Goal: Task Accomplishment & Management: Complete application form

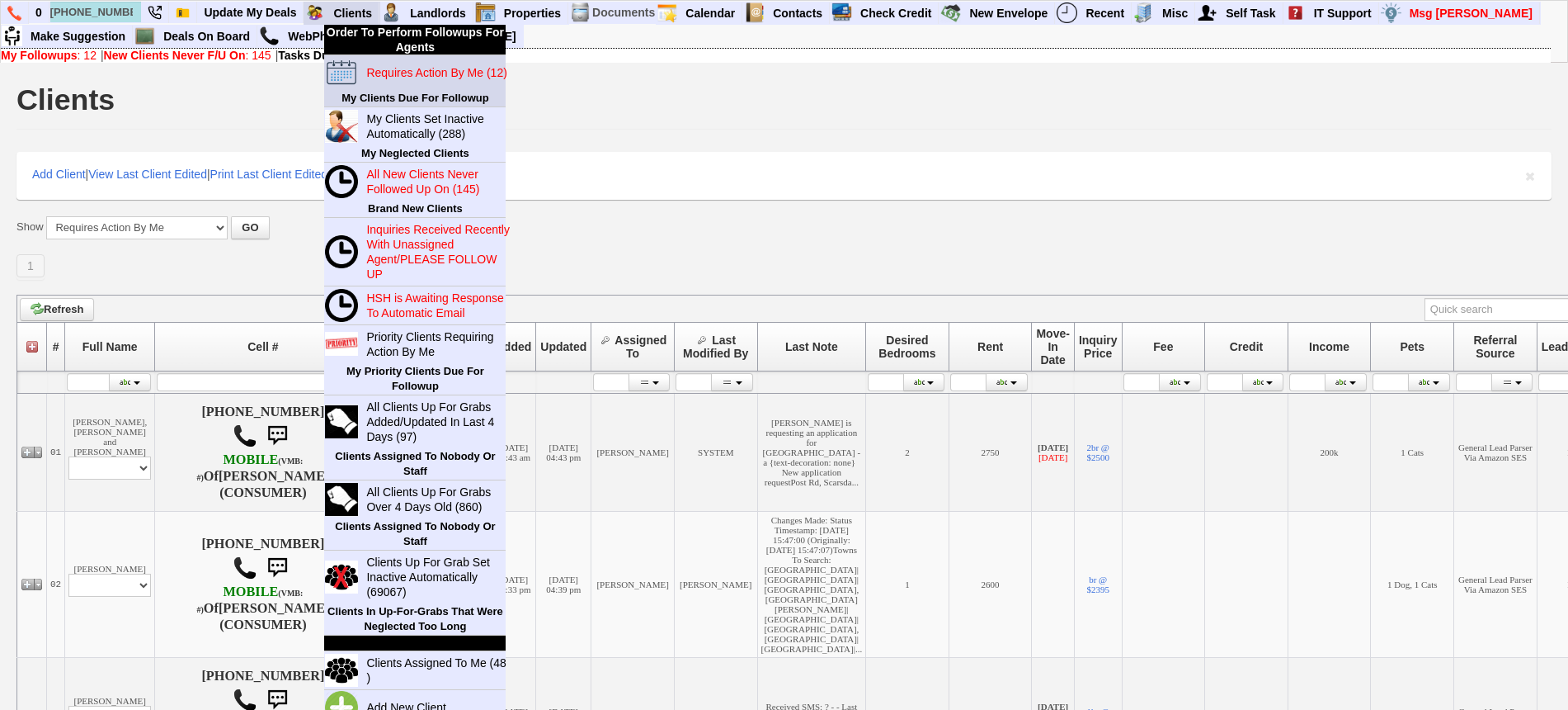
click at [375, 72] on blink "Requires Action By Me (12)" at bounding box center [436, 72] width 140 height 13
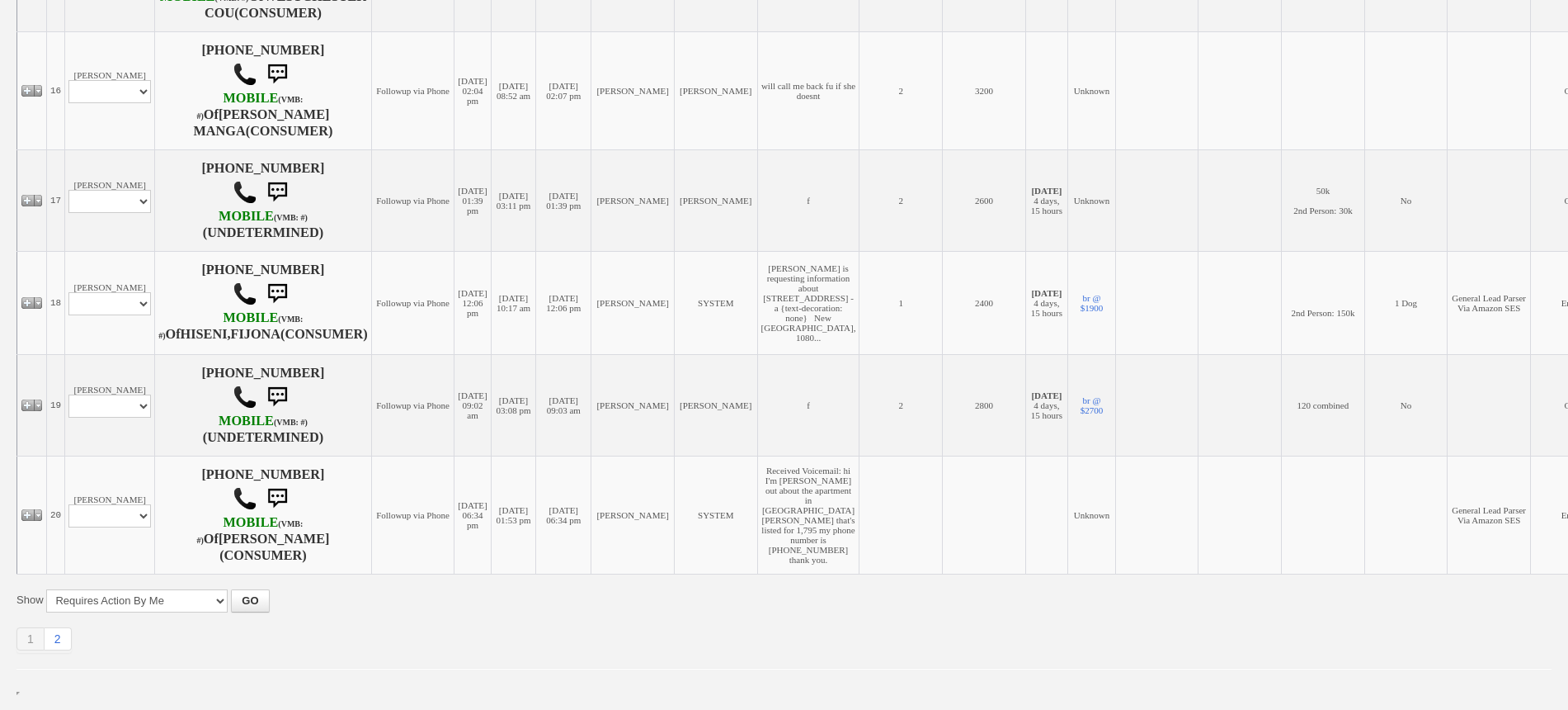
scroll to position [2258, 0]
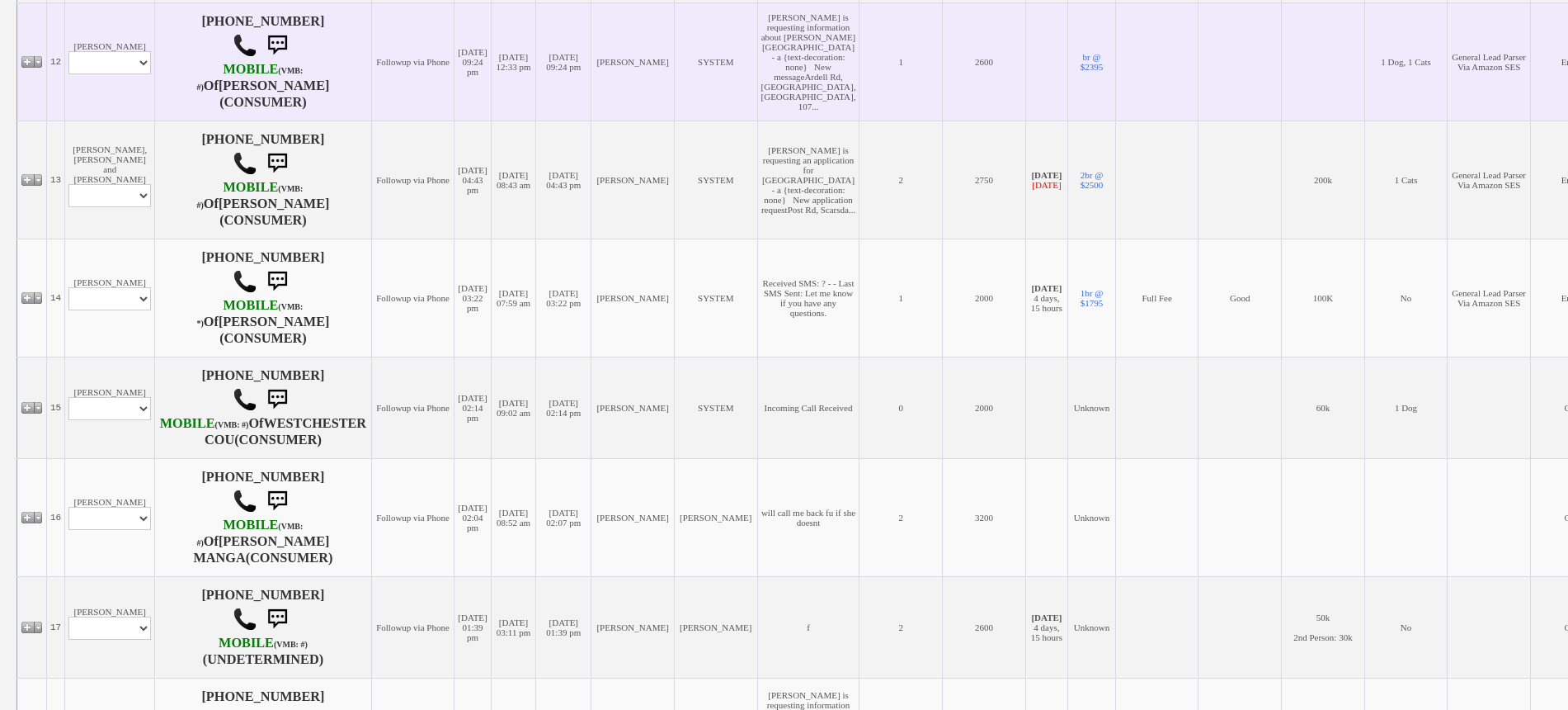
click at [1460, 75] on td "General Lead Parser Via Amazon SES" at bounding box center [1488, 62] width 83 height 118
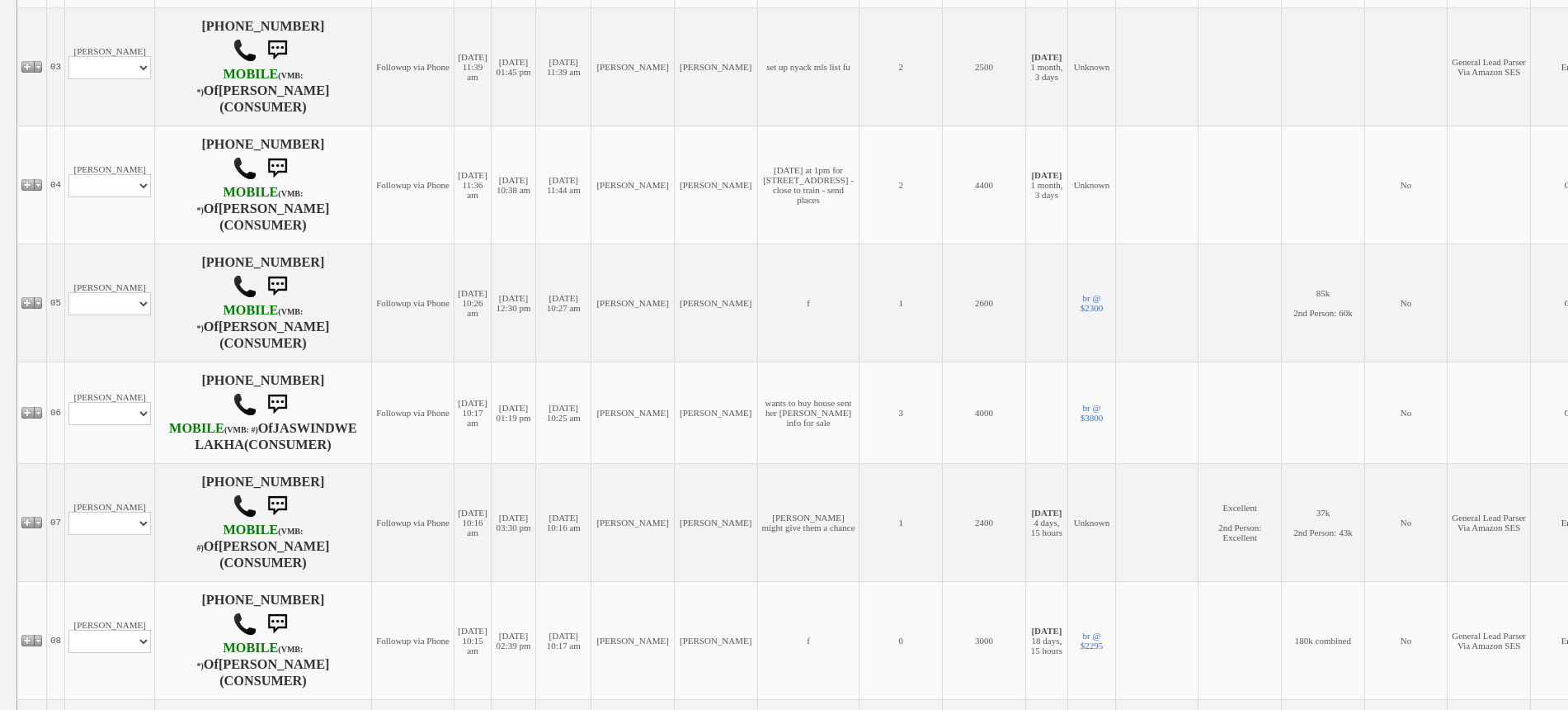
scroll to position [0, 0]
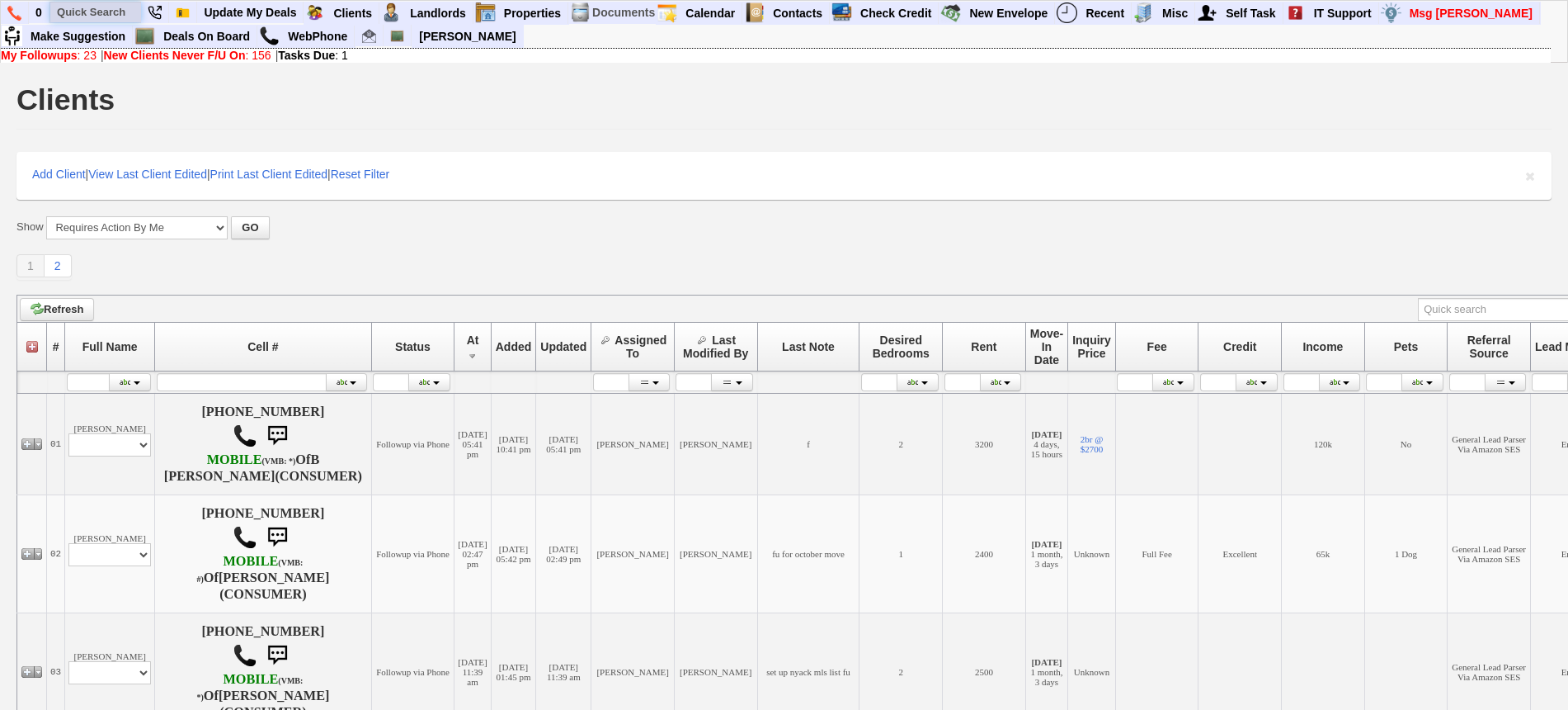
click at [72, 6] on input "text" at bounding box center [96, 12] width 91 height 21
paste input "914) 393-2839"
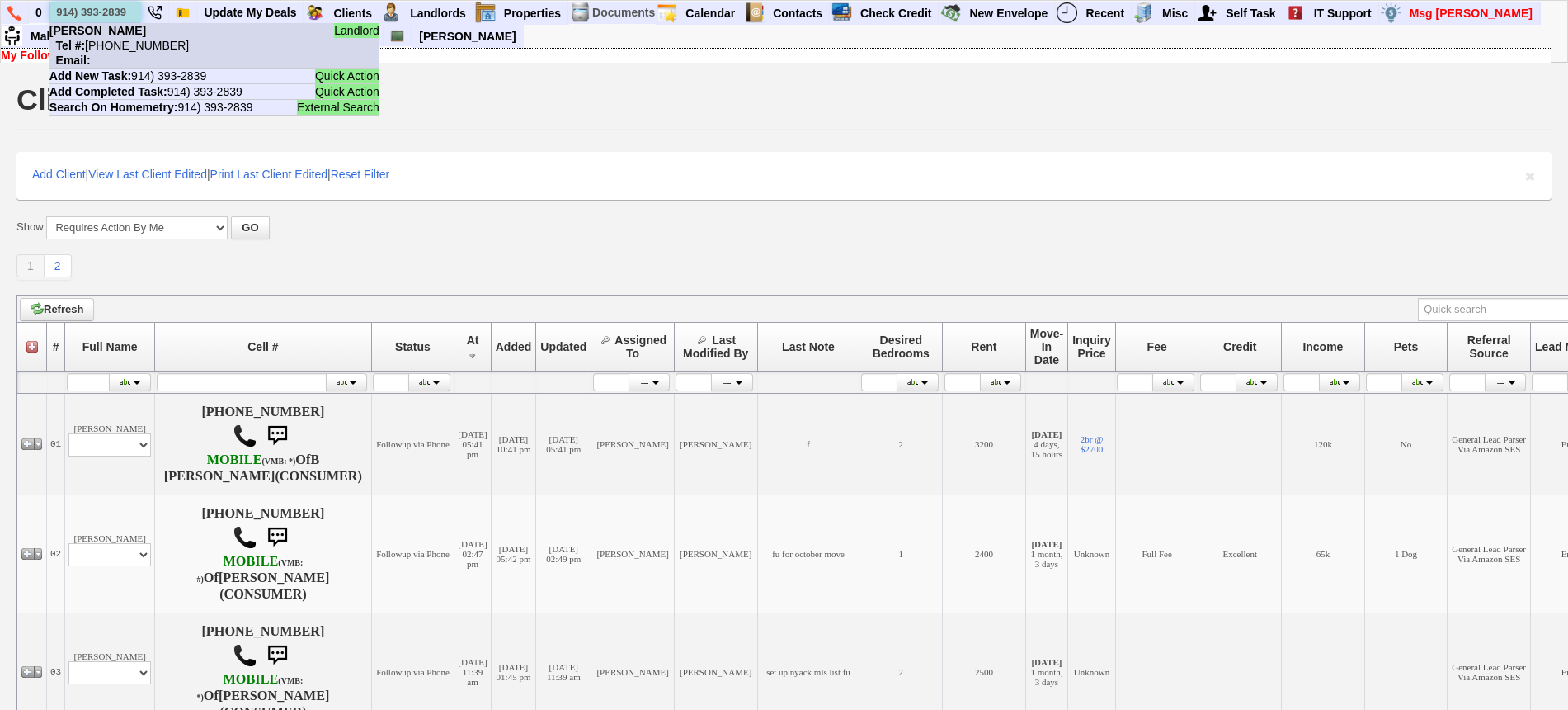
type input "914) 393-2839"
click at [129, 32] on b "[PERSON_NAME]" at bounding box center [97, 30] width 97 height 13
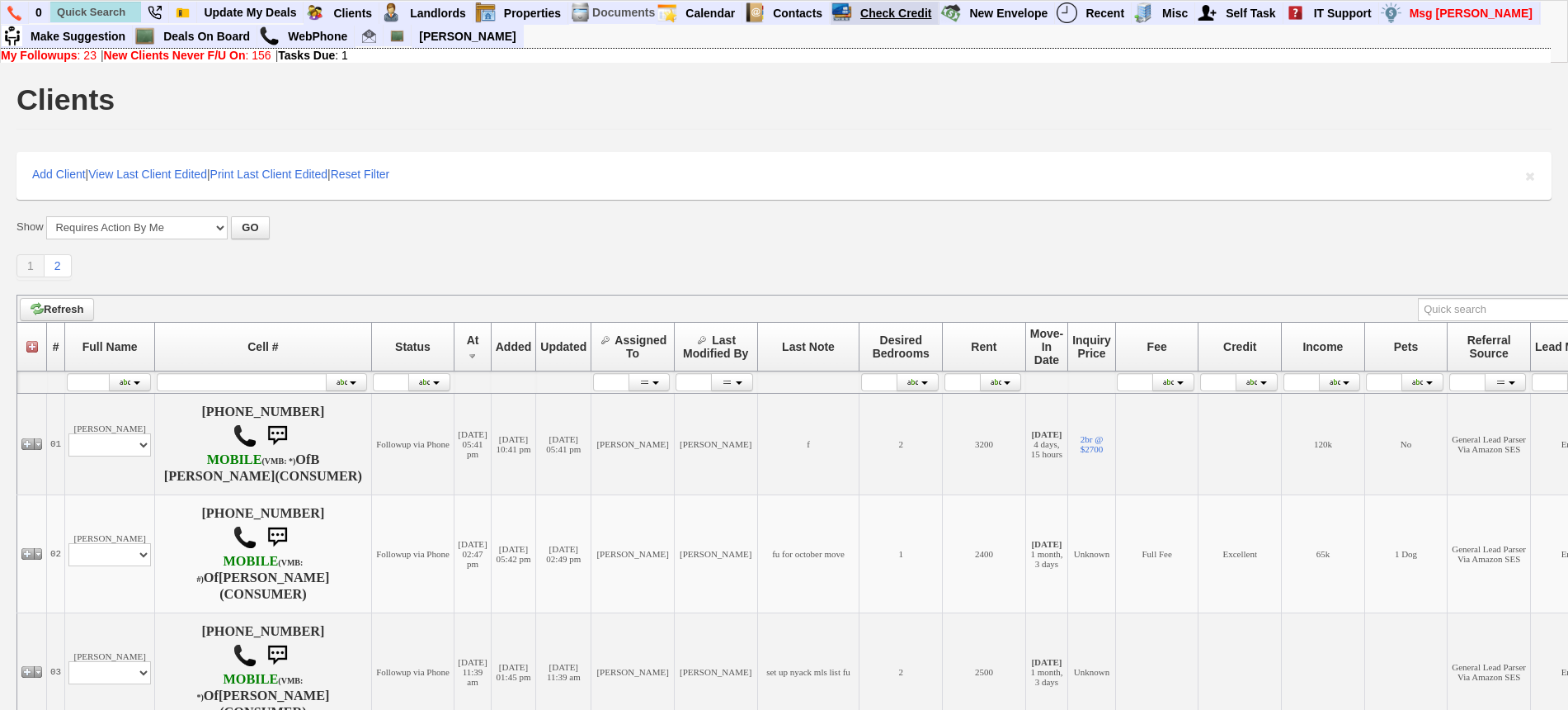
click at [913, 14] on link "Check Credit" at bounding box center [896, 13] width 85 height 21
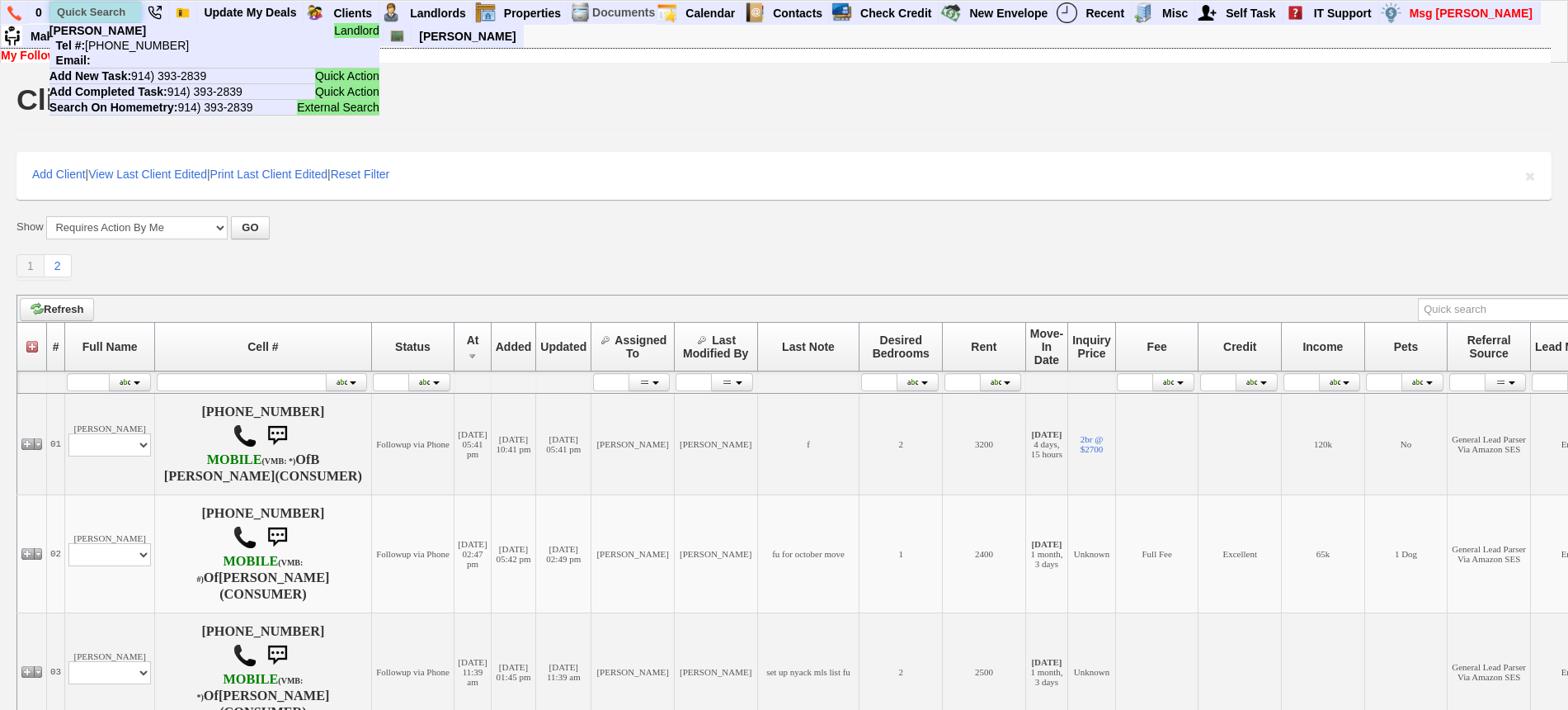
click at [114, 11] on input "text" at bounding box center [96, 12] width 91 height 21
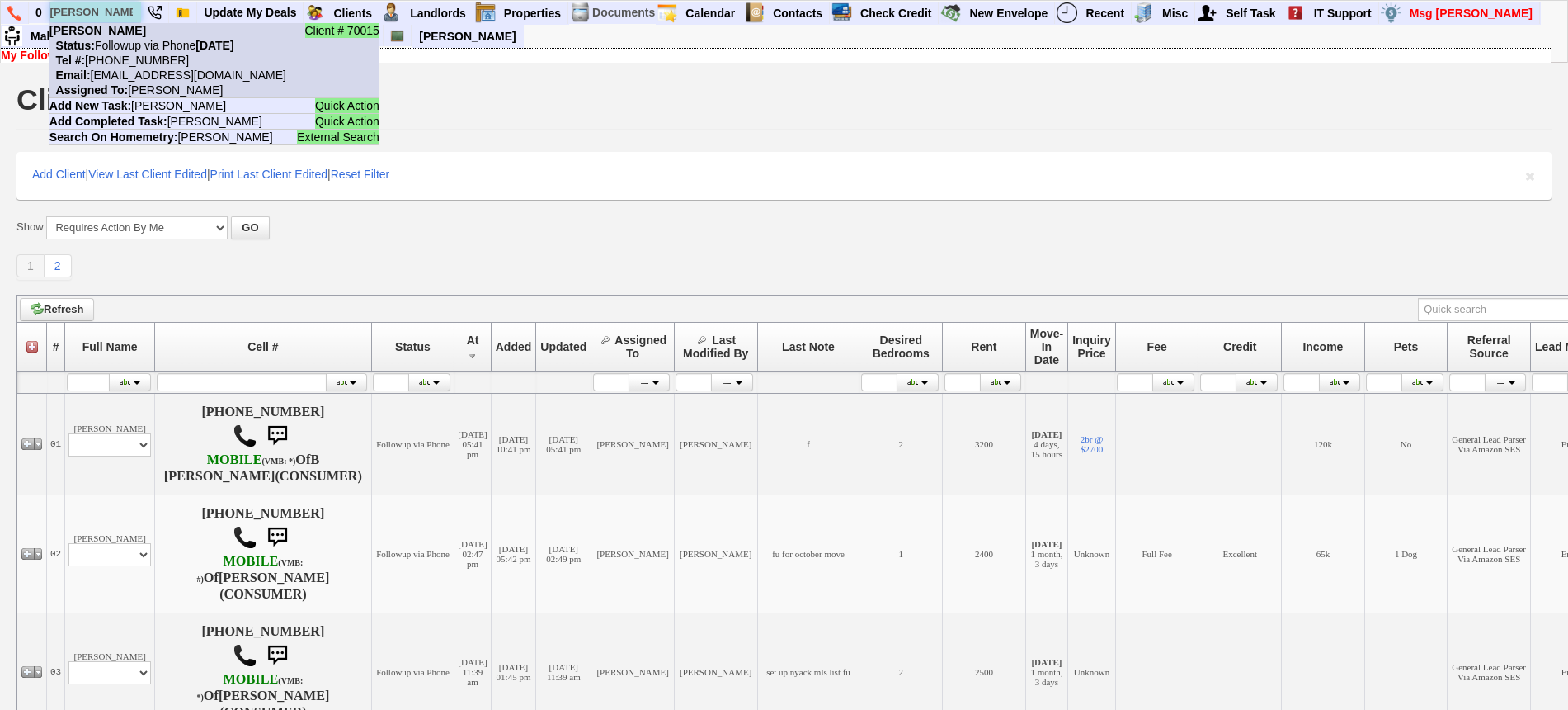
type input "theodore utz"
click at [131, 41] on nobr "Status: Followup via Phone Tuesday, August 26th, 2025" at bounding box center [141, 45] width 185 height 13
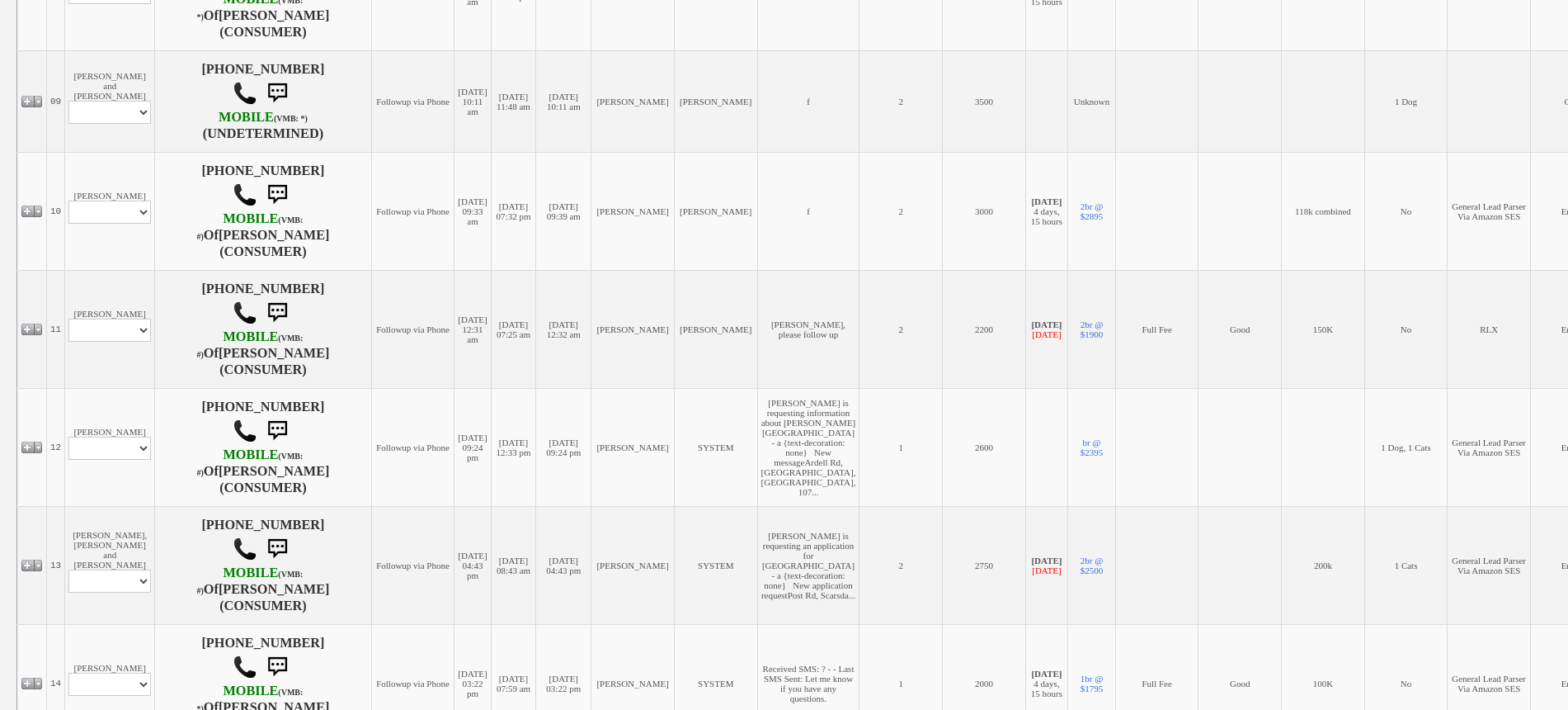
scroll to position [1340, 0]
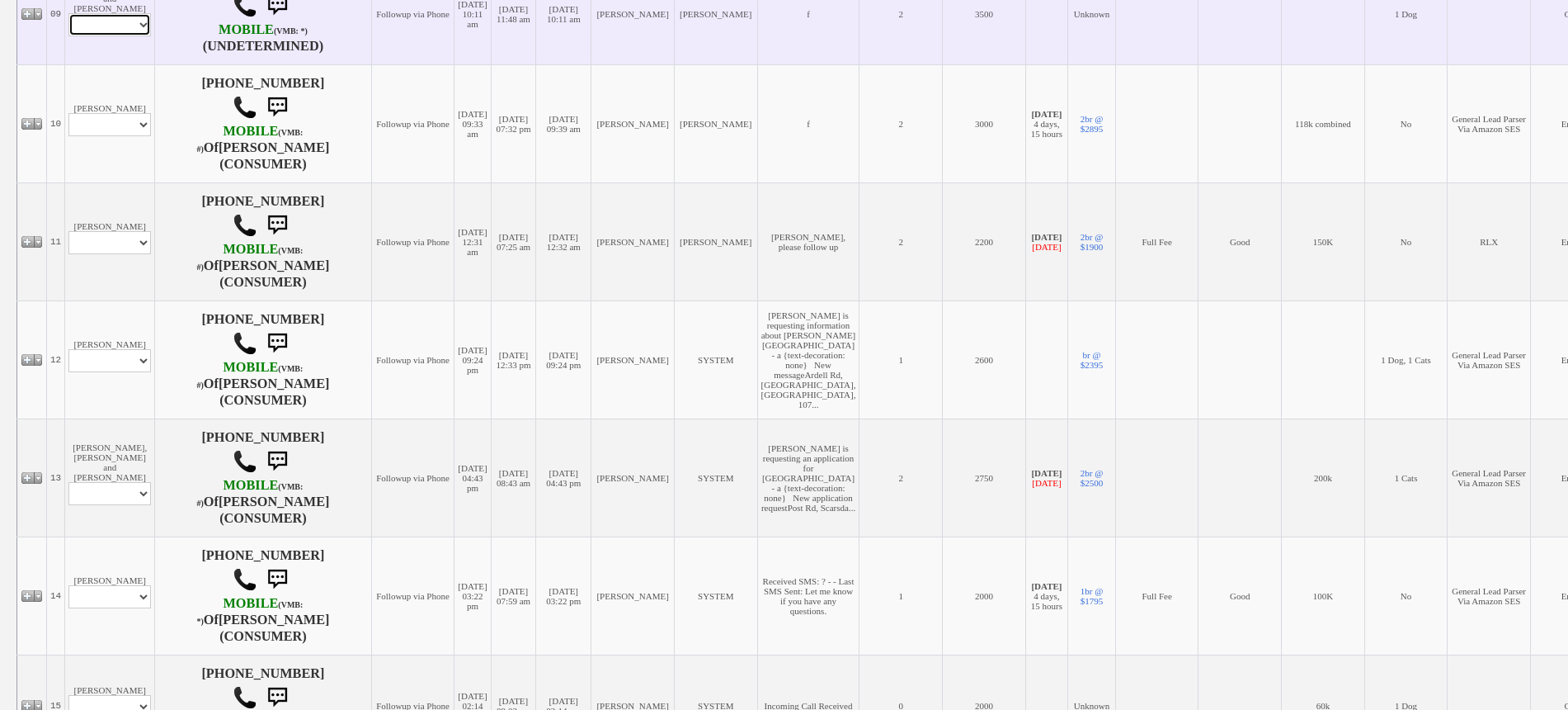
click at [114, 37] on select "Profile Edit Print Email Externally (Will Not Be Tracked In CRM) Closed Deals" at bounding box center [110, 25] width 82 height 23
select select "ChangeURL,/crm/custom/edit_client_form.php?redirect=%2Fcrm%2Fclients.php&id=165…"
click at [69, 37] on select "Profile Edit Print Email Externally (Will Not Be Tracked In CRM) Closed Deals" at bounding box center [110, 25] width 82 height 23
select select
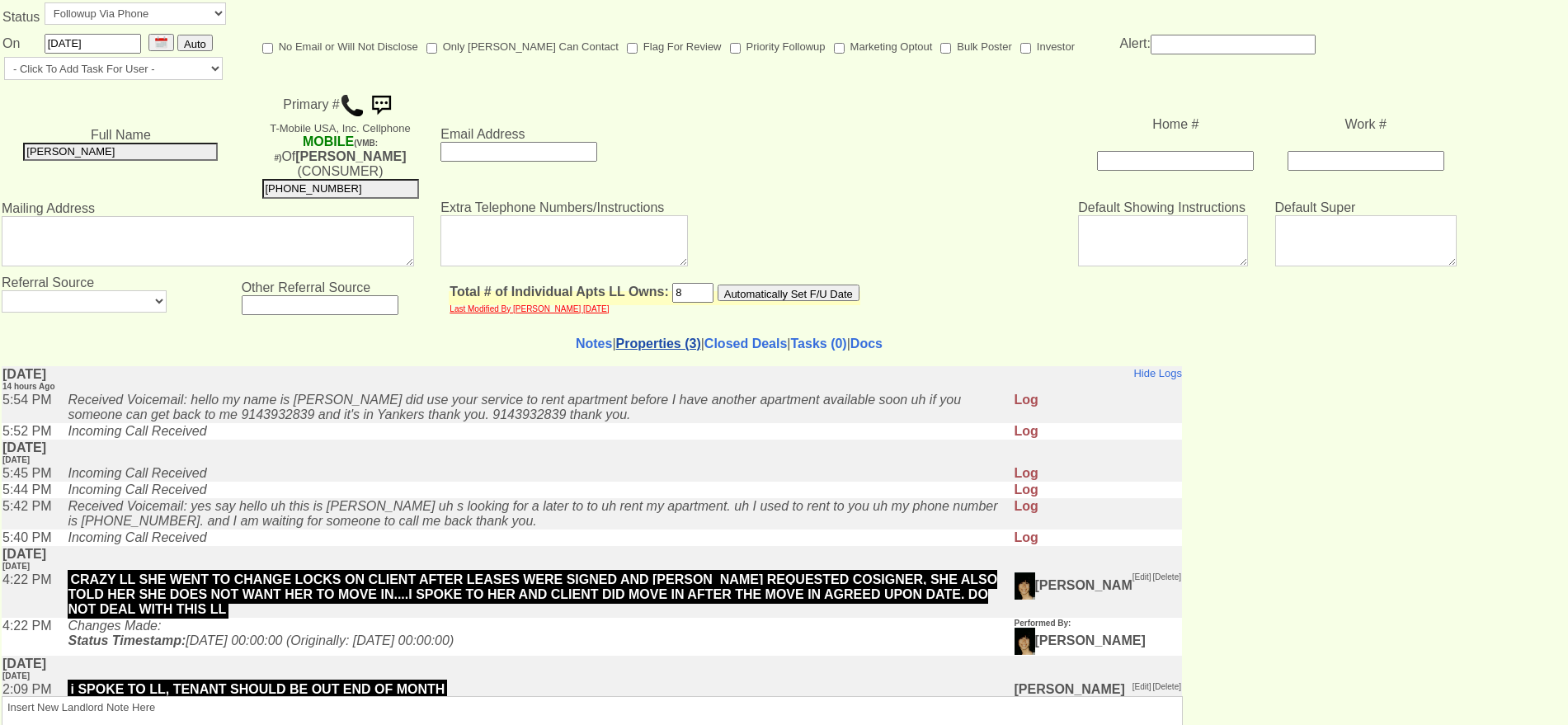
click at [631, 336] on link "Properties (3)" at bounding box center [658, 343] width 85 height 14
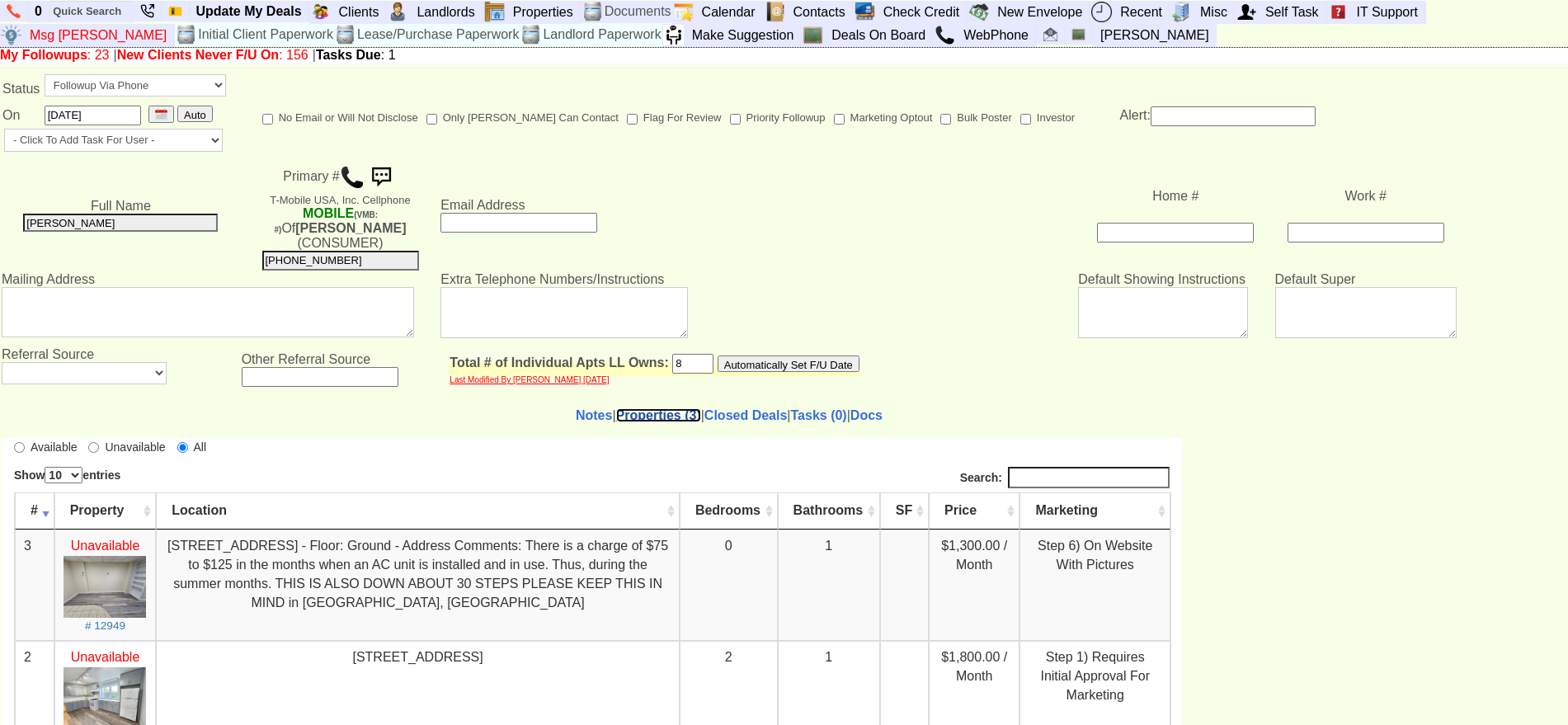
scroll to position [103, 0]
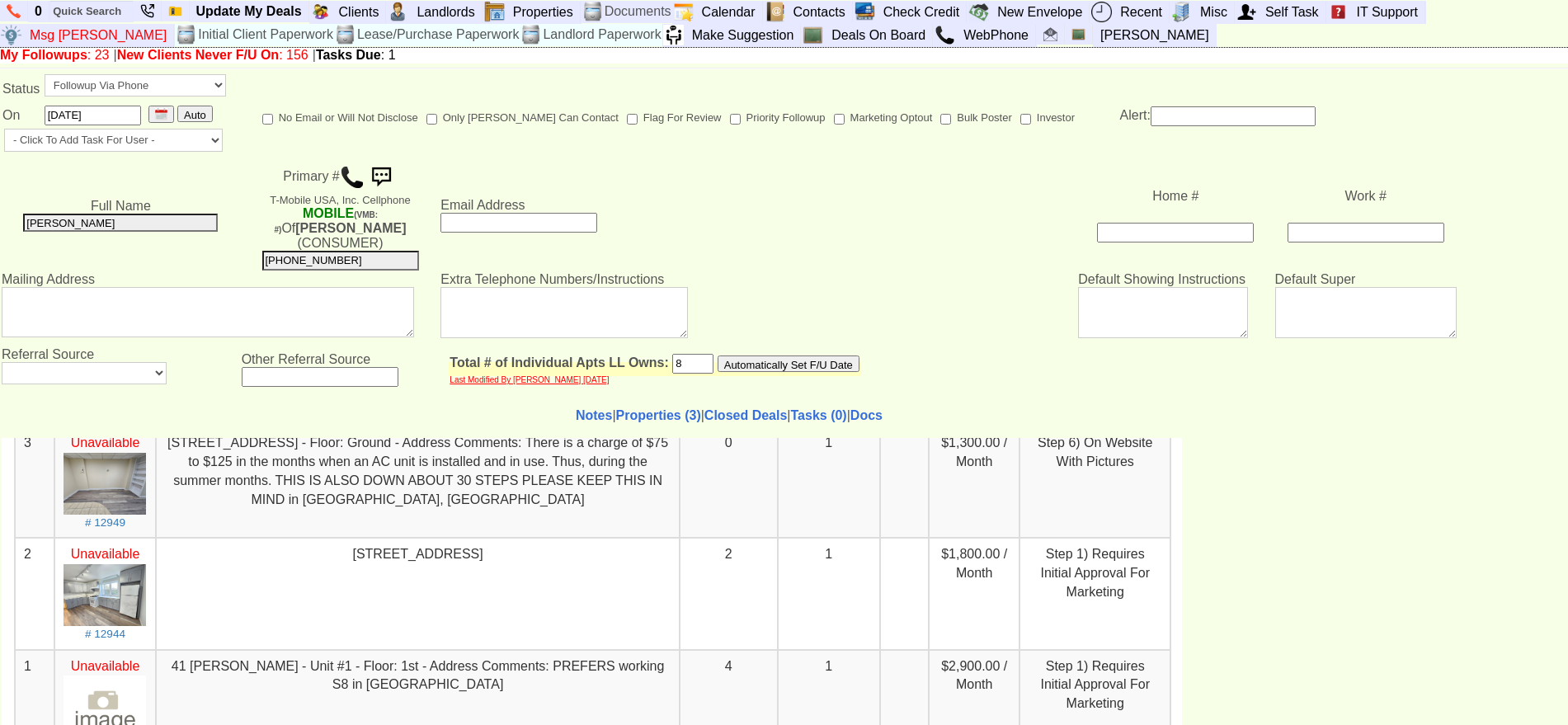
click at [343, 176] on img at bounding box center [352, 178] width 25 height 25
click at [347, 180] on img at bounding box center [352, 178] width 25 height 25
click at [638, 409] on link "Properties (3)" at bounding box center [658, 416] width 85 height 14
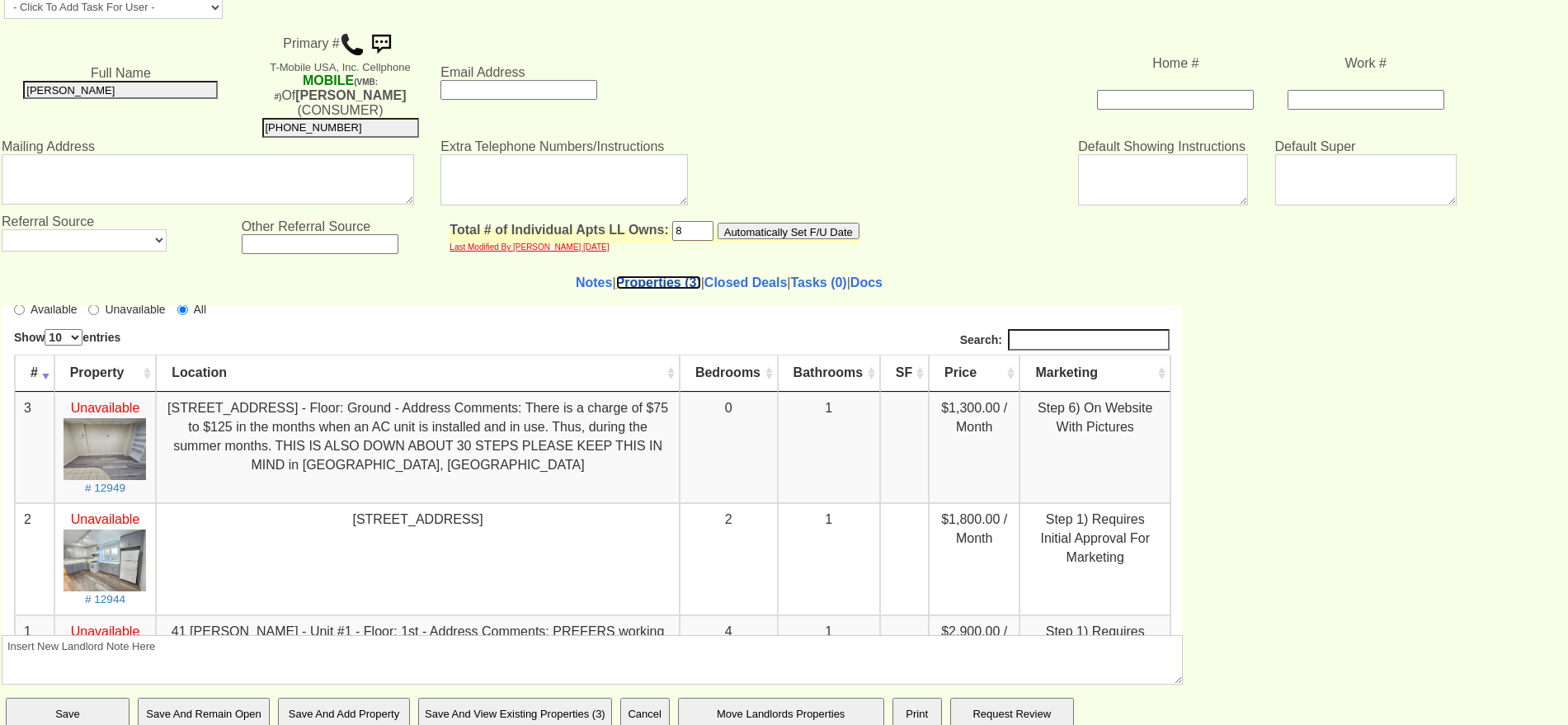
scroll to position [0, 0]
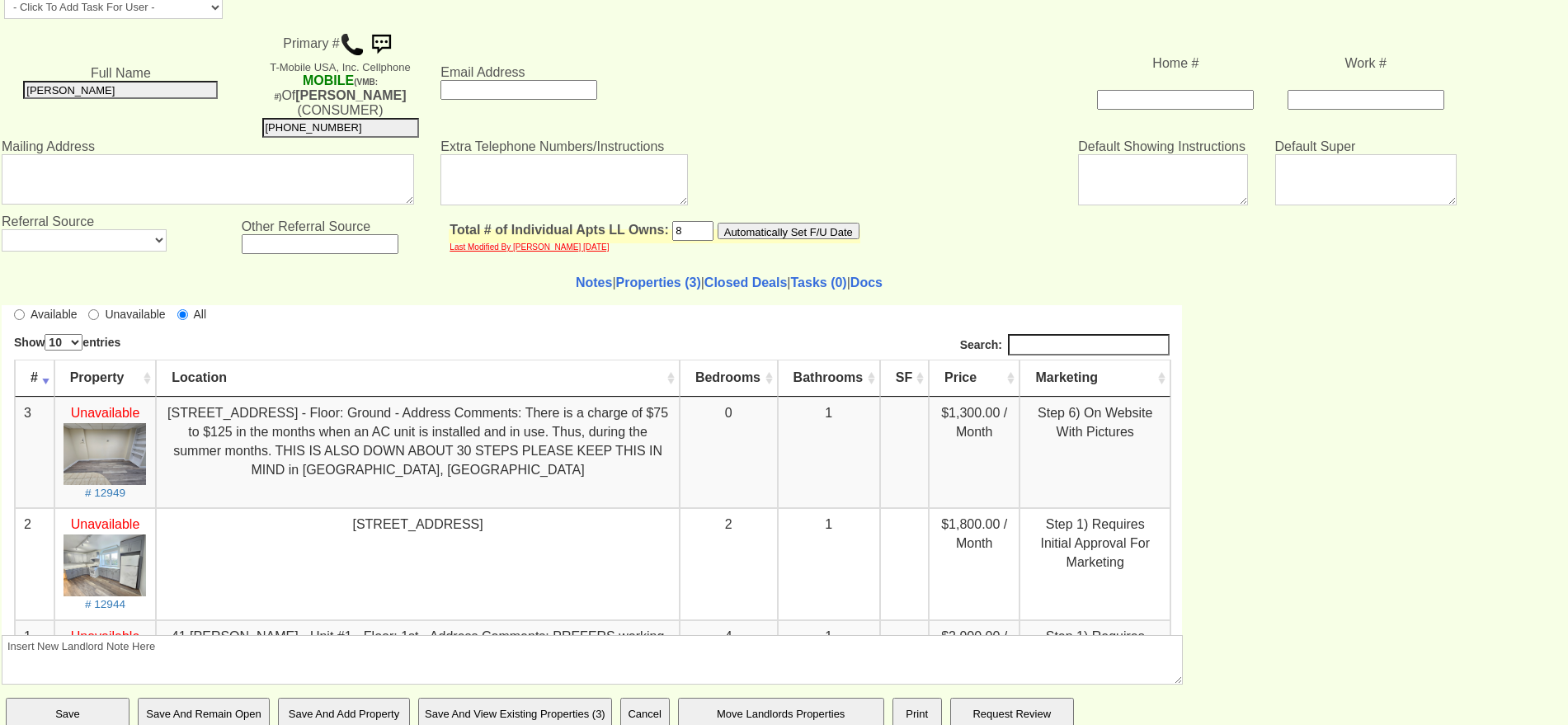
click at [107, 522] on font "Unavailable" at bounding box center [105, 524] width 70 height 14
click at [114, 556] on img at bounding box center [105, 564] width 82 height 62
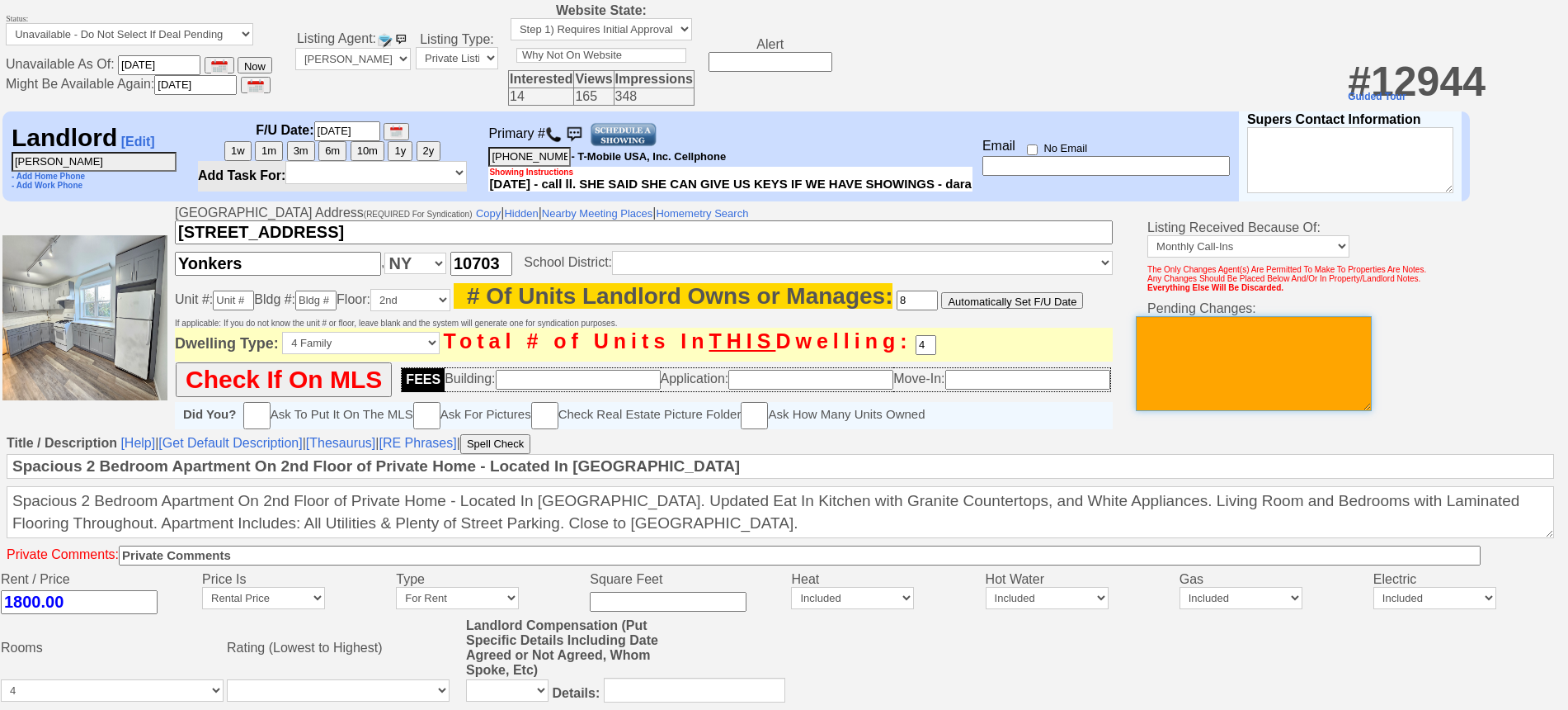
click at [1296, 372] on textarea at bounding box center [1254, 363] width 236 height 95
type textarea "3 bed"
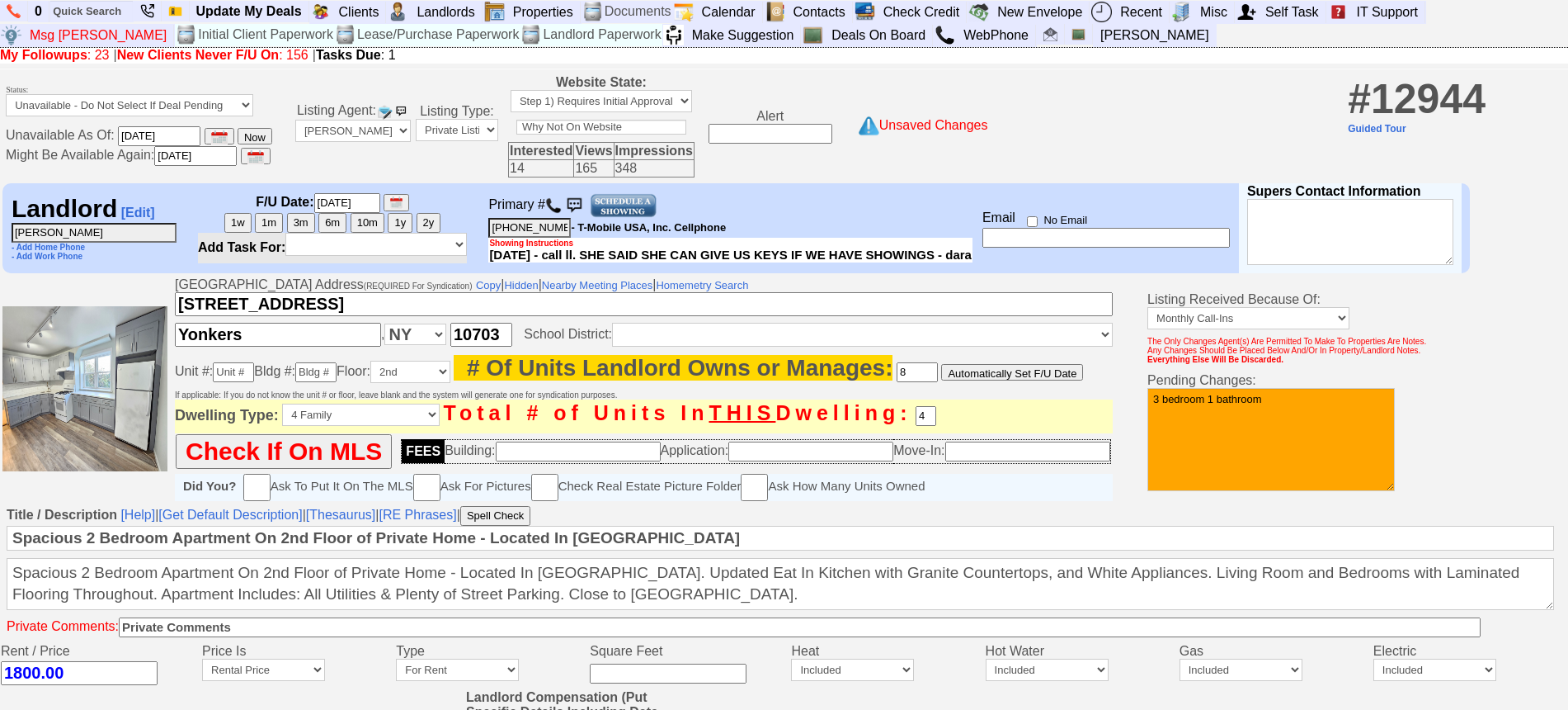
click at [1203, 408] on textarea "3 bedroom 1 bathroom" at bounding box center [1271, 439] width 248 height 103
click at [1395, 411] on textarea "top floor 3 bedroom 1 bathroom" at bounding box center [1271, 439] width 248 height 103
click at [1355, 404] on textarea "top floor 3 bedroom 1 bathroom utilities included" at bounding box center [1271, 439] width 248 height 103
click at [1329, 410] on textarea "top floor 3 bedroom 1 bathroom all utilities included" at bounding box center [1271, 439] width 248 height 103
click at [1306, 414] on textarea "top floor 3 bedroom 1 bathroom all utilities included" at bounding box center [1271, 439] width 248 height 103
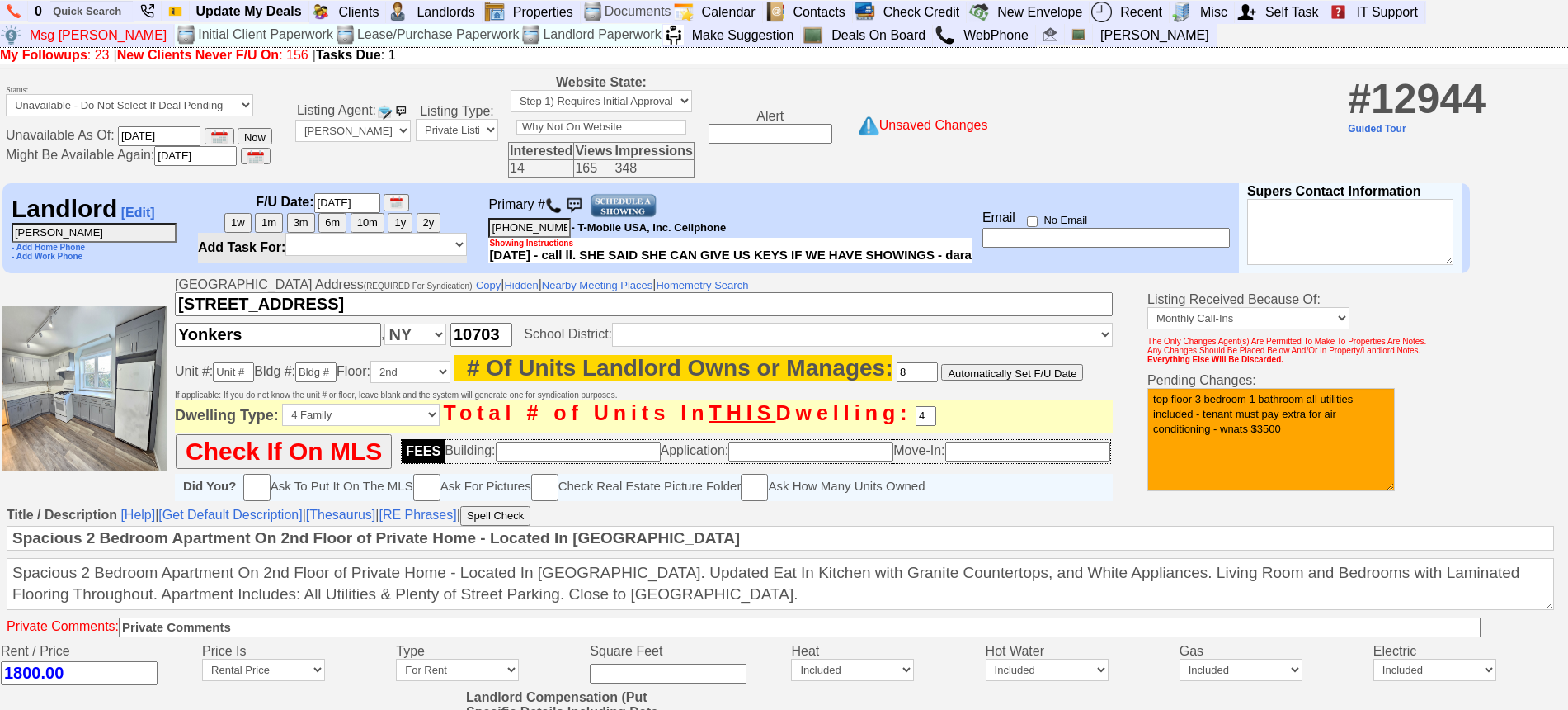
click at [1285, 433] on textarea "top floor 3 bedroom 1 bathroom all utilities included - tenant must pay extra f…" at bounding box center [1271, 439] width 248 height 103
click at [1395, 435] on textarea "top floor 3 bedroom 1 bathroom all utilities included - tenant must pay extra f…" at bounding box center [1271, 439] width 248 height 103
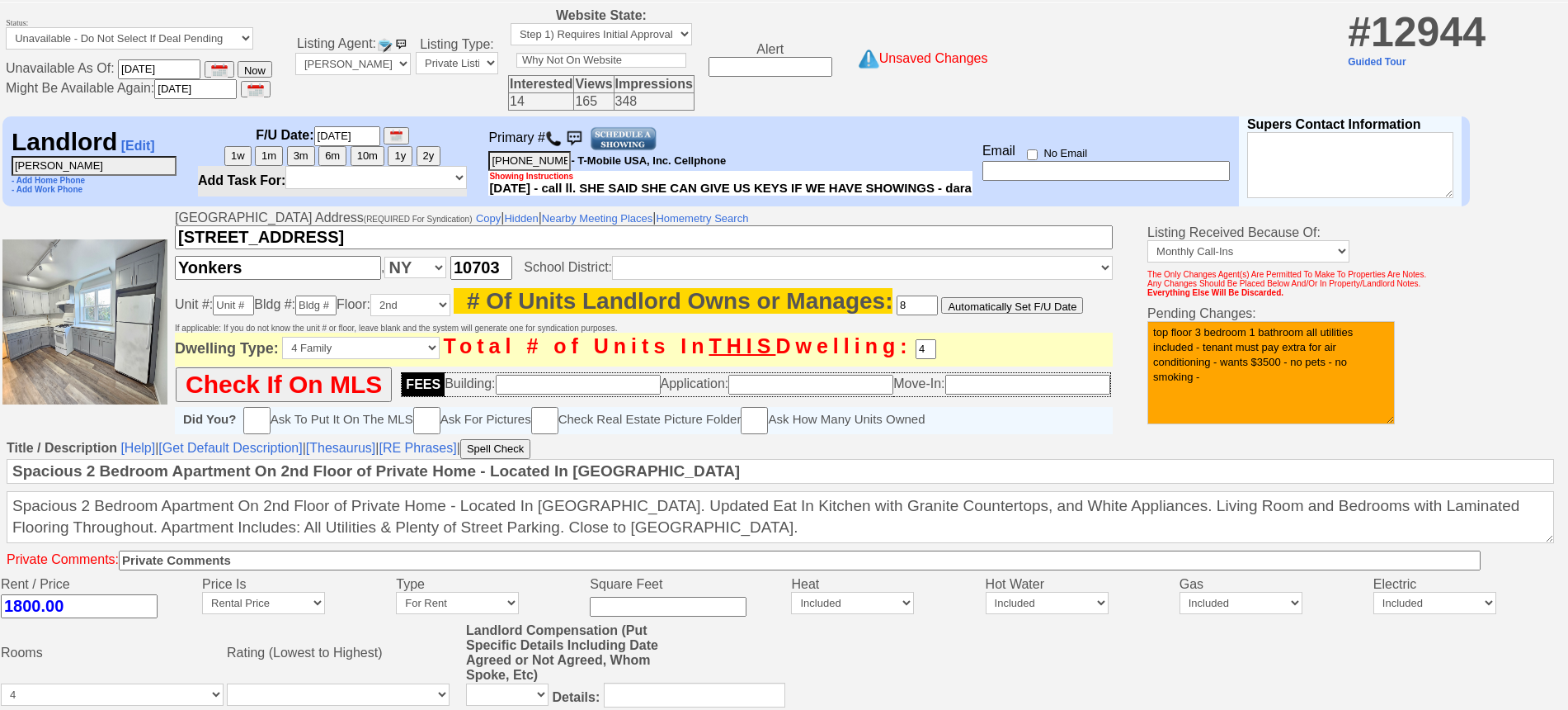
scroll to position [103, 0]
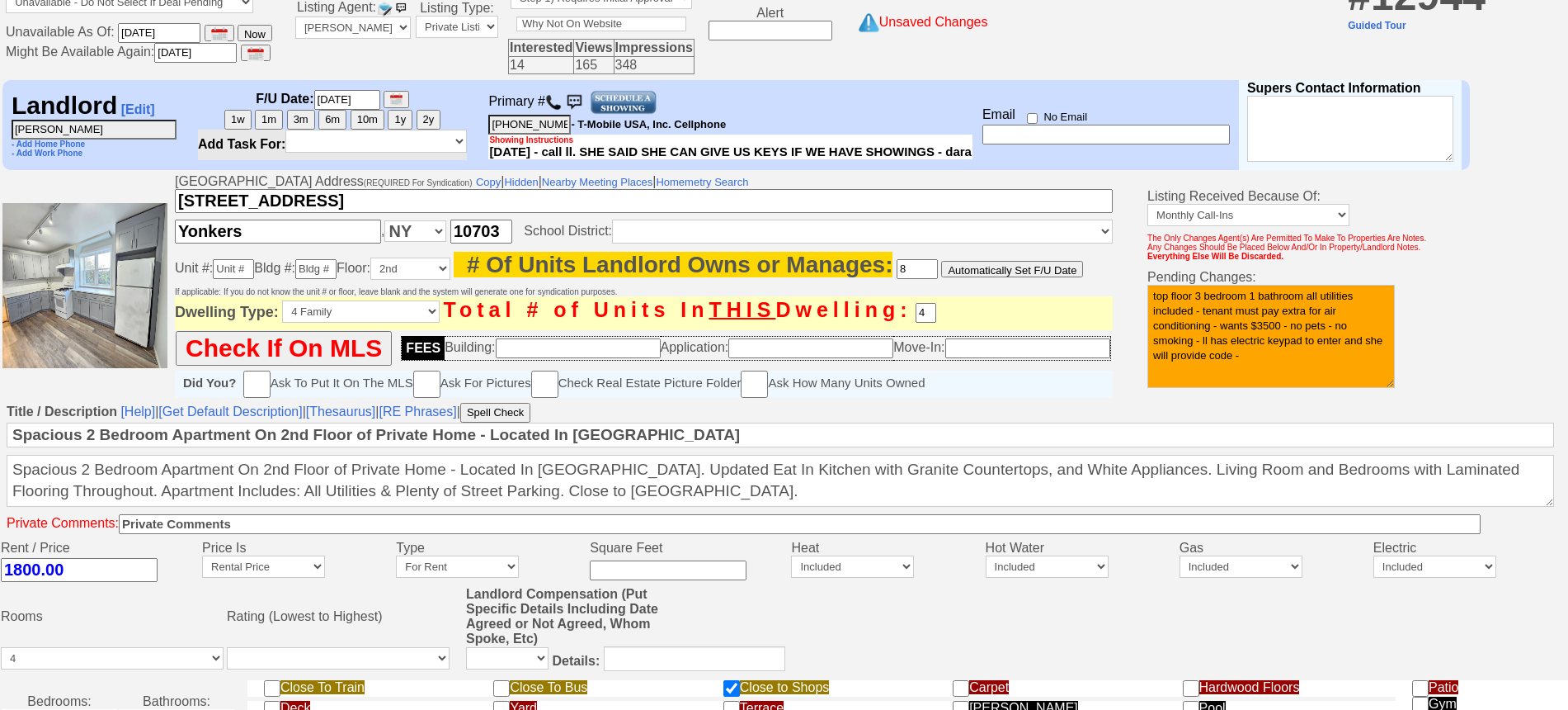
click at [1203, 300] on textarea "top floor 3 bedroom 1 bathroom all utilities included - tenant must pay extra f…" at bounding box center [1271, 335] width 248 height 103
click at [1318, 297] on textarea "landlord has - top floor 3 bedroom 1 bathroom all utilities included - tenant m…" at bounding box center [1271, 335] width 248 height 103
click at [1263, 298] on textarea "landlord has - top floor at this address - 3 bedroom 1 bathroom all utilities i…" at bounding box center [1271, 335] width 248 height 103
click at [1395, 366] on textarea "landlord has renovated top floor at this address - 3 bedroom 1 bathroom all uti…" at bounding box center [1271, 335] width 248 height 103
click at [1361, 294] on textarea "landlord has renovated top floor at this address - 3 bedroom 1 bathroom all uti…" at bounding box center [1271, 335] width 248 height 103
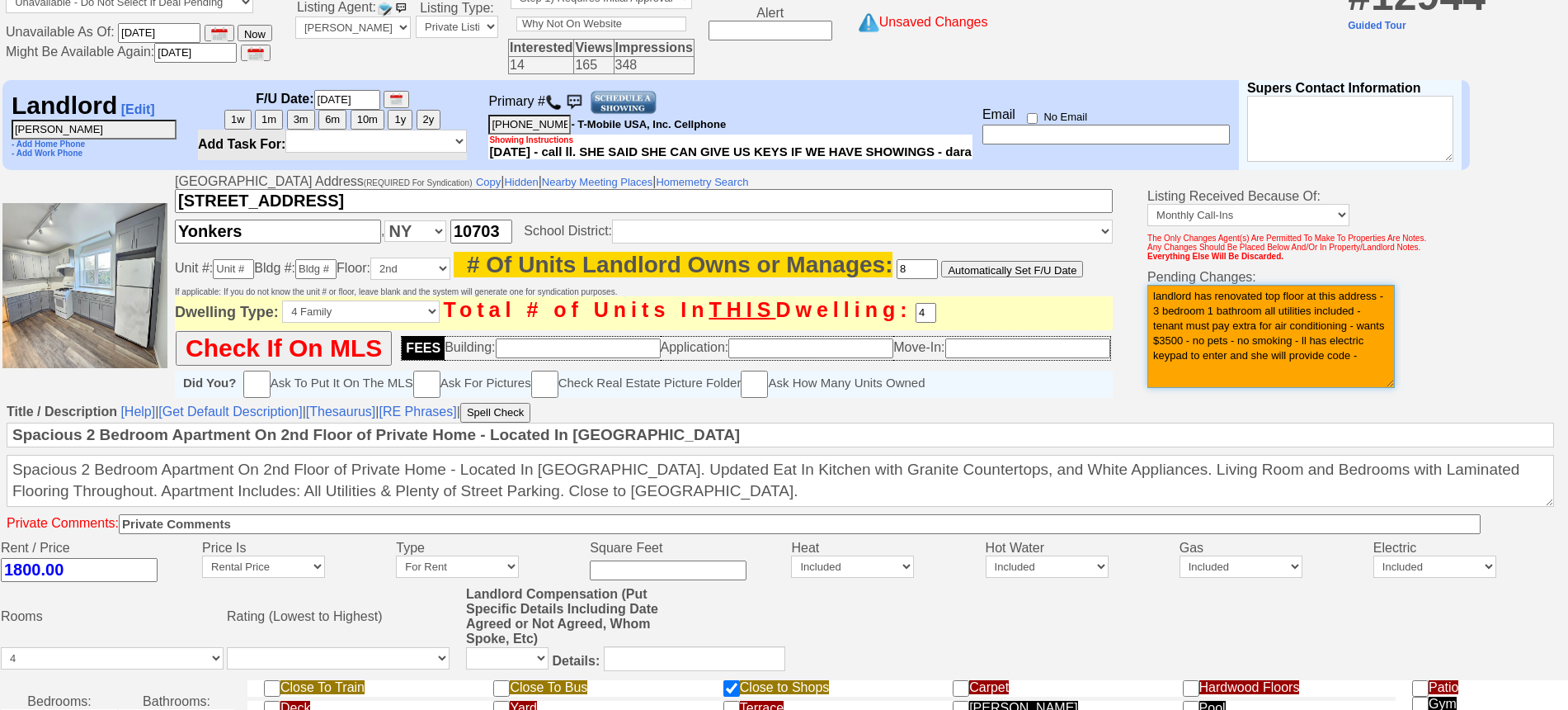
click at [1395, 356] on textarea "landlord has renovated top floor at this address - 3 bedroom 1 bathroom all uti…" at bounding box center [1271, 335] width 248 height 103
click at [1395, 314] on textarea "landlord has renovated top floor at this address - 3 bedroom 1 bathroom all uti…" at bounding box center [1271, 335] width 248 height 103
click at [1314, 373] on textarea "landlord has renovated top floor at this address - 3 bedroom 1 bathroom all uti…" at bounding box center [1271, 335] width 248 height 103
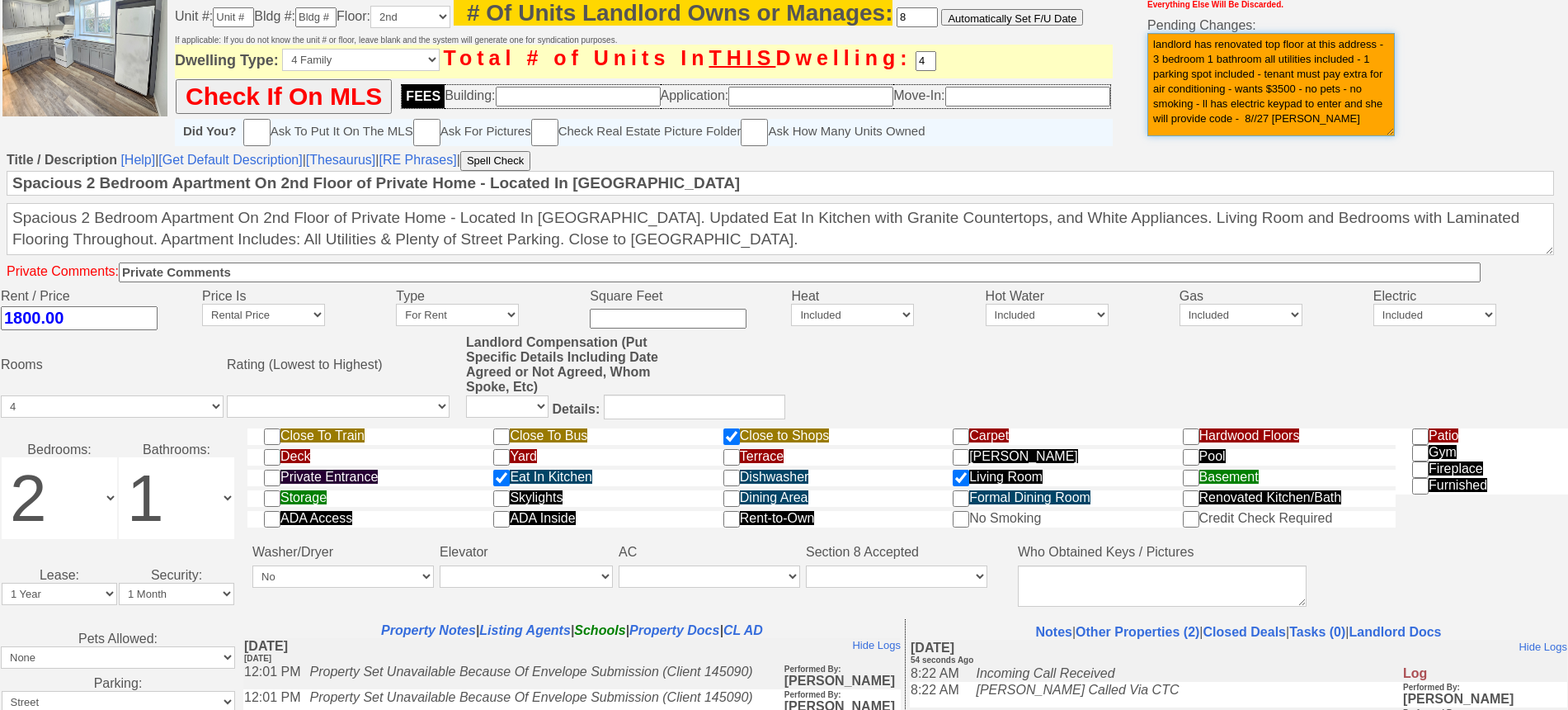
scroll to position [13, 0]
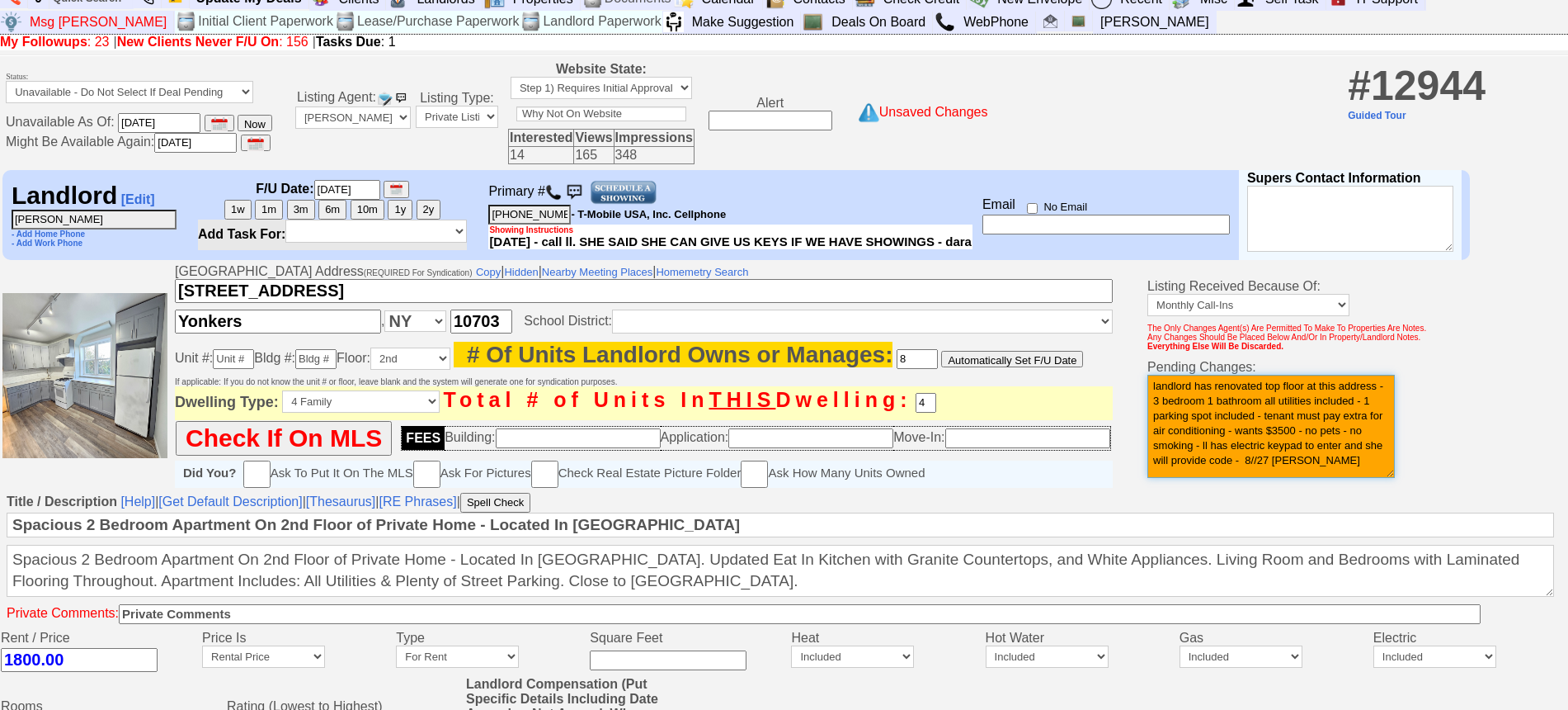
drag, startPoint x: 1400, startPoint y: 127, endPoint x: 1040, endPoint y: -37, distance: 395.6
click at [1040, 0] on html "0 Bookmark This Page Organize Update My Deals Clients Add New Client" at bounding box center [784, 668] width 1568 height 1363
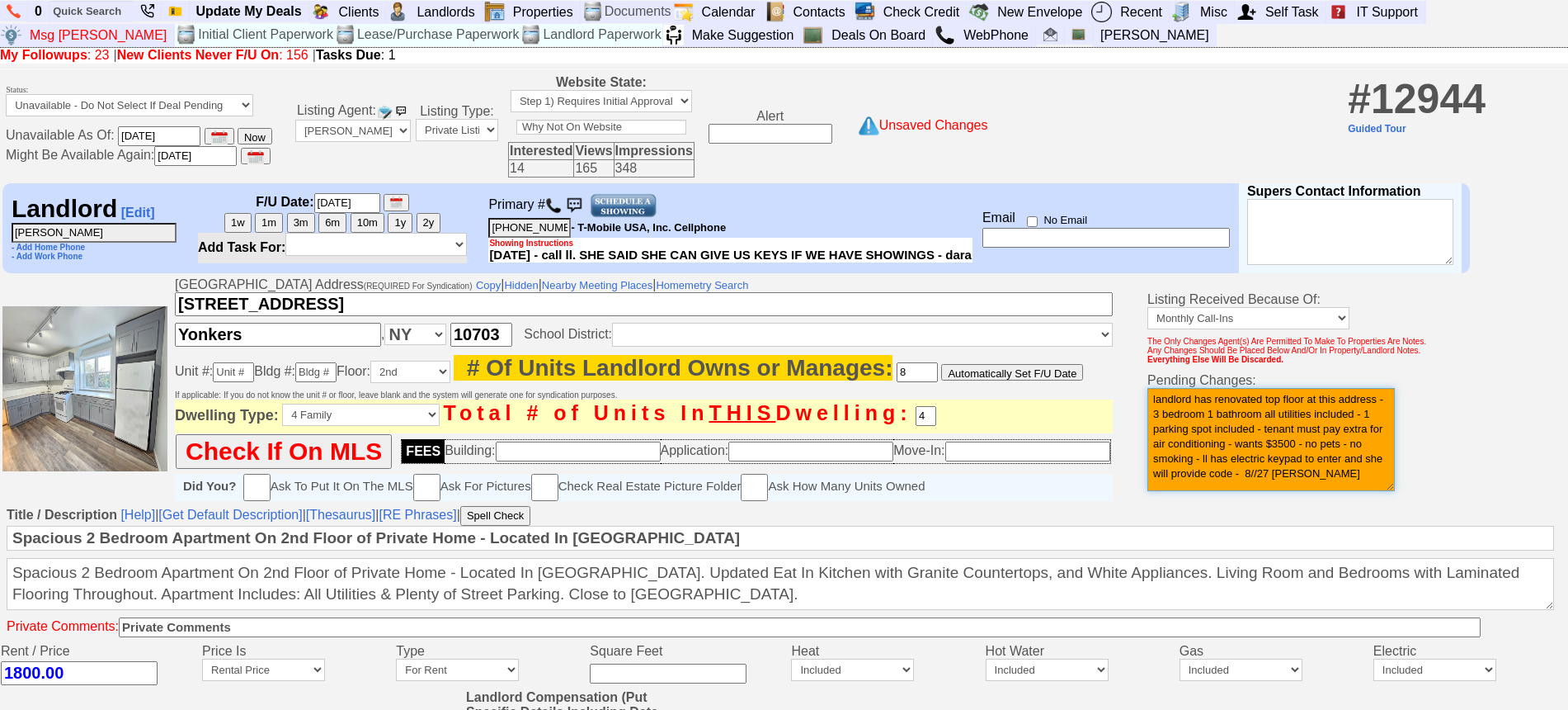
scroll to position [664, 0]
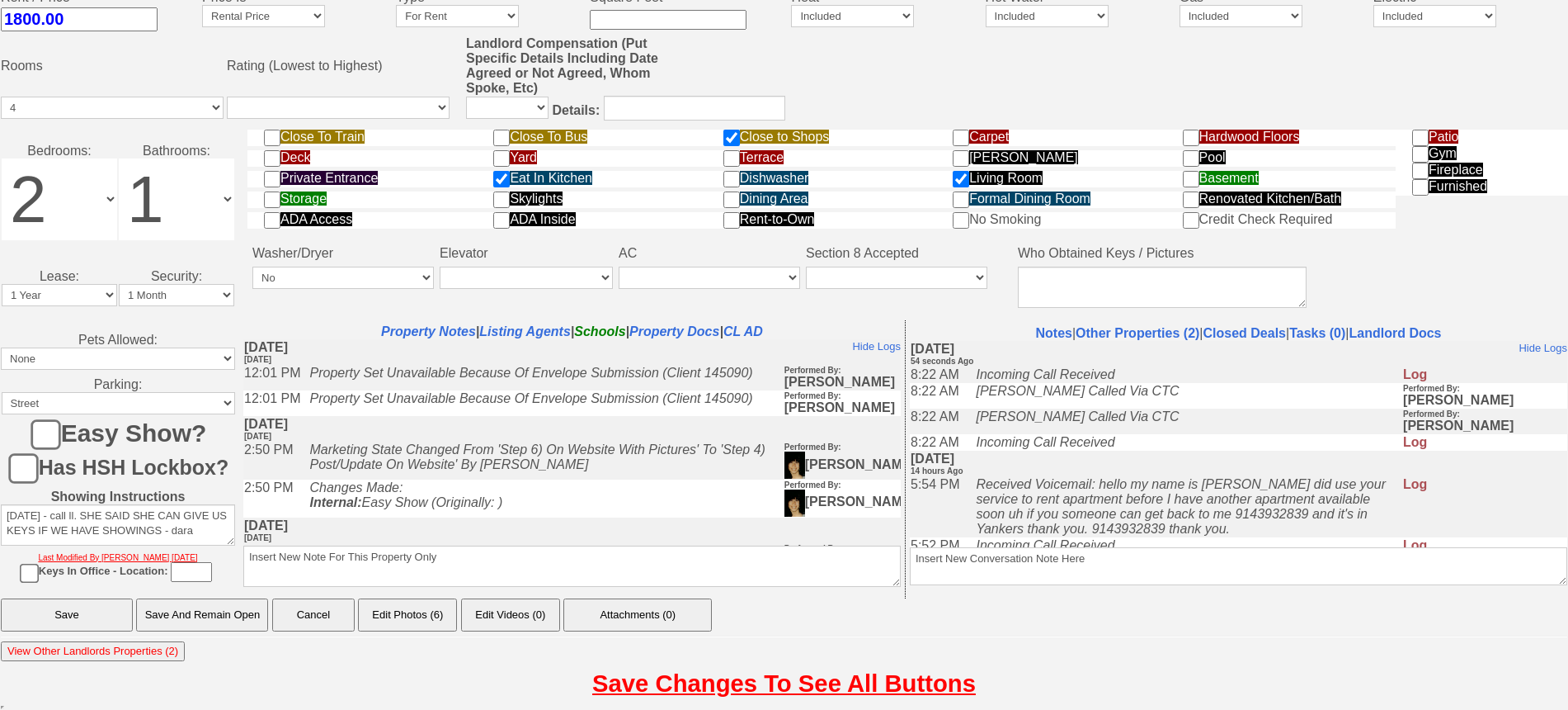
type textarea "landlord has renovated top floor at this address - 3 bedroom 1 bathroom all uti…"
click at [1062, 562] on textarea "Insert New Conversation Note Here" at bounding box center [1238, 566] width 657 height 38
paste textarea "landlord has renovated top floor at this address - 3 bedroom 1 bathroom all uti…"
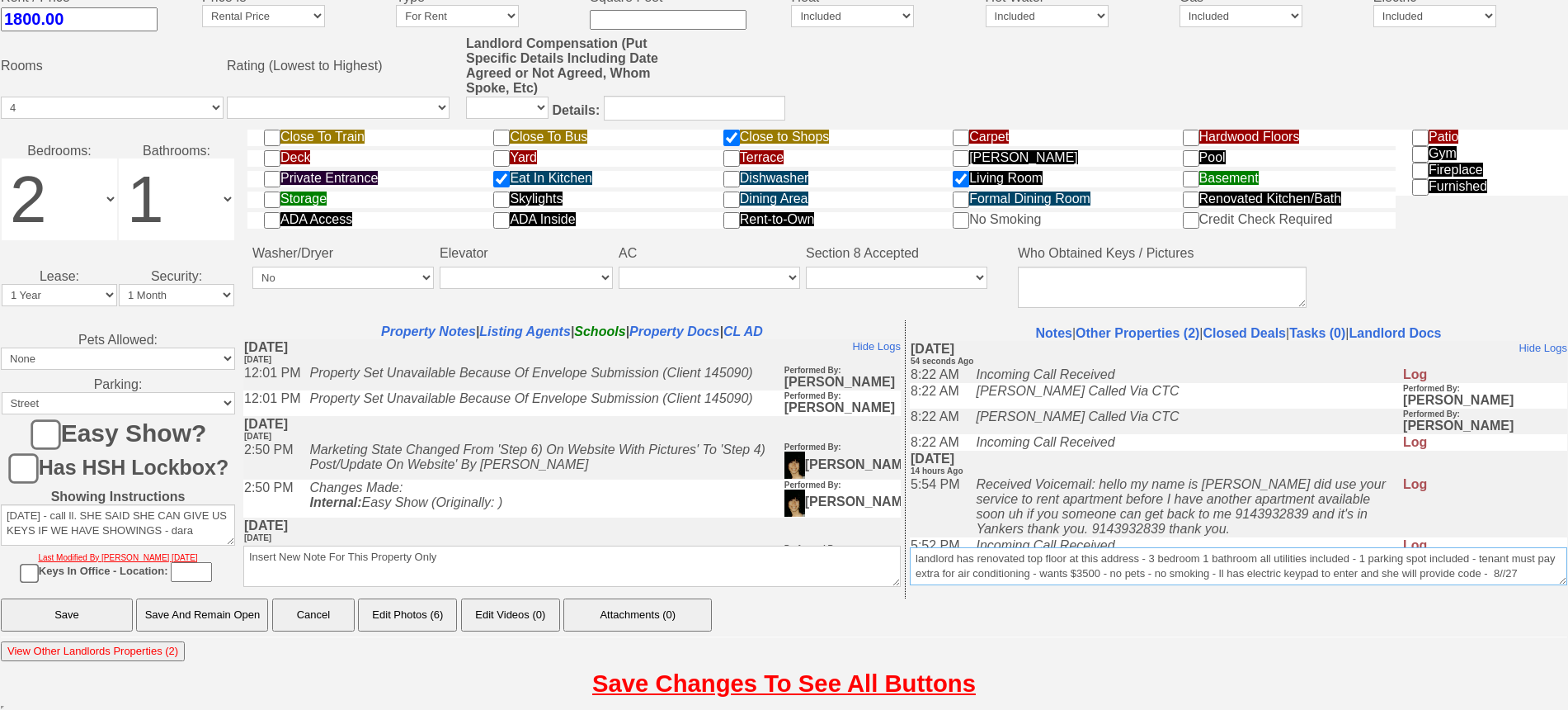
drag, startPoint x: 1138, startPoint y: 560, endPoint x: 1070, endPoint y: 557, distance: 68.1
click at [1070, 557] on textarea "Insert New Conversation Note Here" at bounding box center [1238, 566] width 657 height 38
type textarea "landlord has renovated top floor 64 hillside ave - 3 bedroom 1 bathroom all uti…"
drag, startPoint x: 241, startPoint y: 623, endPoint x: 882, endPoint y: 190, distance: 773.5
click at [242, 622] on input "Save And Remain Open" at bounding box center [202, 614] width 132 height 33
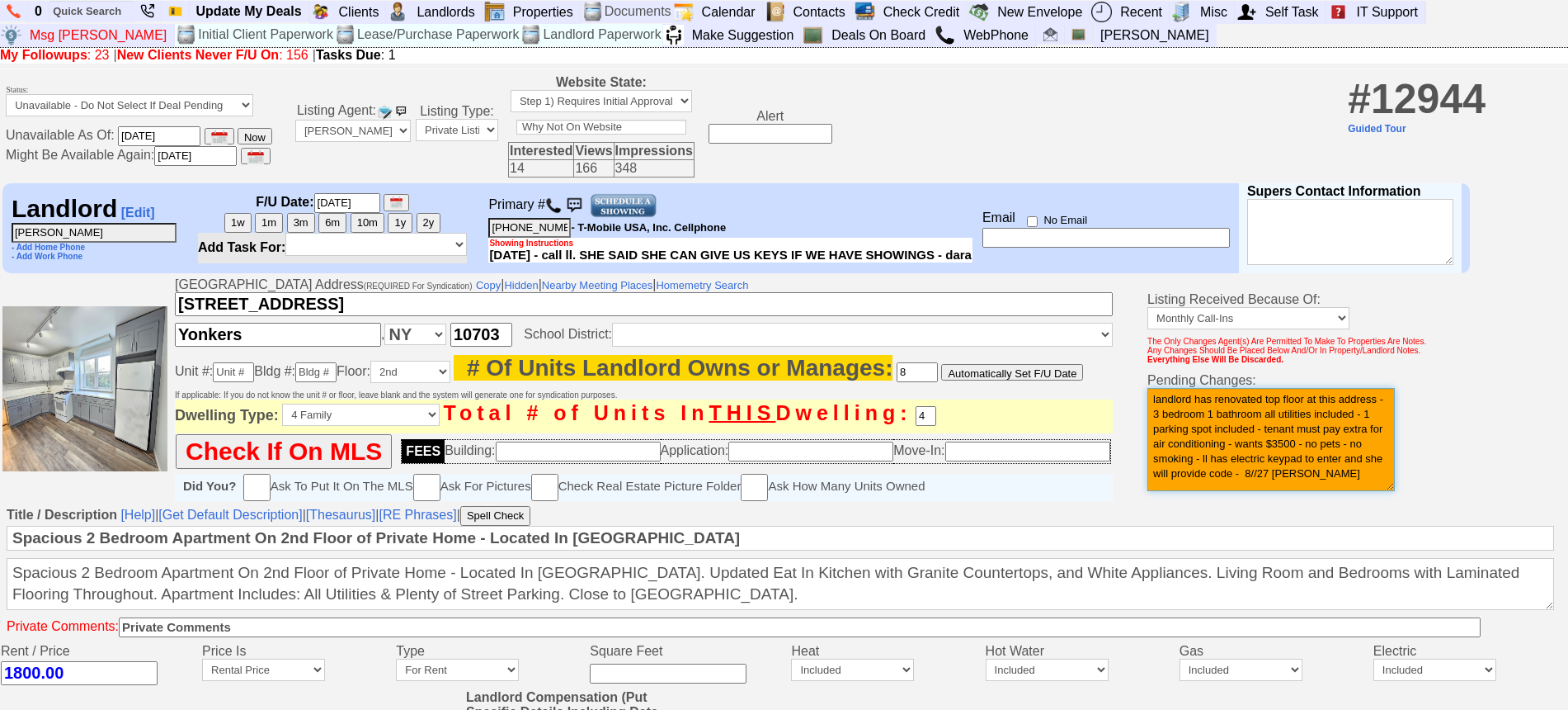
click at [1390, 471] on textarea "landlord has renovated top floor at this address - 3 bedroom 1 bathroom all uti…" at bounding box center [1271, 439] width 248 height 103
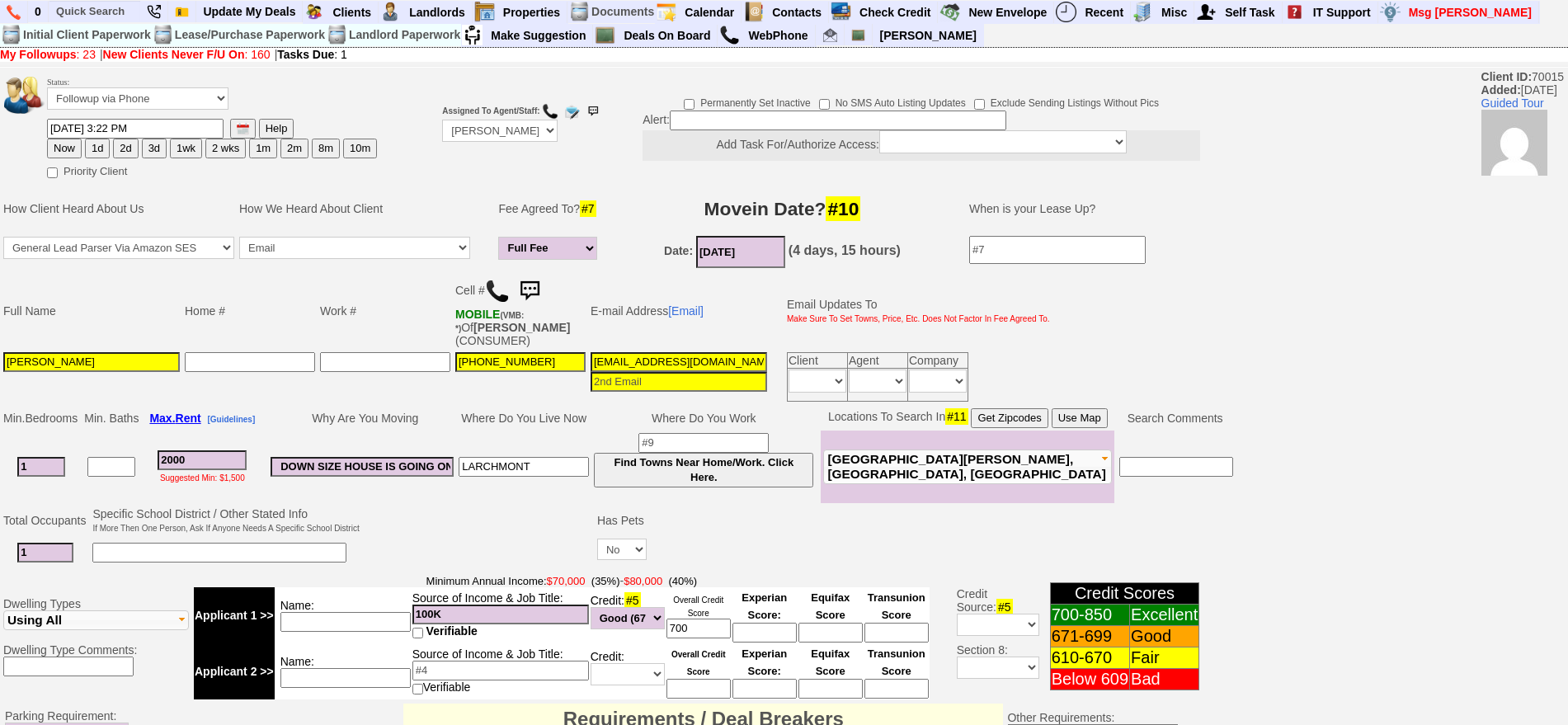
click at [96, 143] on button "1d" at bounding box center [97, 148] width 25 height 20
type input "[DATE] 08:46 AM"
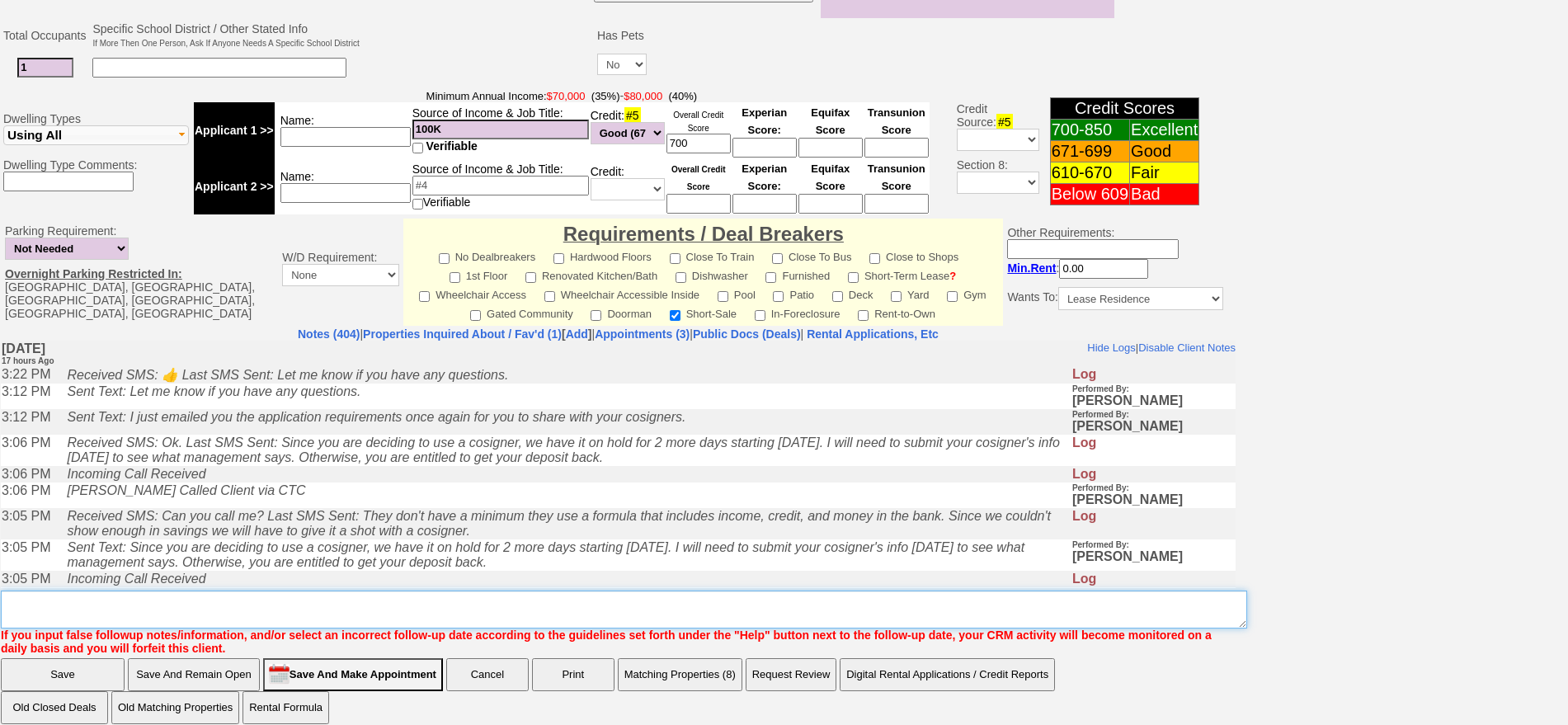
type textarea "f"
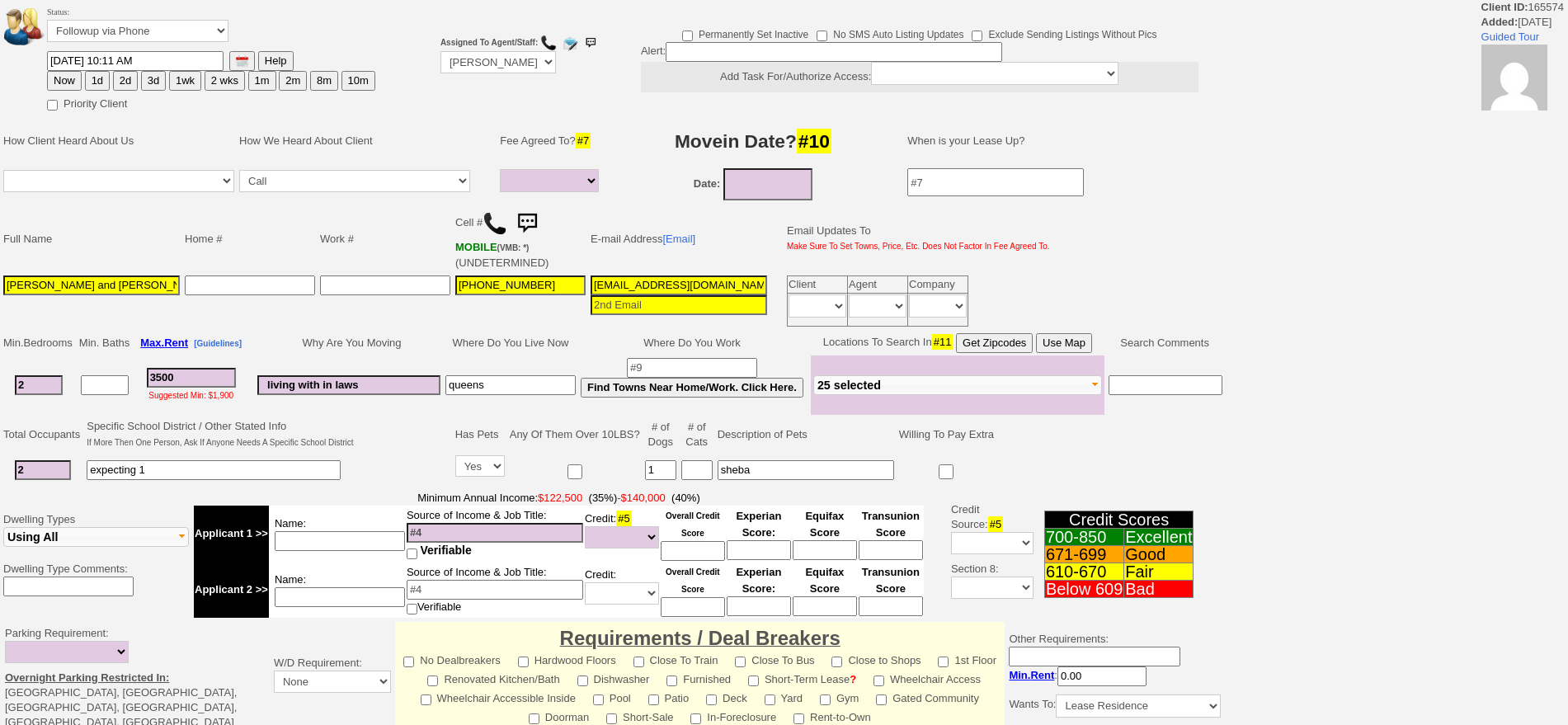
select select
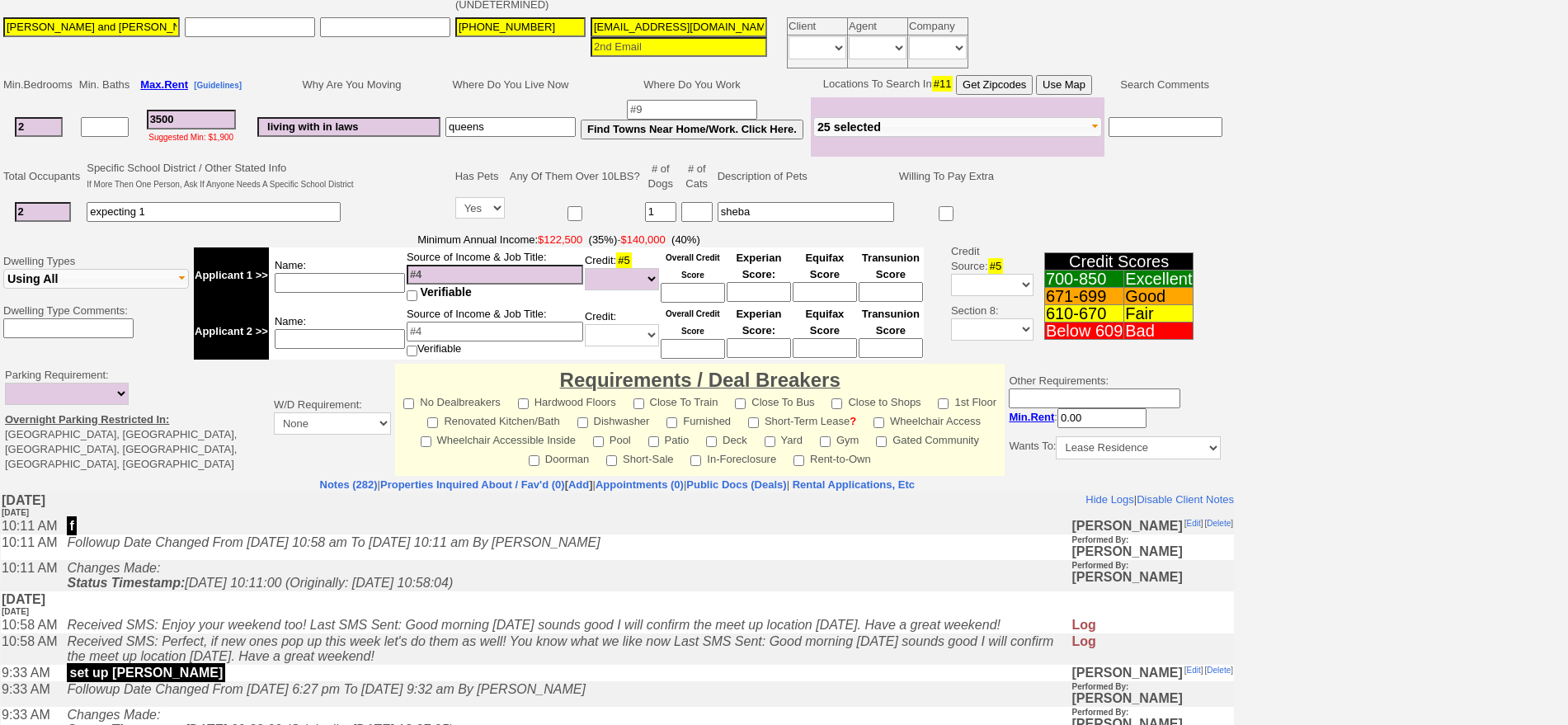
scroll to position [412, 0]
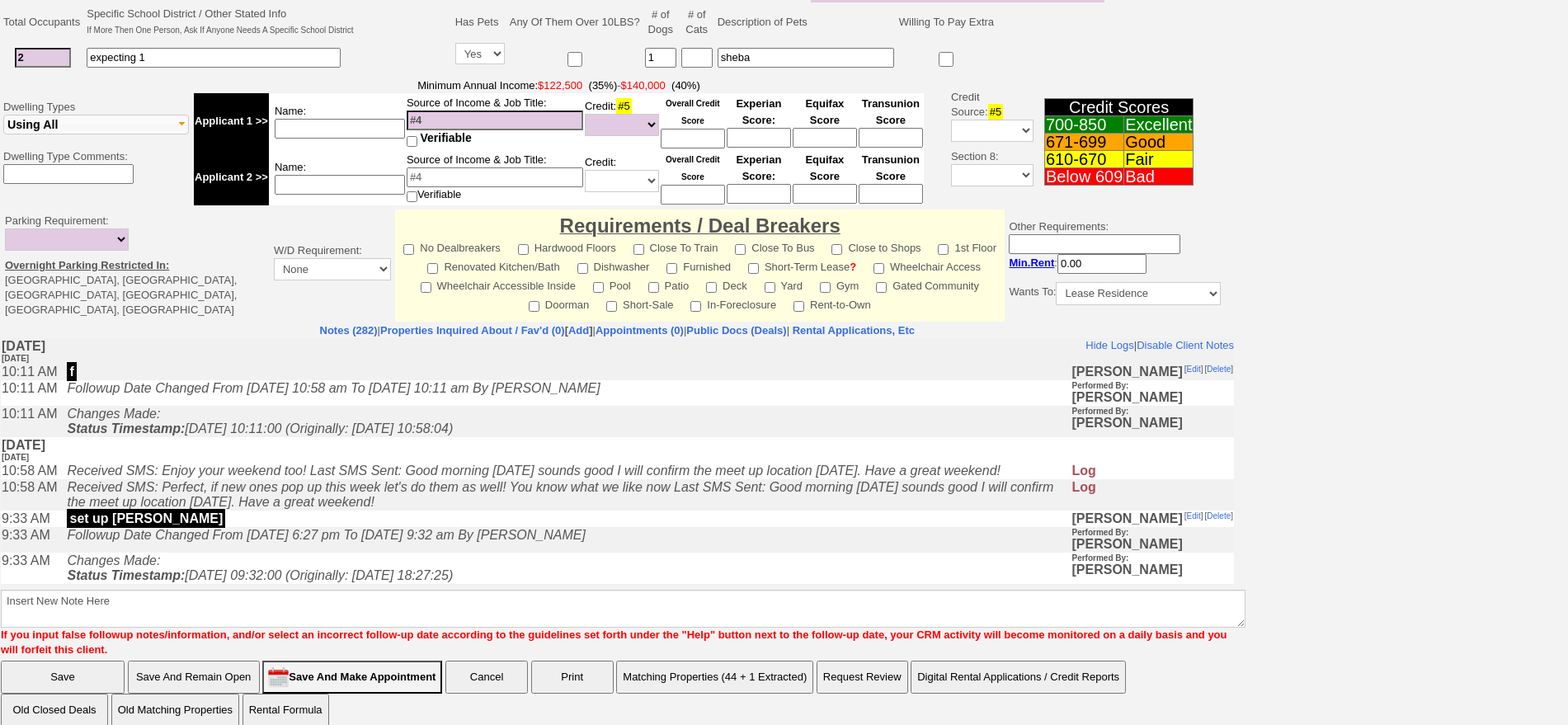
click at [488, 539] on icon "Followup Date Changed From [DATE] 6:27 pm To [DATE] 9:32 am By [PERSON_NAME]" at bounding box center [325, 535] width 518 height 14
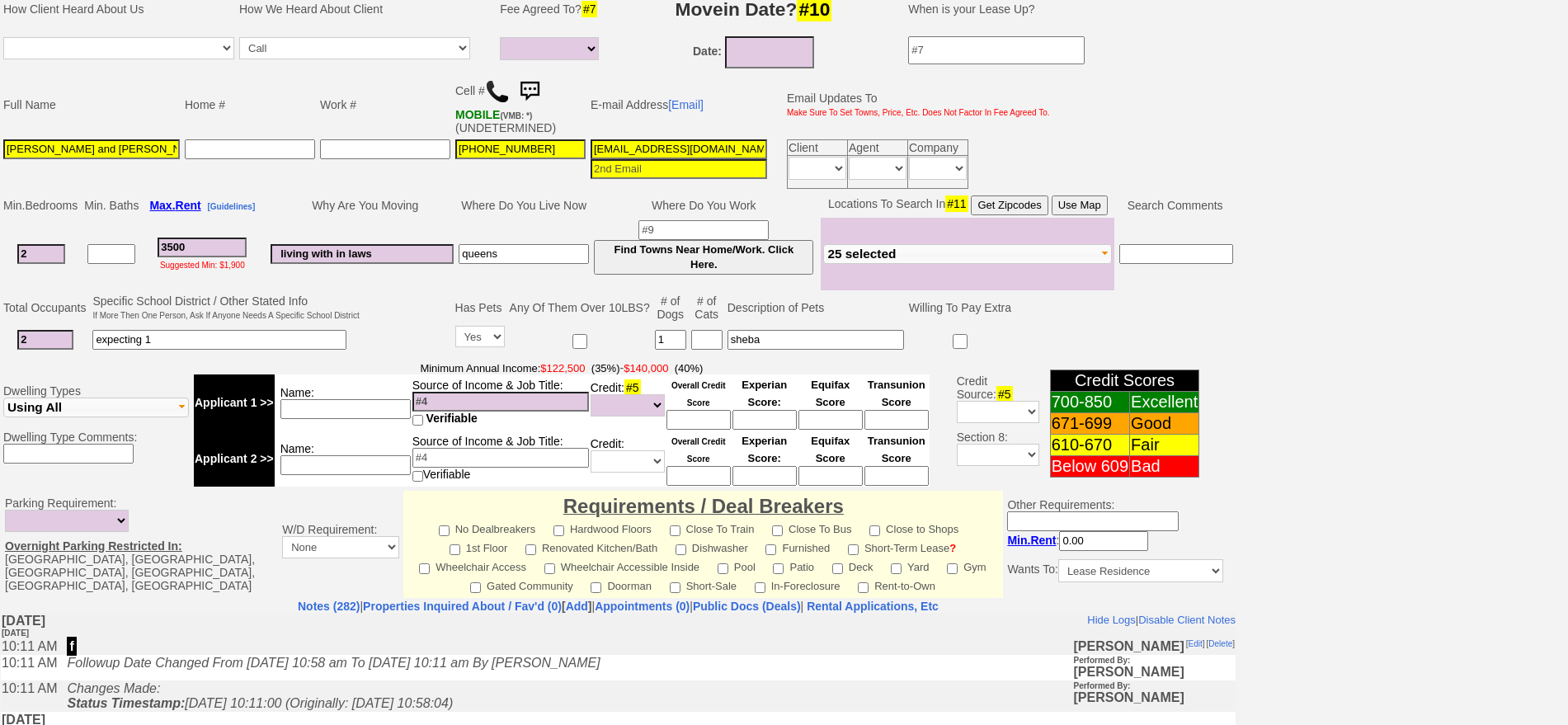
scroll to position [62, 0]
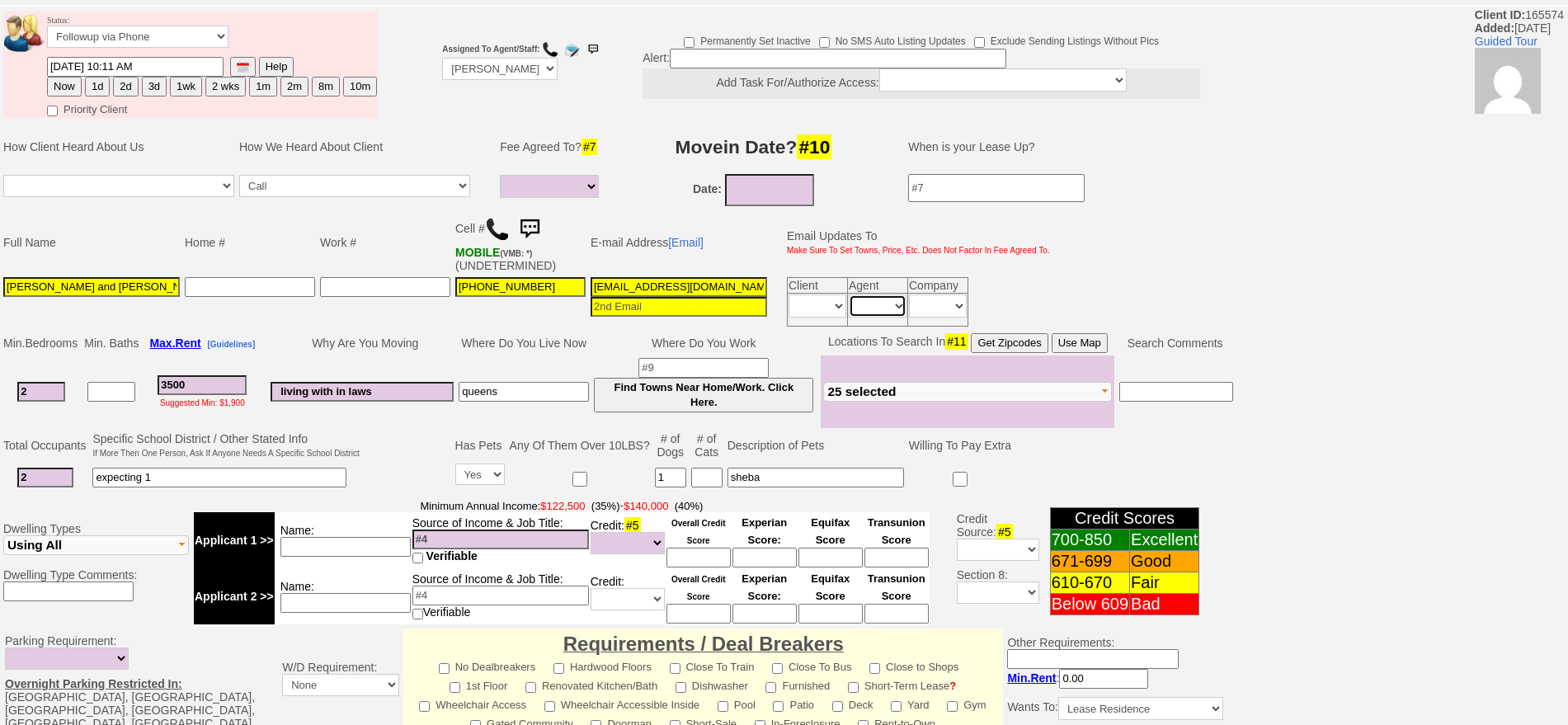
click at [890, 305] on select "Immediately Daily" at bounding box center [878, 306] width 58 height 23
select select "Immediately"
click at [849, 294] on select "Immediately Daily" at bounding box center [878, 306] width 58 height 23
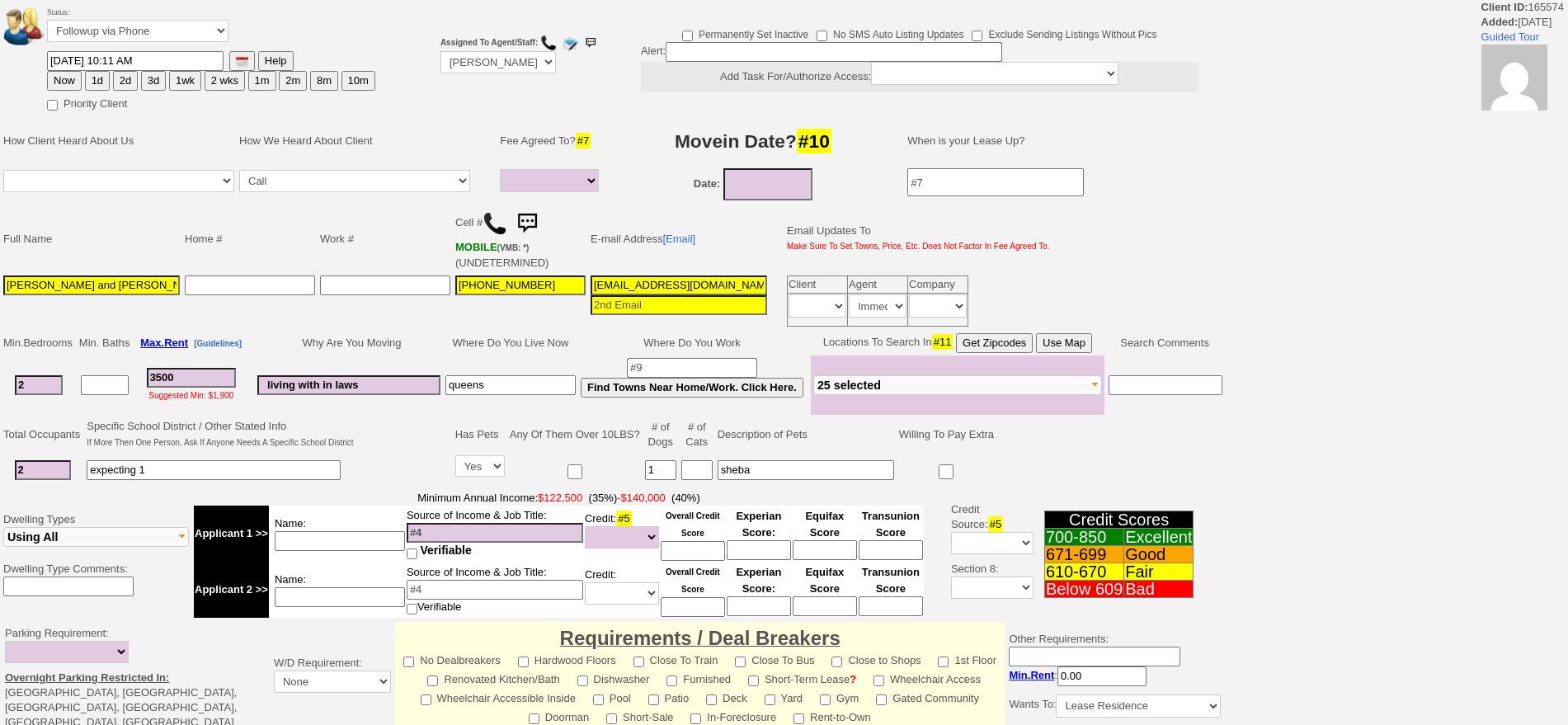
select select
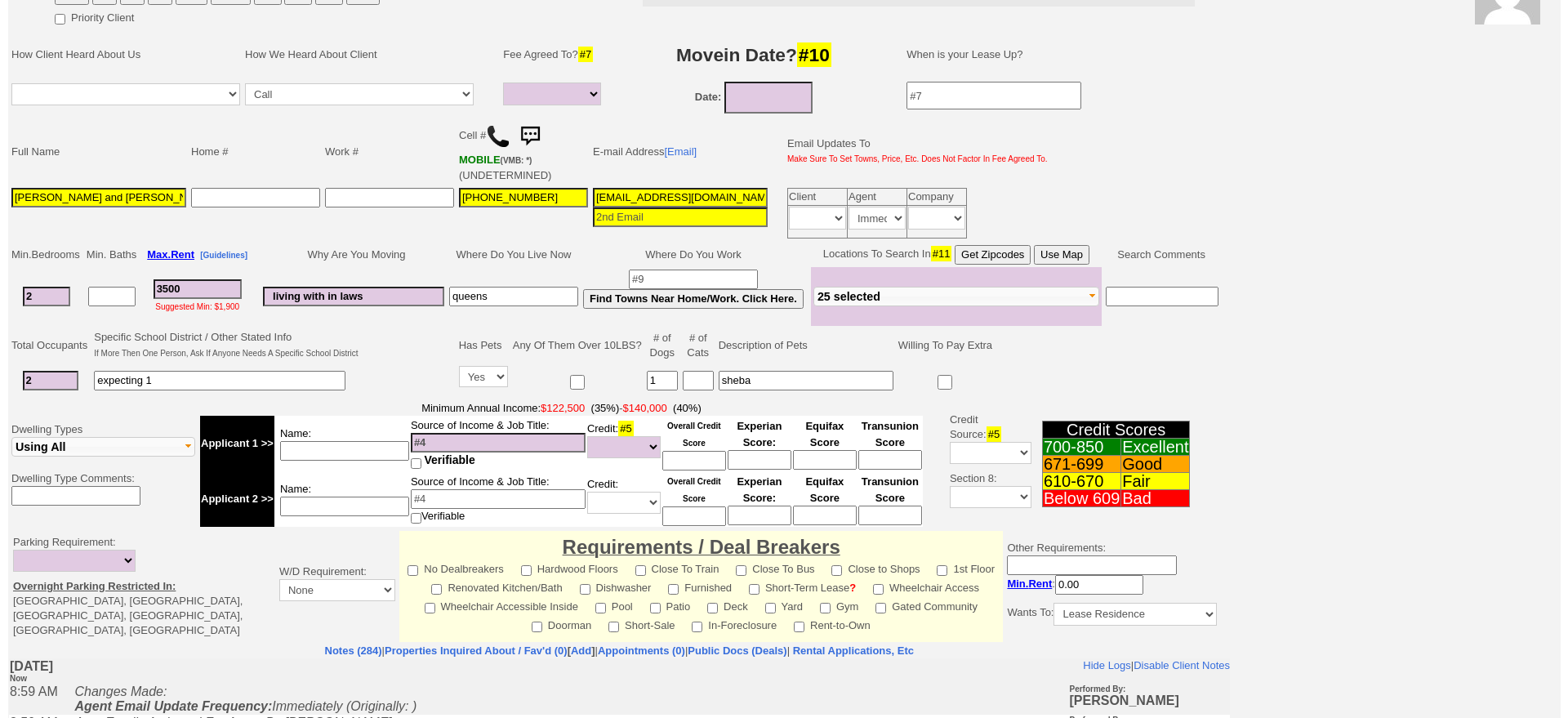
scroll to position [416, 0]
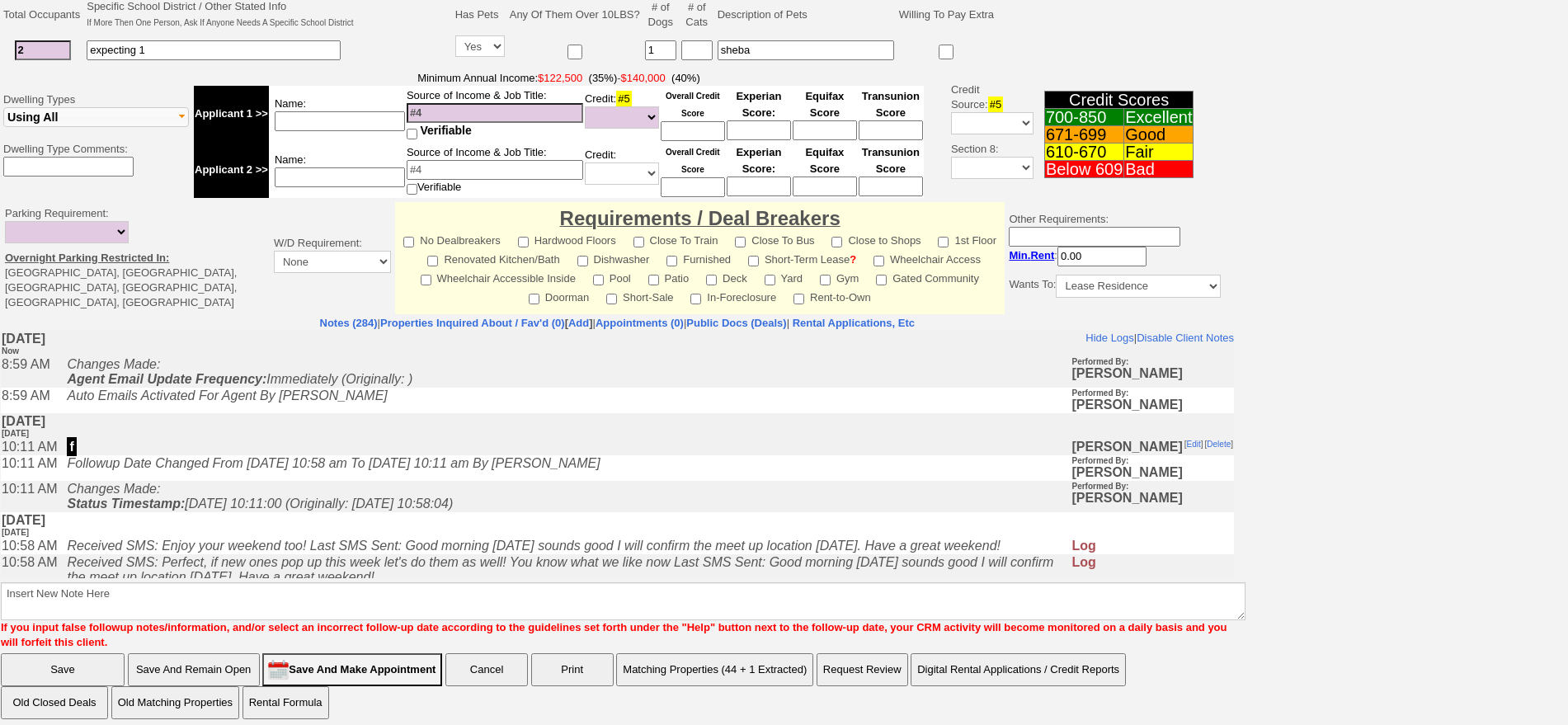
click at [753, 670] on button "Matching Properties (44 + 1 Extracted)" at bounding box center [714, 670] width 198 height 33
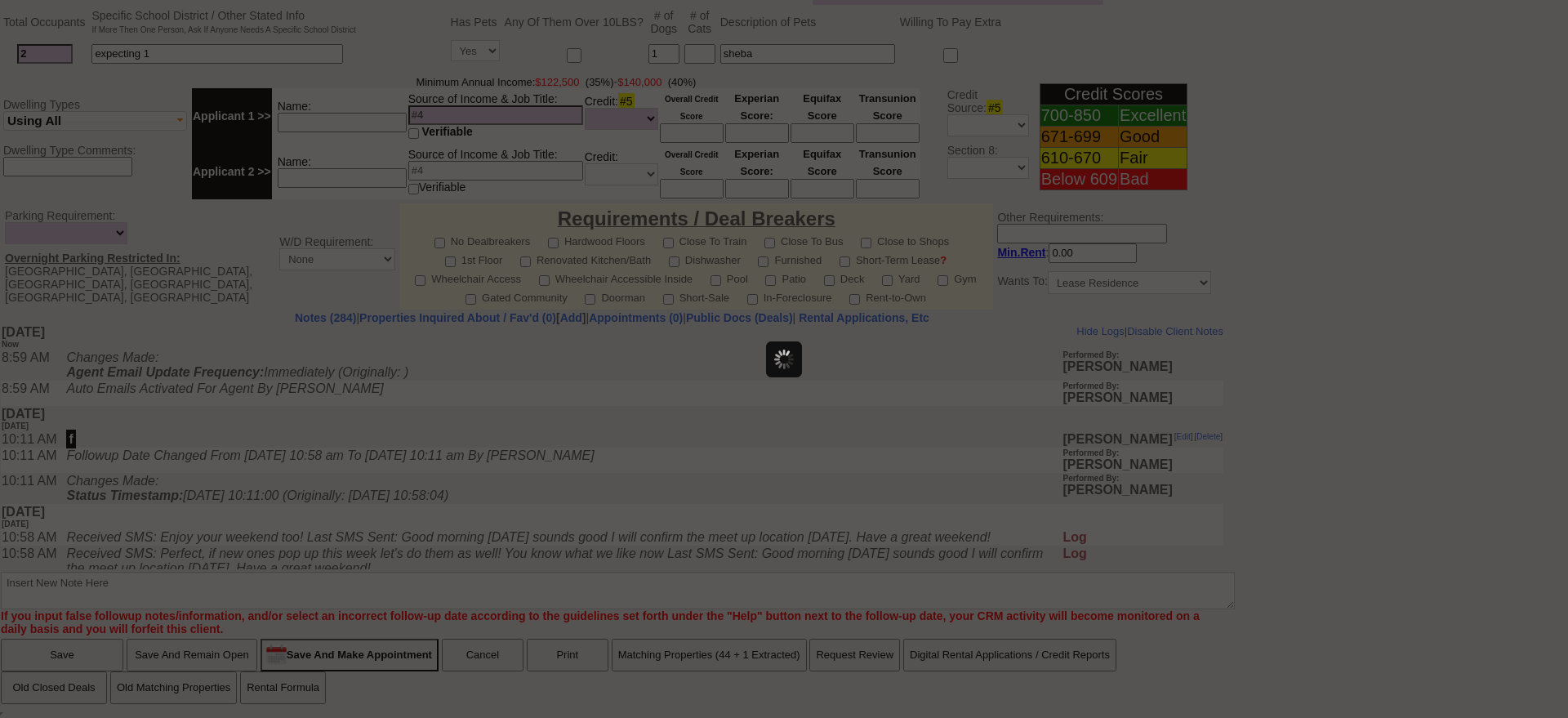
scroll to position [0, 0]
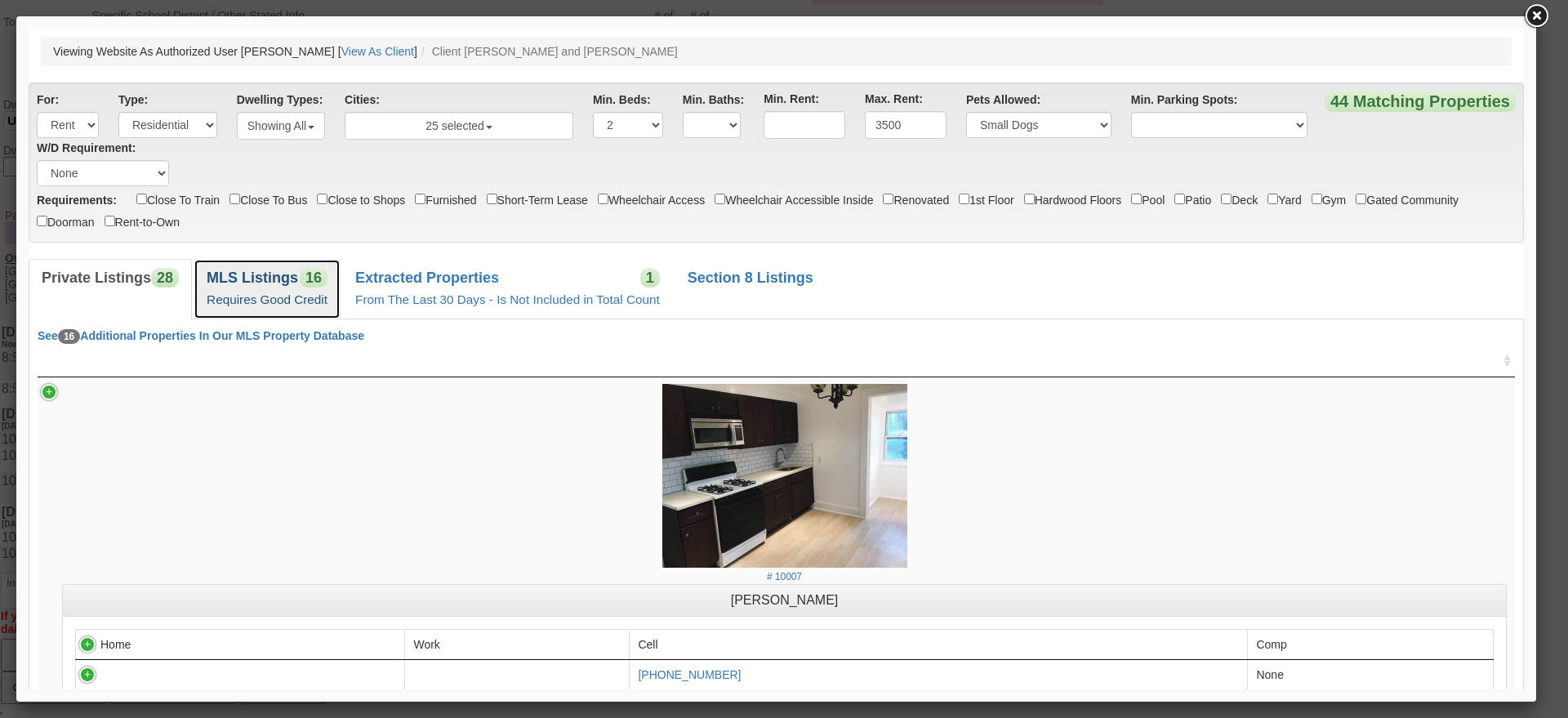
click at [333, 287] on link "MLS Listings 16 Requires Good Credit" at bounding box center [267, 289] width 147 height 59
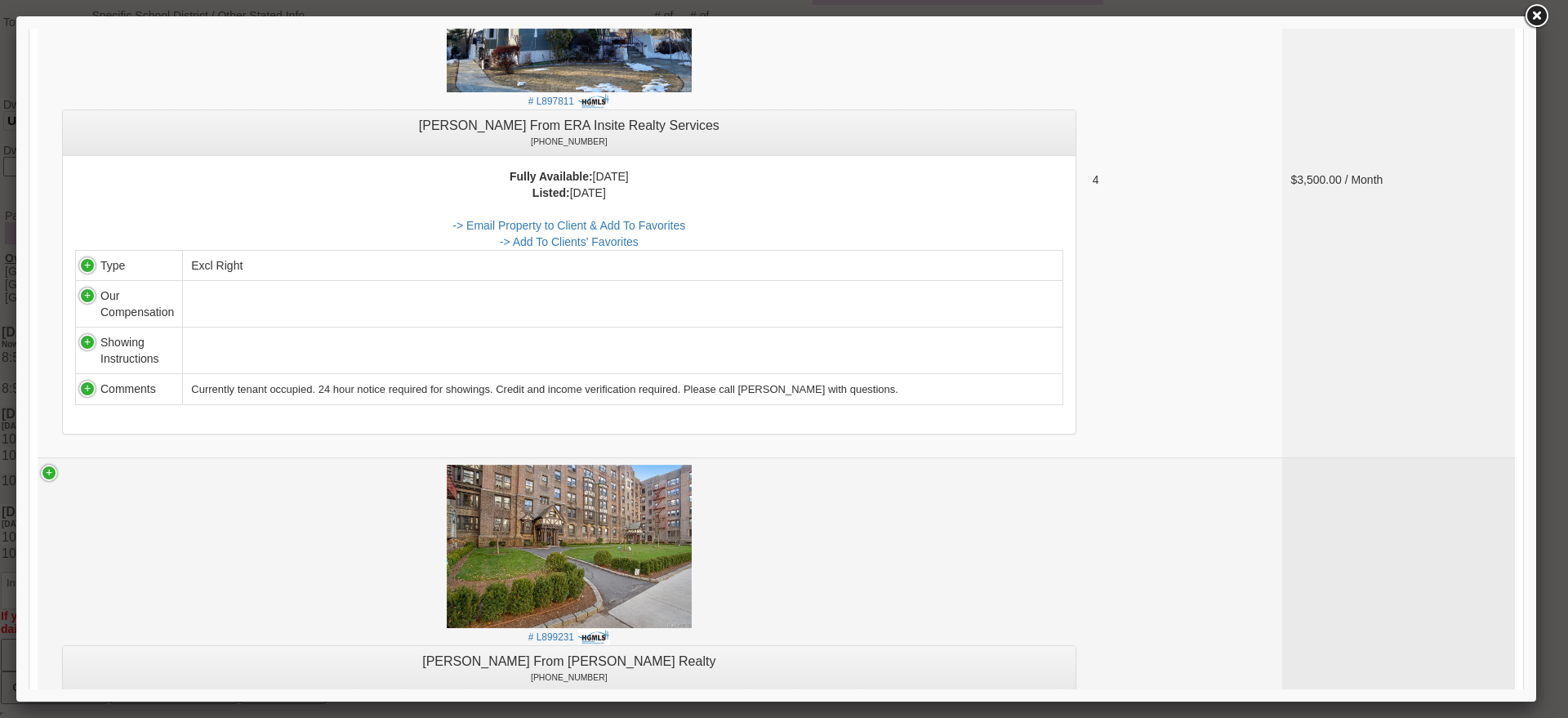
scroll to position [271, 0]
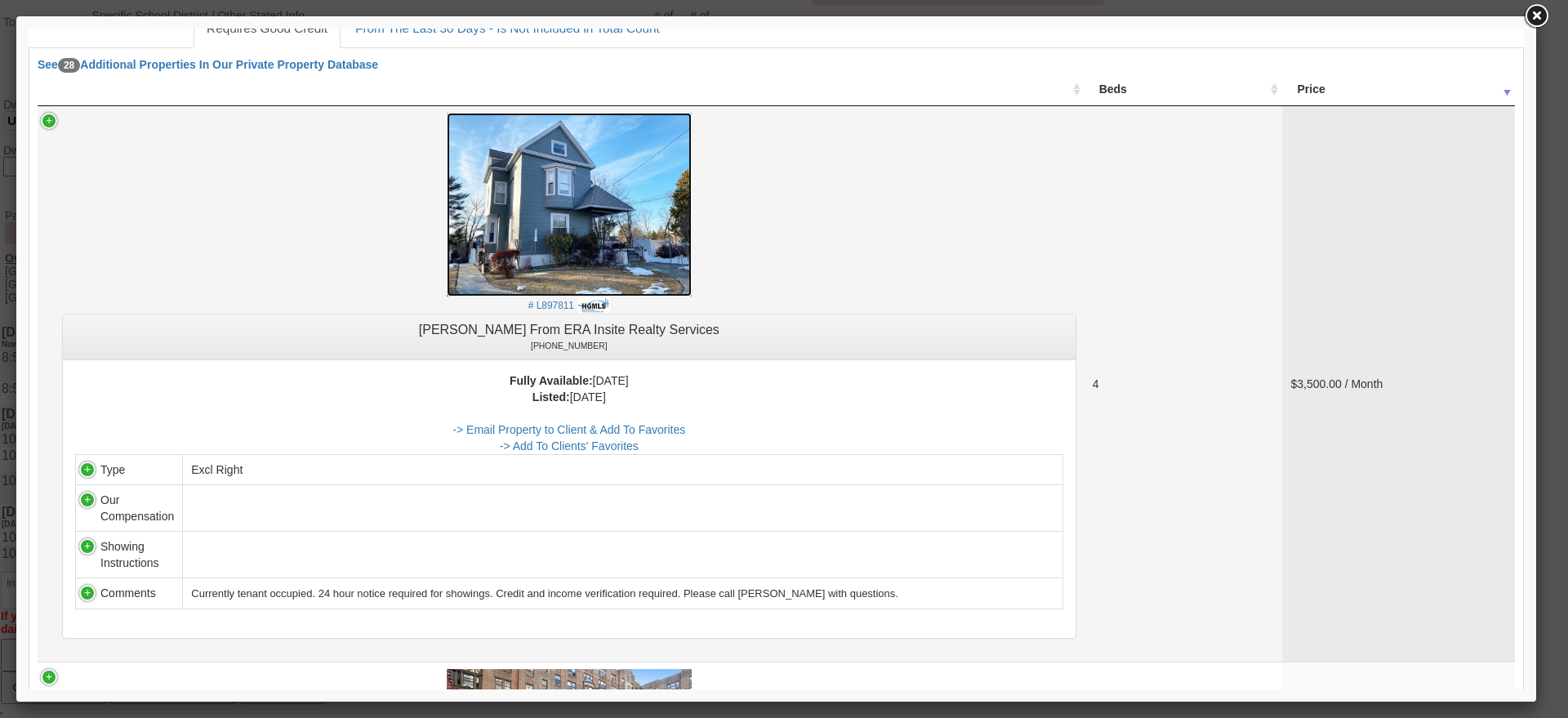
click at [619, 255] on img at bounding box center [569, 205] width 245 height 184
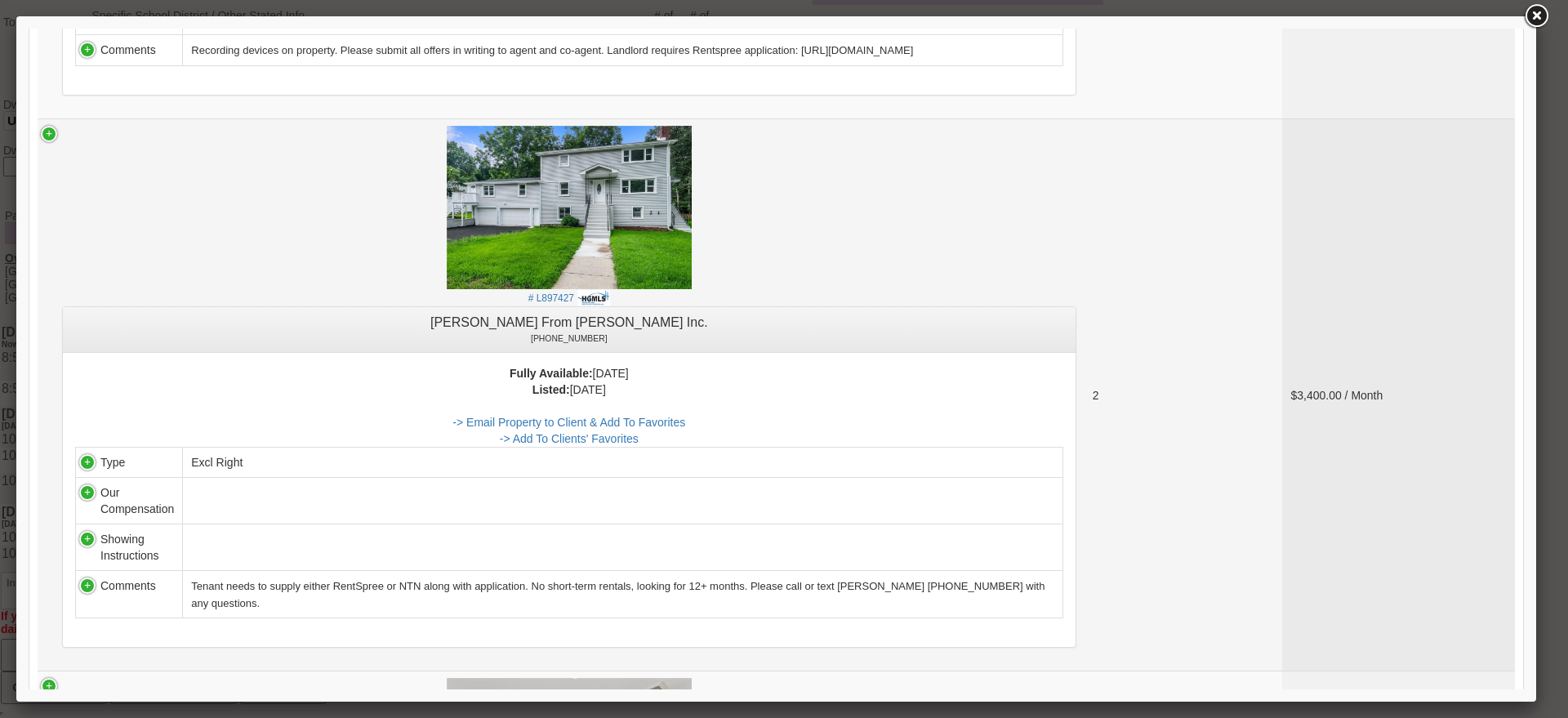
scroll to position [2313, 0]
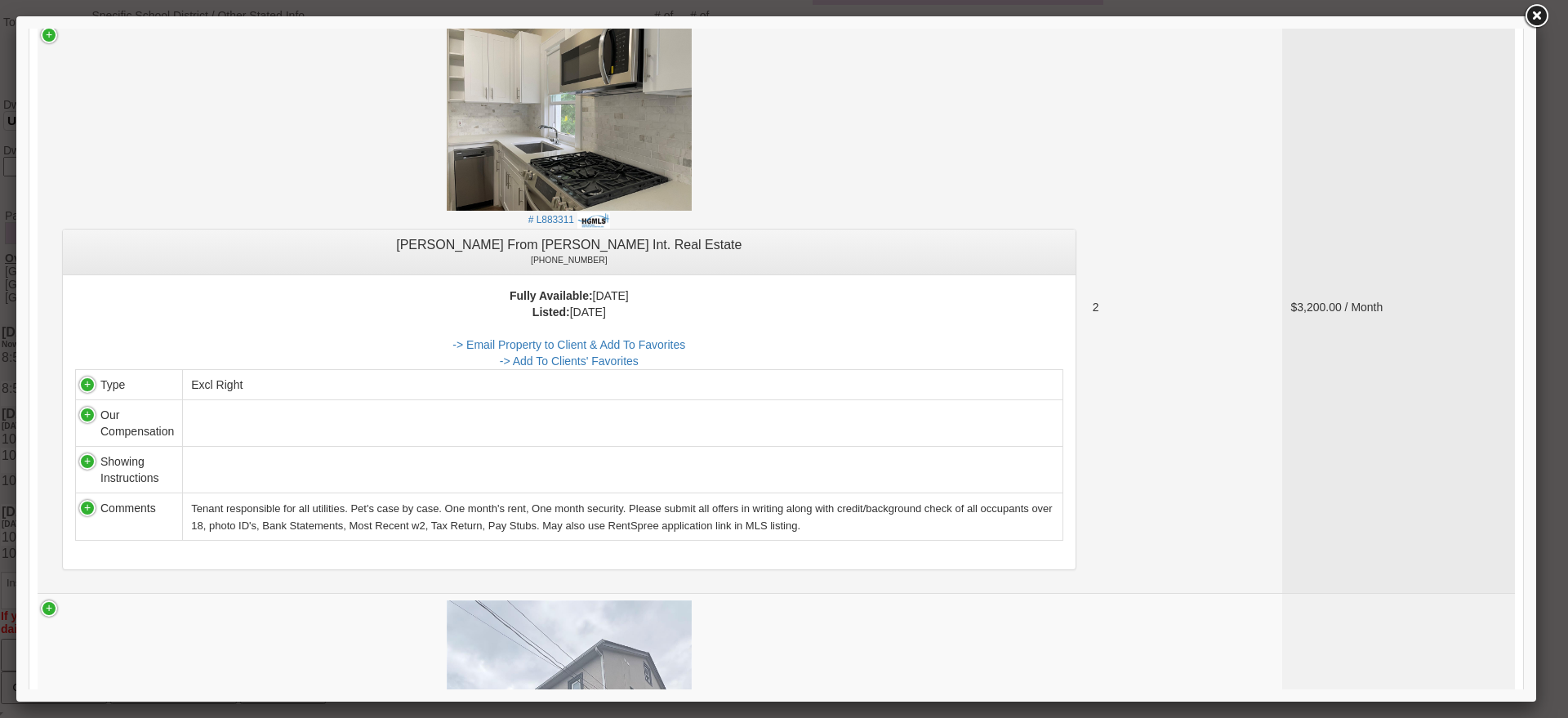
scroll to position [3162, 0]
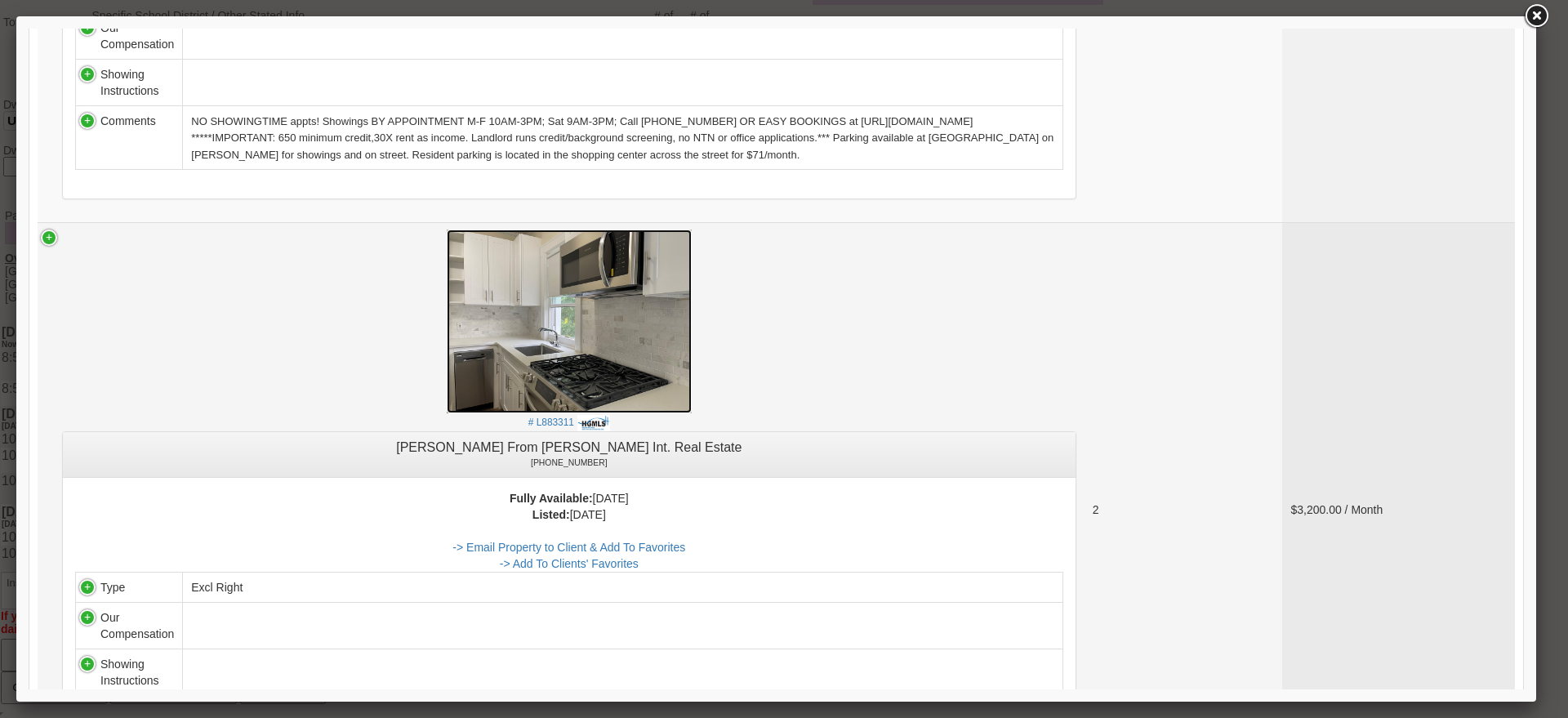
click at [624, 281] on img at bounding box center [569, 321] width 245 height 184
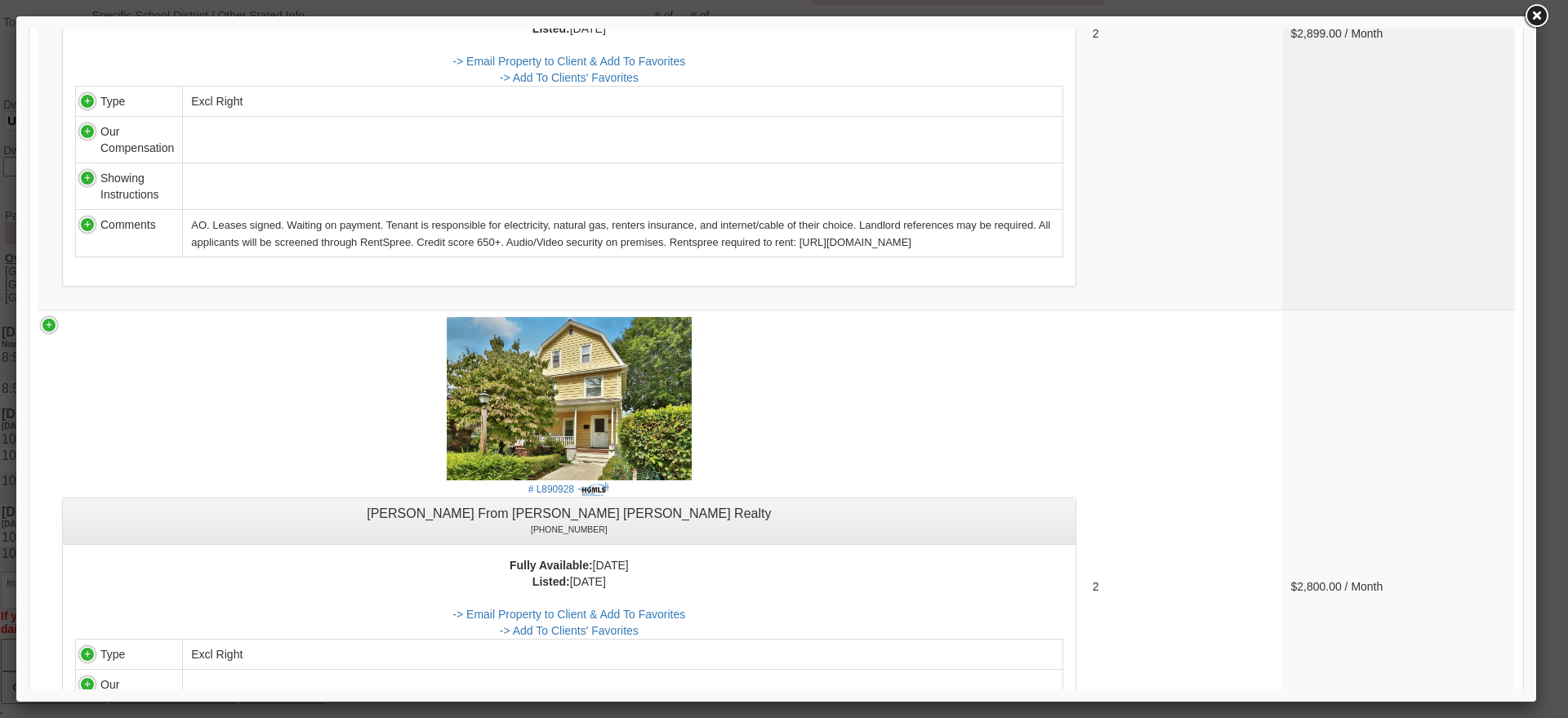
scroll to position [6130, 0]
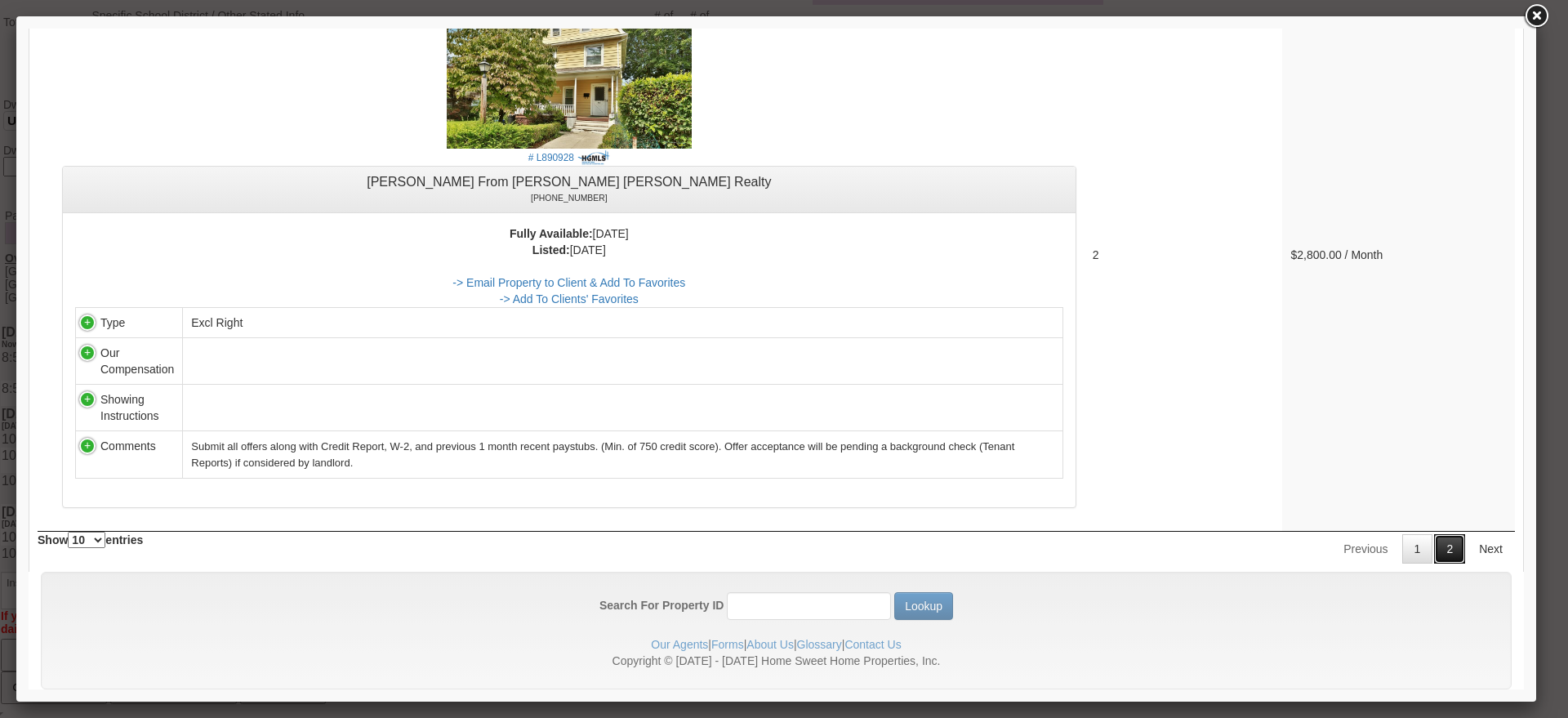
click at [1441, 534] on link "2" at bounding box center [1449, 548] width 31 height 29
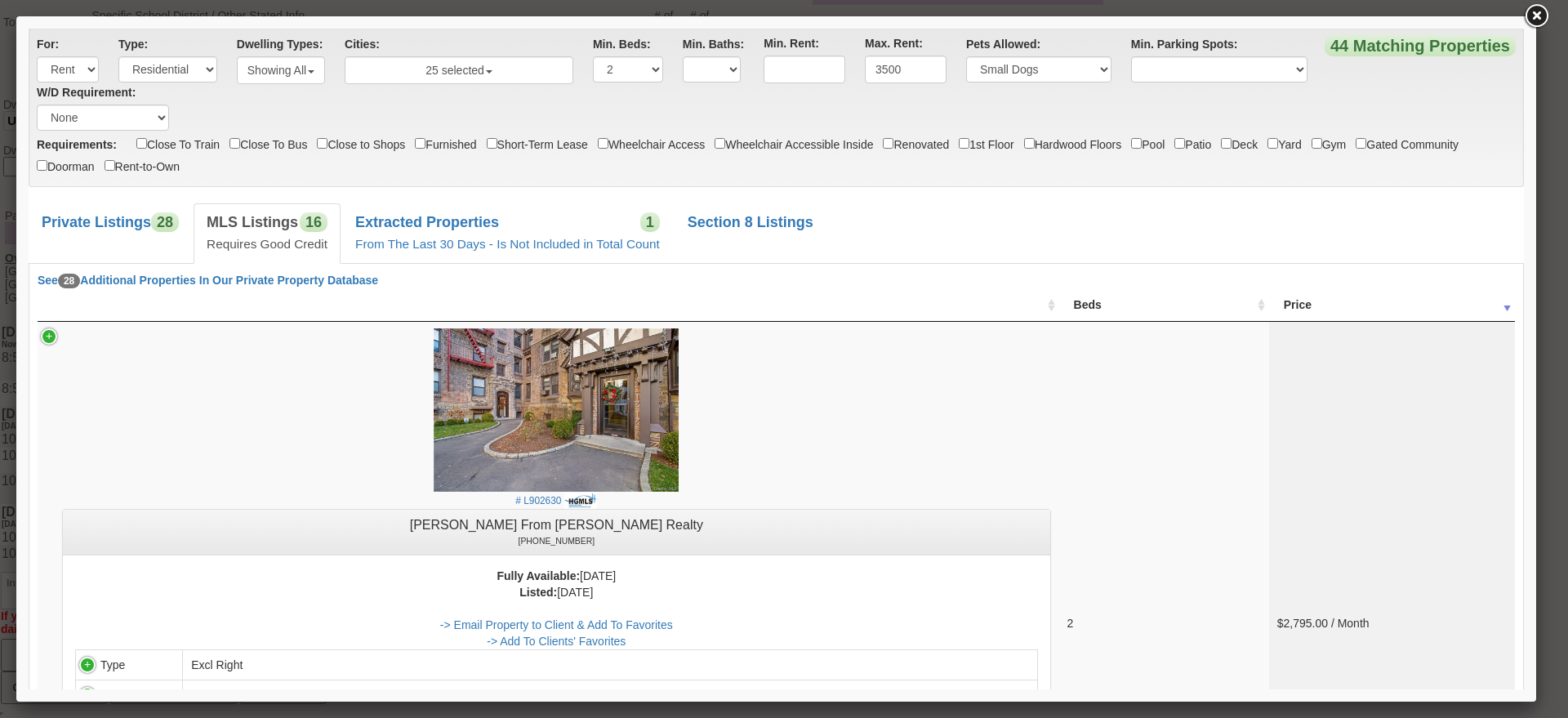
scroll to position [0, 0]
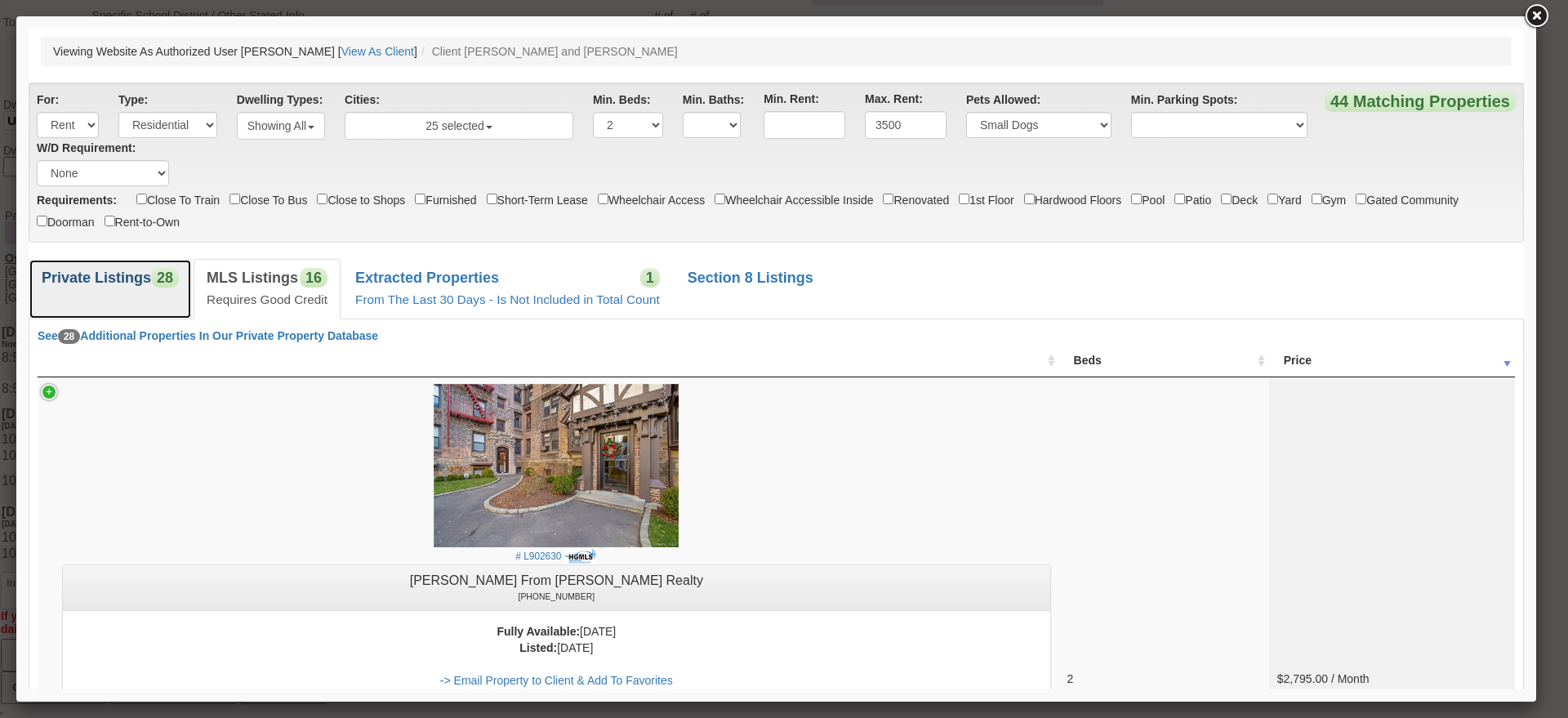
click at [97, 288] on link "Private Listings 28" at bounding box center [110, 289] width 164 height 59
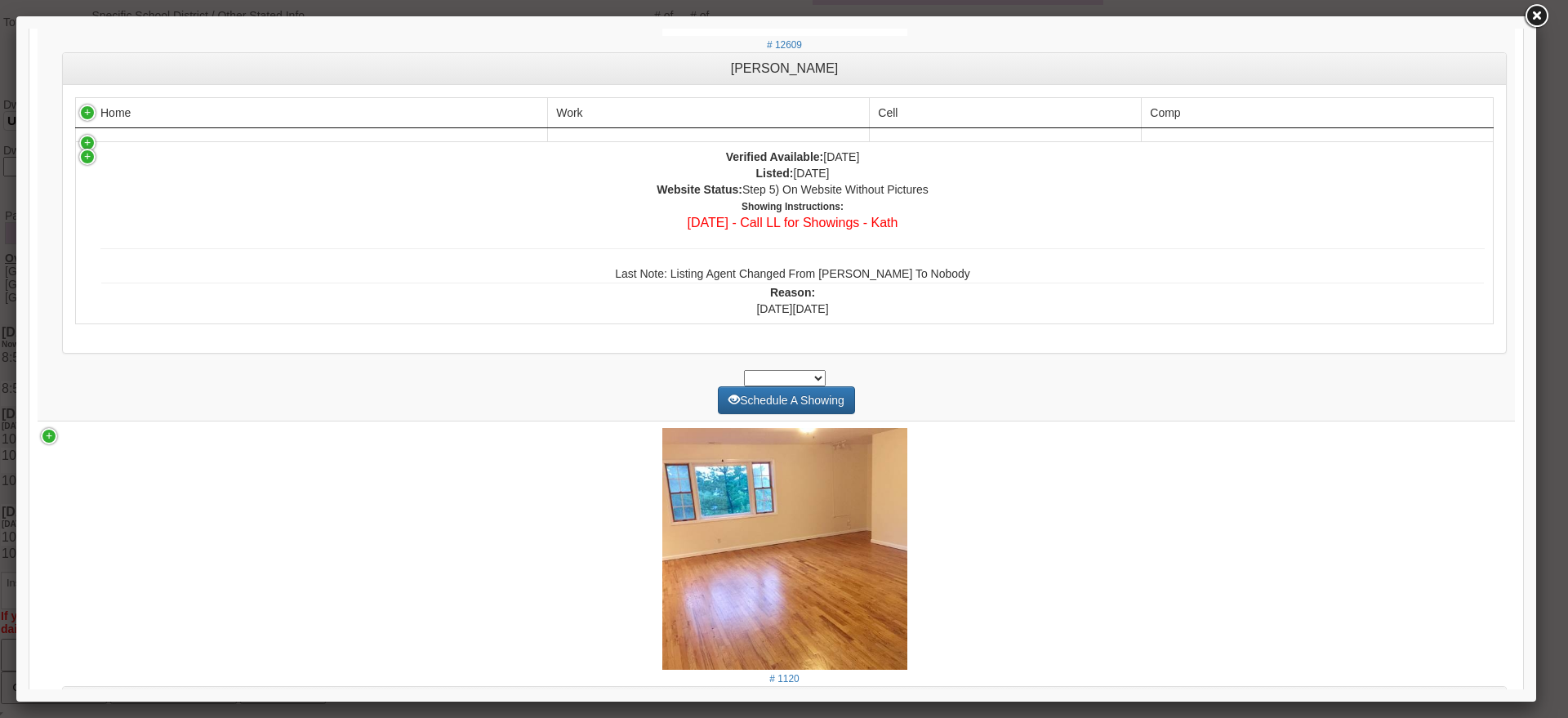
scroll to position [6244, 0]
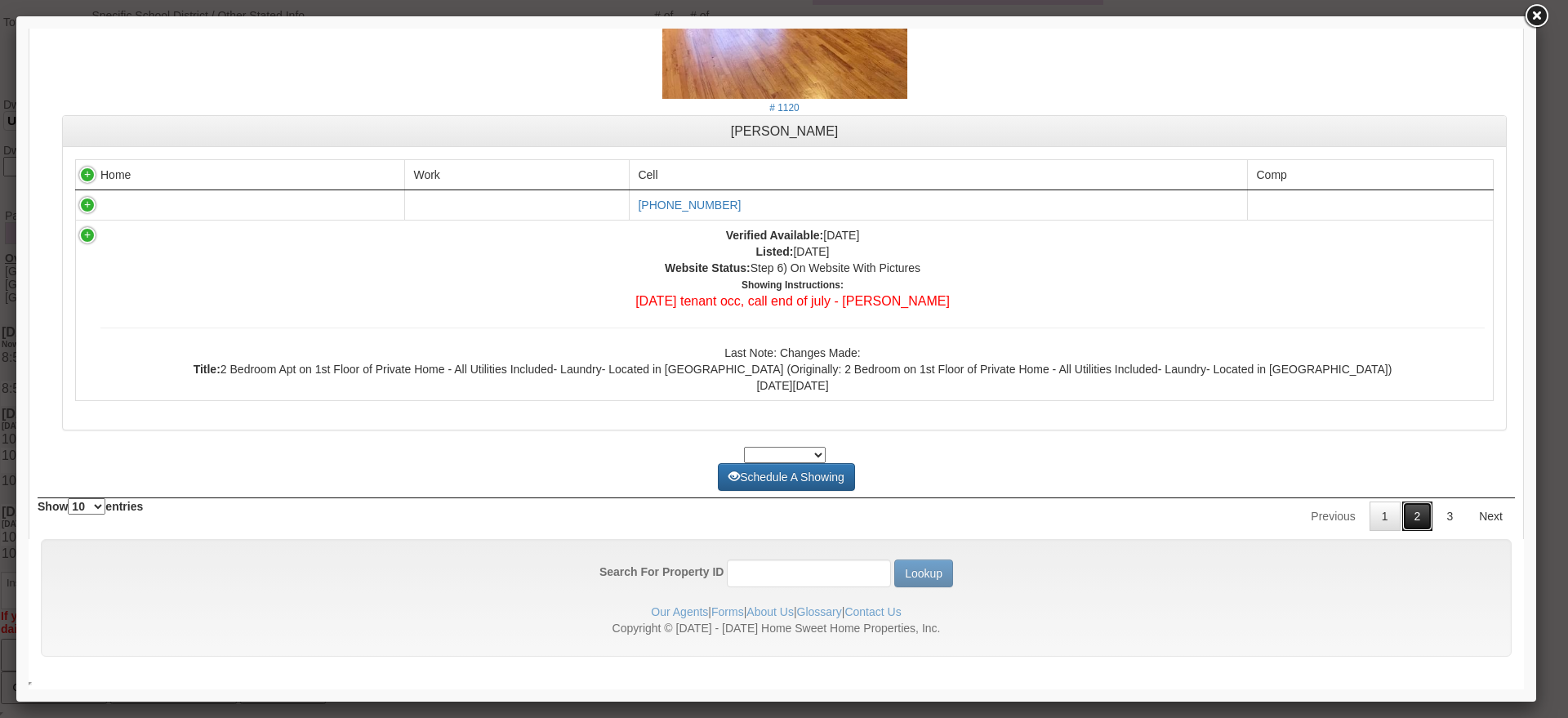
click at [1414, 521] on link "2" at bounding box center [1417, 516] width 31 height 29
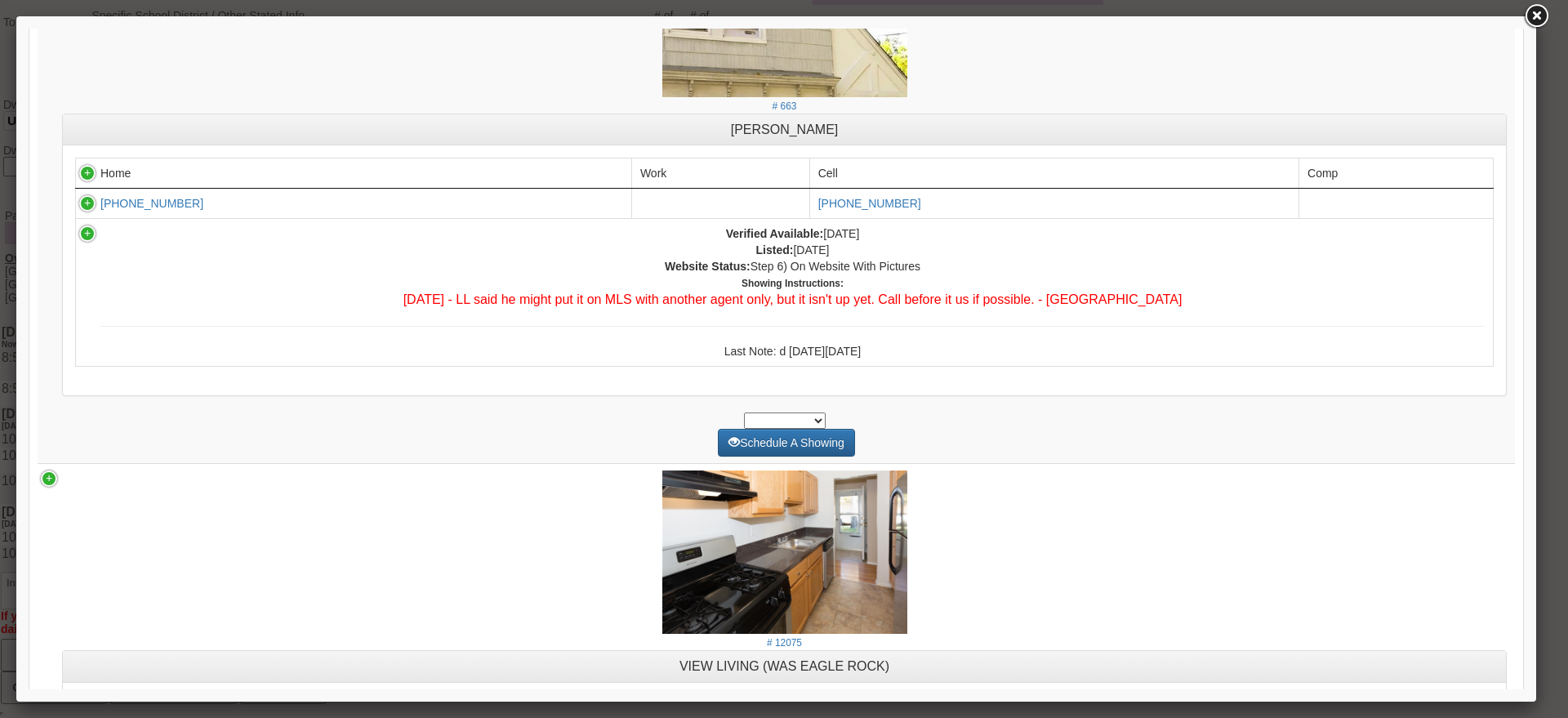
scroll to position [0, 0]
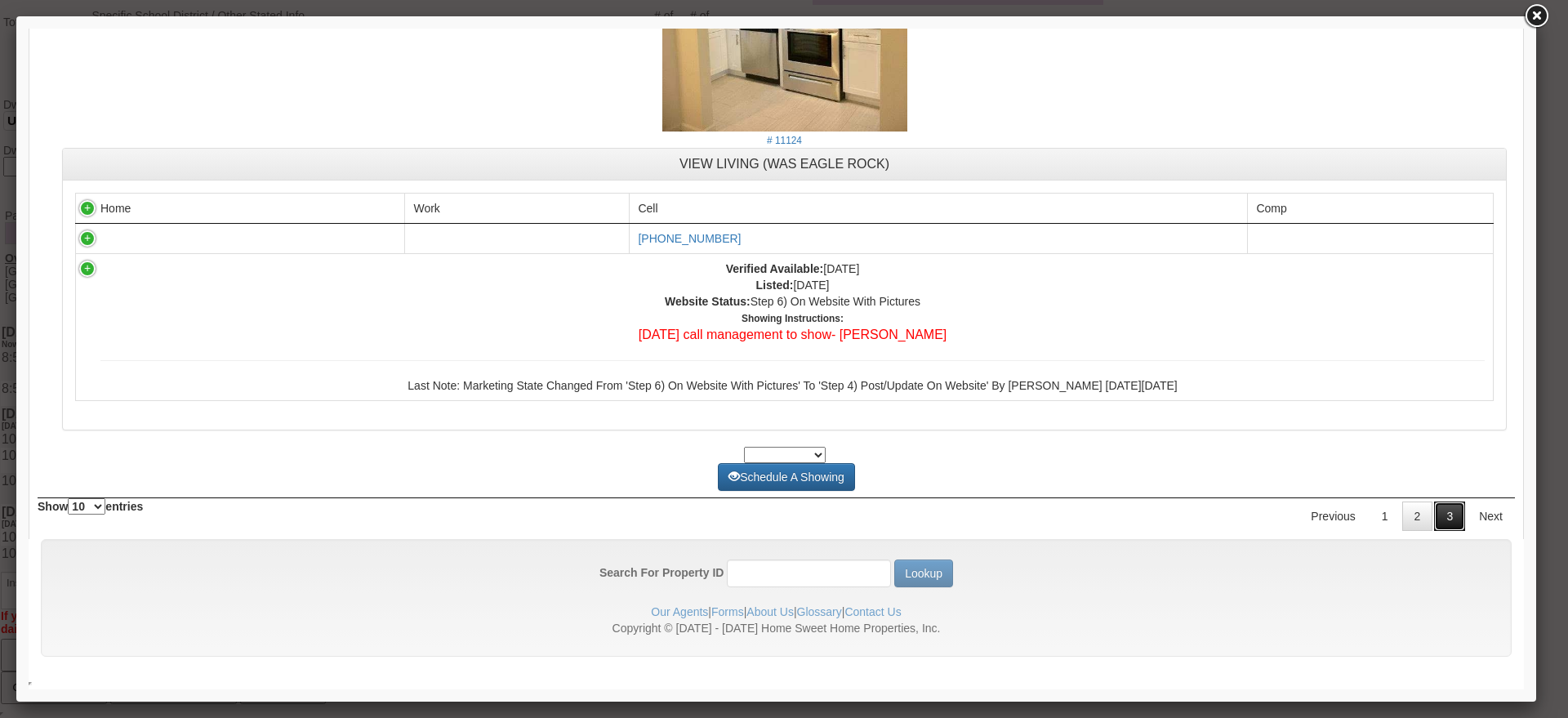
click at [1444, 512] on link "3" at bounding box center [1449, 516] width 31 height 29
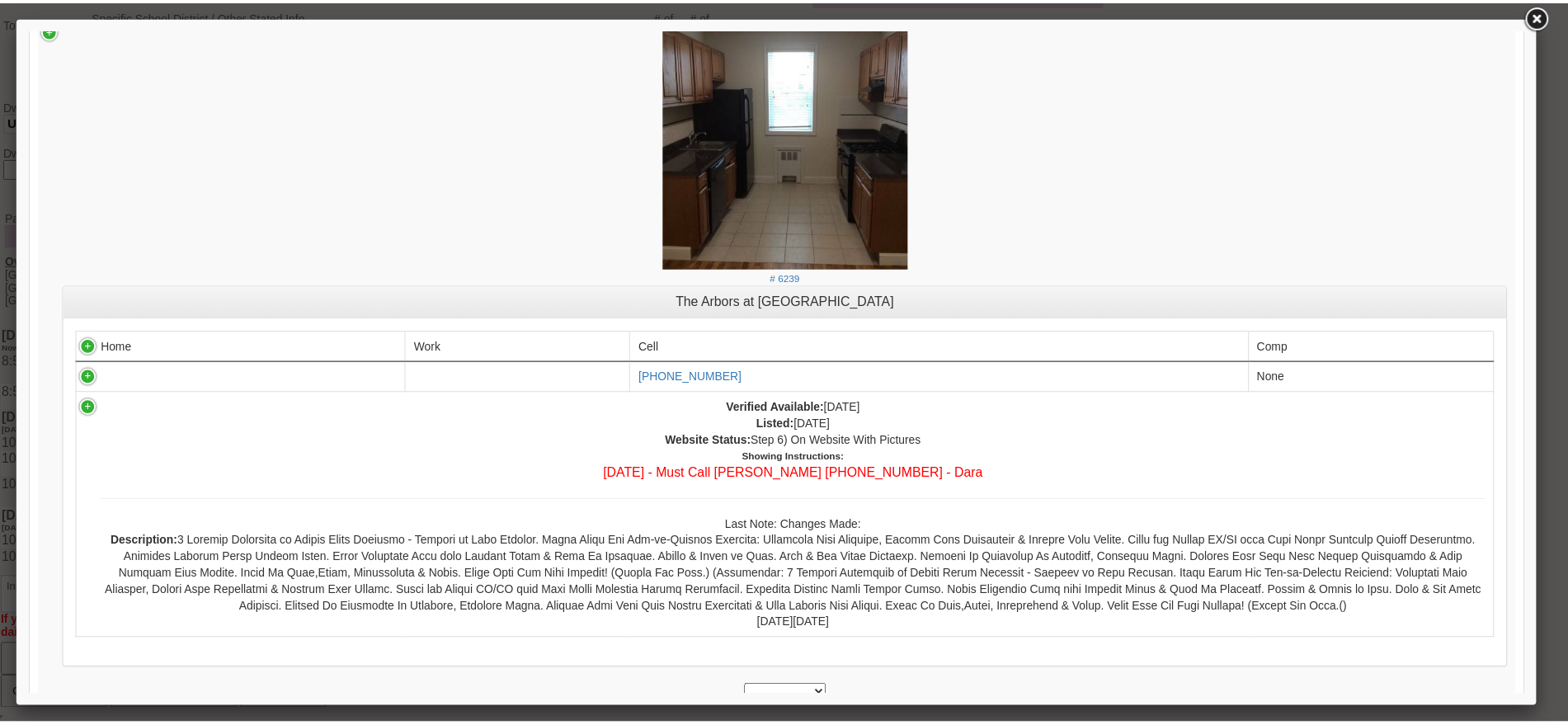
scroll to position [176, 0]
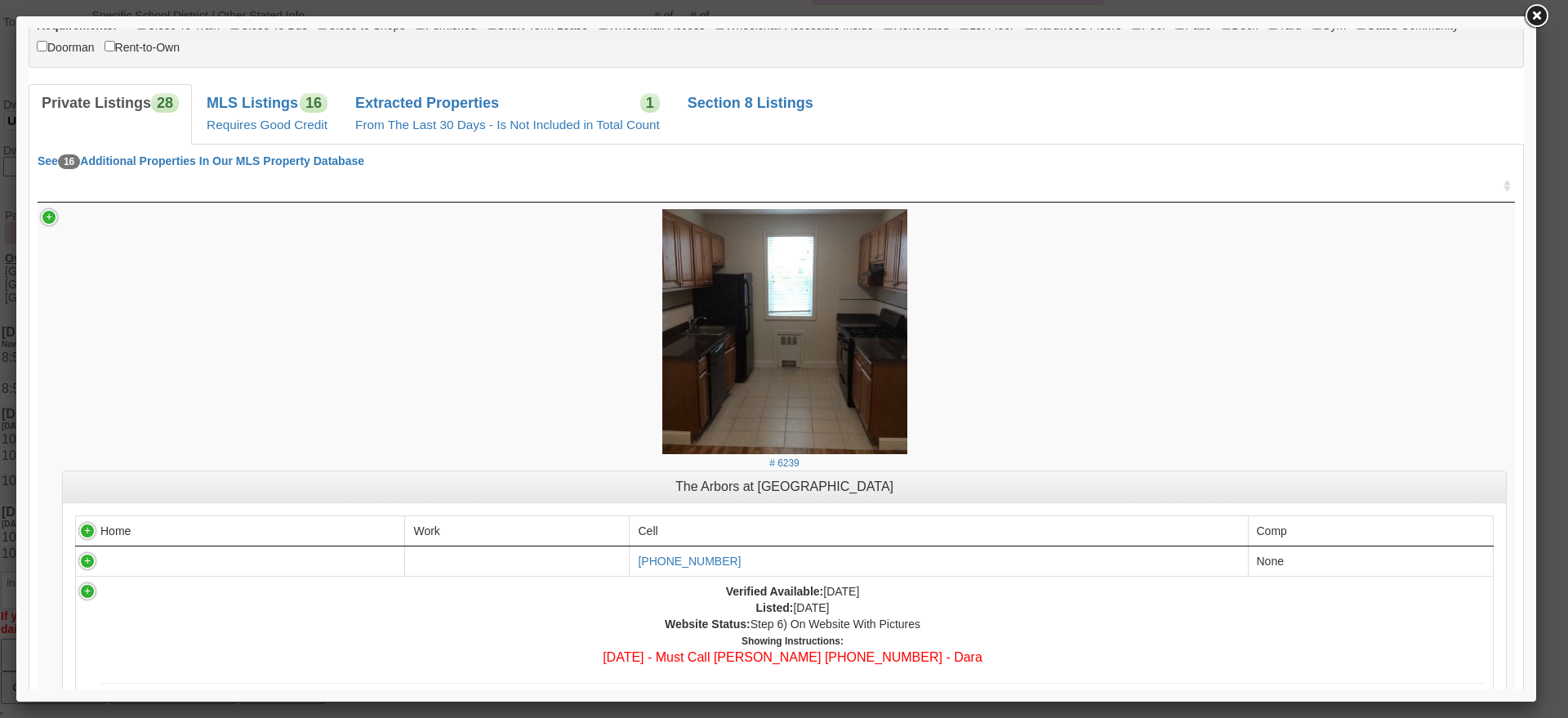
click at [1526, 20] on link at bounding box center [1535, 16] width 29 height 29
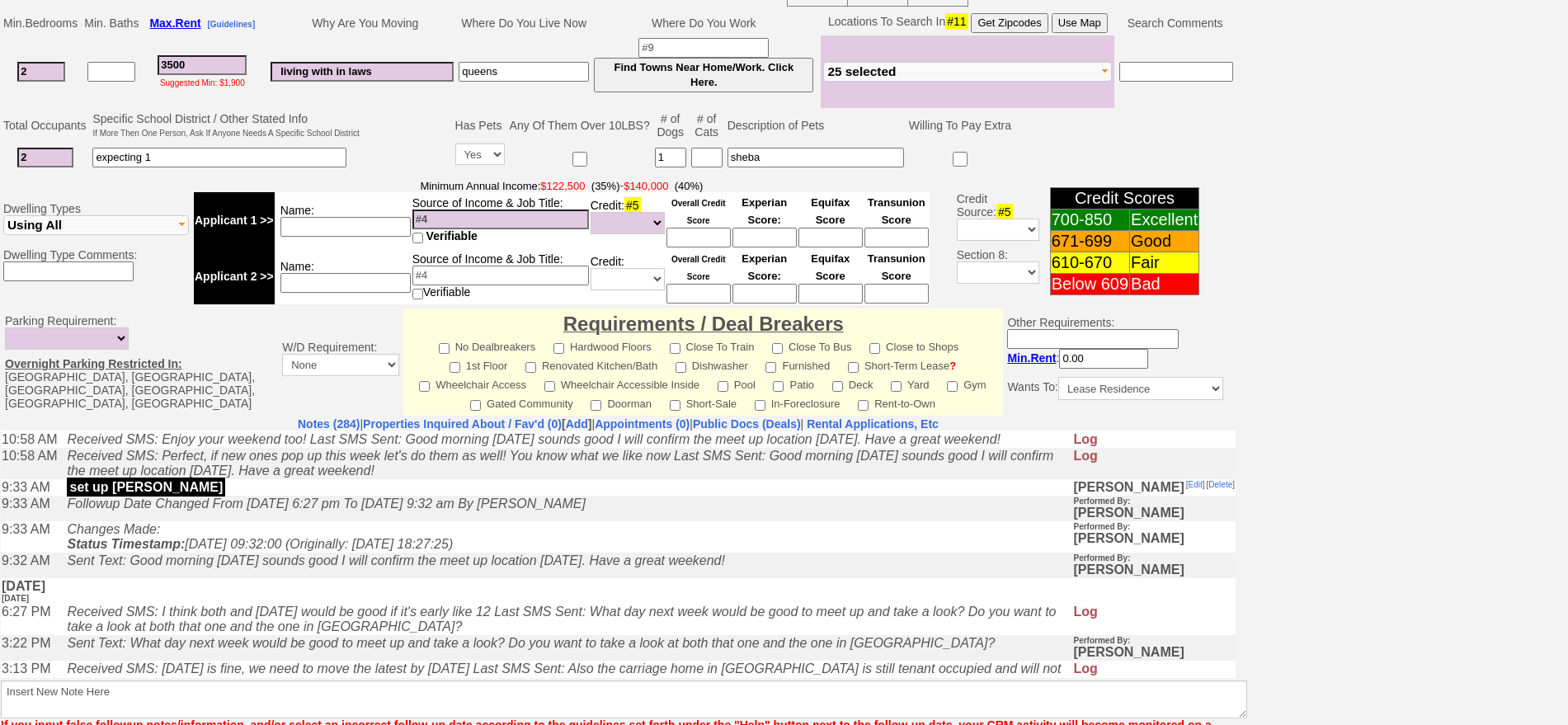
scroll to position [0, 0]
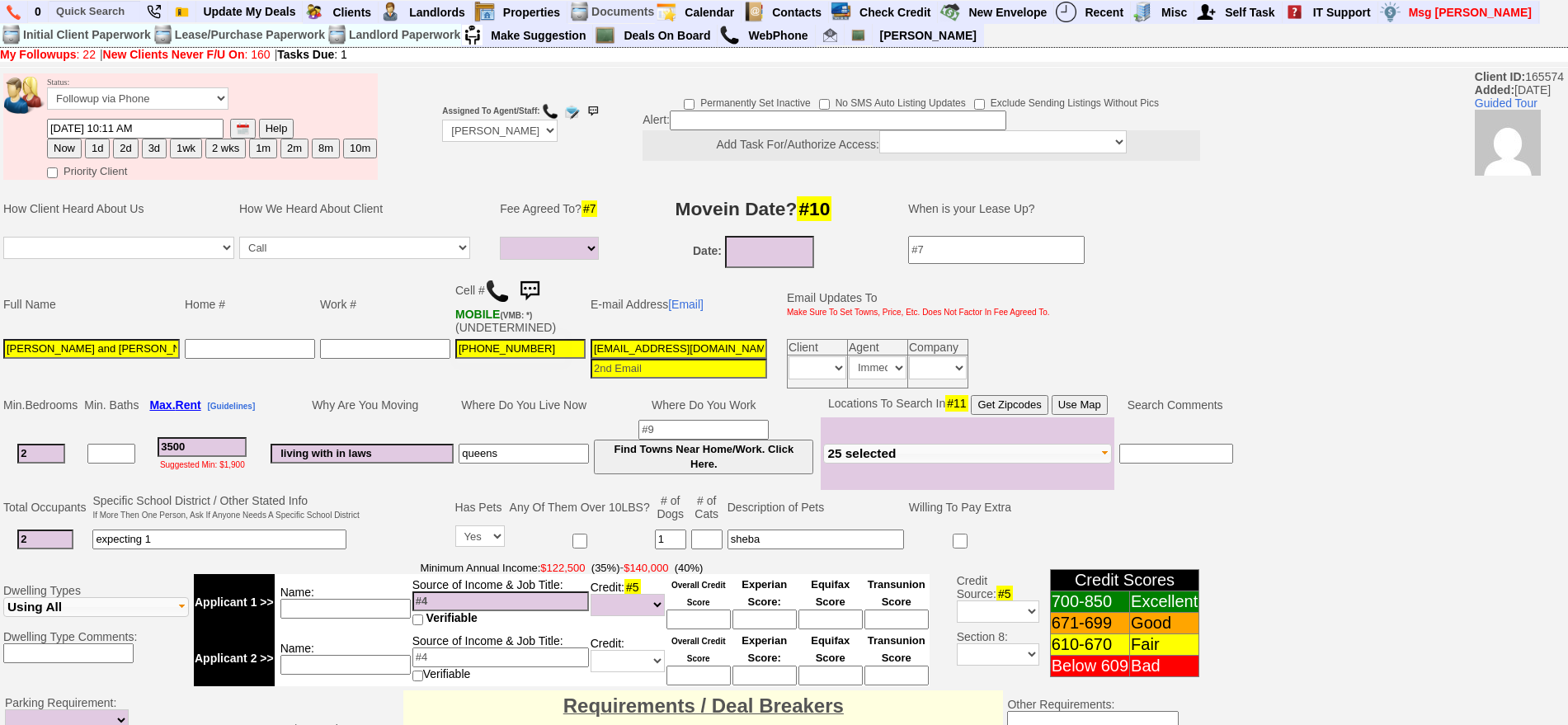
click at [532, 289] on img at bounding box center [529, 291] width 33 height 33
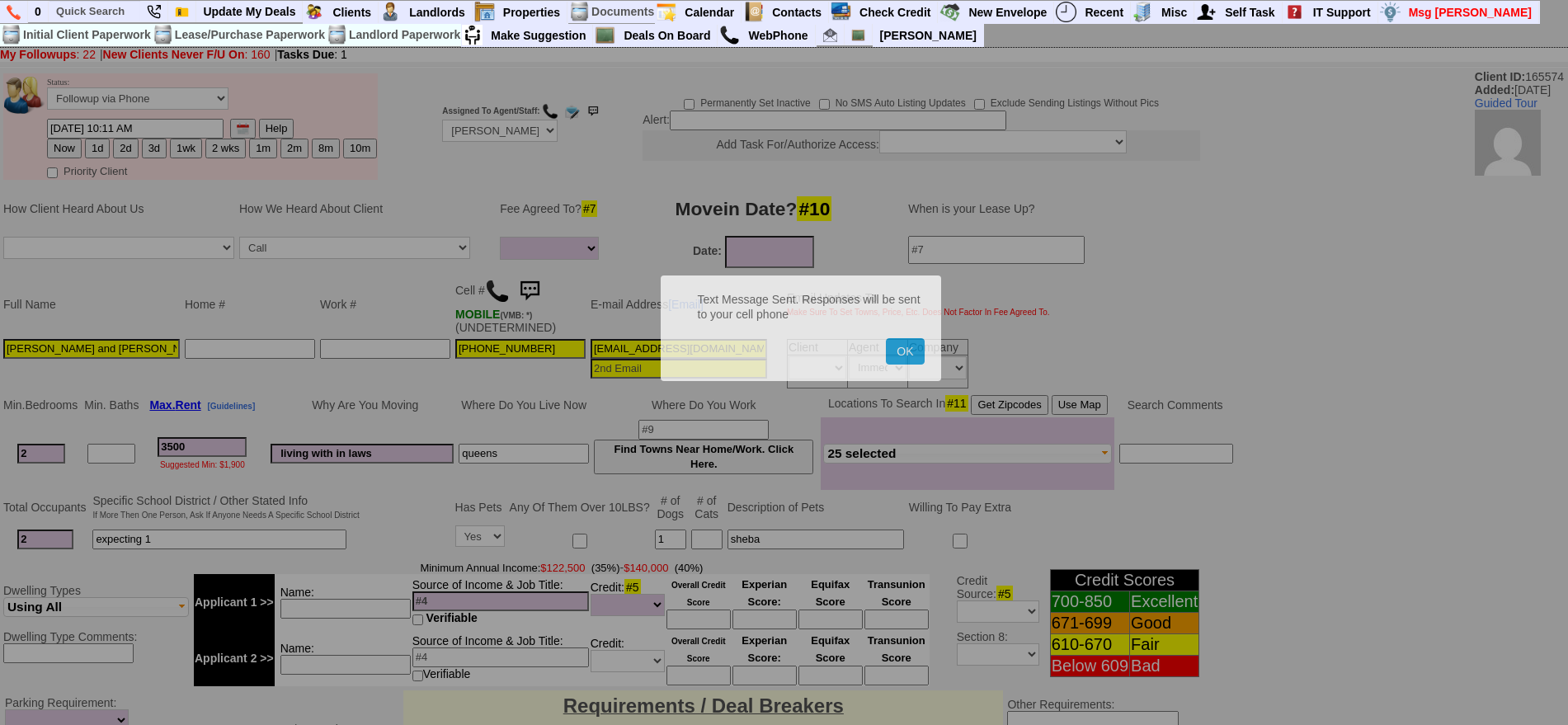
click at [886, 338] on button "OK" at bounding box center [905, 351] width 38 height 27
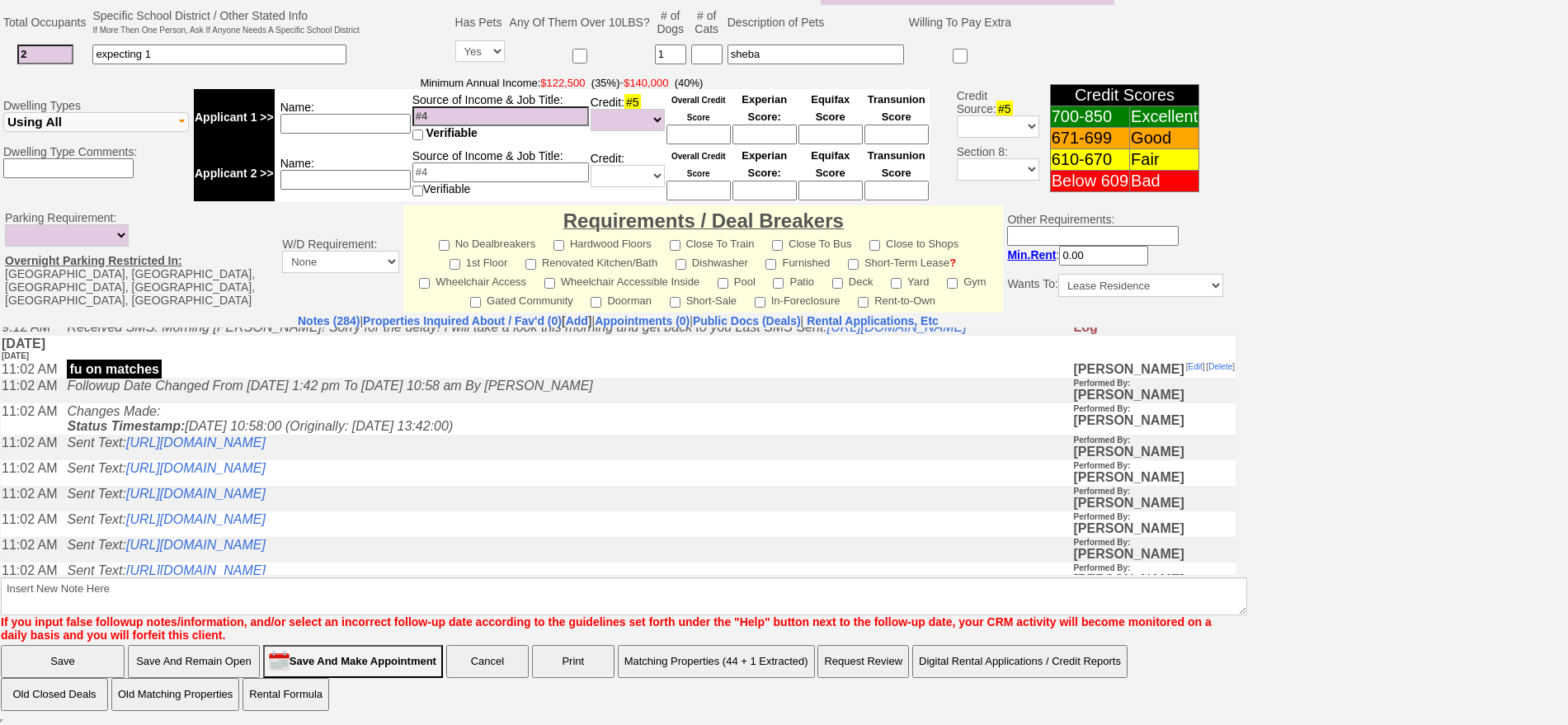
scroll to position [825, 0]
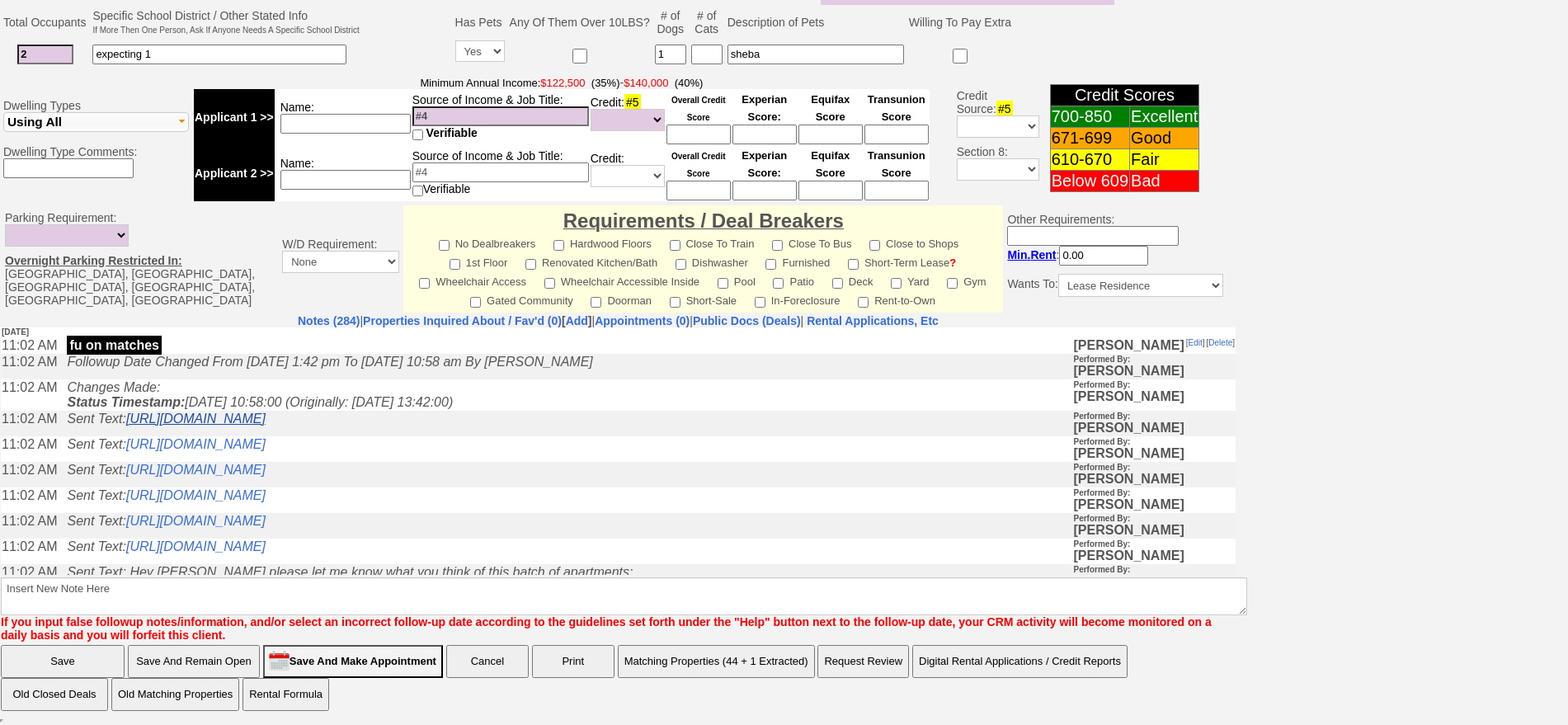
click at [266, 425] on link "https://hshprop.com/?section=view_property&propertyid=L897811&collection=" at bounding box center [196, 418] width 139 height 14
click at [454, 461] on td "Sent Text: https://hshprop.com/?section=view_property&propertyid=L883311&collec…" at bounding box center [566, 448] width 1014 height 26
click at [266, 451] on link "https://hshprop.com/?section=view_property&propertyid=L883311&collection=" at bounding box center [196, 443] width 139 height 14
click at [266, 476] on link "https://hshprop.com/?section=view_property&propertyid=L897427&collection=" at bounding box center [196, 469] width 139 height 14
click at [266, 527] on link "https://hshprop.com/?section=view_property&propertyid=11703" at bounding box center [196, 520] width 139 height 14
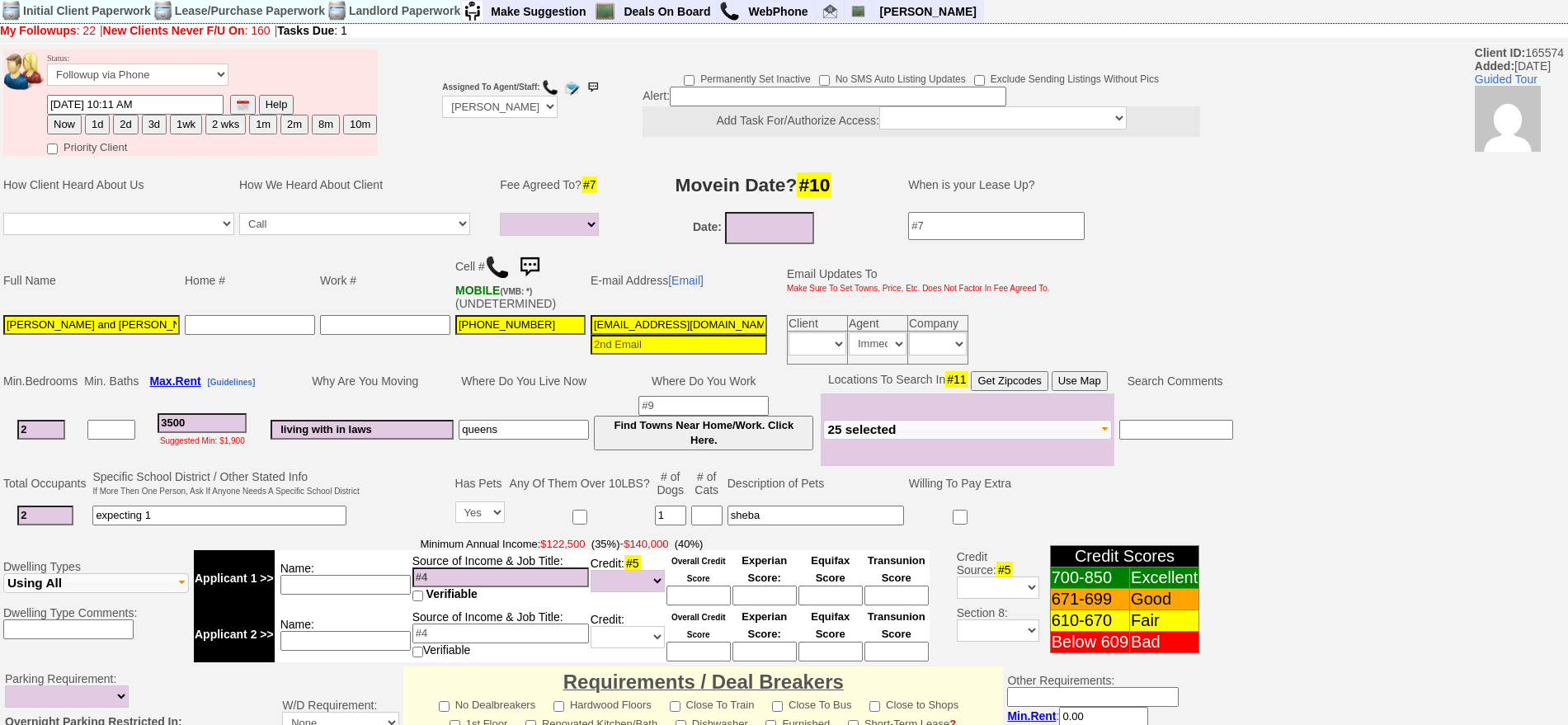
scroll to position [0, 0]
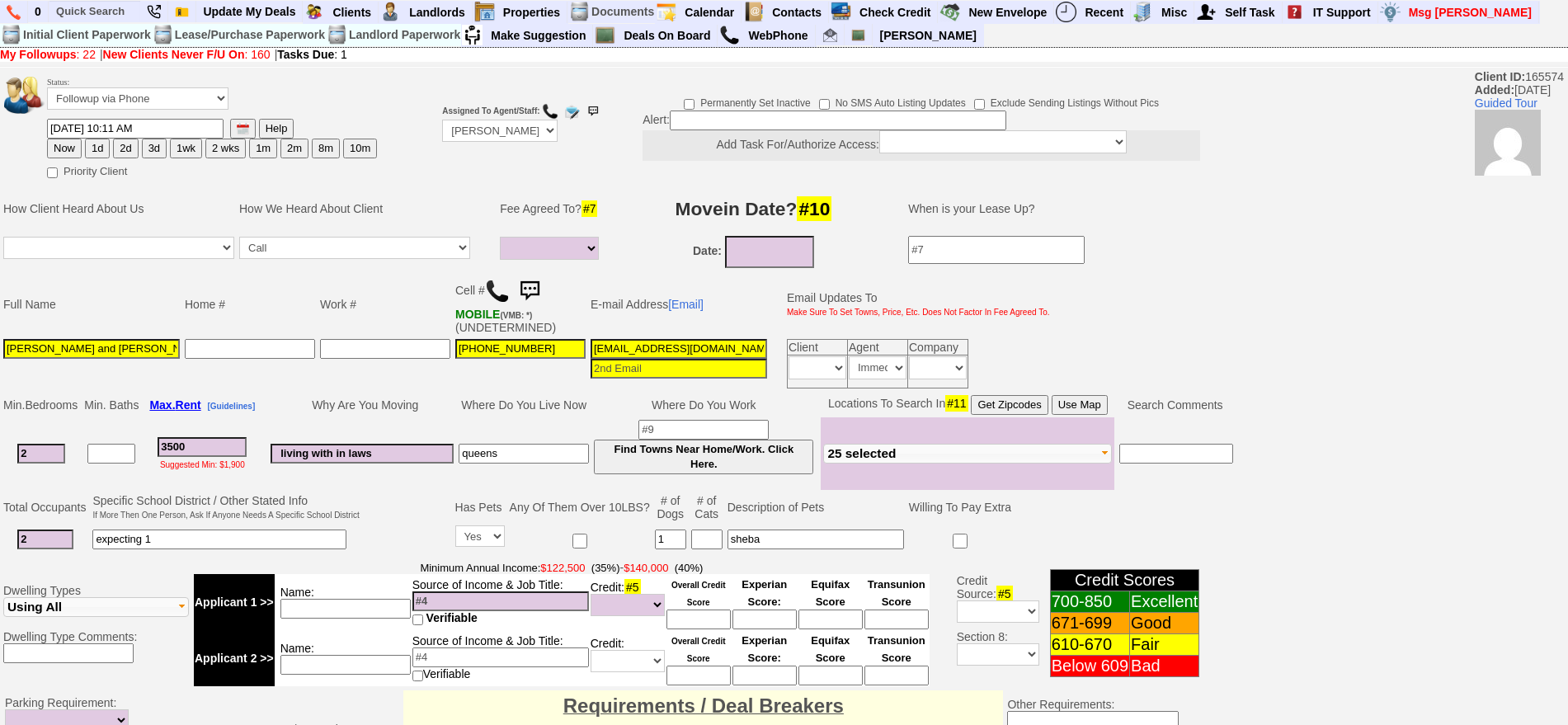
click at [542, 292] on img at bounding box center [529, 291] width 33 height 33
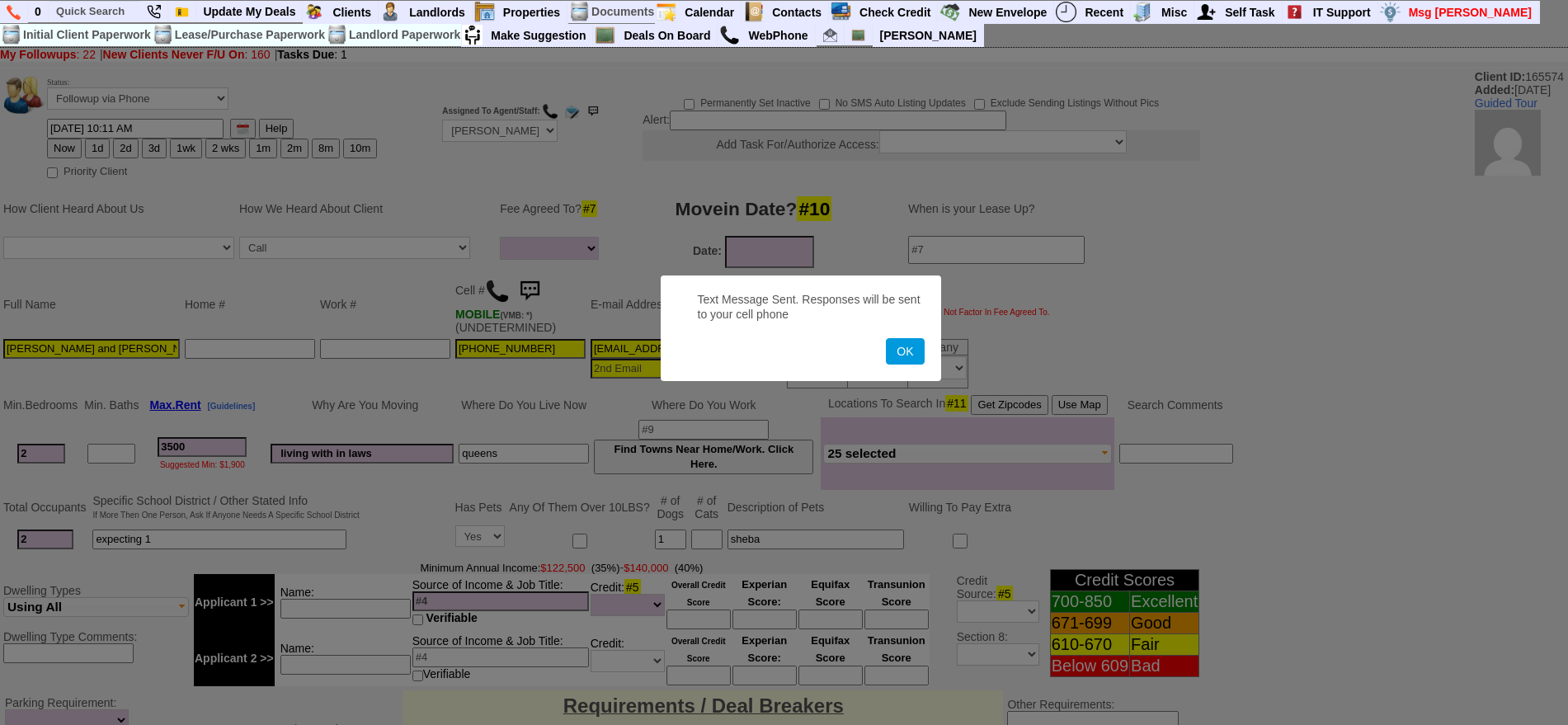
click at [886, 338] on button "OK" at bounding box center [905, 351] width 38 height 27
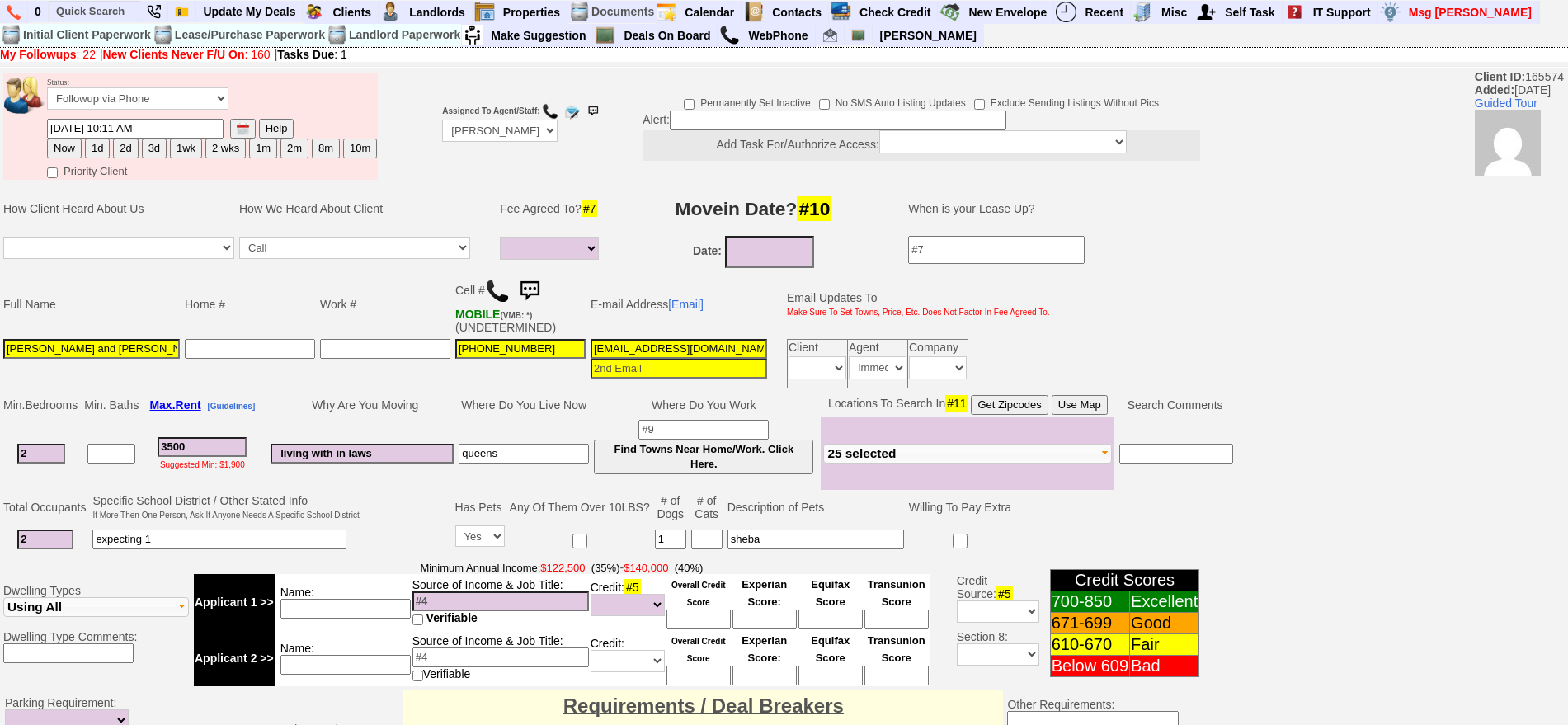
click at [544, 285] on img at bounding box center [529, 291] width 33 height 33
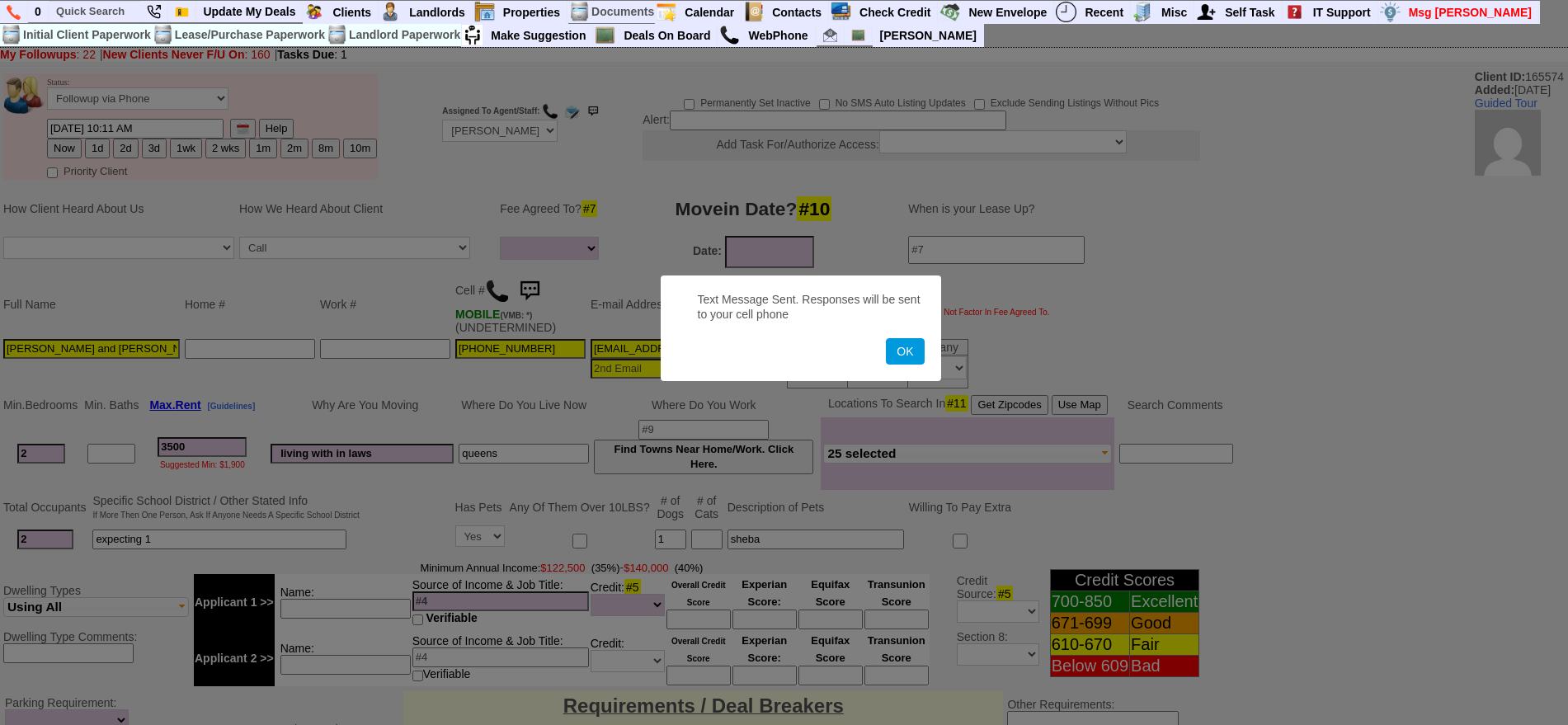
click at [886, 338] on button "OK" at bounding box center [905, 351] width 38 height 27
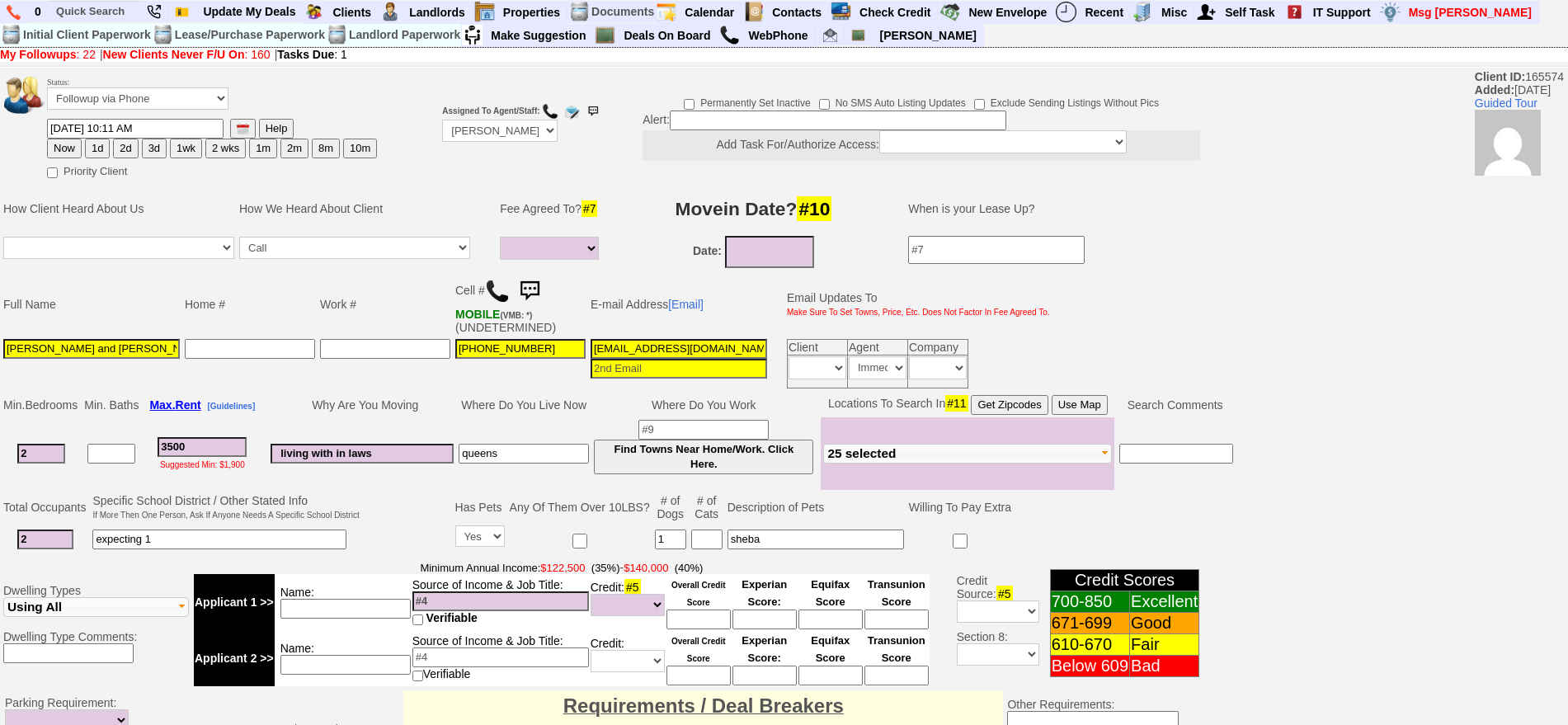
click at [540, 286] on img at bounding box center [529, 291] width 33 height 33
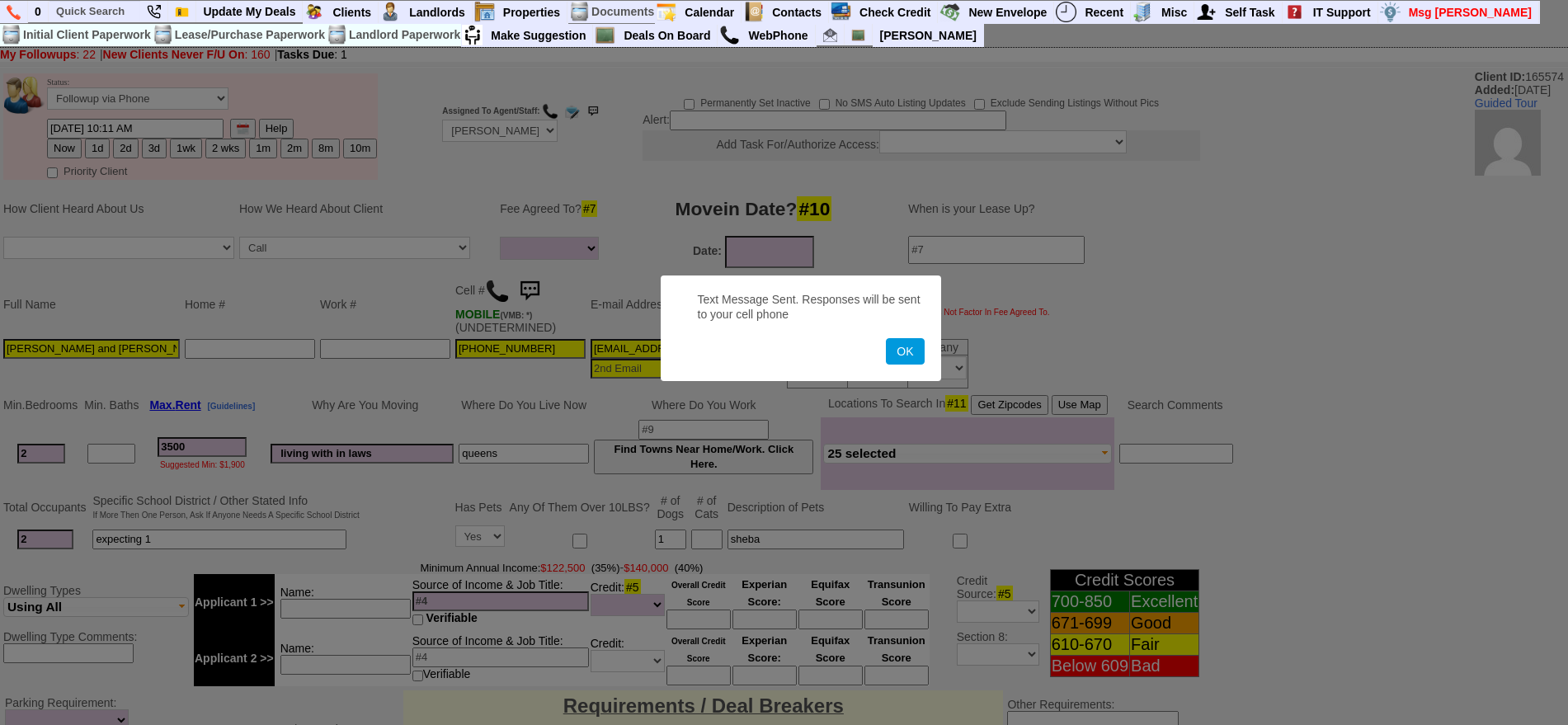
click at [886, 338] on button "OK" at bounding box center [905, 351] width 38 height 27
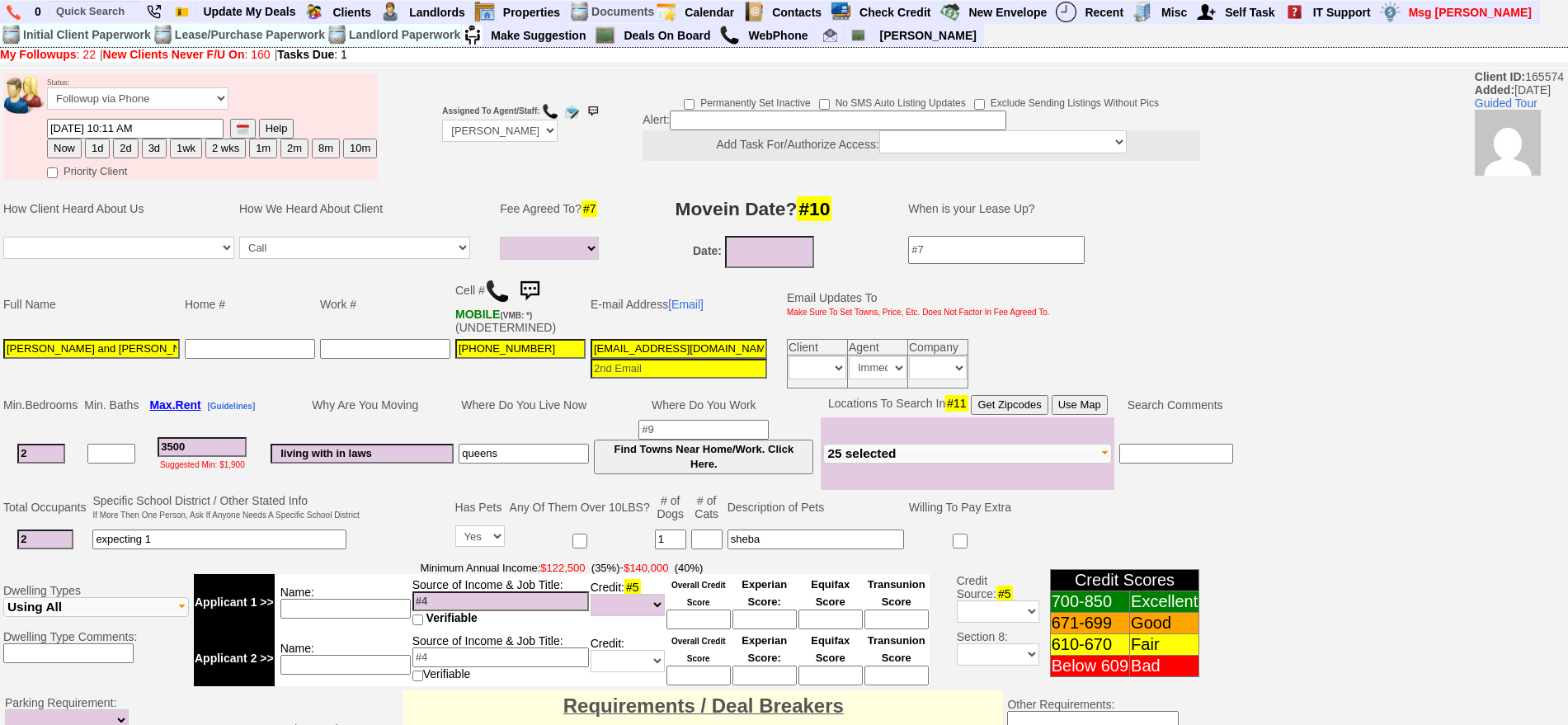
click at [99, 150] on button "1d" at bounding box center [97, 148] width 25 height 20
type input "08/28/2025 08:59 AM"
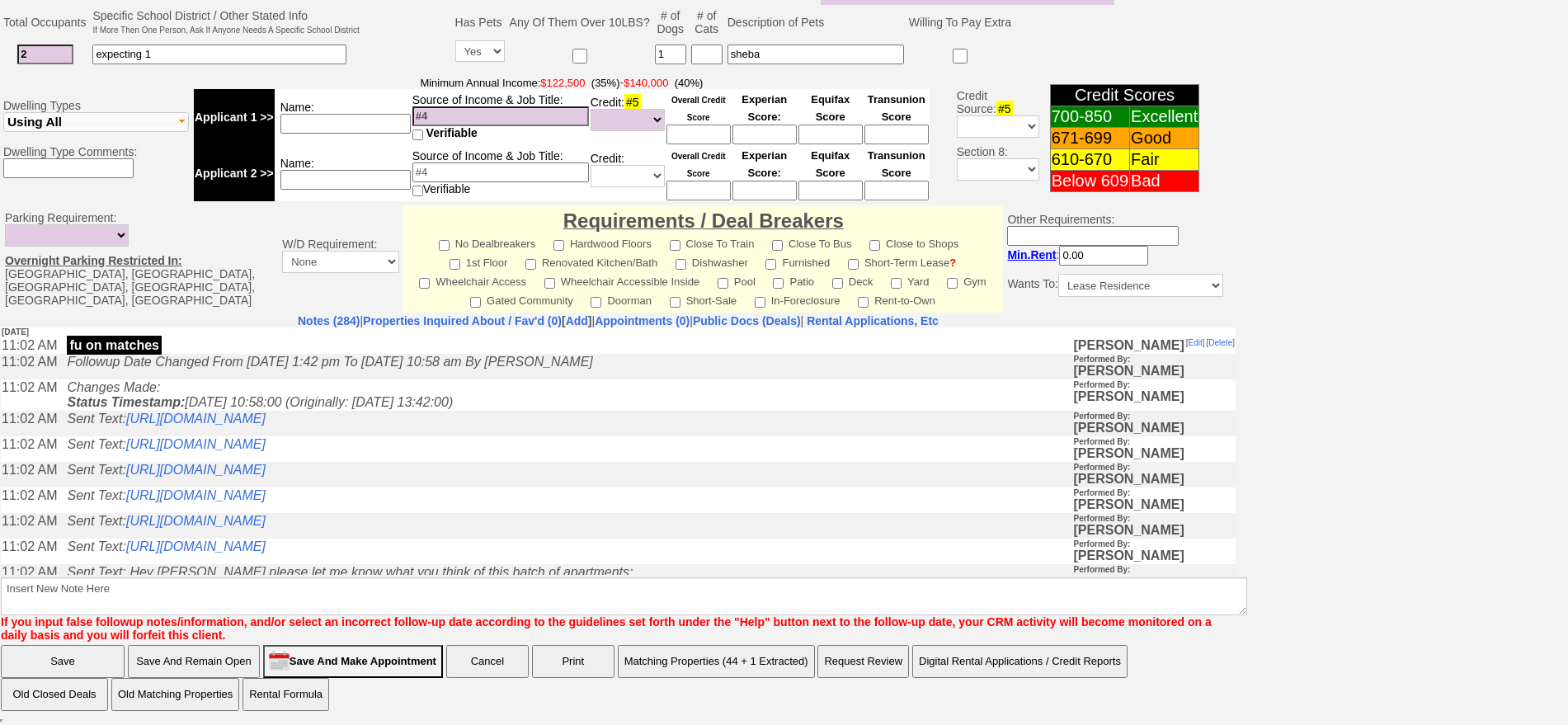
drag, startPoint x: 1583, startPoint y: 168, endPoint x: 1094, endPoint y: 190, distance: 489.5
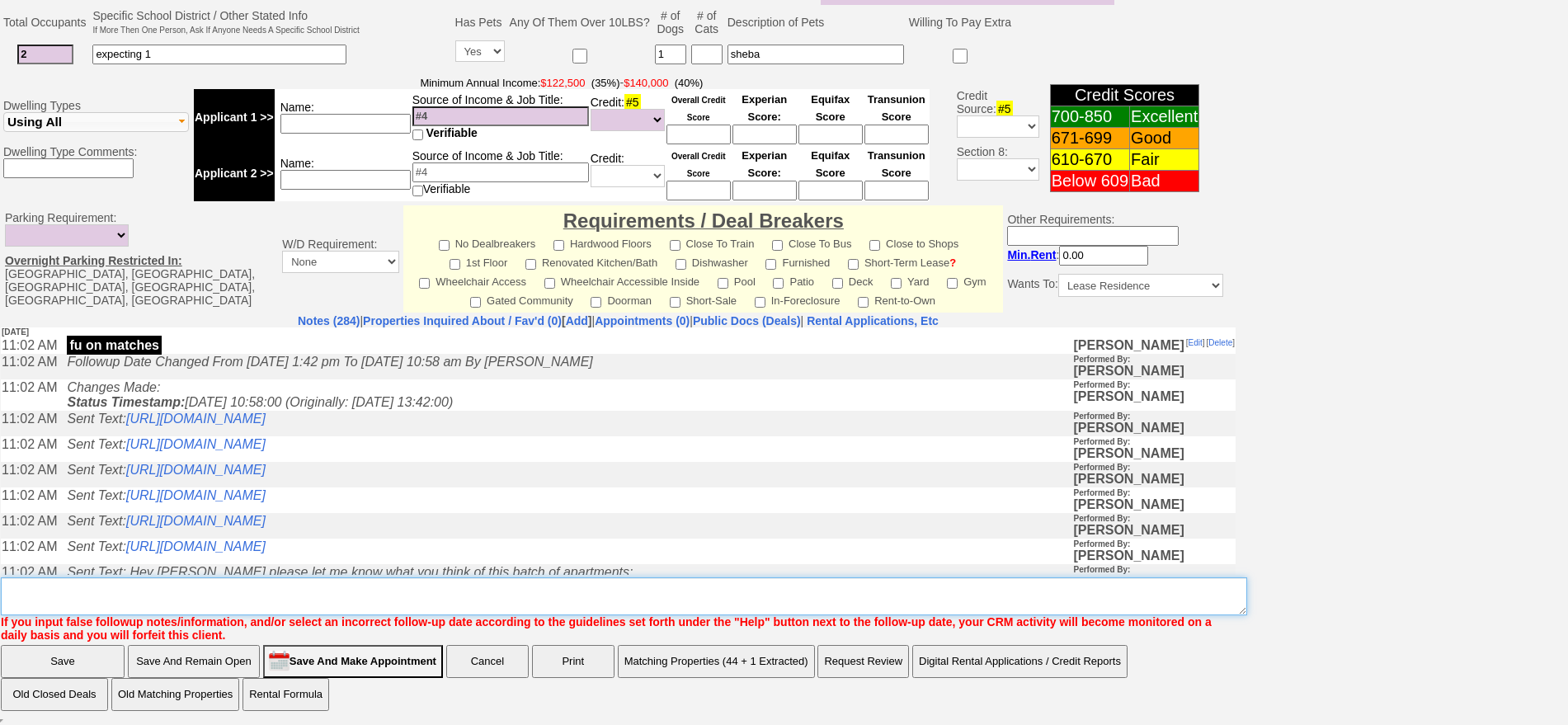
type textarea "f"
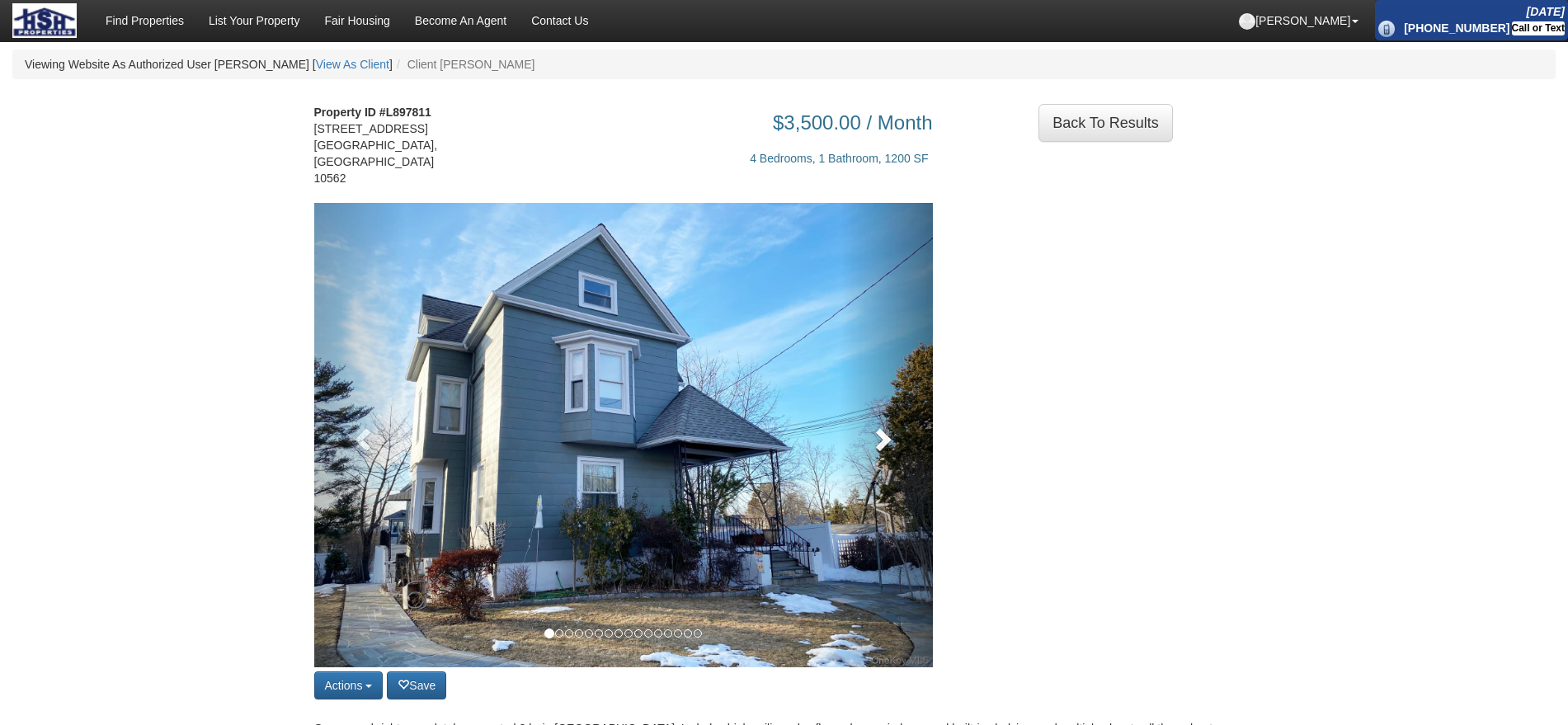
click at [902, 422] on link at bounding box center [886, 435] width 93 height 465
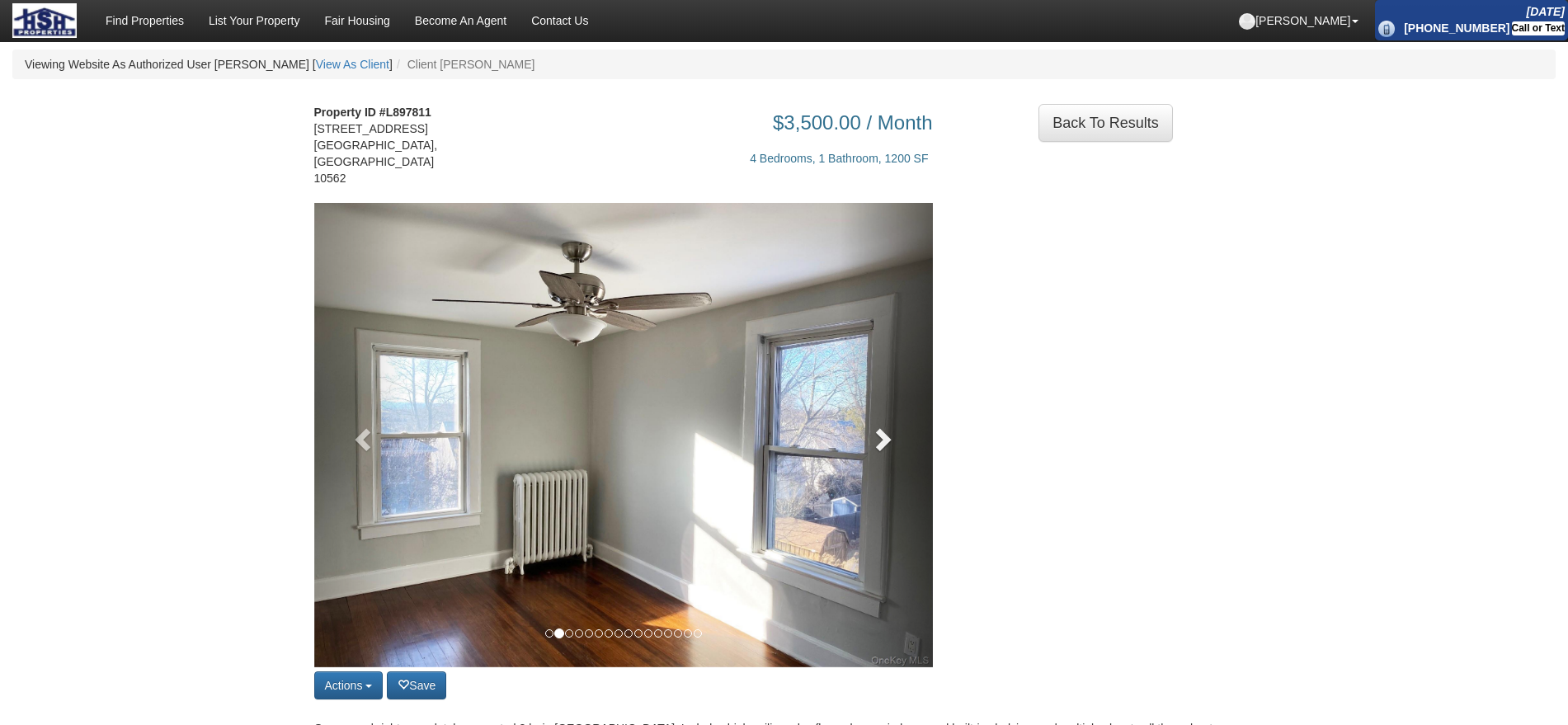
click at [902, 422] on link at bounding box center [886, 435] width 93 height 465
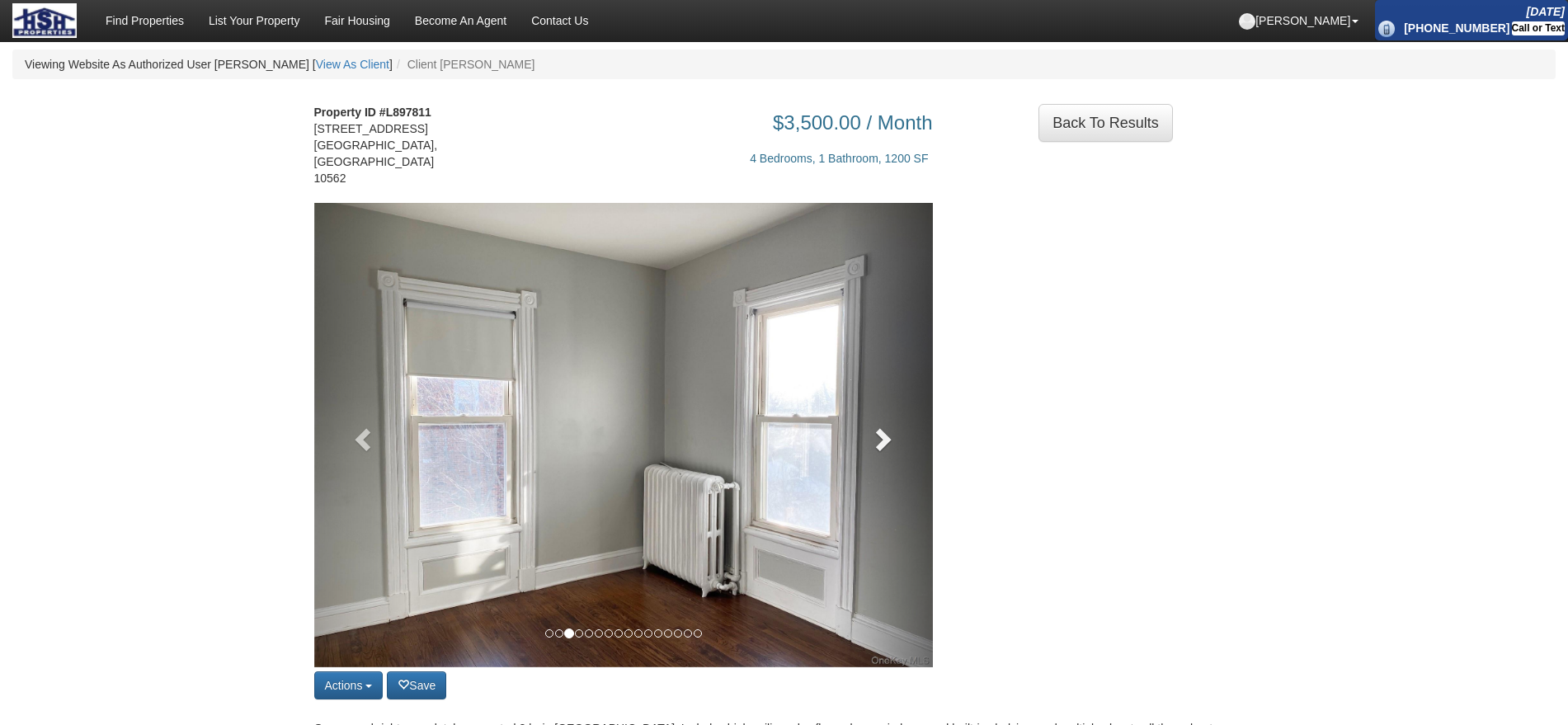
click at [902, 422] on link at bounding box center [886, 435] width 93 height 465
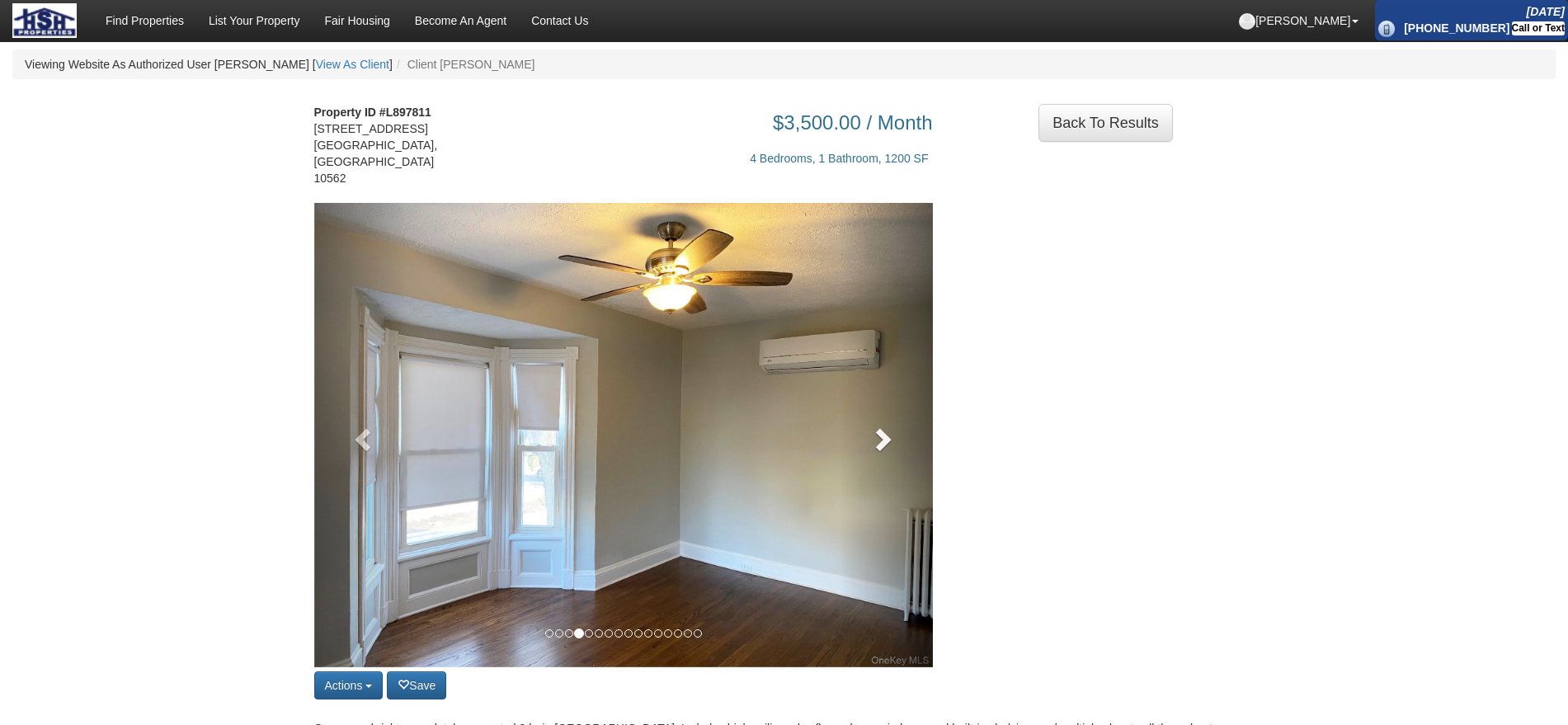
click at [902, 422] on link at bounding box center [886, 435] width 93 height 465
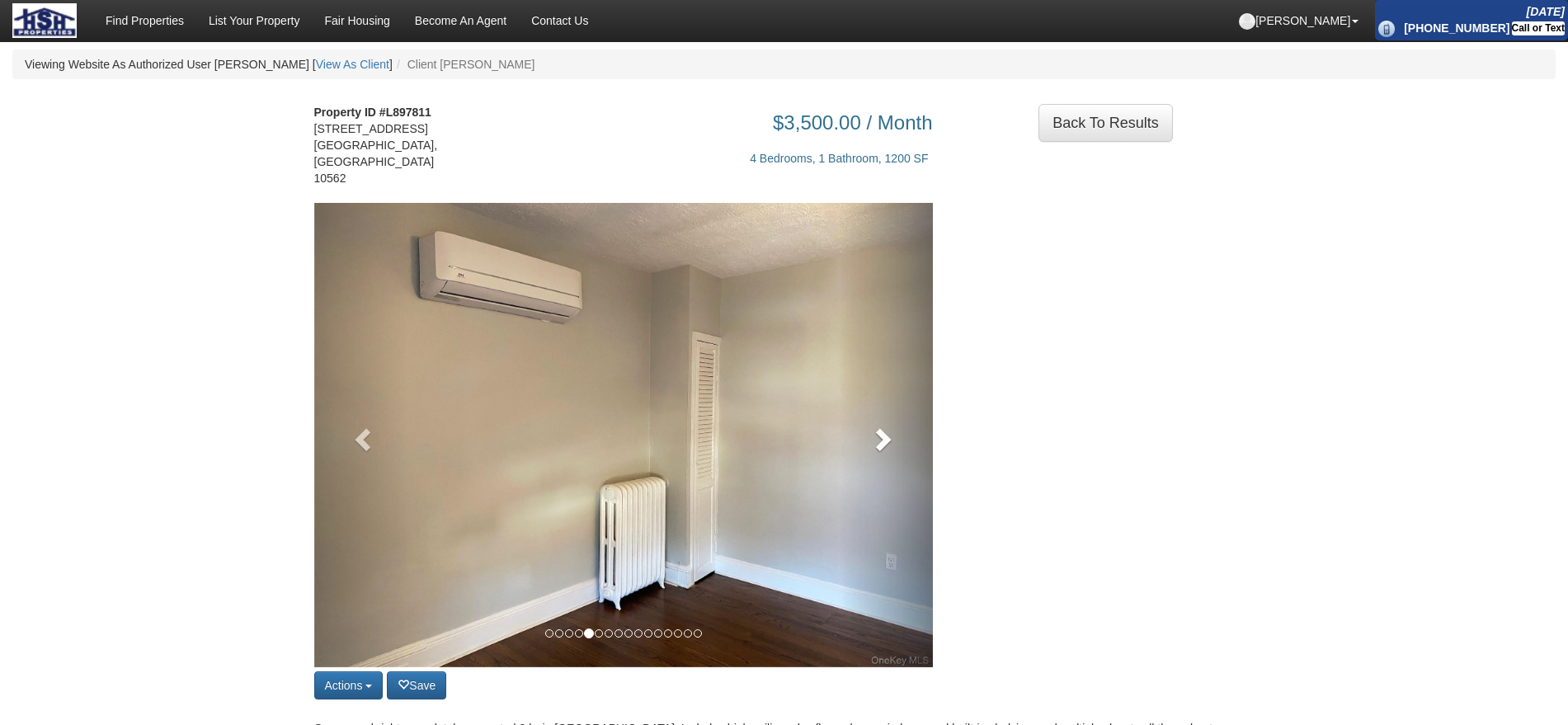
click at [902, 422] on link at bounding box center [886, 435] width 93 height 465
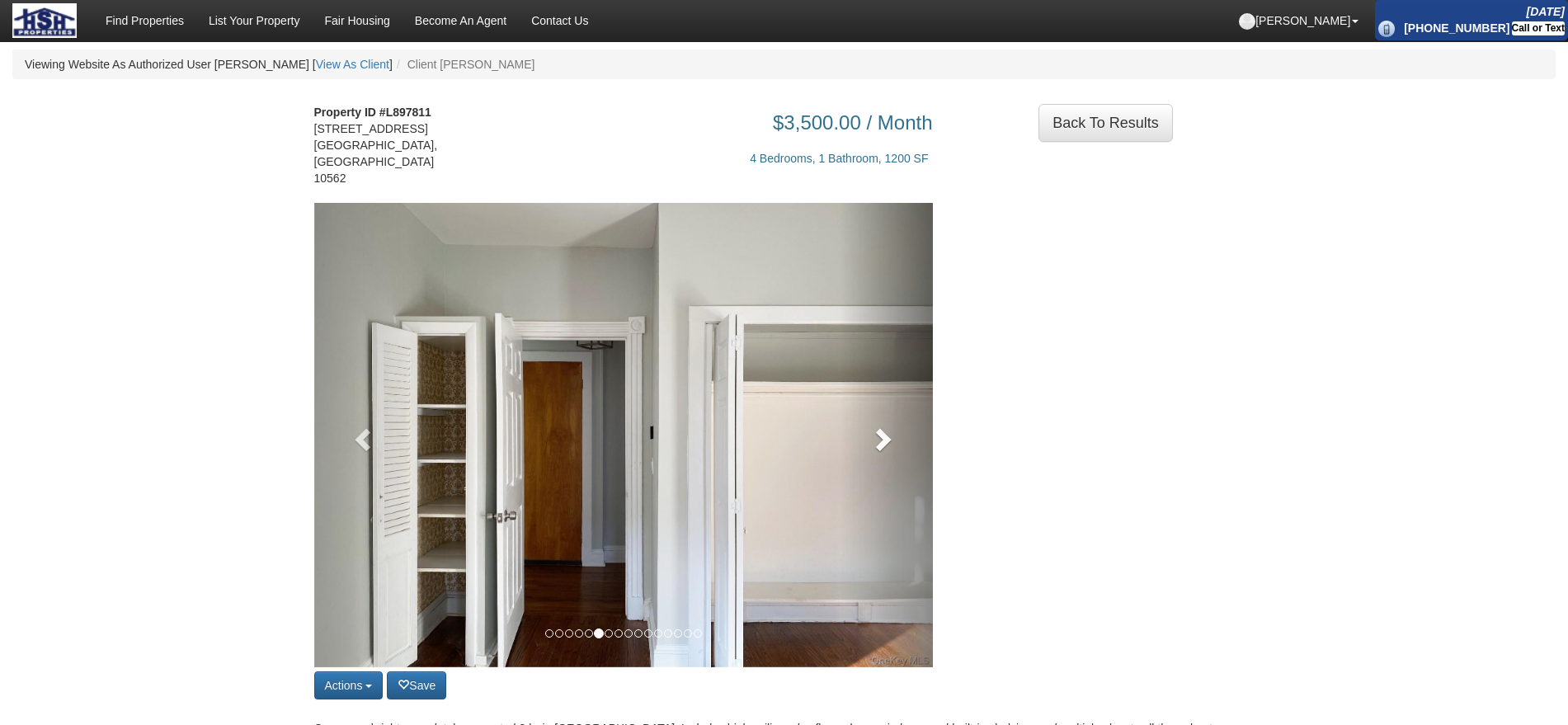
click at [902, 422] on link at bounding box center [886, 435] width 93 height 465
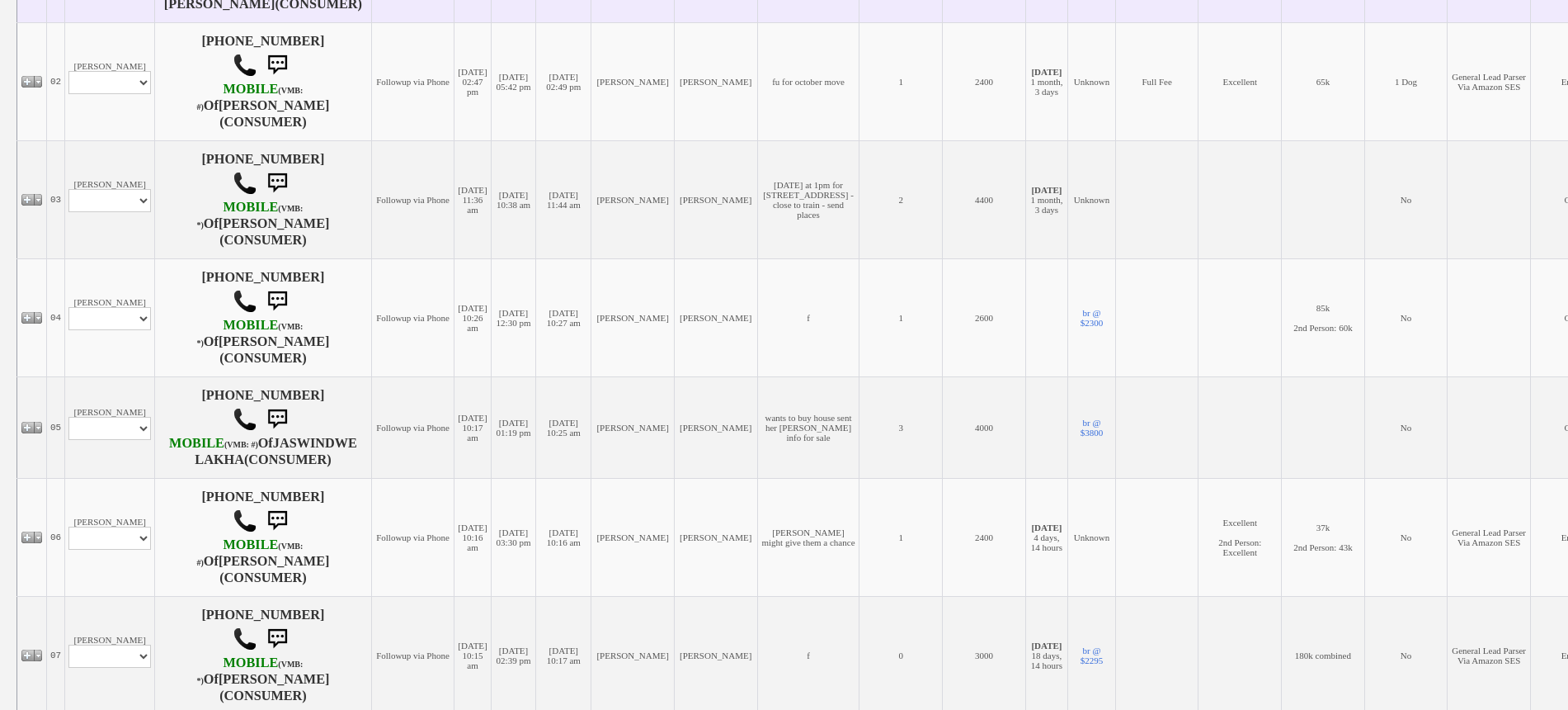
scroll to position [516, 0]
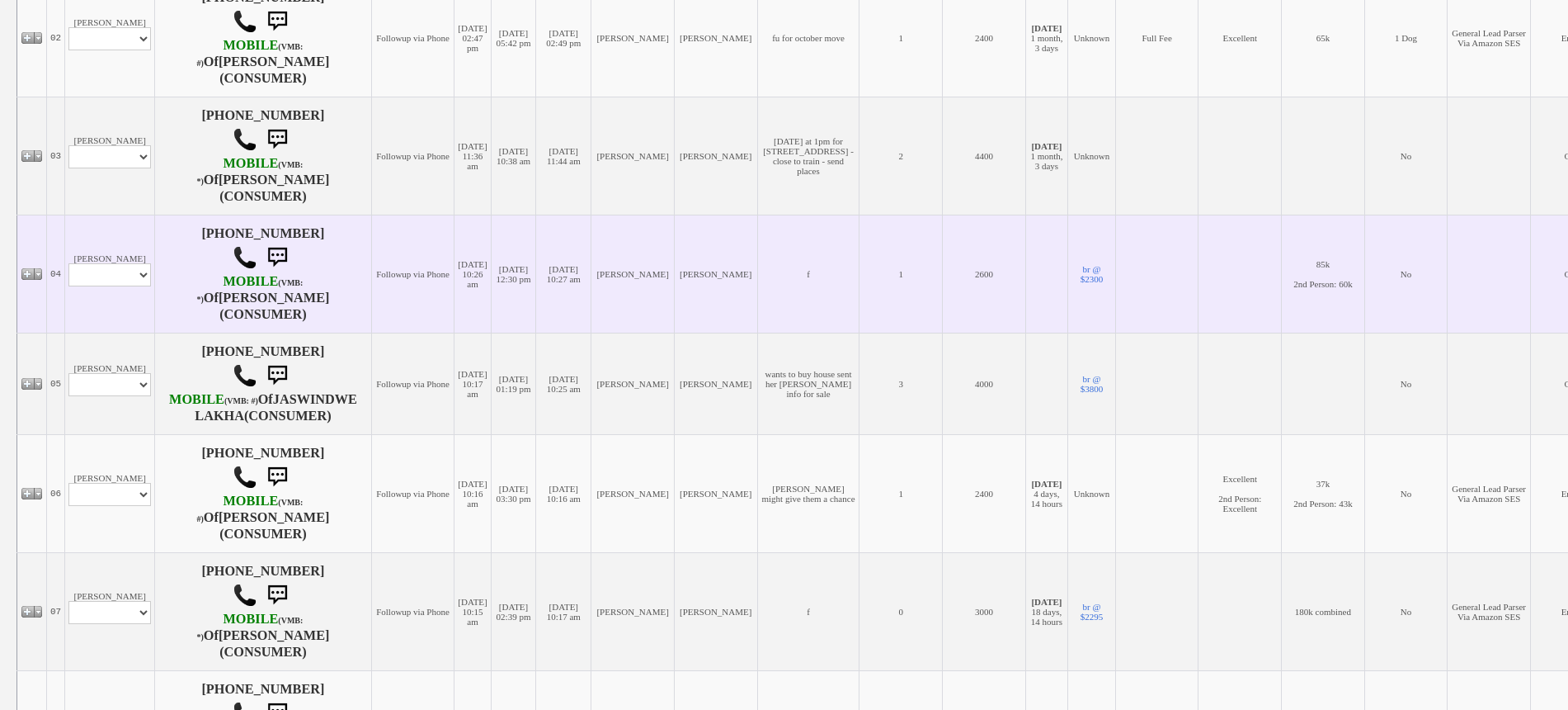
click at [131, 229] on td "[PERSON_NAME] Profile Edit Print Email Externally (Will Not Be Tracked In CRM) …" at bounding box center [110, 274] width 90 height 118
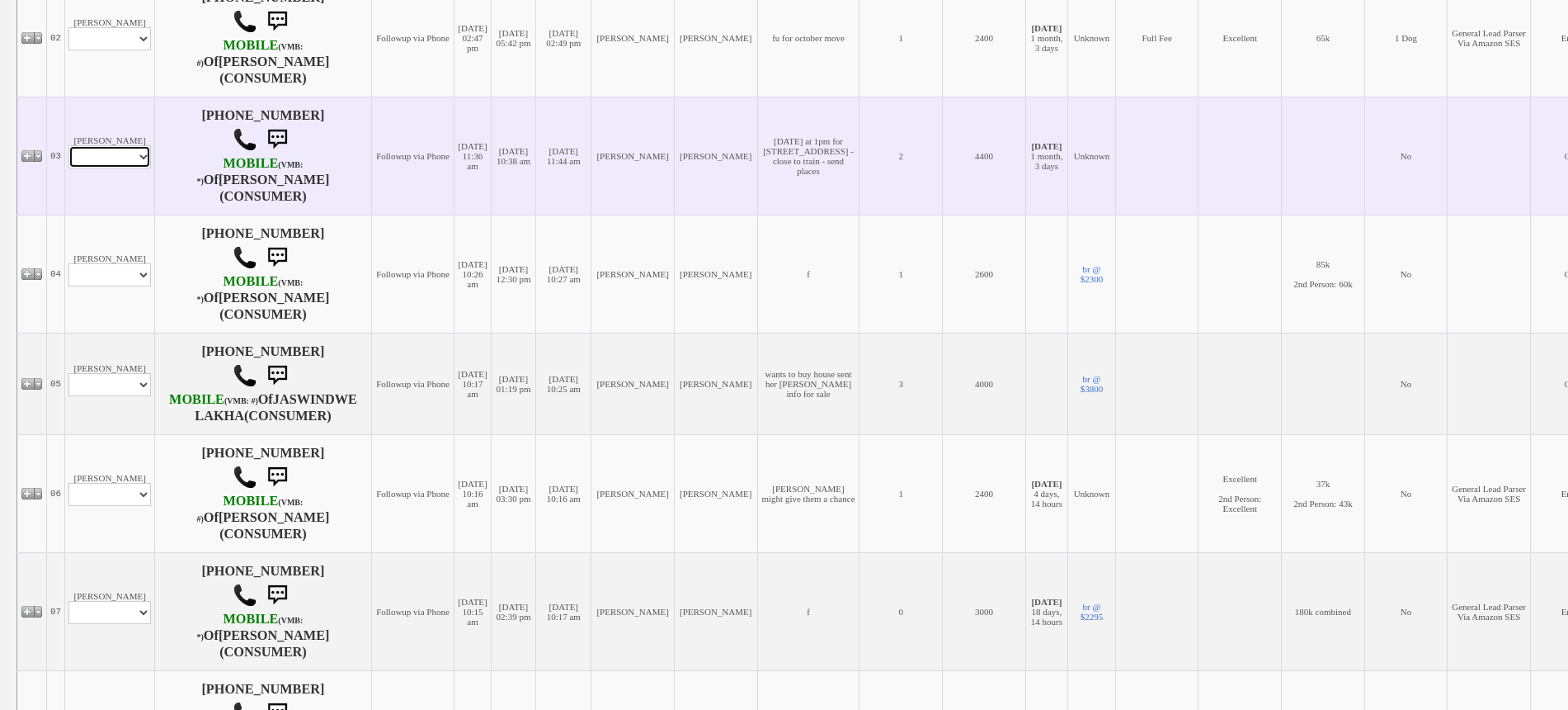
click at [119, 168] on select "Profile Edit Print Email Externally (Will Not Be Tracked In CRM) Closed Deals" at bounding box center [110, 156] width 82 height 23
select select "ChangeURL,/crm/custom/edit_client_form.php?redirect=%2Fcrm%2Fclients.php&id=167…"
click at [69, 157] on select "Profile Edit Print Email Externally (Will Not Be Tracked In CRM) Closed Deals" at bounding box center [110, 156] width 82 height 23
select select
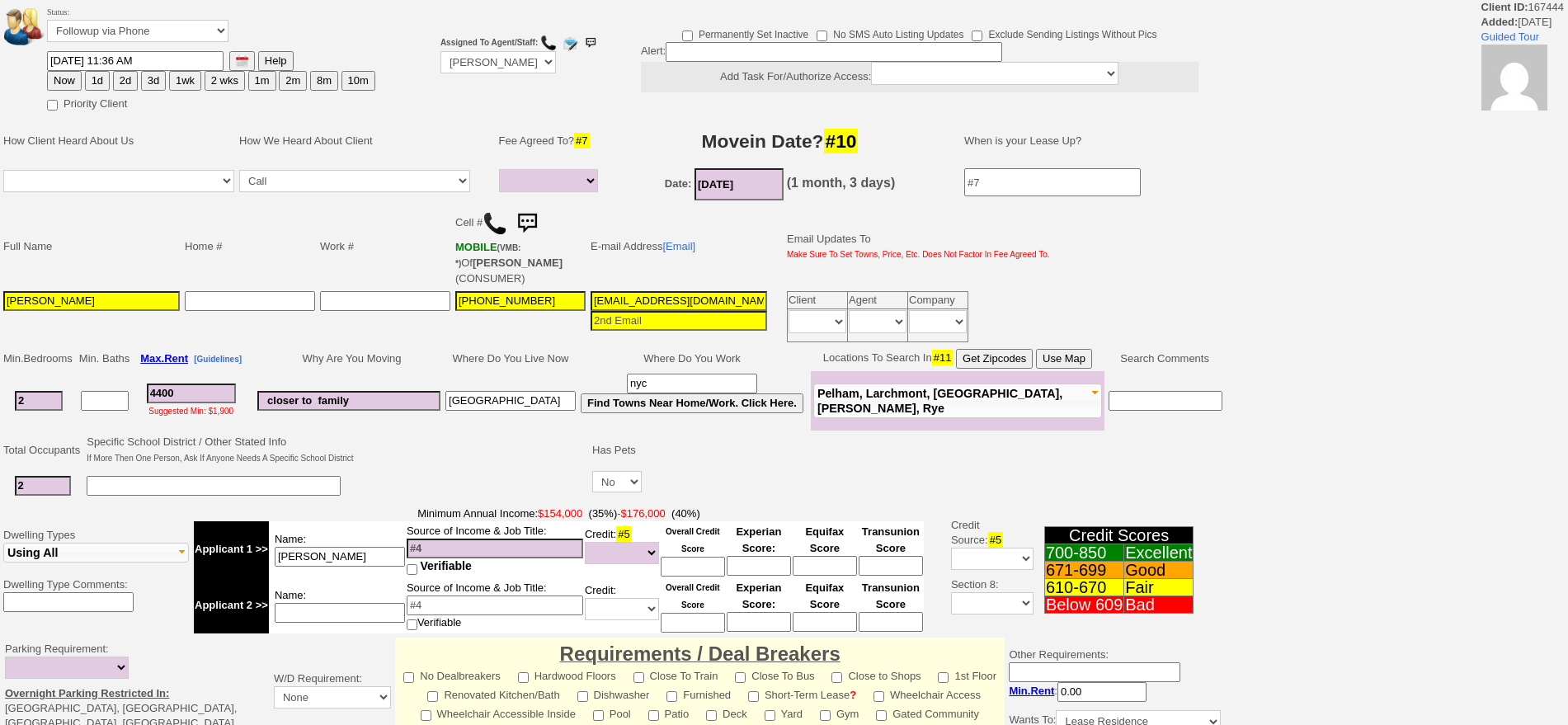
select select
click at [1041, 240] on td "Email Updates To Make Sure To Set Towns, Price, Etc. Does Not Factor In Fee Agr…" at bounding box center [913, 247] width 278 height 84
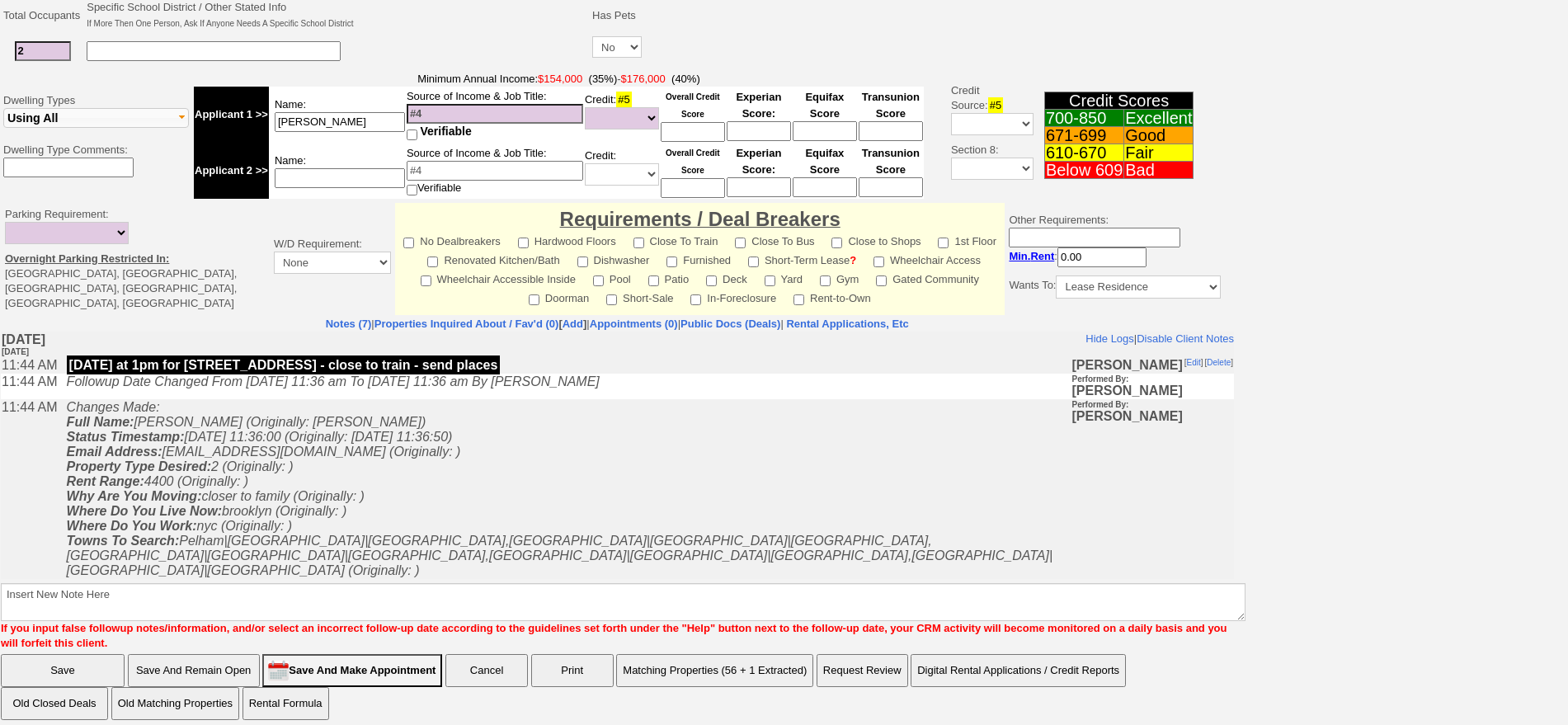
click at [436, 468] on td "Changes Made: Full Name: Josh Ingram (Originally: Josh) Status Timestamp: 2025-…" at bounding box center [565, 511] width 1013 height 224
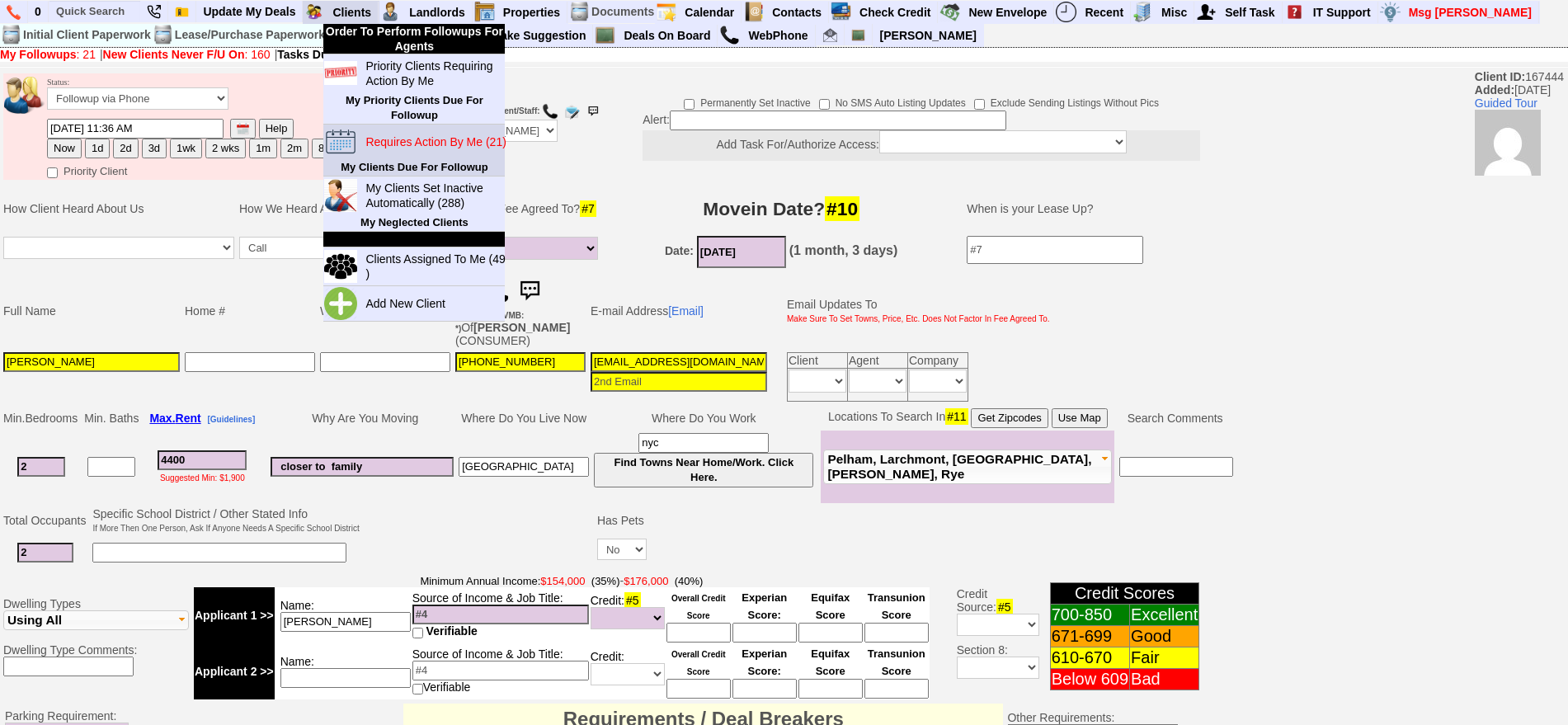
click at [443, 159] on td "My Clients Due For Followup" at bounding box center [414, 167] width 181 height 16
click at [439, 144] on blink "Requires Action By Me (21)" at bounding box center [435, 141] width 140 height 13
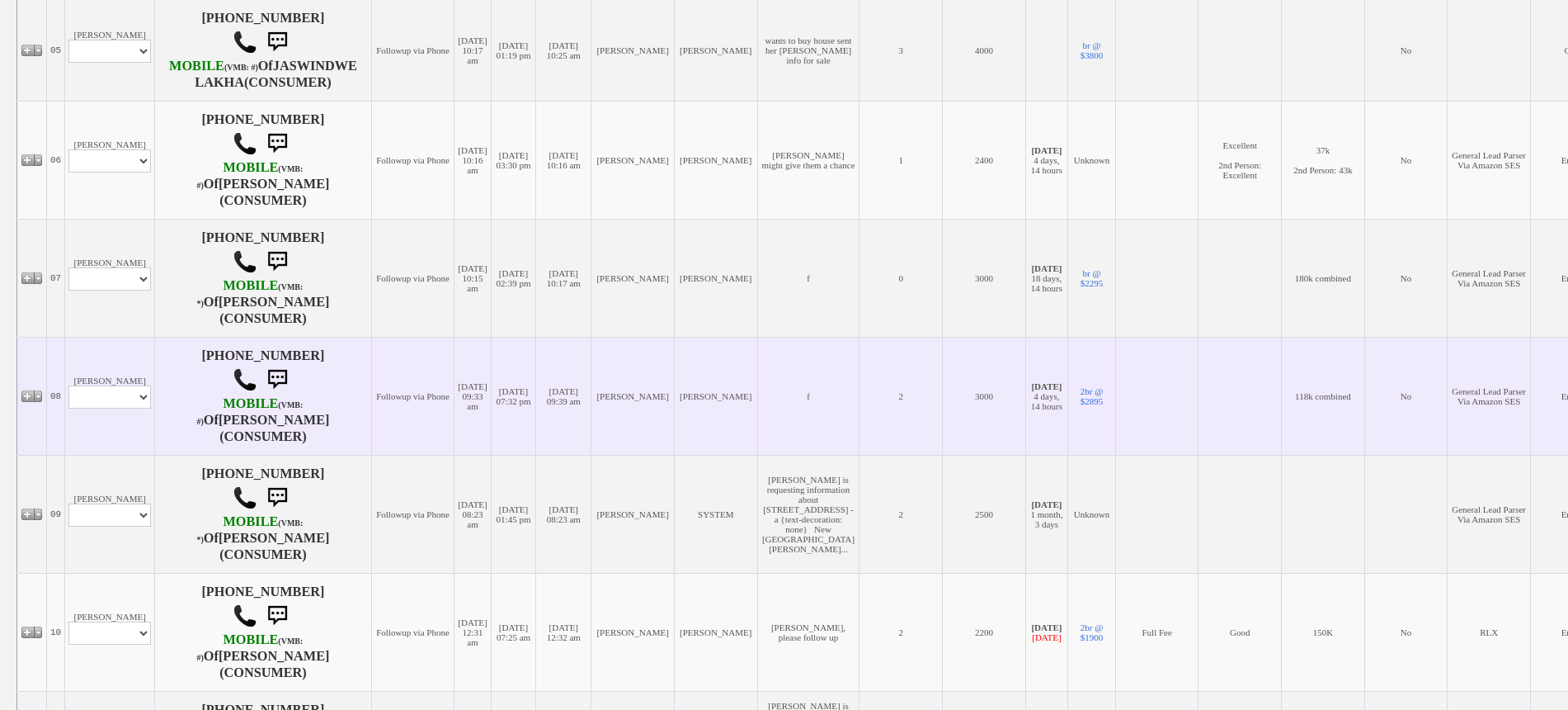
scroll to position [928, 0]
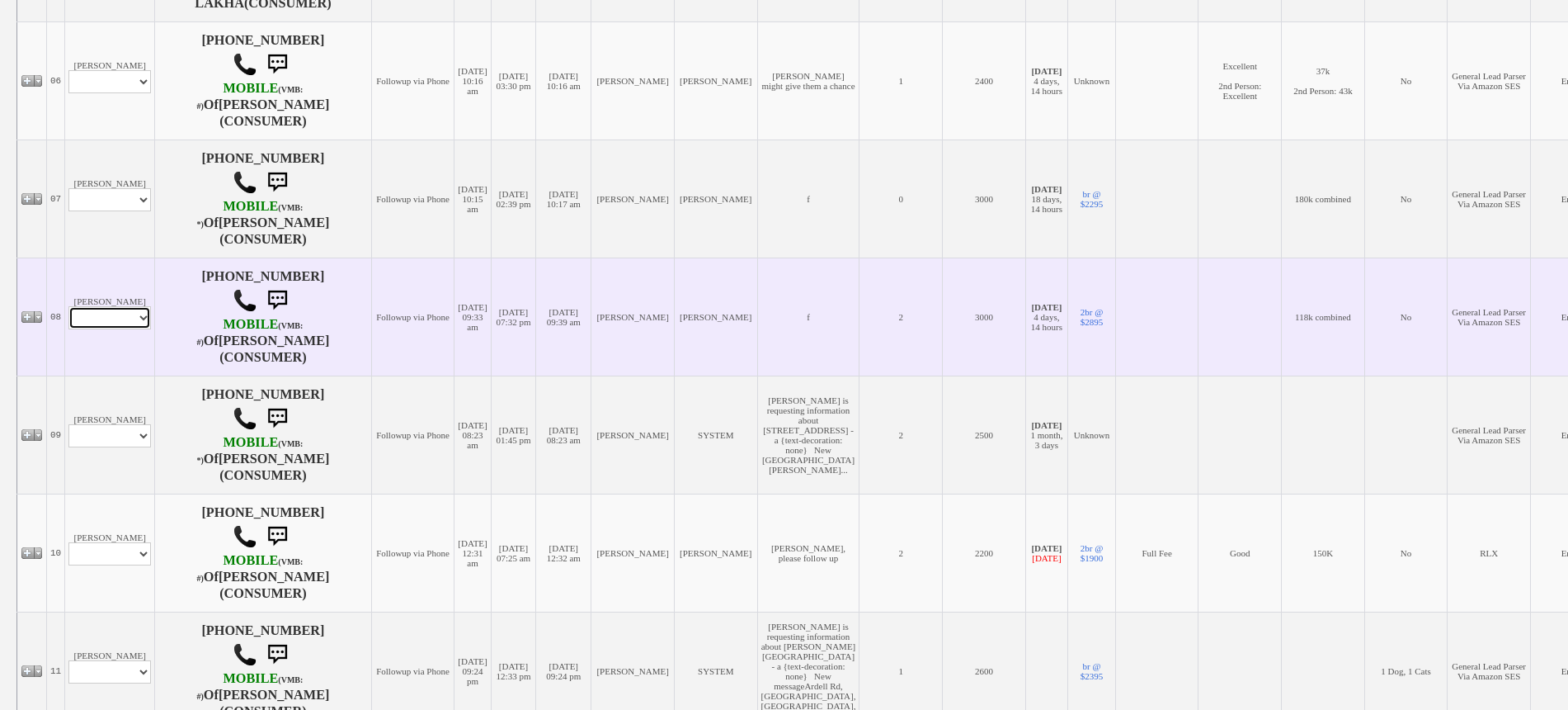
click at [128, 329] on select "Profile Edit Print Email Externally (Will Not Be Tracked In CRM) Closed Deals" at bounding box center [110, 317] width 82 height 23
select select "ChangeURL,/crm/custom/edit_client_form.php?redirect=%2Fcrm%2Fclients.php&id=167…"
click at [69, 329] on select "Profile Edit Print Email Externally (Will Not Be Tracked In CRM) Closed Deals" at bounding box center [110, 317] width 82 height 23
select select
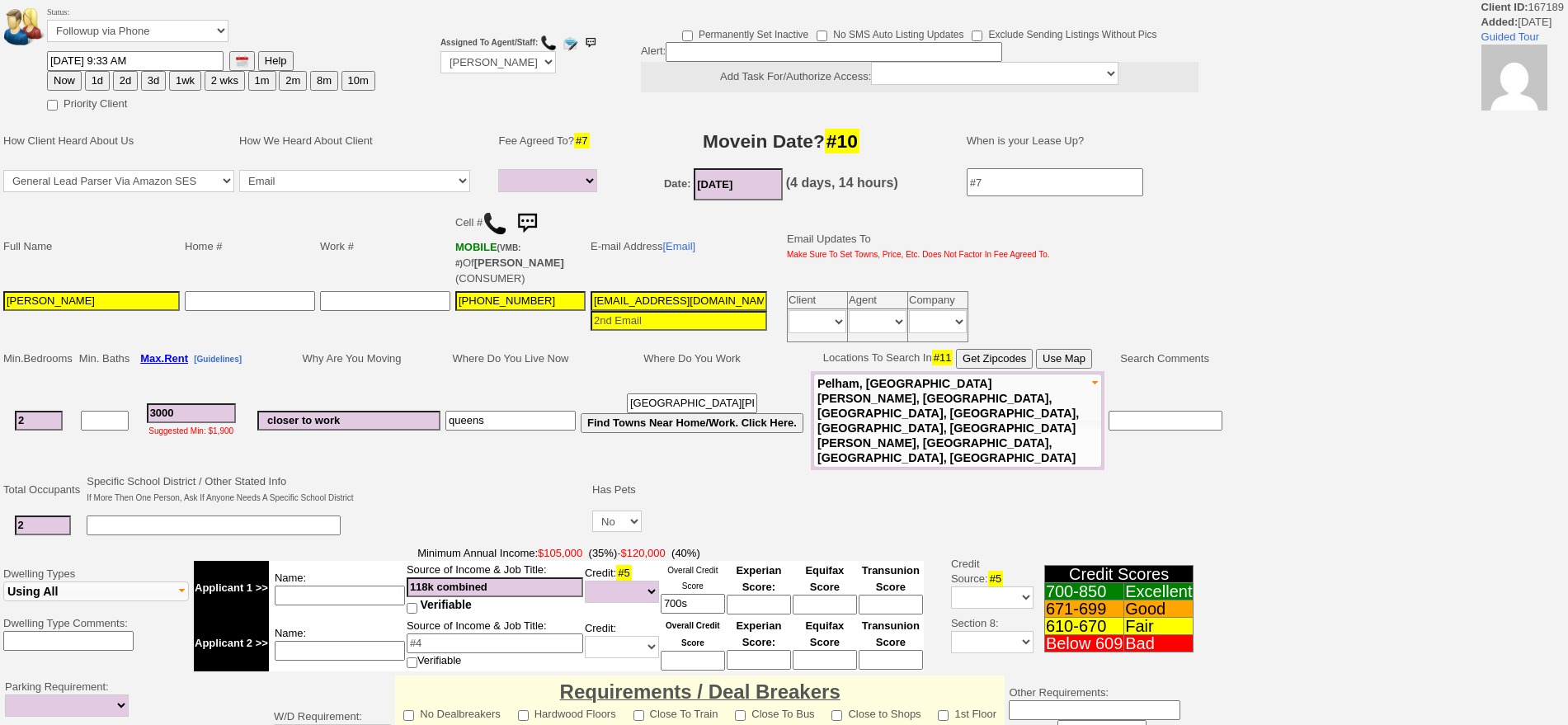
select select
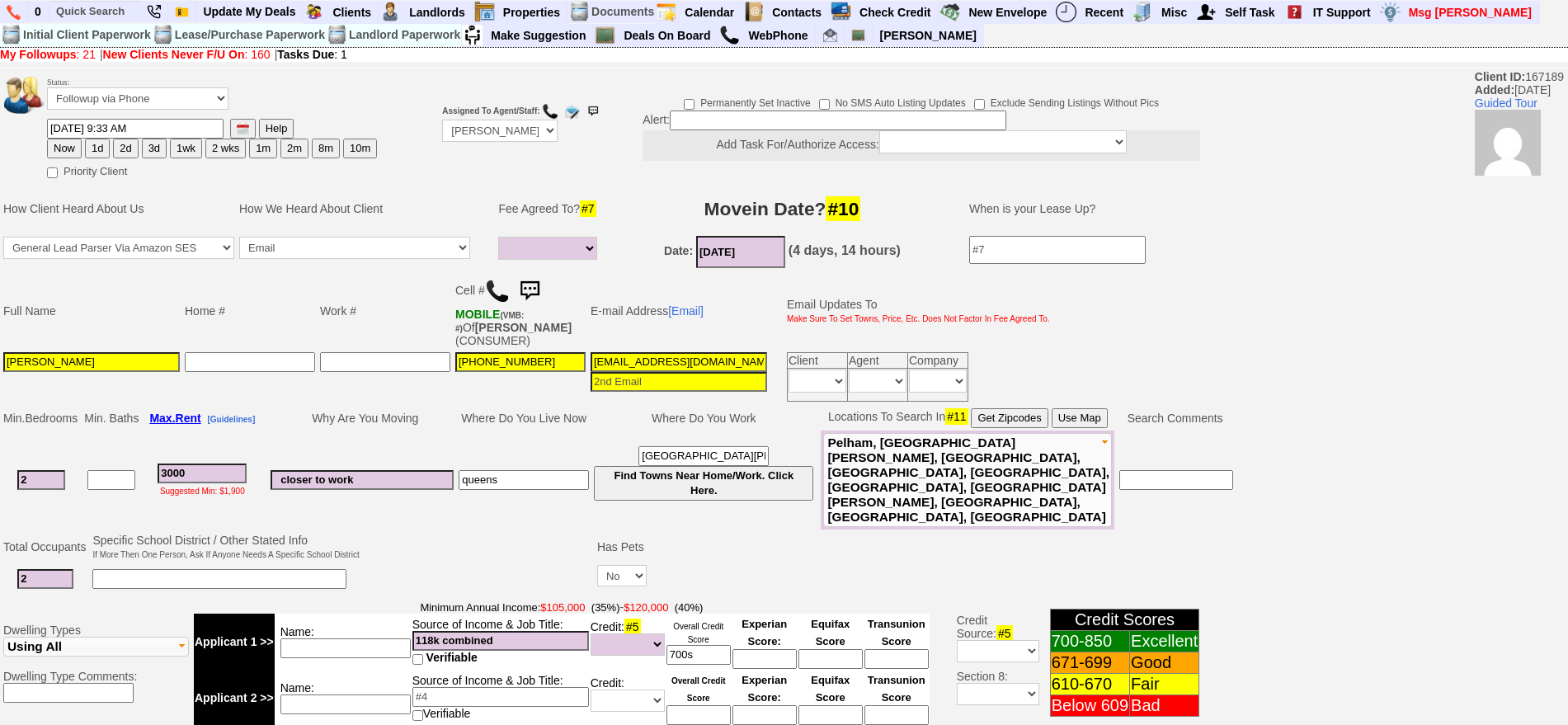
click at [535, 277] on img at bounding box center [529, 291] width 33 height 33
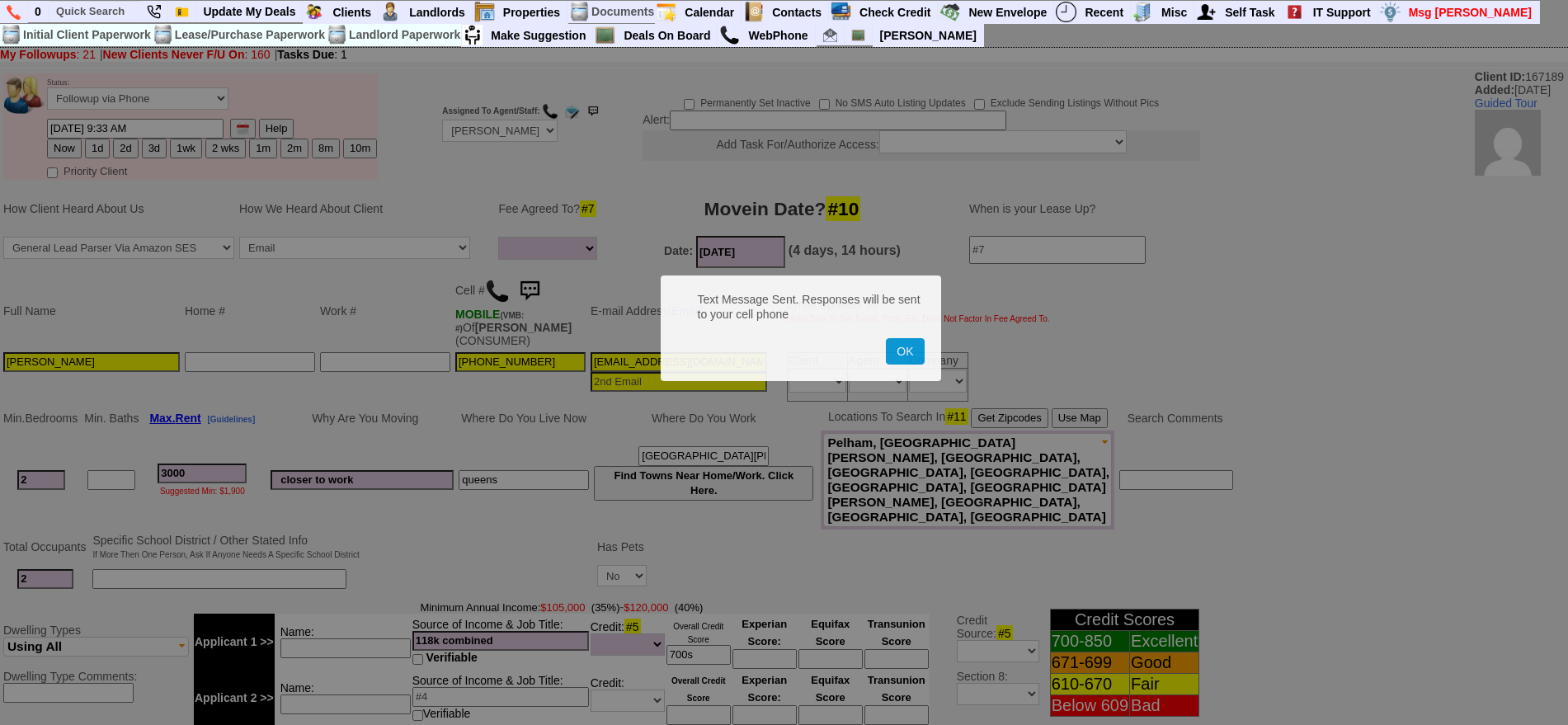
click at [886, 338] on button "OK" at bounding box center [905, 351] width 38 height 27
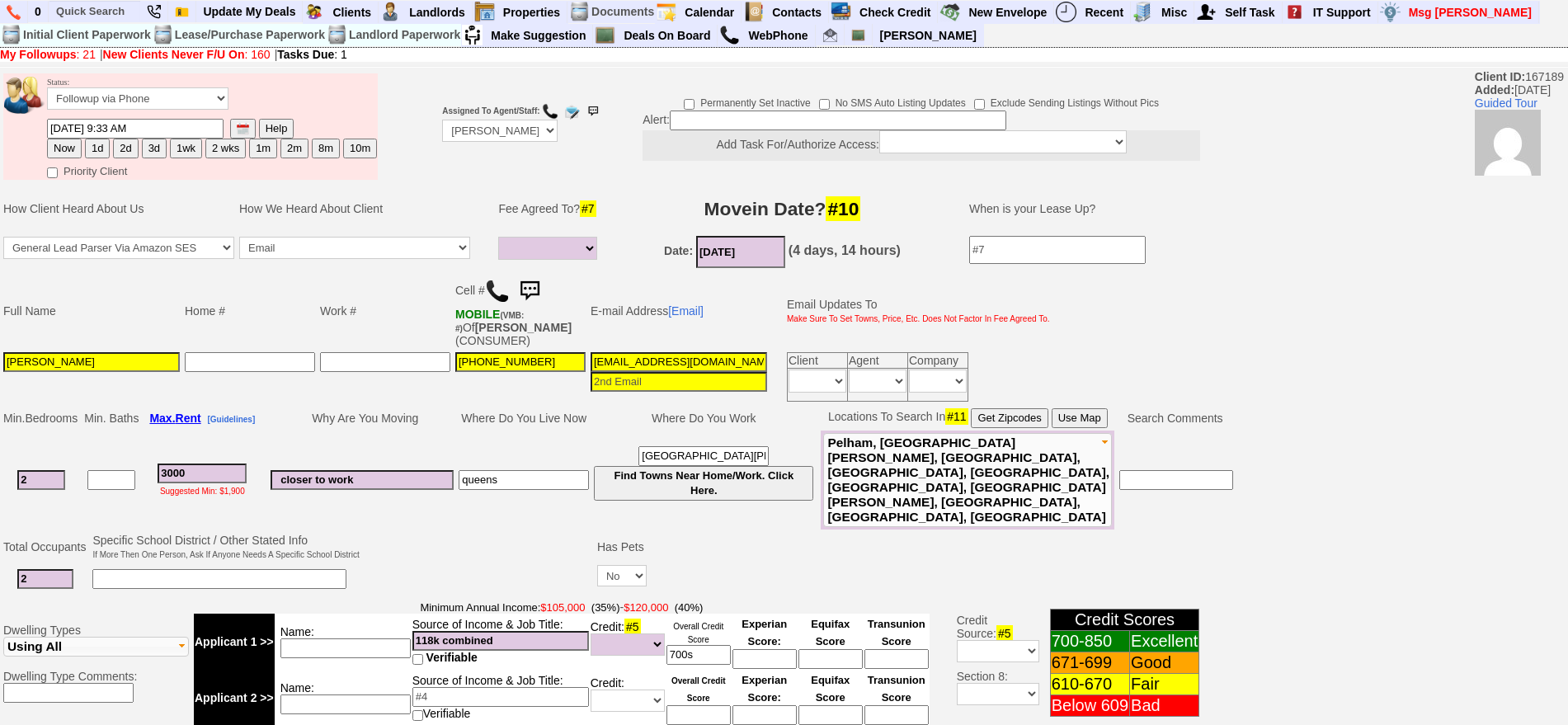
click at [91, 141] on button "1d" at bounding box center [97, 148] width 25 height 20
type input "08/28/2025 09:03 AM"
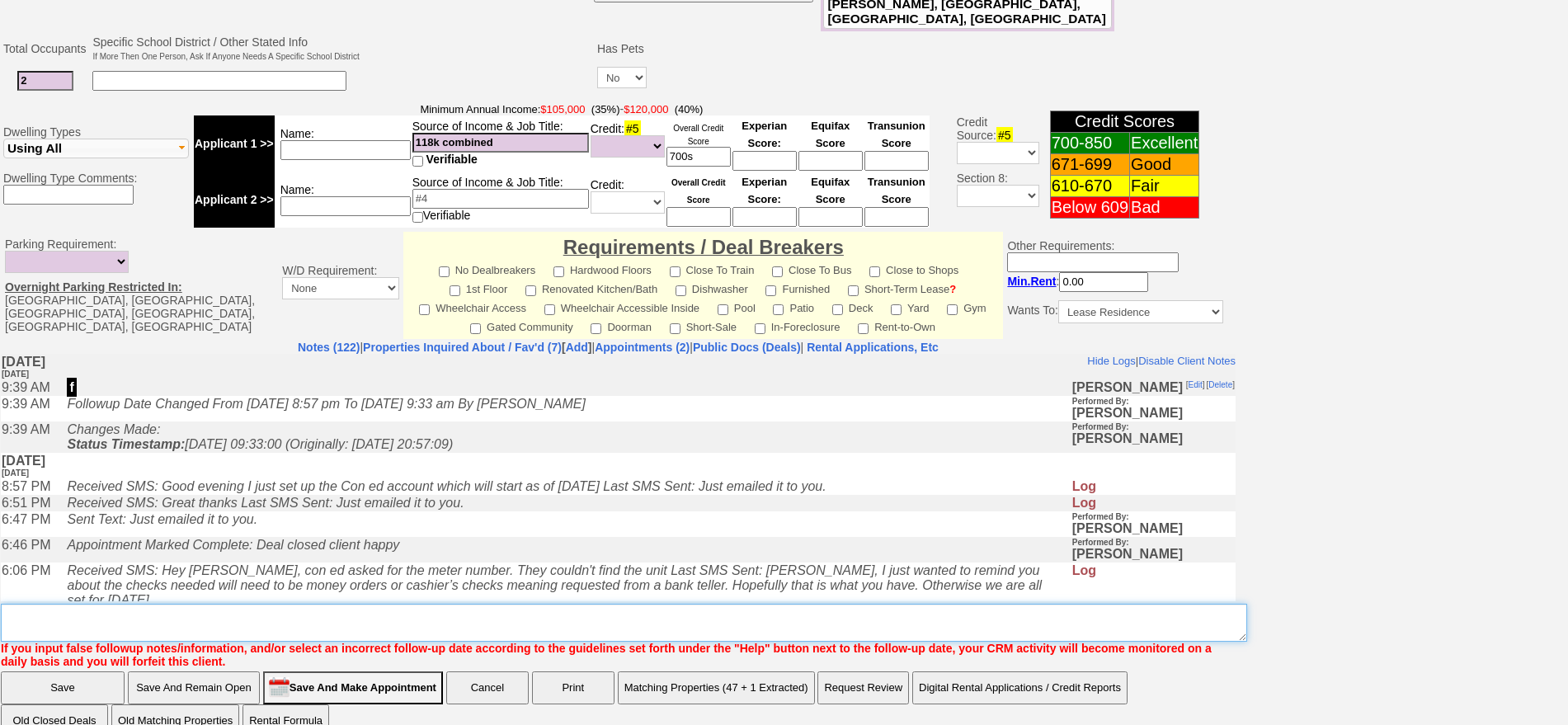
type textarea "f"
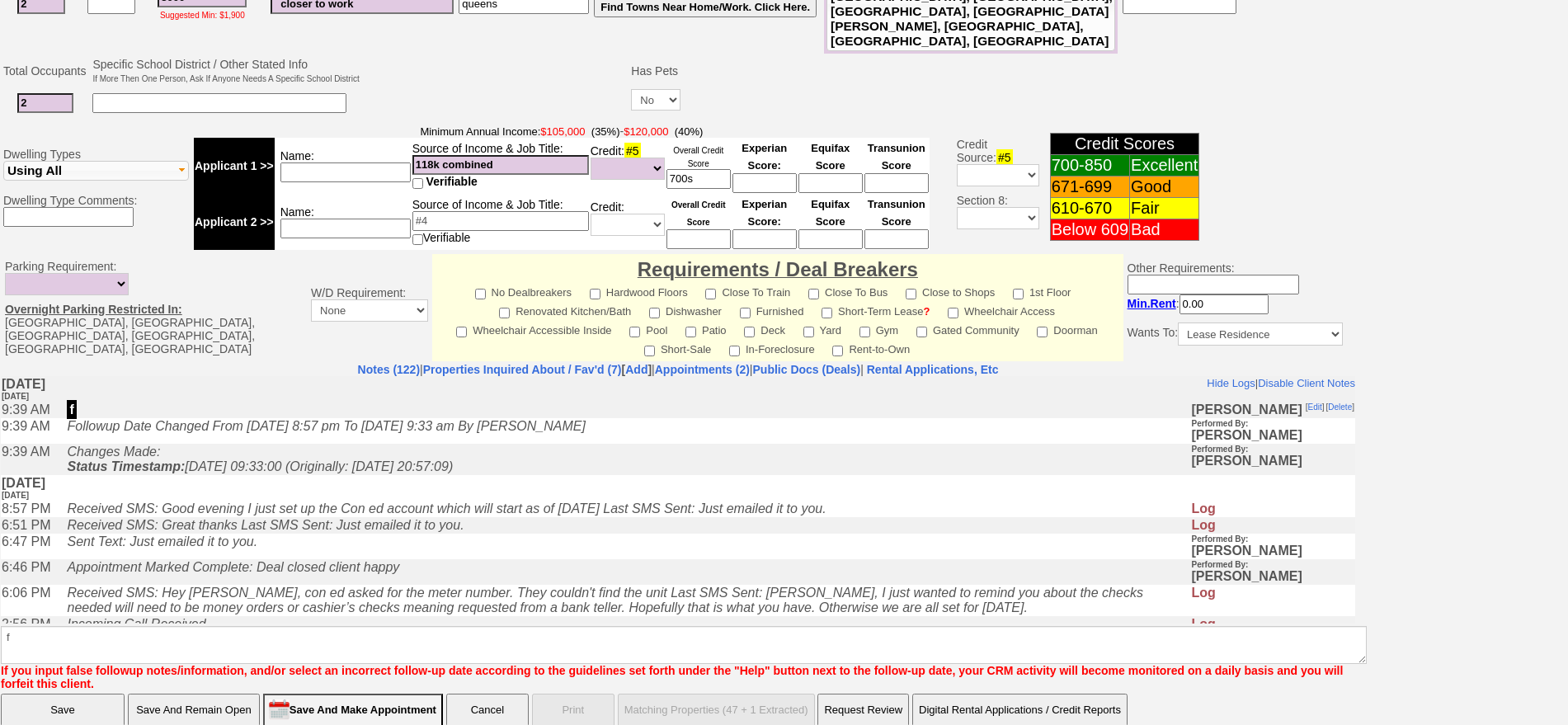
click input "Save" at bounding box center [63, 710] width 123 height 33
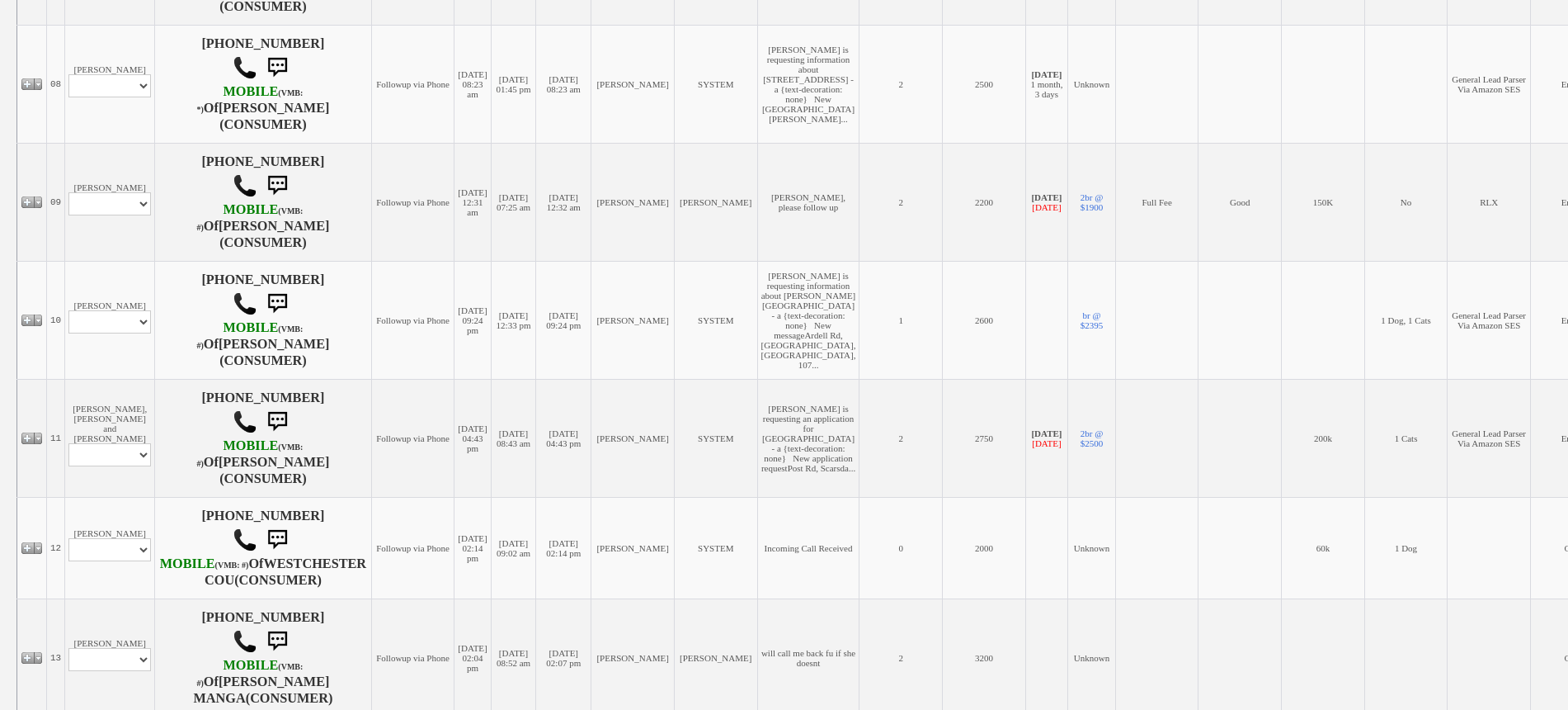
scroll to position [1135, 0]
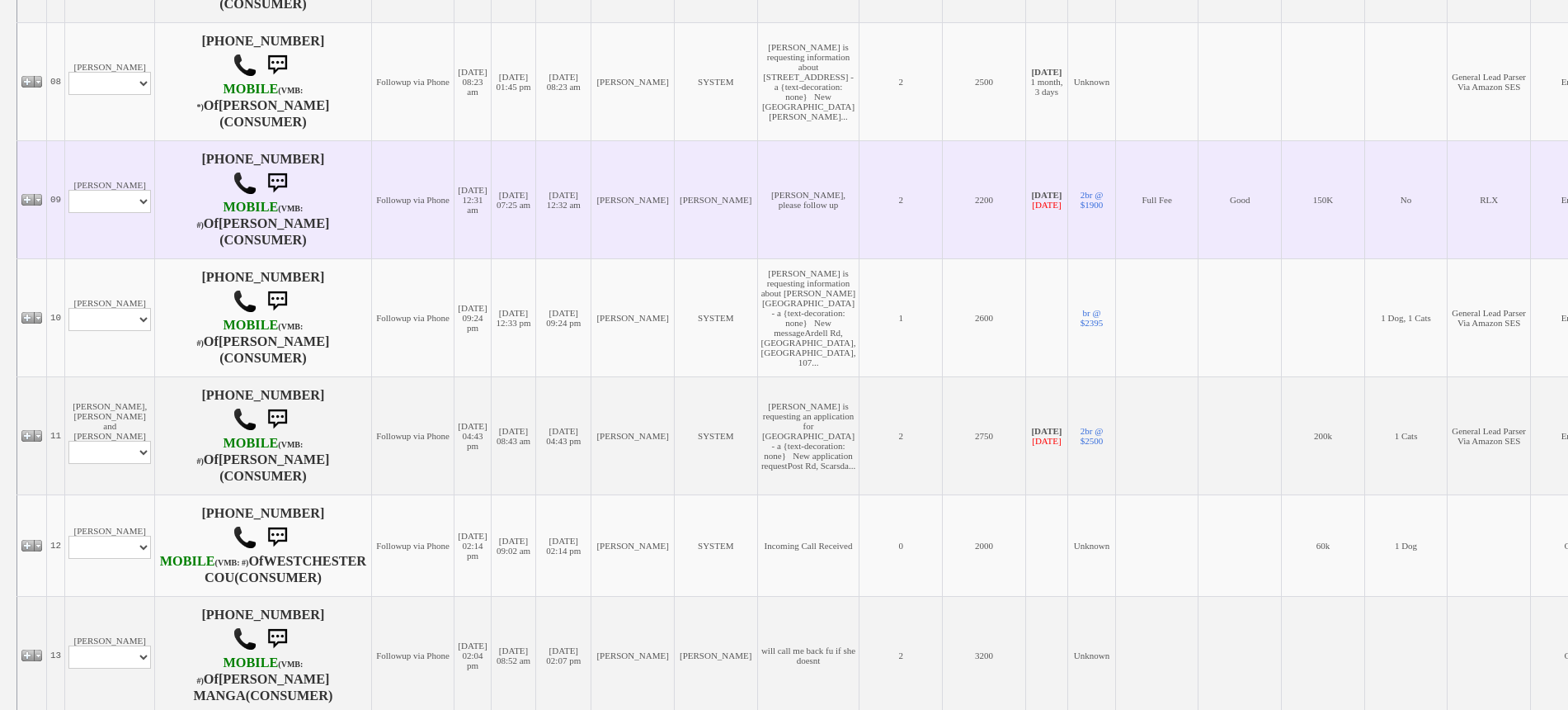
drag, startPoint x: 112, startPoint y: 338, endPoint x: 125, endPoint y: 290, distance: 49.7
click at [112, 337] on td "Aline Corrales Profile Edit Print Email Externally (Will Not Be Tracked In CRM)…" at bounding box center [110, 318] width 90 height 118
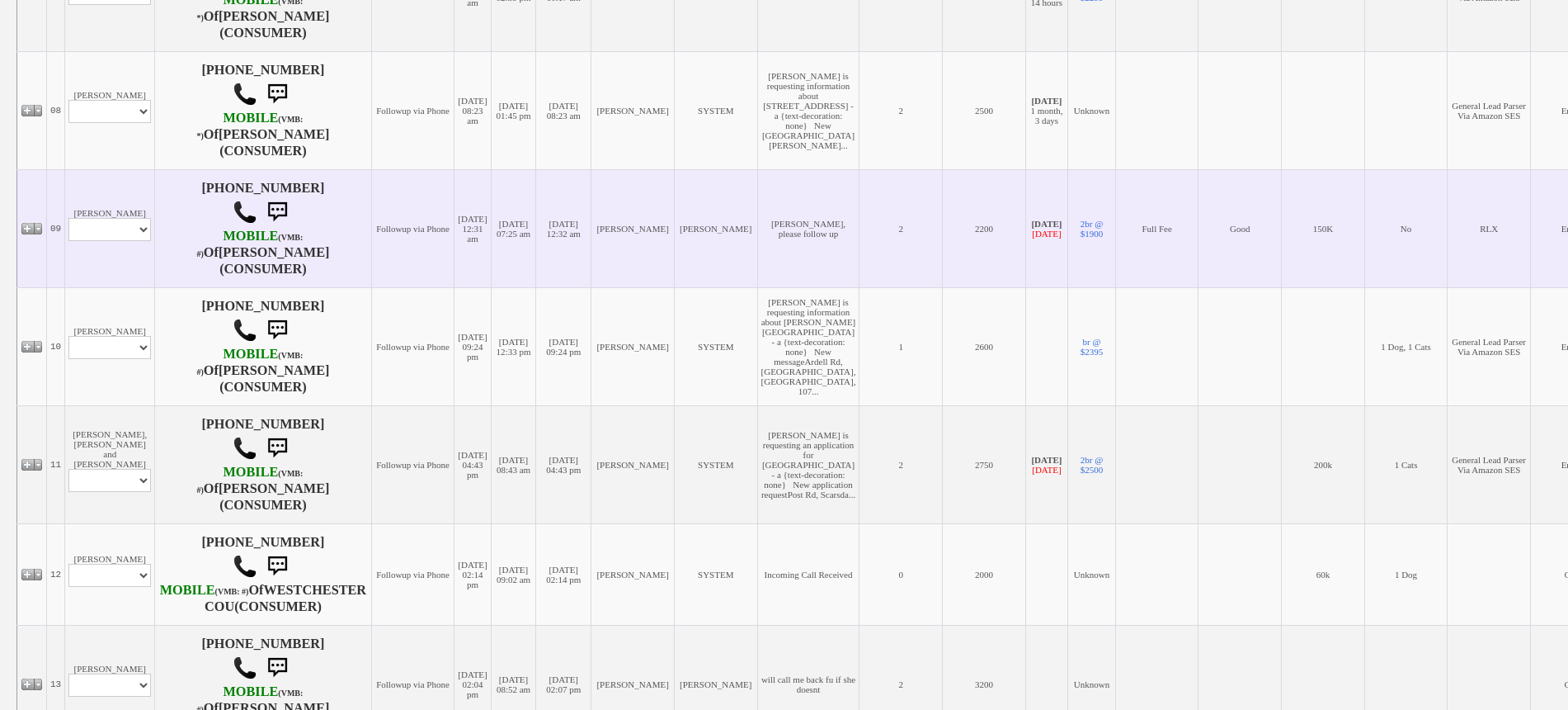
scroll to position [1163, 0]
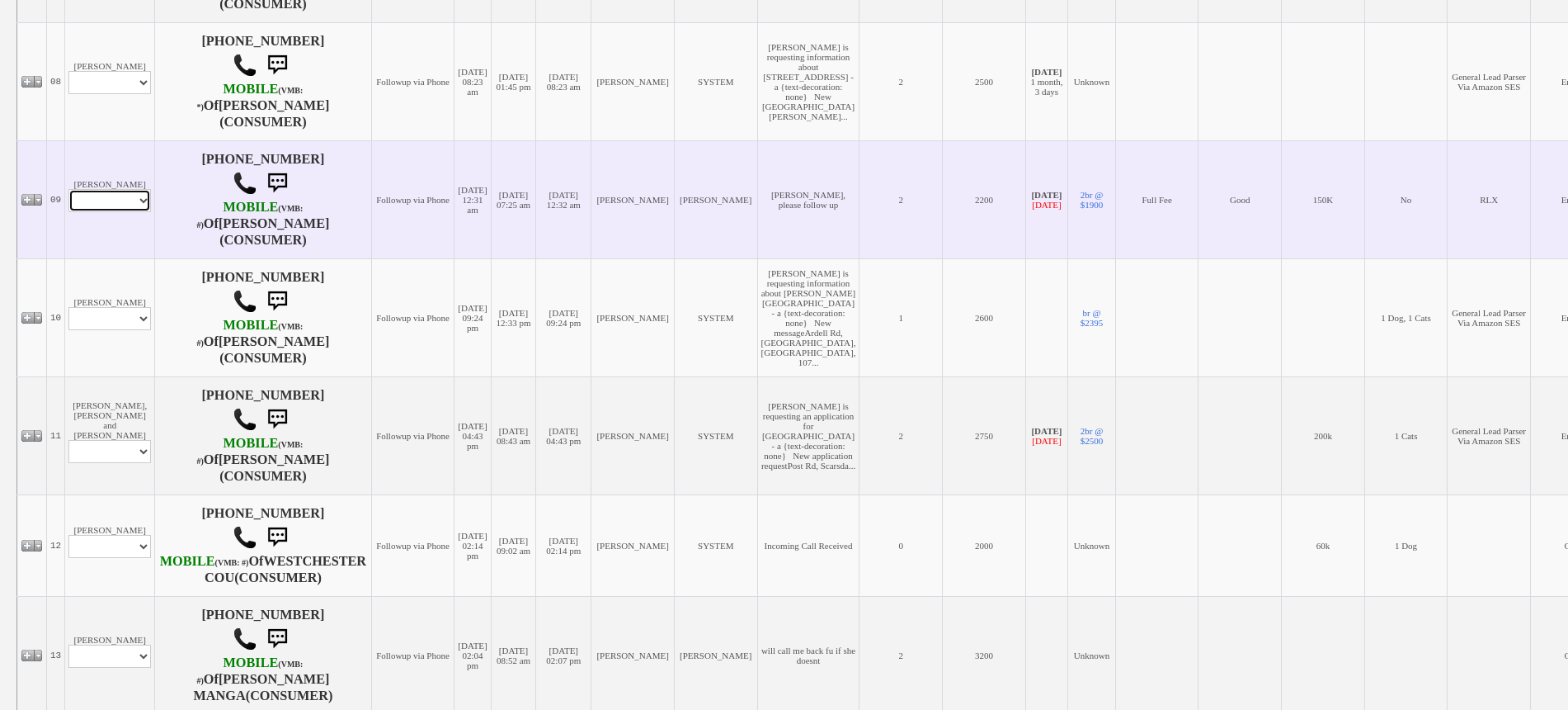
click at [121, 212] on select "Profile Edit Print Email Externally (Will Not Be Tracked In CRM) Closed Deals" at bounding box center [110, 200] width 82 height 23
select select "ChangeURL,/crm/custom/edit_client_form.php?redirect=%2Fcrm%2Fclients.php&id=745…"
click at [69, 212] on select "Profile Edit Print Email Externally (Will Not Be Tracked In CRM) Closed Deals" at bounding box center [110, 200] width 82 height 23
select select
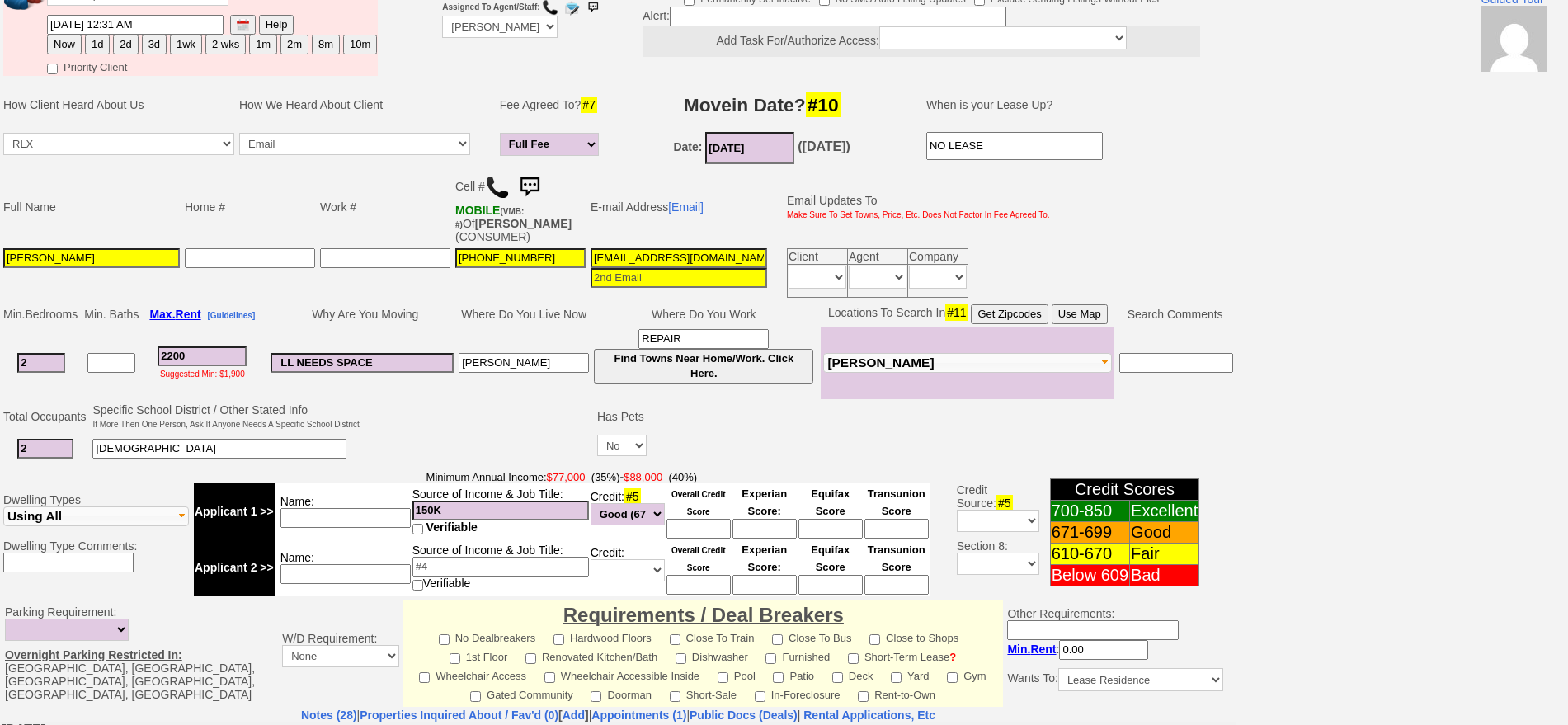
scroll to position [86, 0]
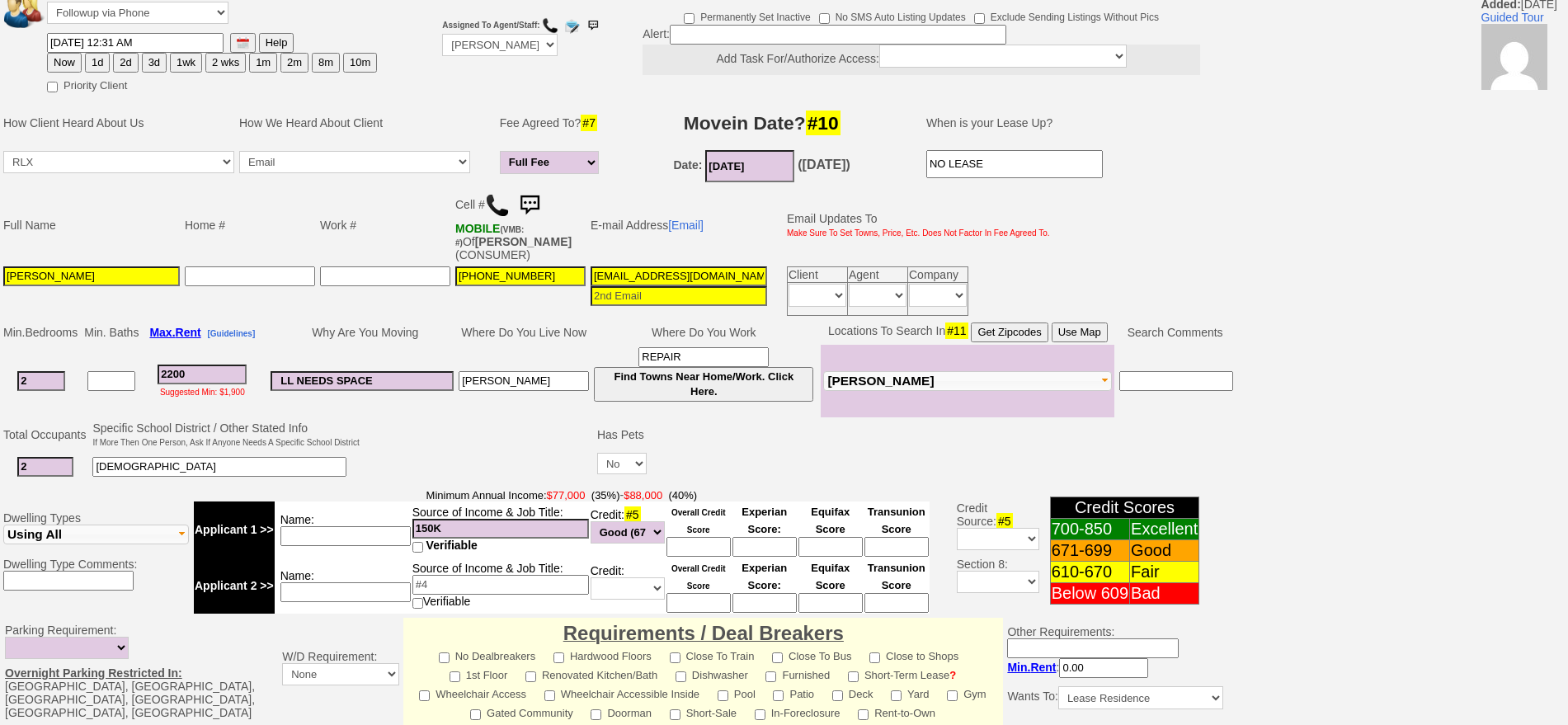
click at [494, 204] on img at bounding box center [498, 206] width 25 height 25
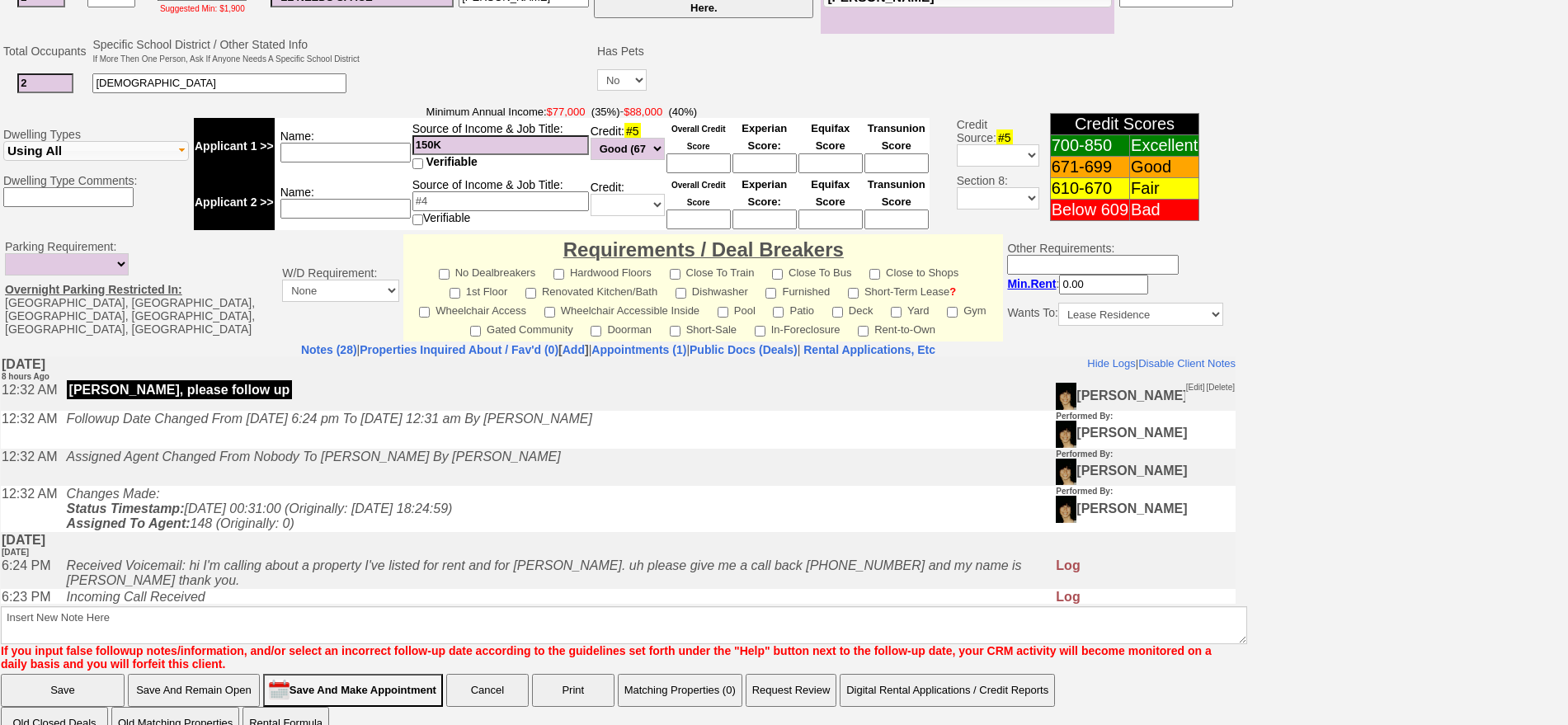
scroll to position [0, 0]
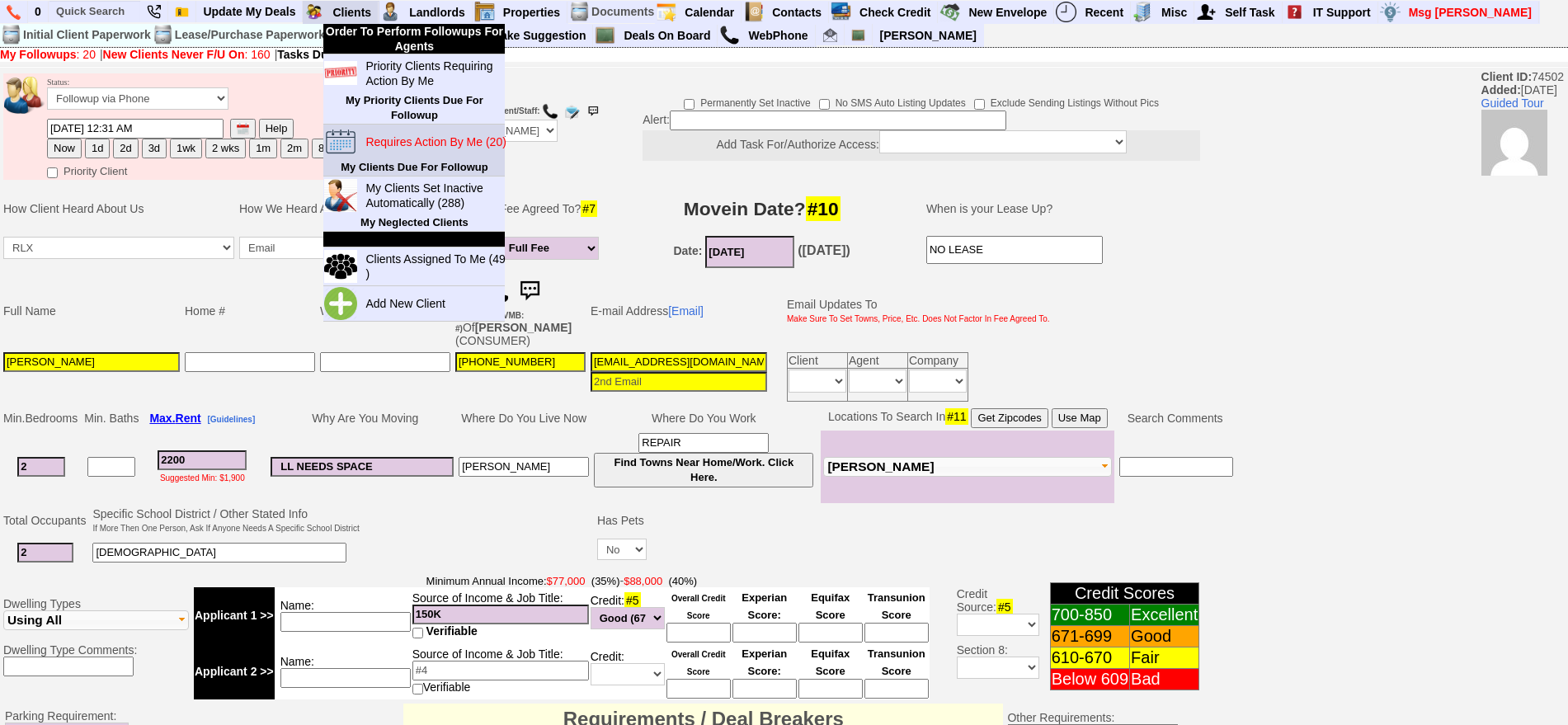
click at [408, 141] on blink "Requires Action By Me (20)" at bounding box center [435, 141] width 140 height 13
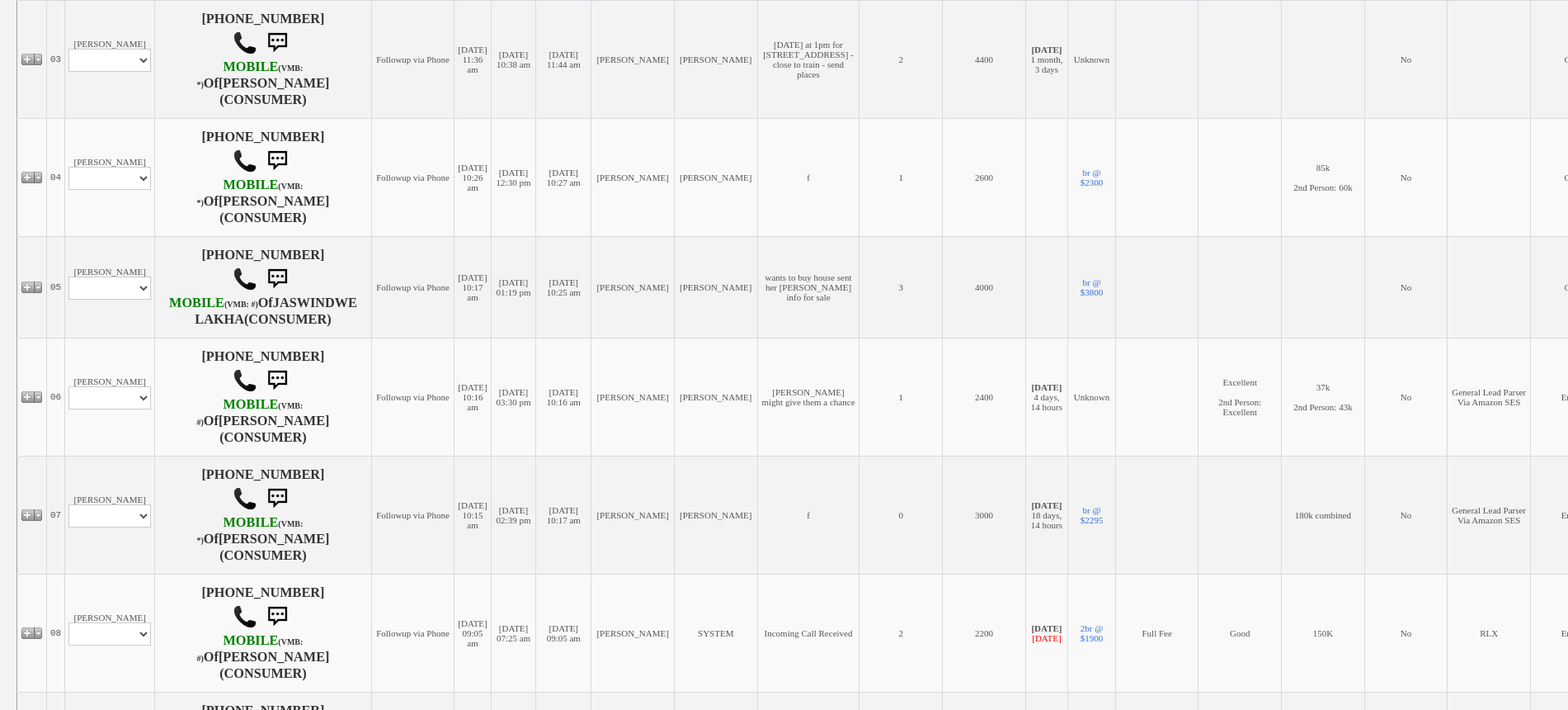
scroll to position [619, 0]
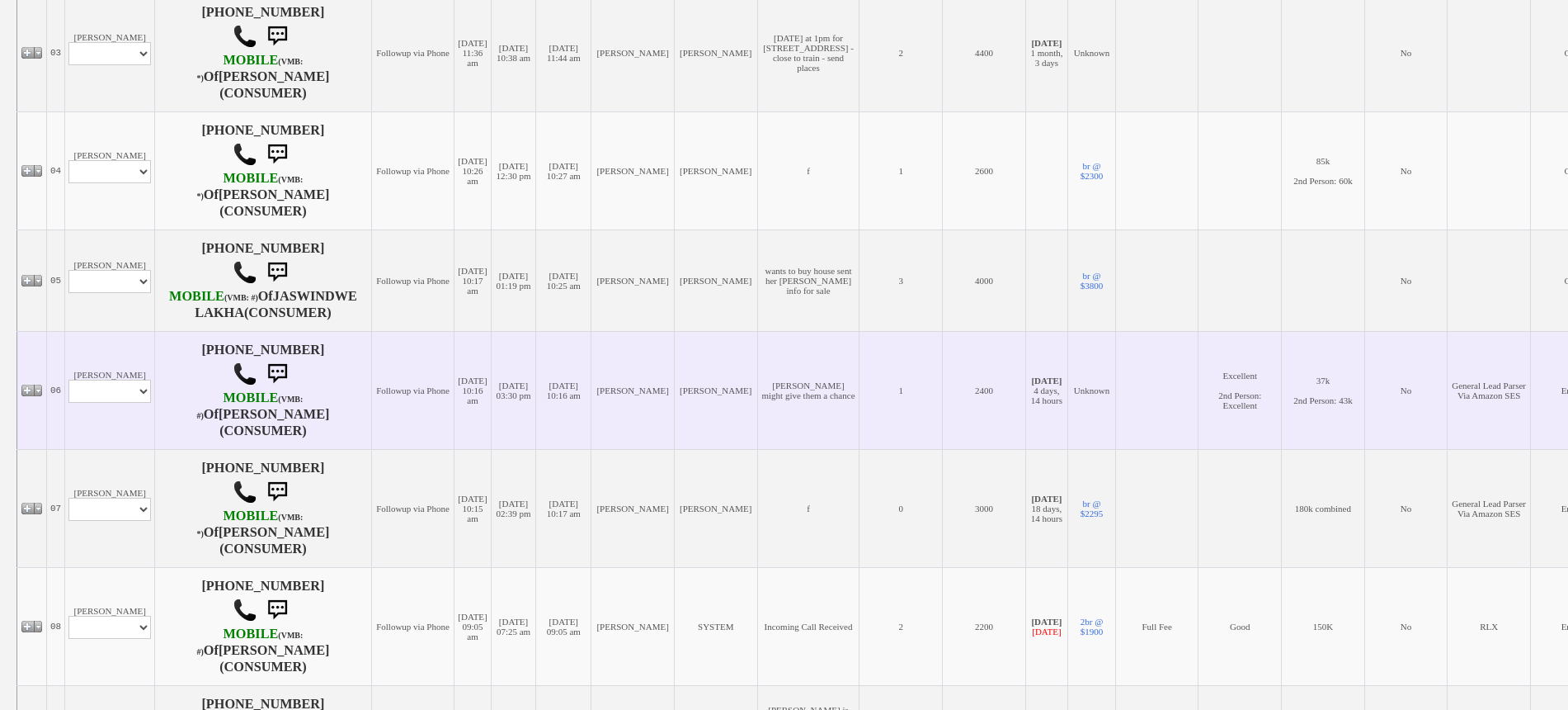
click at [108, 390] on td "[PERSON_NAME] Profile Edit Print Email Externally (Will Not Be Tracked In CRM) …" at bounding box center [110, 390] width 90 height 118
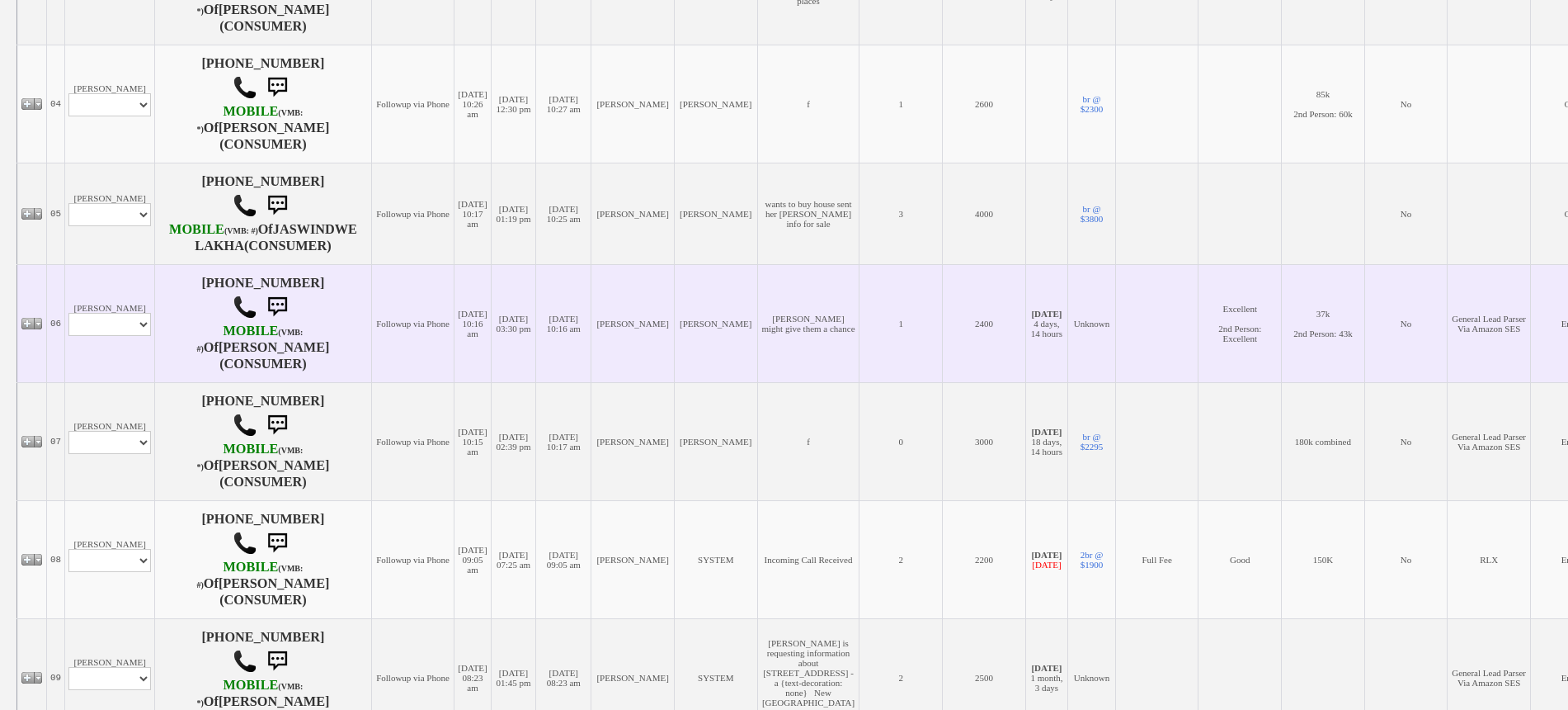
scroll to position [722, 0]
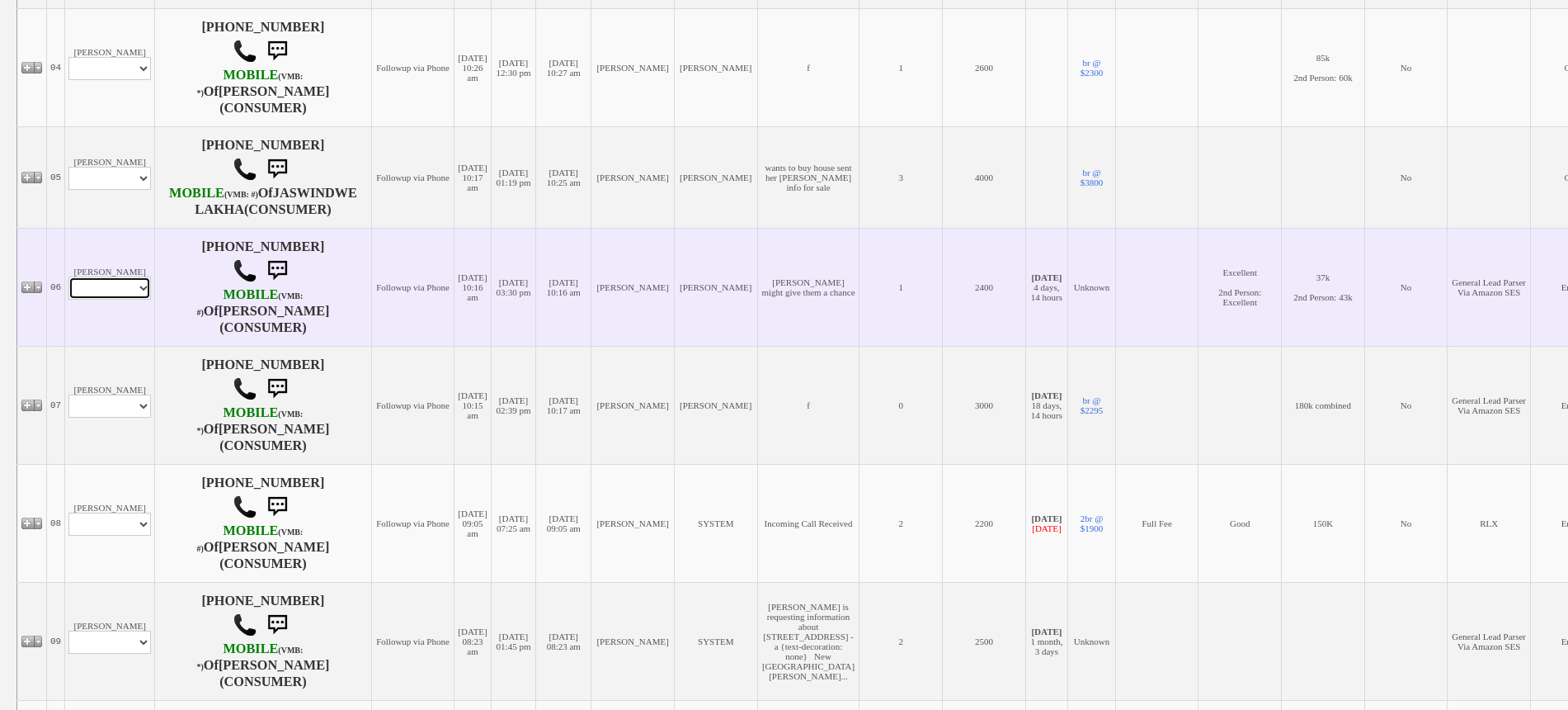
click at [112, 300] on select "Profile Edit Print Email Externally (Will Not Be Tracked In CRM) Closed Deals" at bounding box center [110, 288] width 82 height 23
select select "ChangeURL,/crm/custom/edit_client_form.php?redirect=%2Fcrm%2Fclients.php&id=166…"
click at [69, 300] on select "Profile Edit Print Email Externally (Will Not Be Tracked In CRM) Closed Deals" at bounding box center [110, 288] width 82 height 23
select select
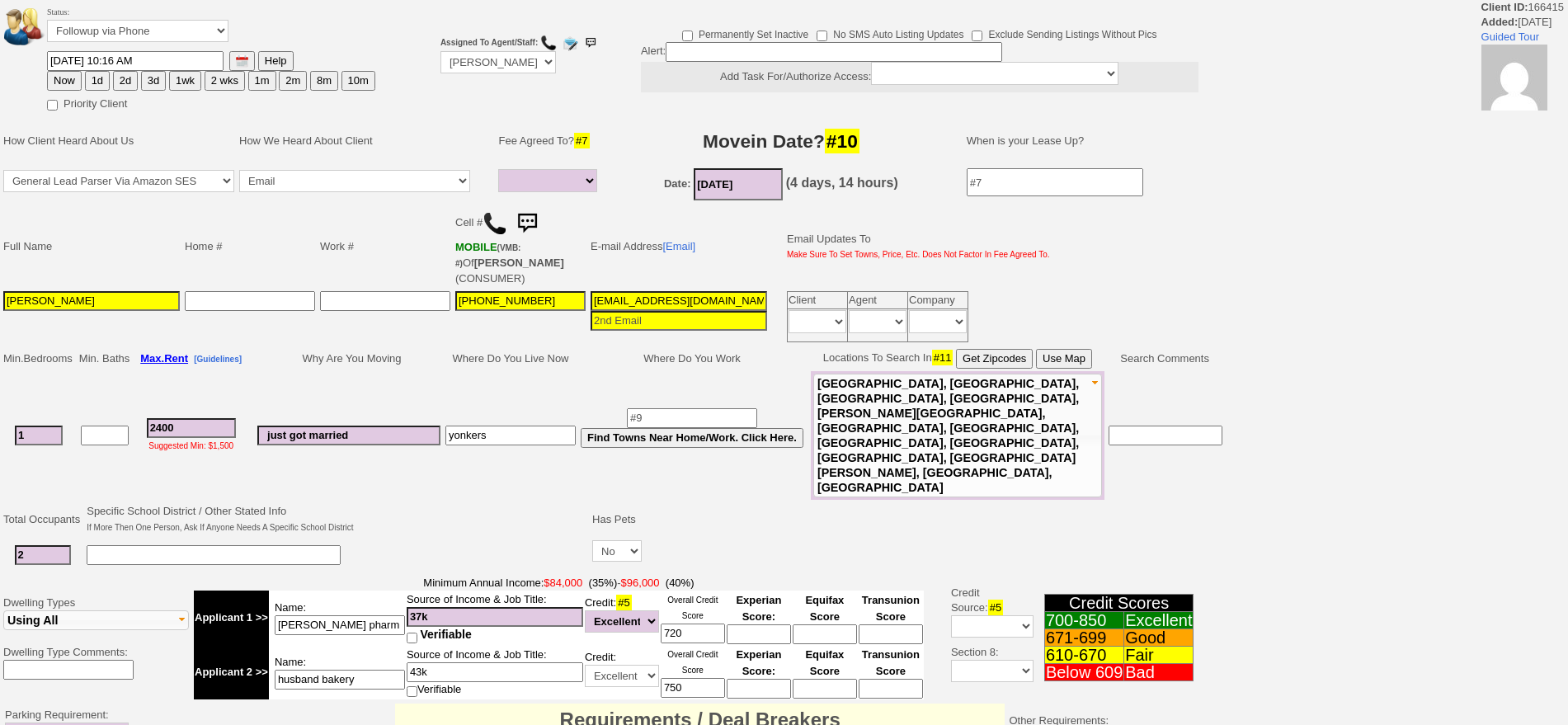
select select
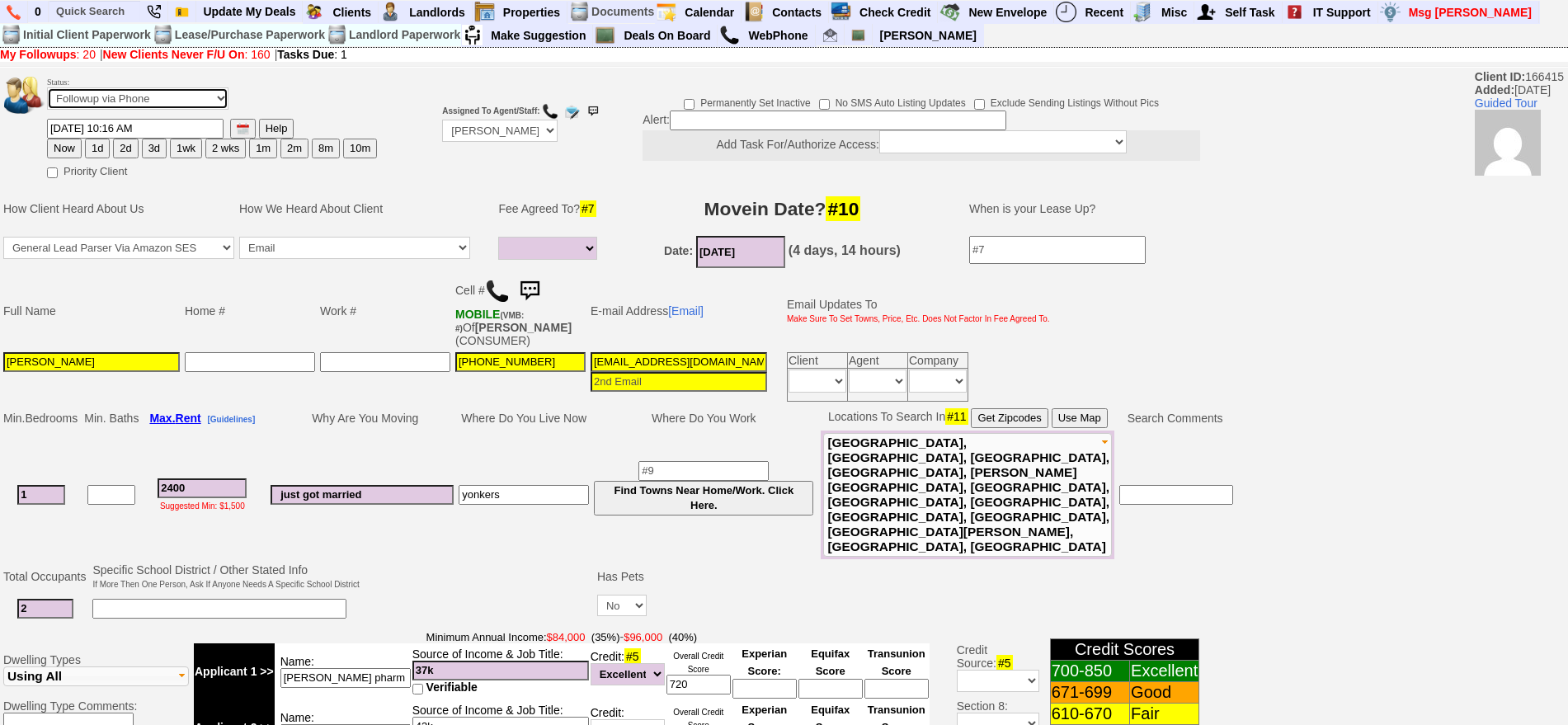
click at [158, 102] on select "Followup via Phone Followup via Email Followup When Section 8 Property Found De…" at bounding box center [138, 98] width 181 height 22
select select "Inactive"
click at [47, 93] on select "Followup via Phone Followup via Email Followup When Section 8 Property Found De…" at bounding box center [138, 98] width 181 height 22
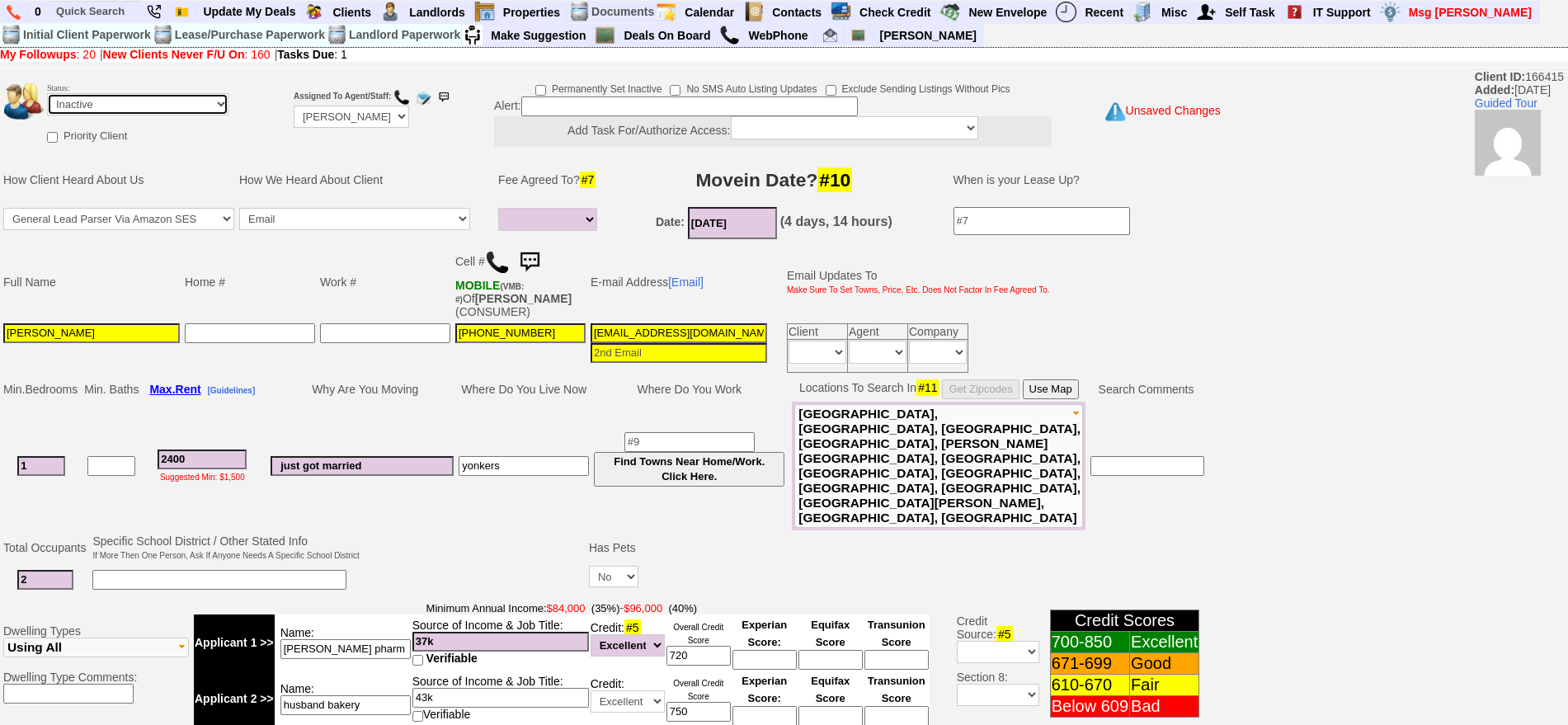
scroll to position [469, 0]
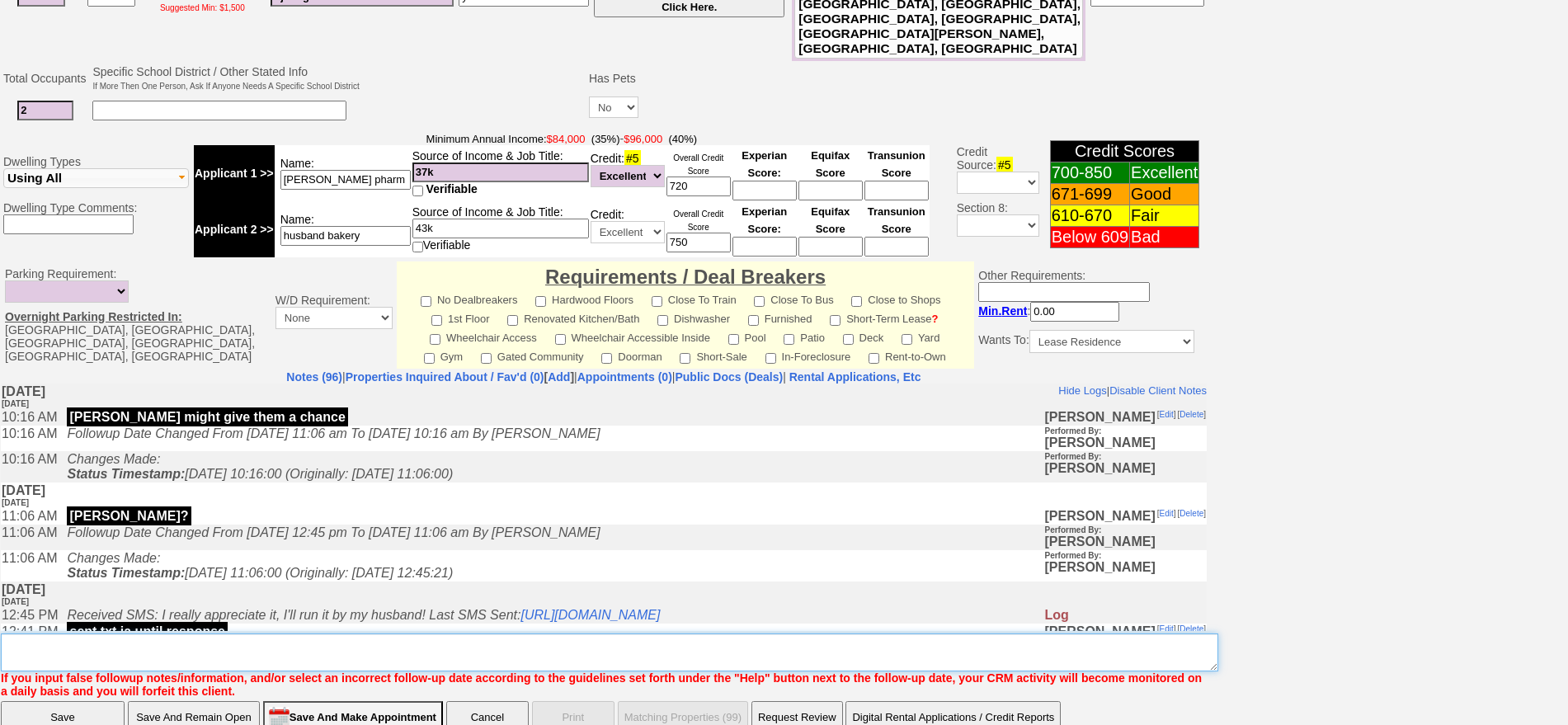
click at [461, 634] on textarea "Insert New Note Here" at bounding box center [610, 653] width 1218 height 38
type textarea "no word back but [PERSON_NAME] may still consider them ia until response"
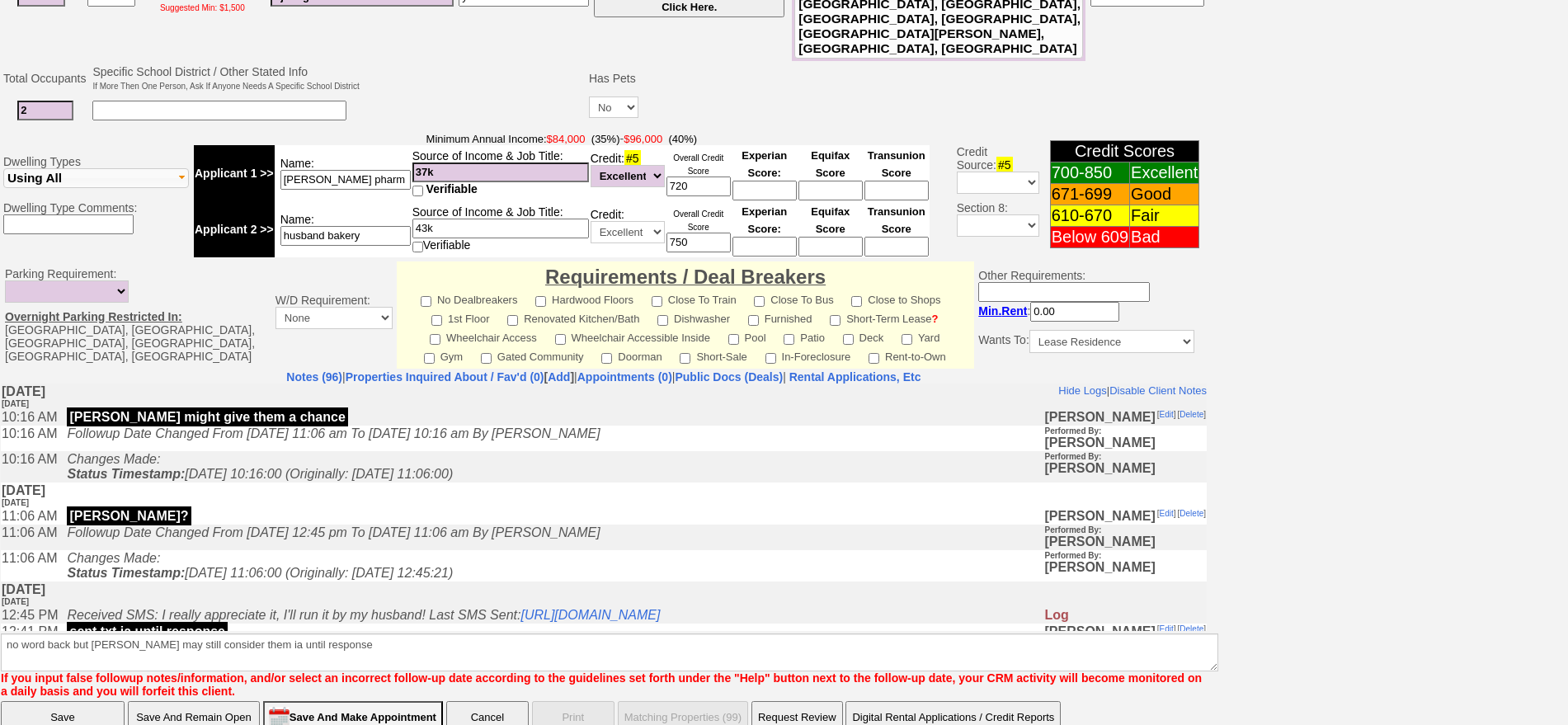
click at [73, 701] on input "Save" at bounding box center [63, 717] width 123 height 33
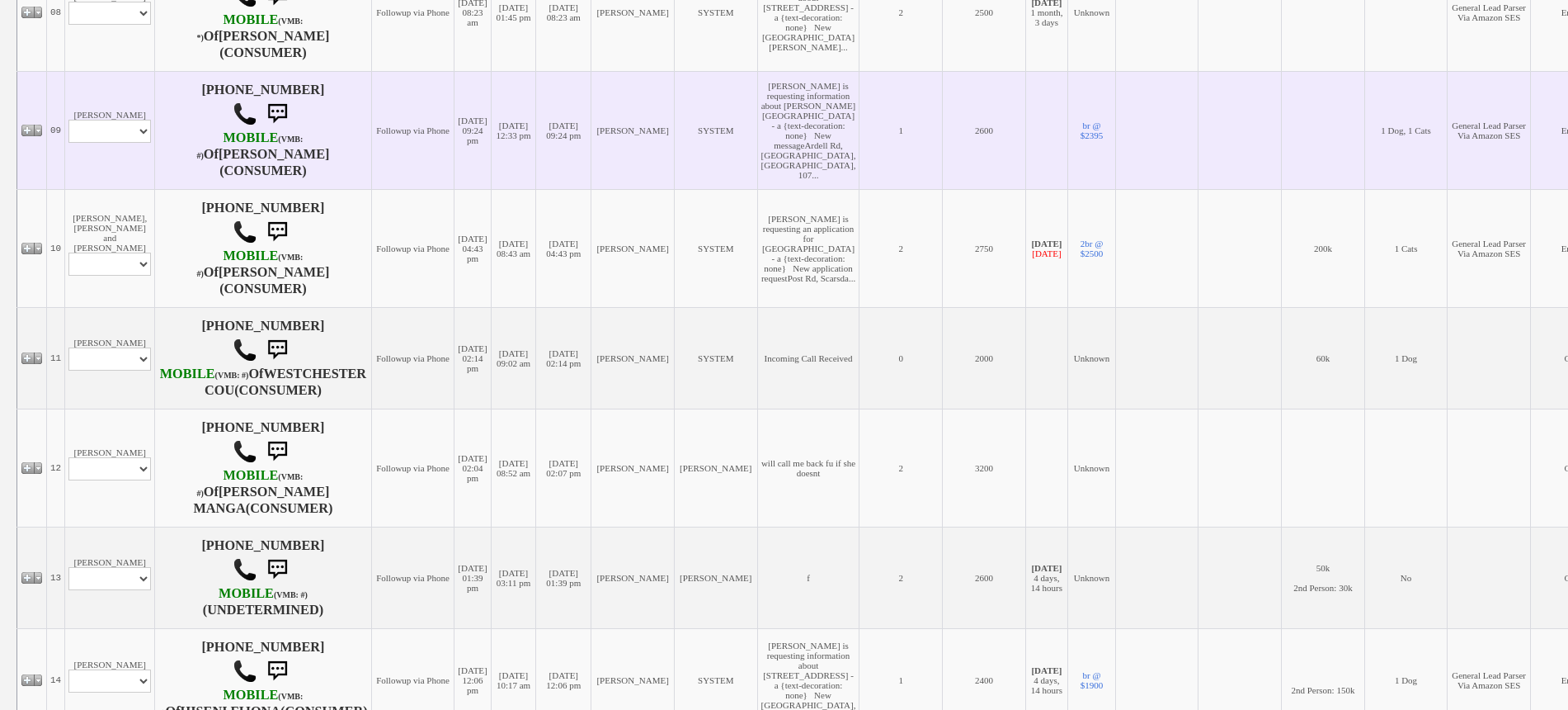
scroll to position [1238, 0]
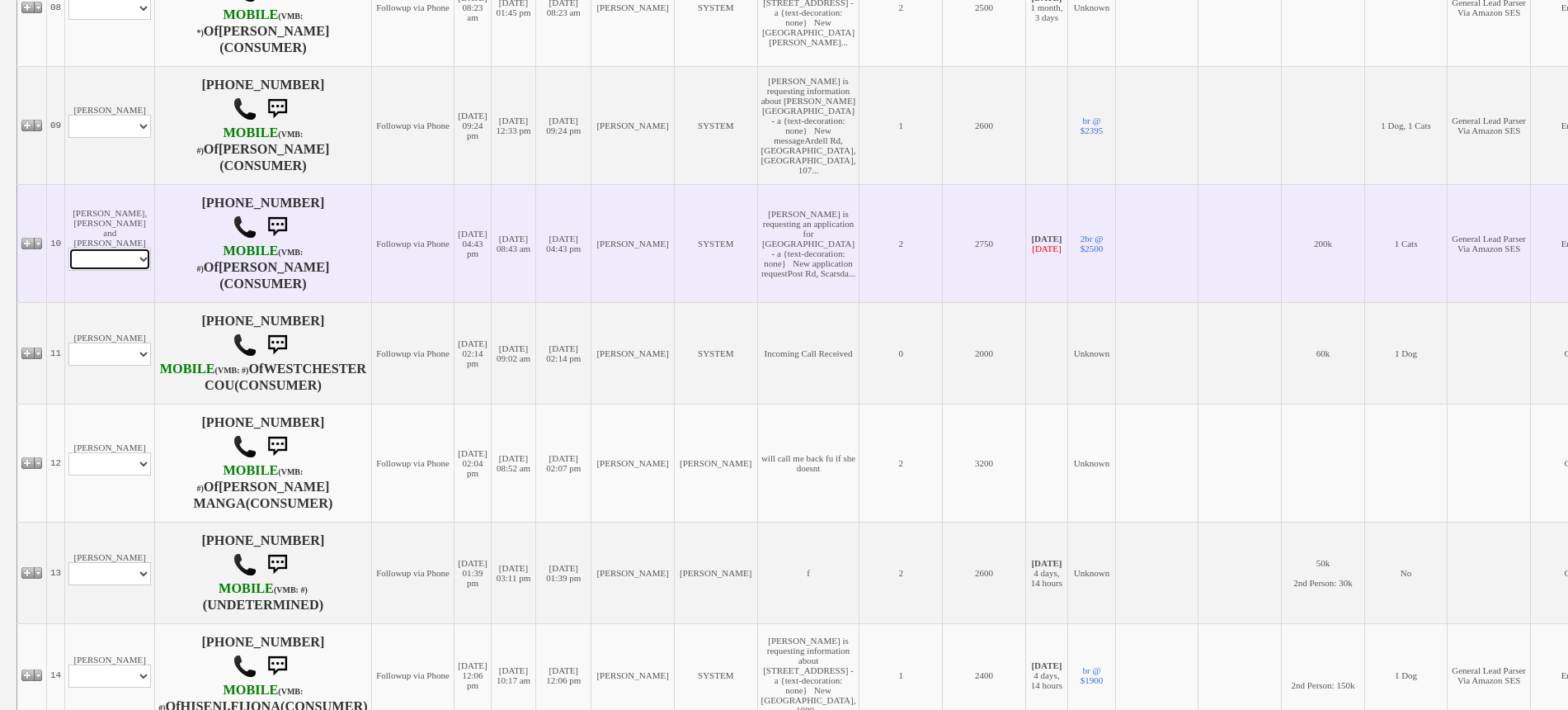
click at [129, 271] on select "Profile Edit Print Email Externally (Will Not Be Tracked In CRM) Closed Deals" at bounding box center [110, 259] width 82 height 23
select select "ChangeURL,/crm/custom/edit_client_form.php?redirect=%2Fcrm%2Fclients.php&id=164…"
click at [69, 271] on select "Profile Edit Print Email Externally (Will Not Be Tracked In CRM) Closed Deals" at bounding box center [110, 259] width 82 height 23
select select
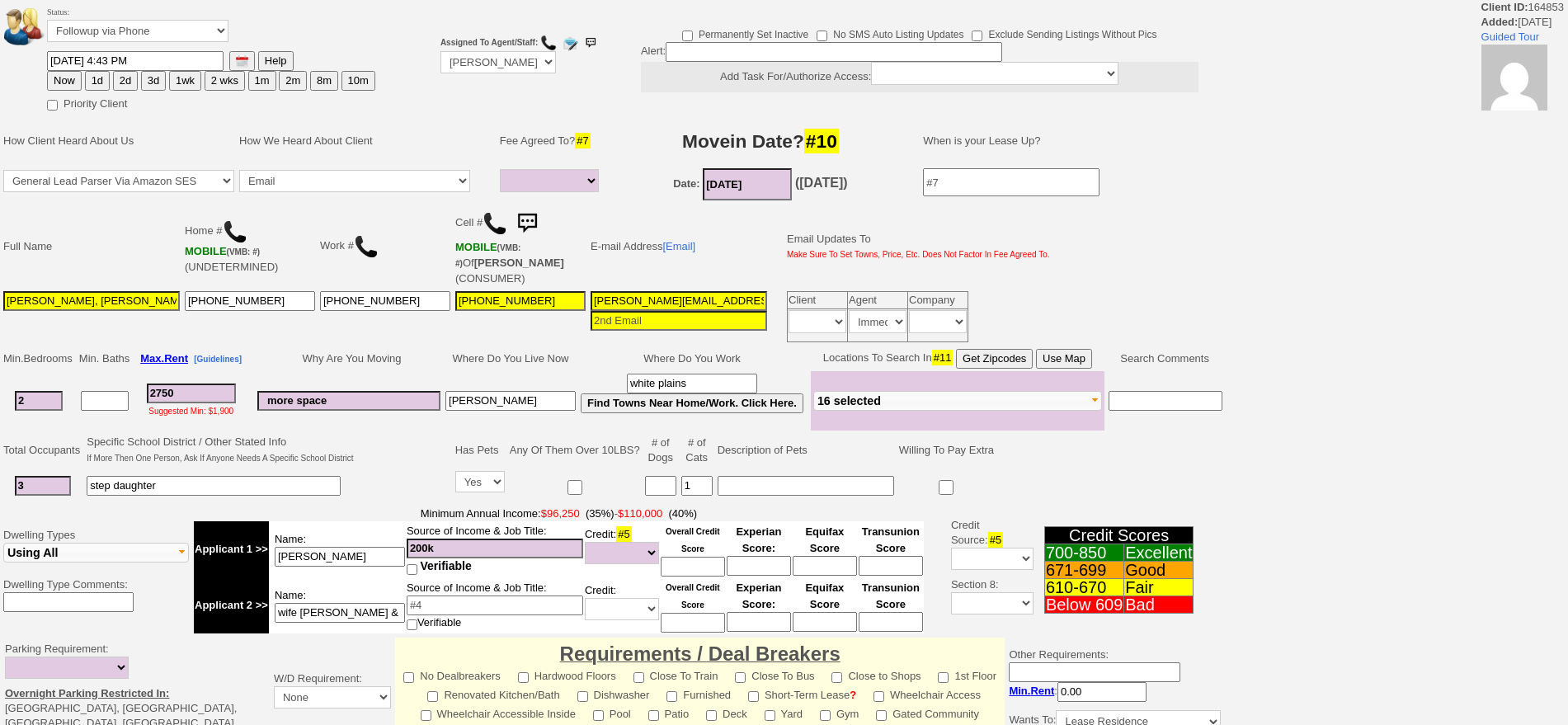
select select
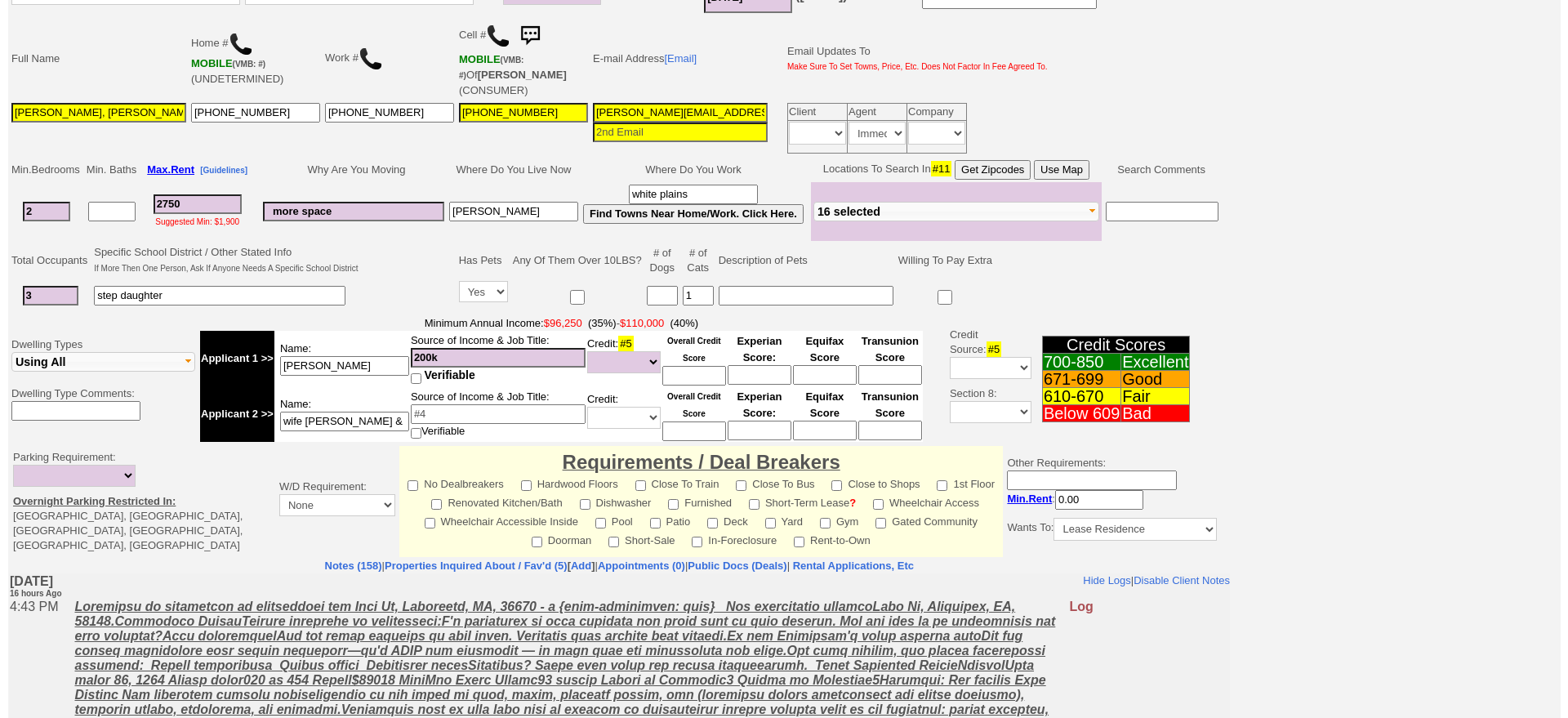
scroll to position [430, 0]
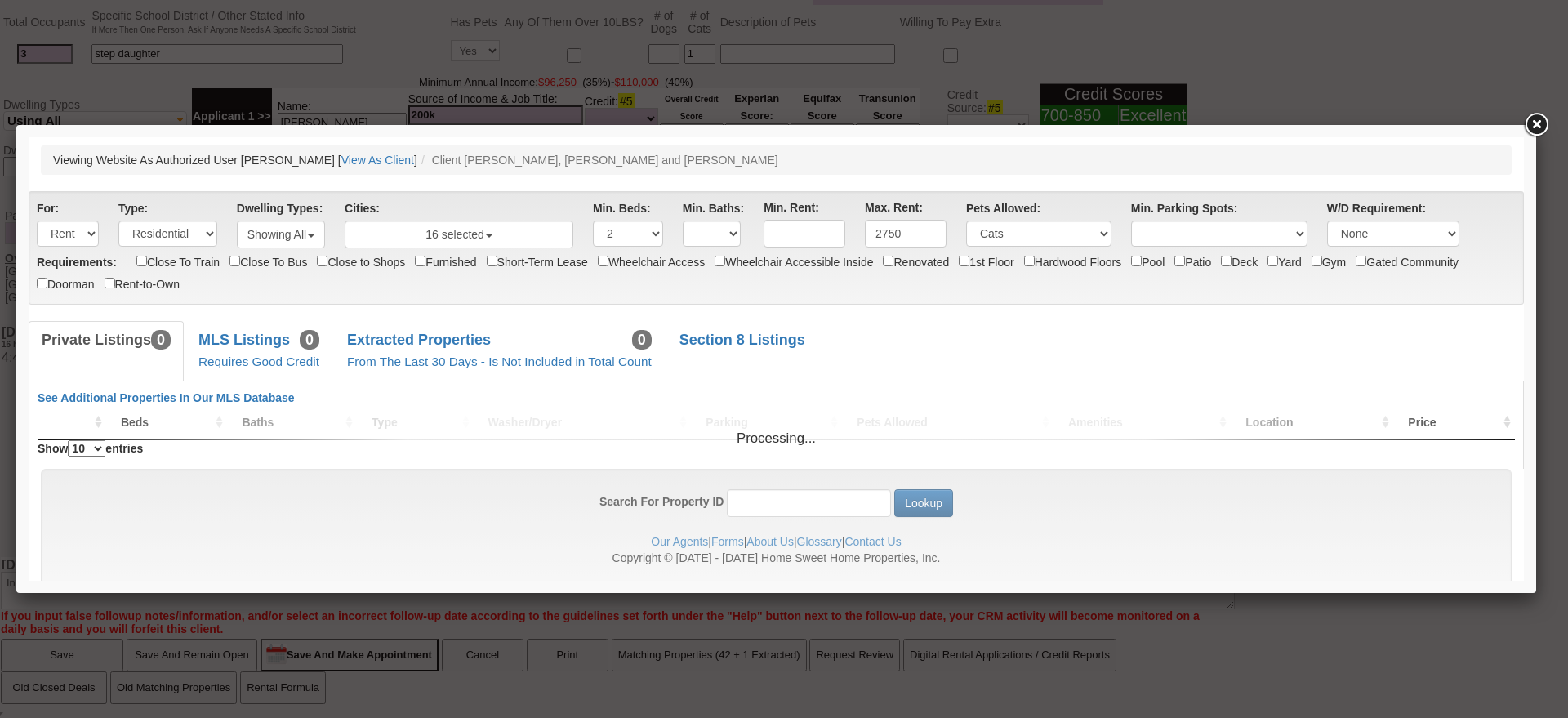
scroll to position [0, 0]
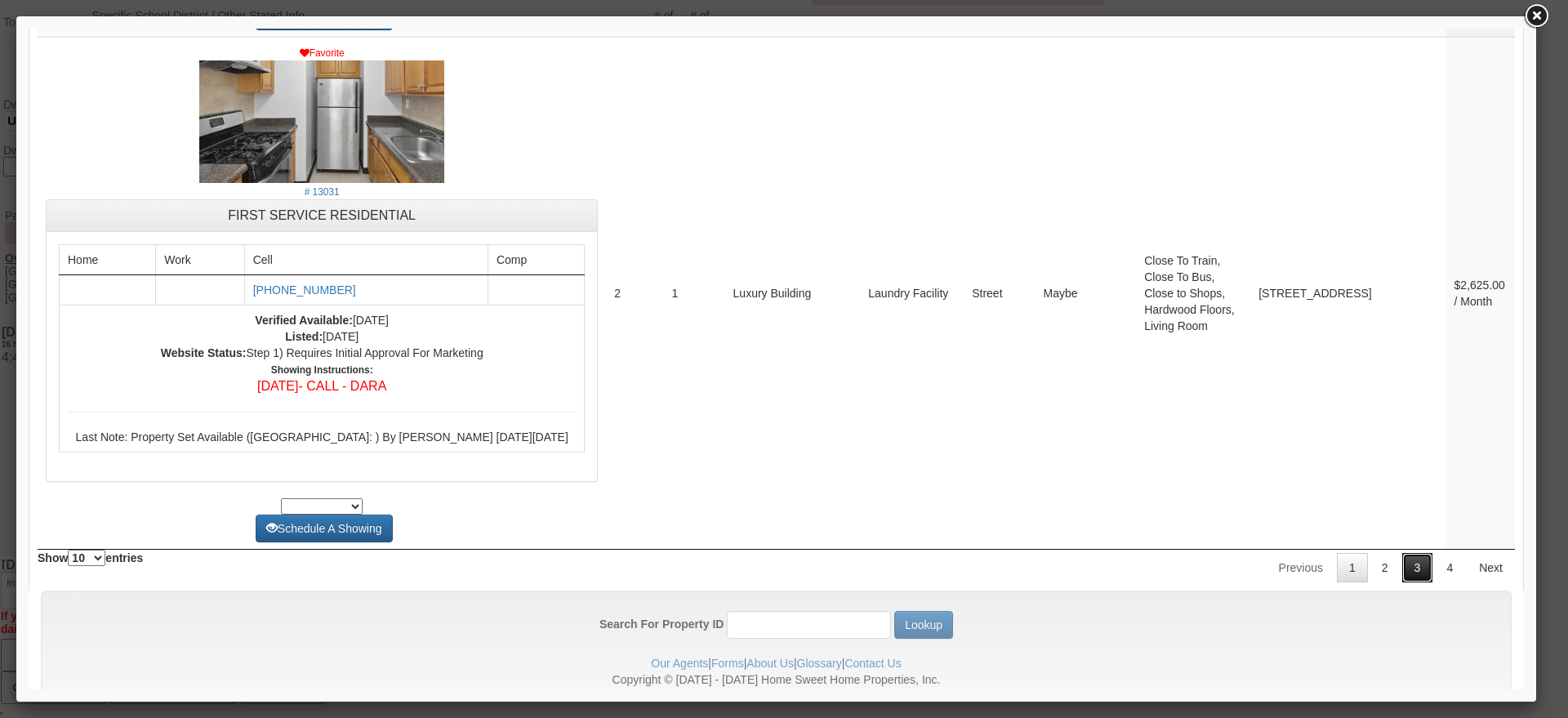
click at [1402, 553] on link "3" at bounding box center [1417, 567] width 31 height 29
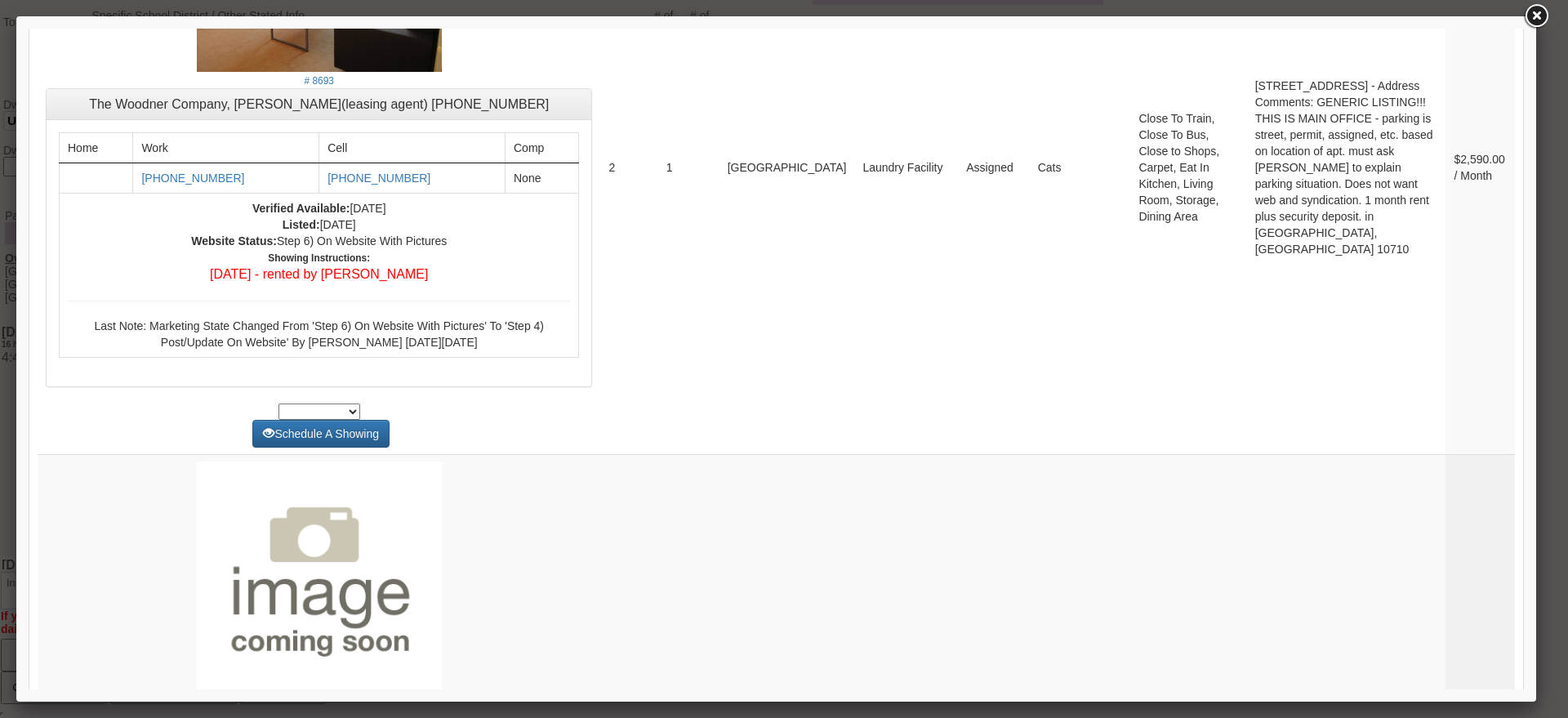
scroll to position [6288, 0]
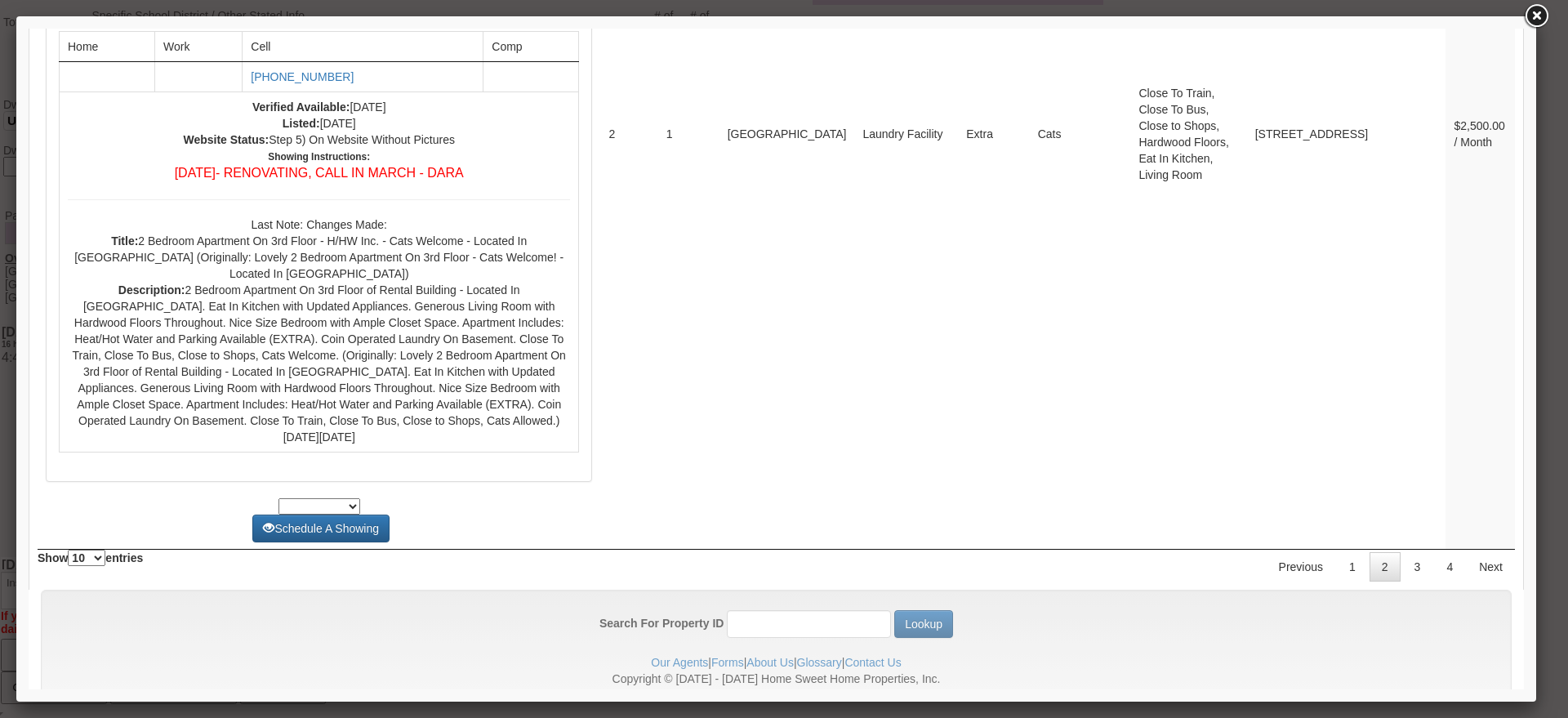
click at [1402, 552] on link "3" at bounding box center [1417, 567] width 31 height 29
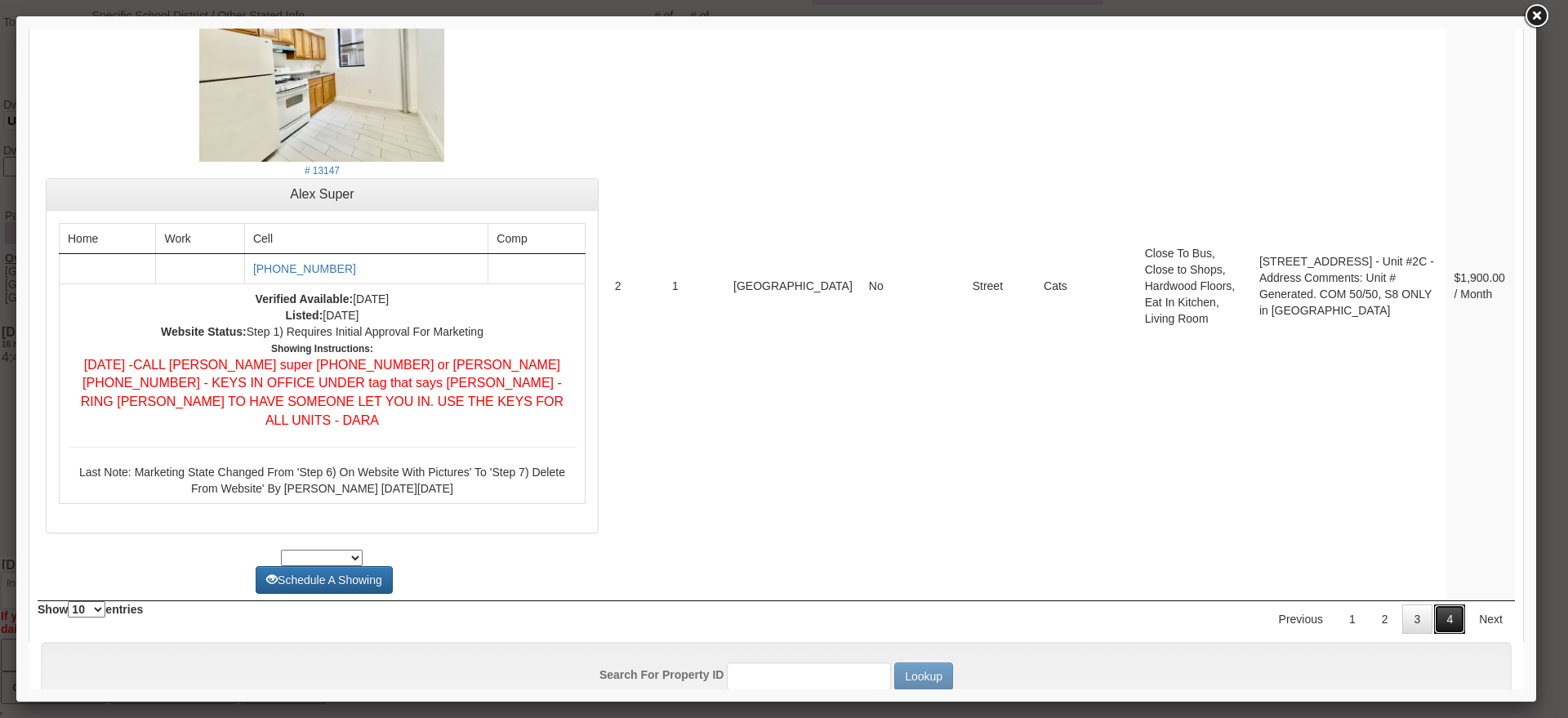
click at [1438, 605] on link "4" at bounding box center [1449, 619] width 31 height 29
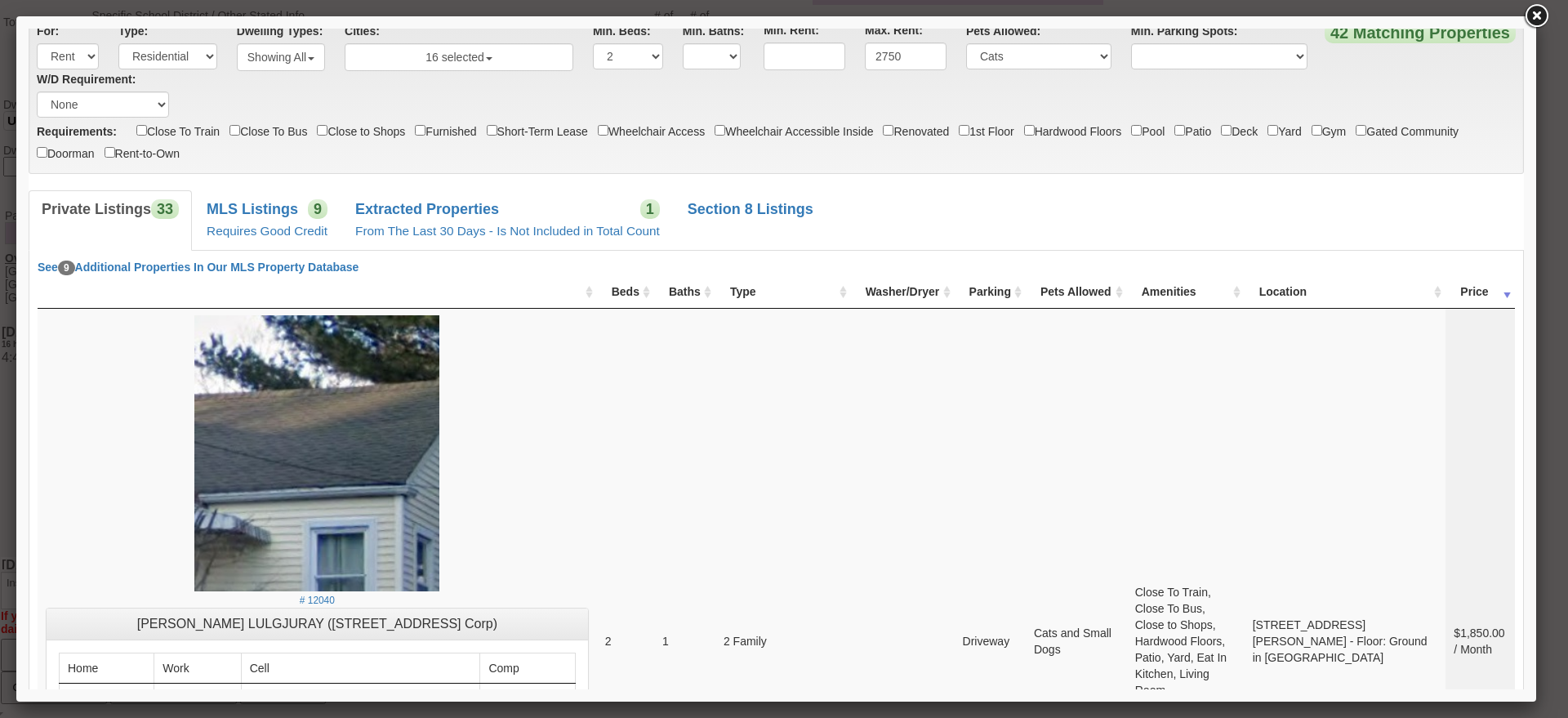
scroll to position [0, 0]
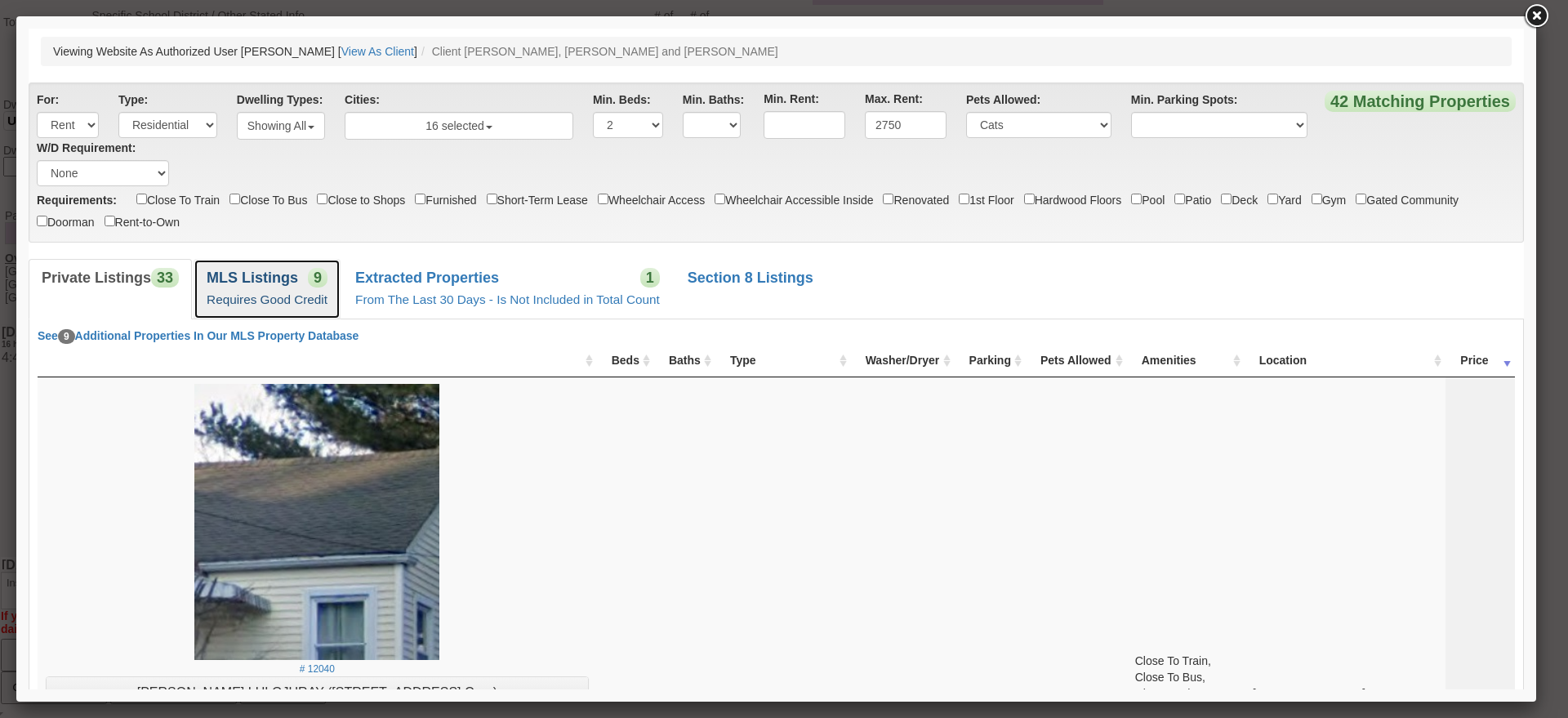
click at [303, 272] on link "MLS Listings 9 Requires Good Credit" at bounding box center [267, 289] width 147 height 59
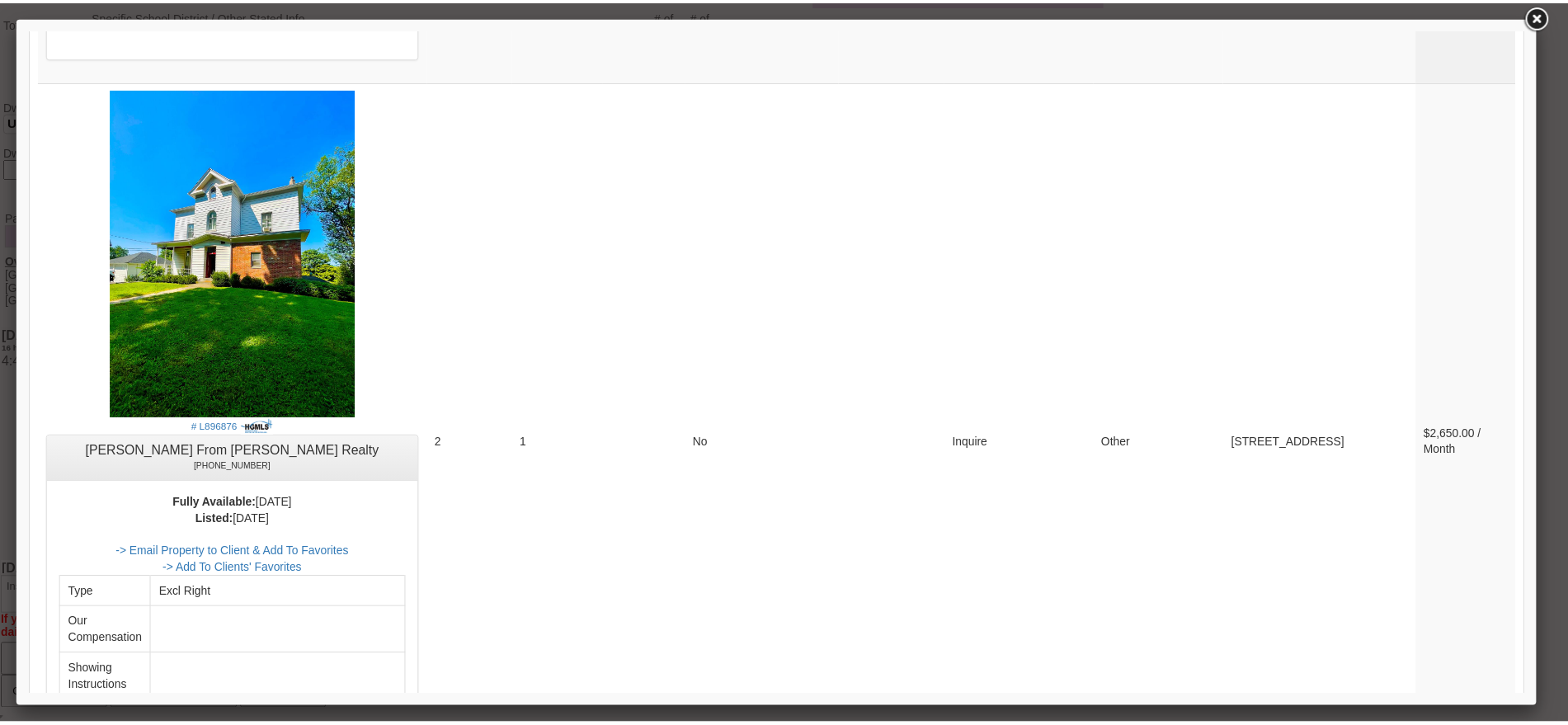
scroll to position [1329, 0]
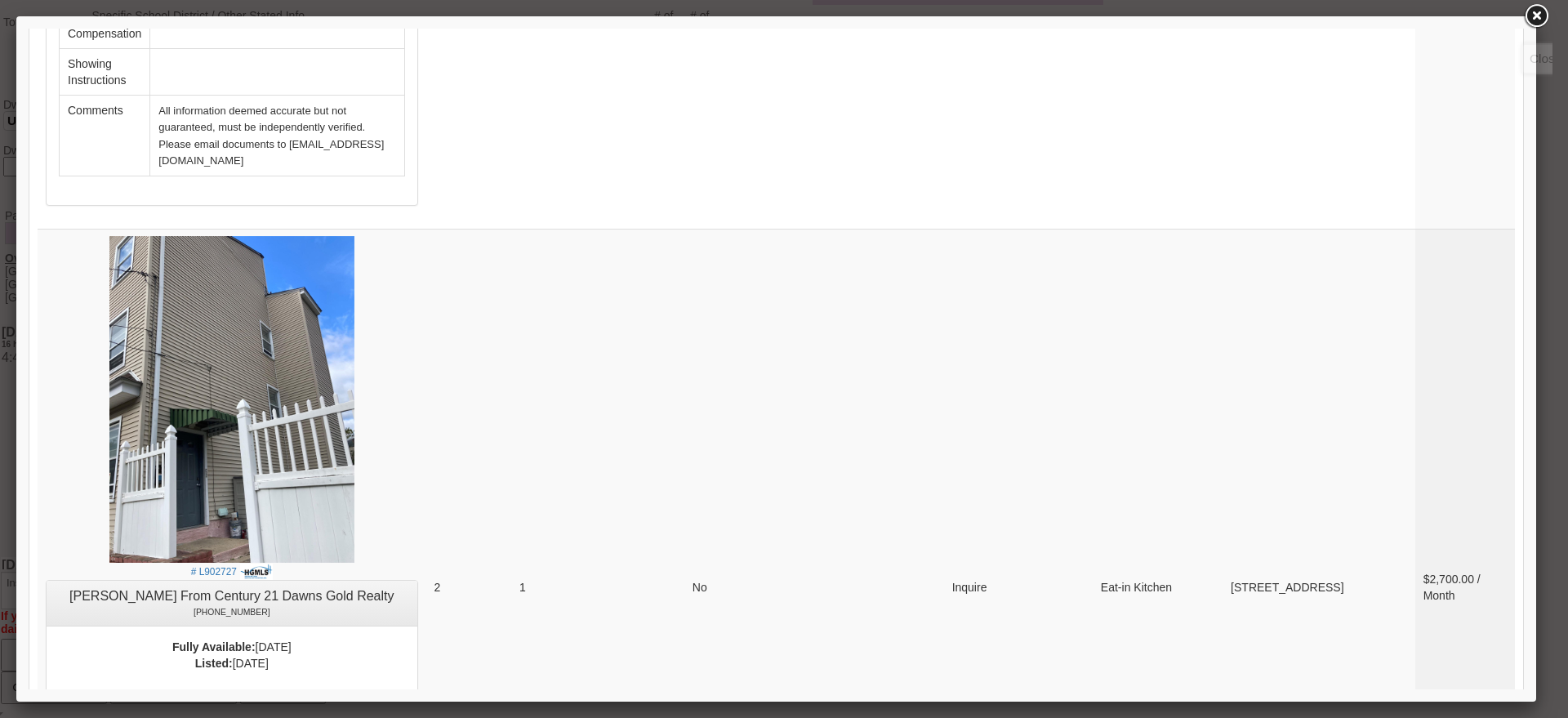
click at [1529, 25] on link at bounding box center [1535, 16] width 29 height 29
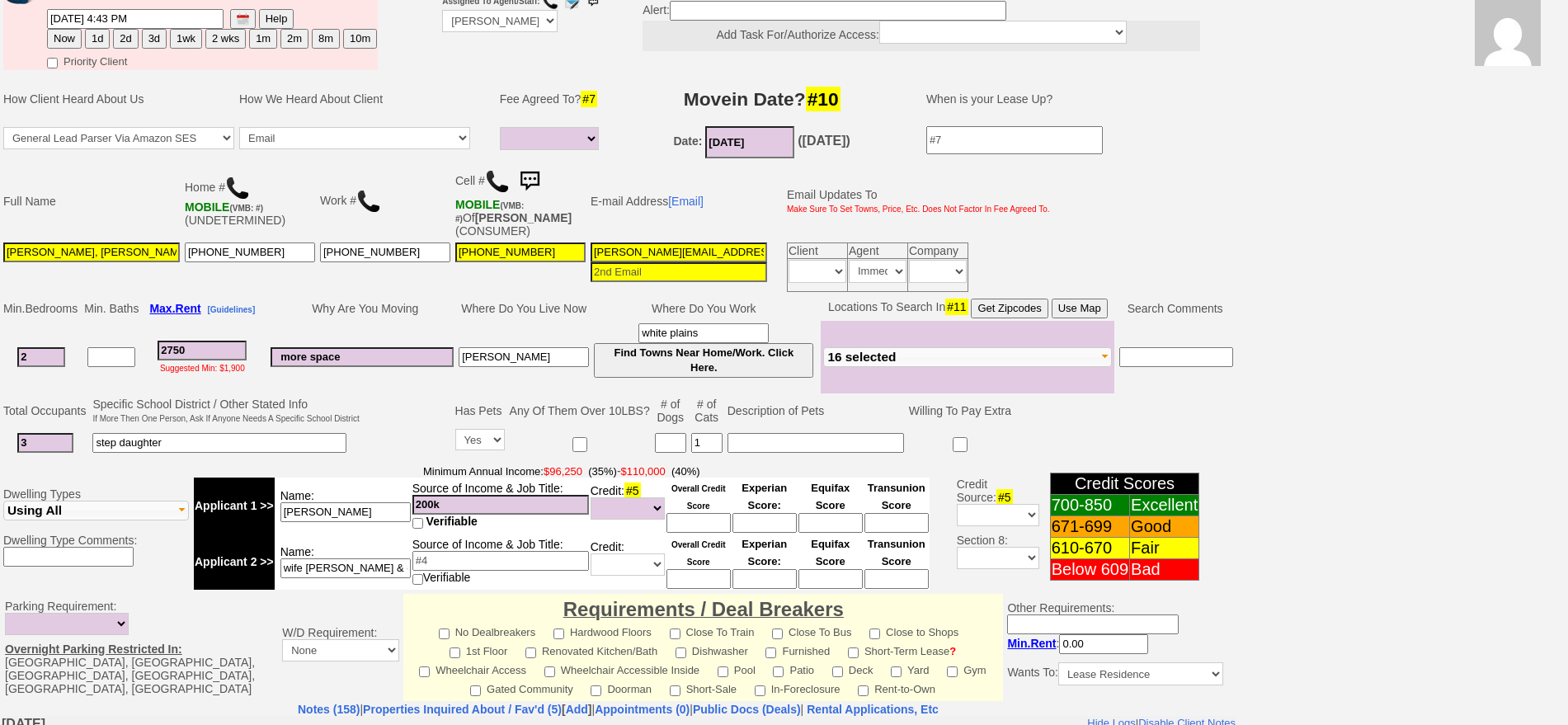
scroll to position [0, 0]
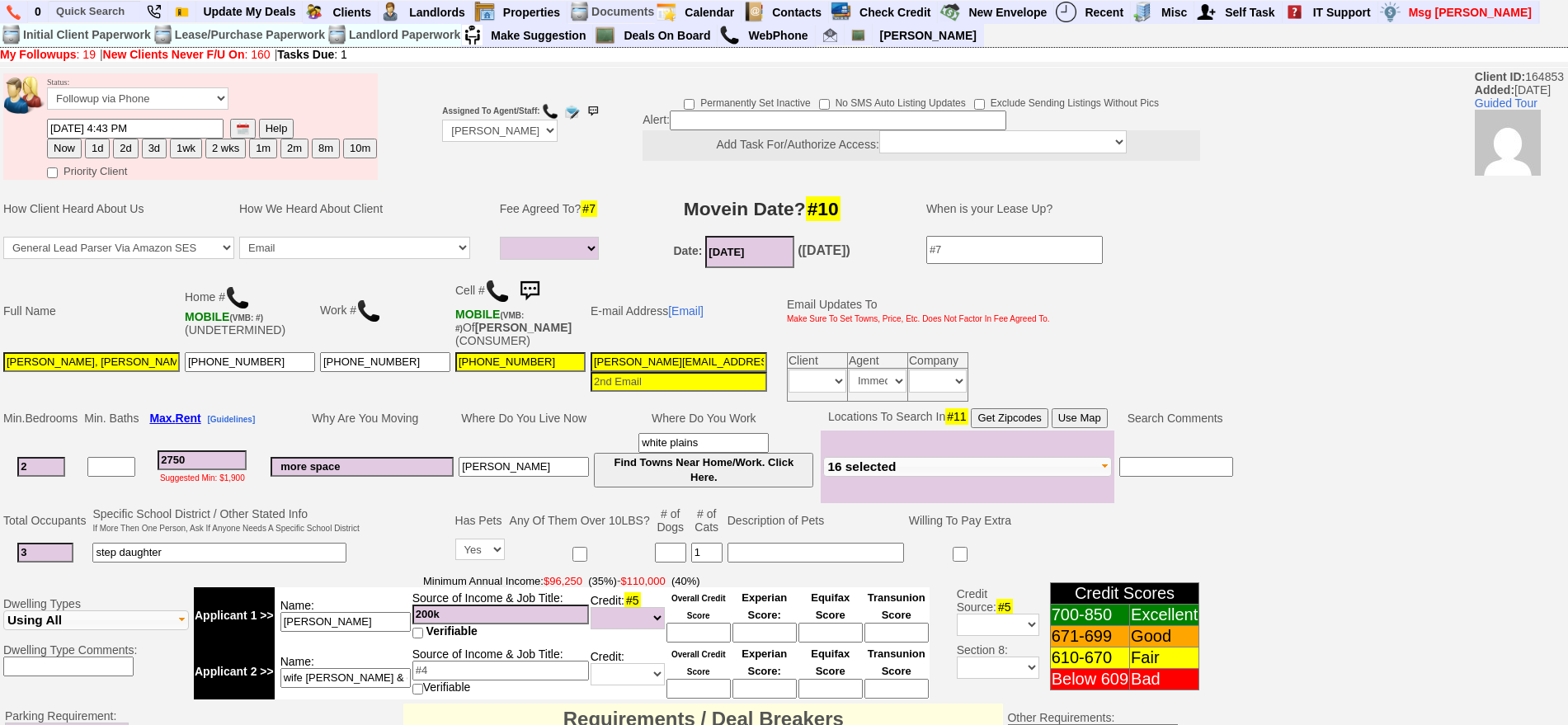
click at [155, 146] on button "3d" at bounding box center [155, 148] width 25 height 20
type input "08/30/2025 09:07 AM"
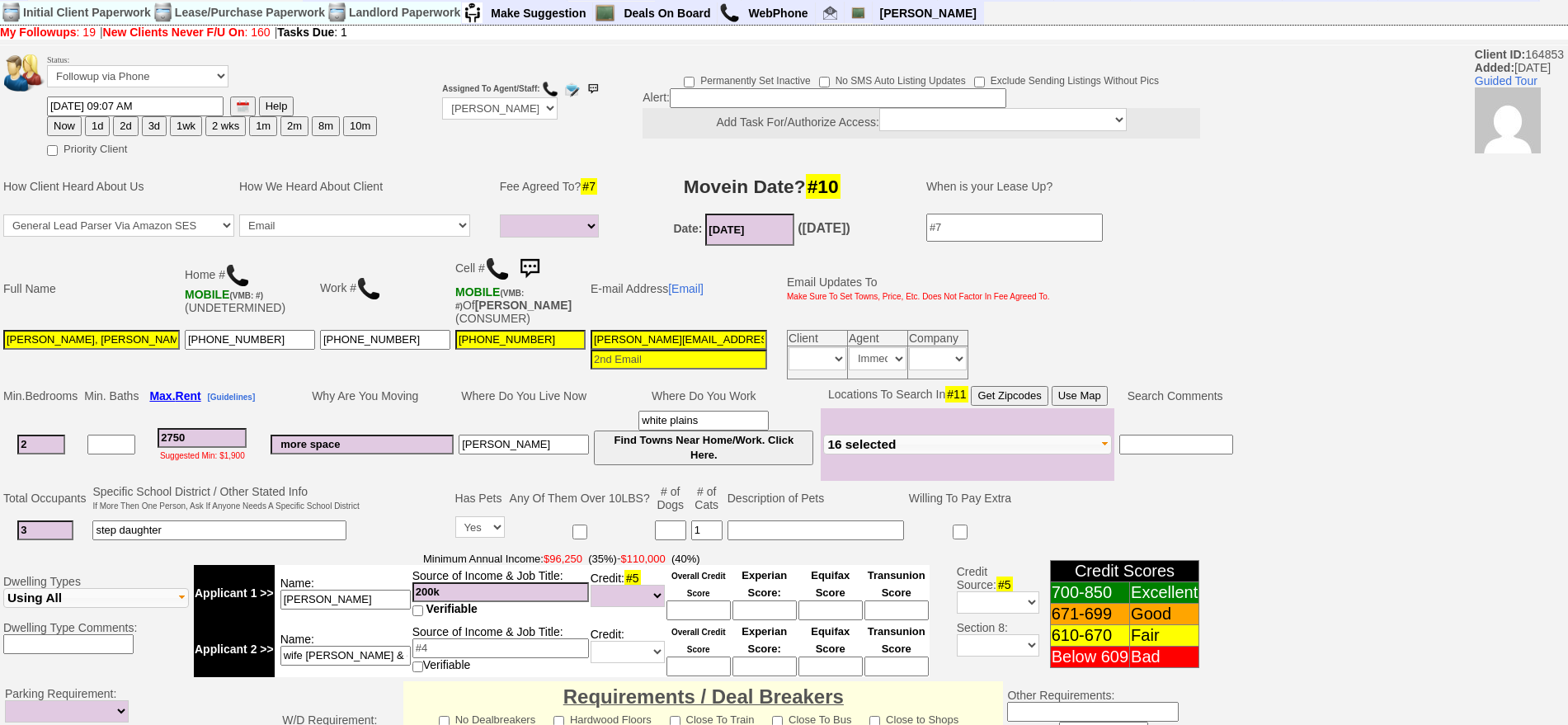
scroll to position [498, 0]
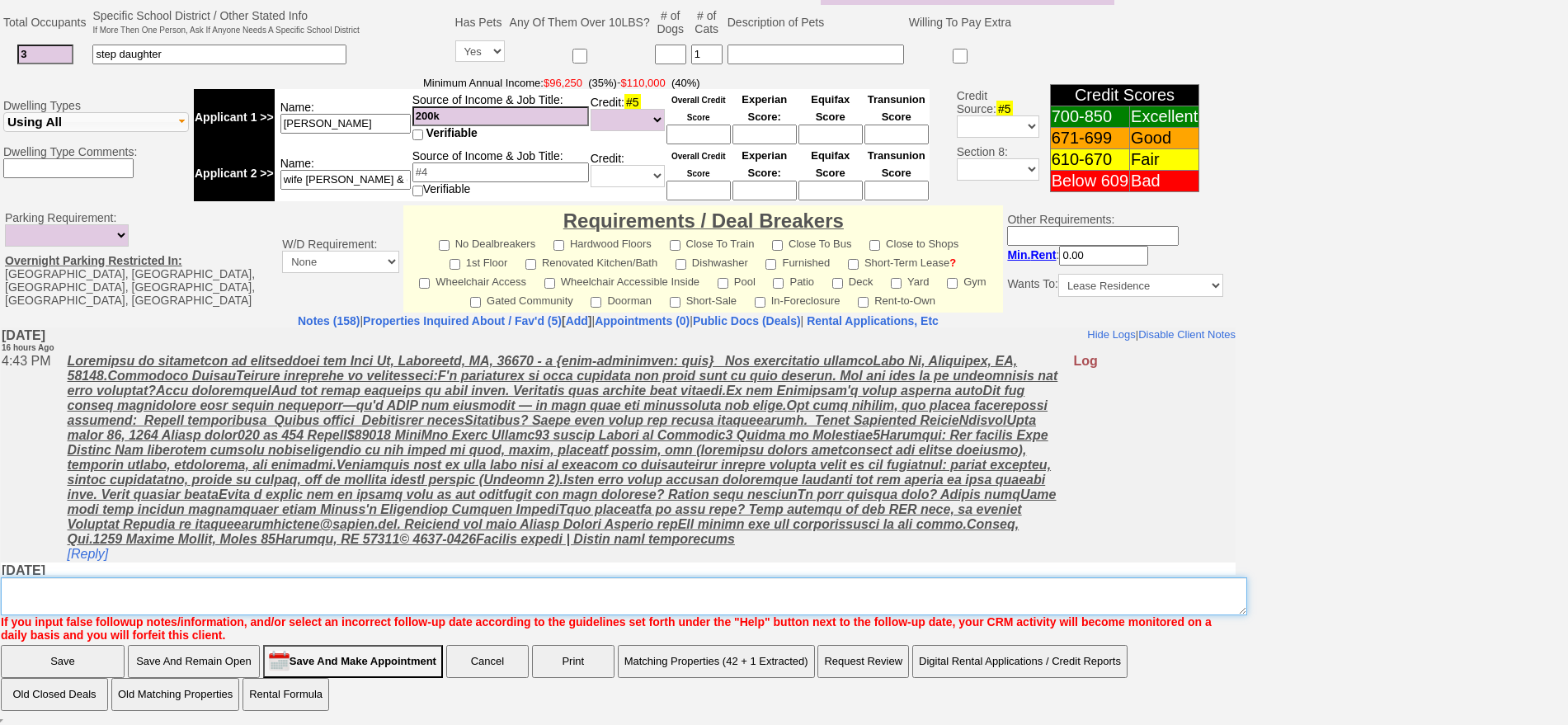
type textarea "maybe the cottage at old post rd fu"
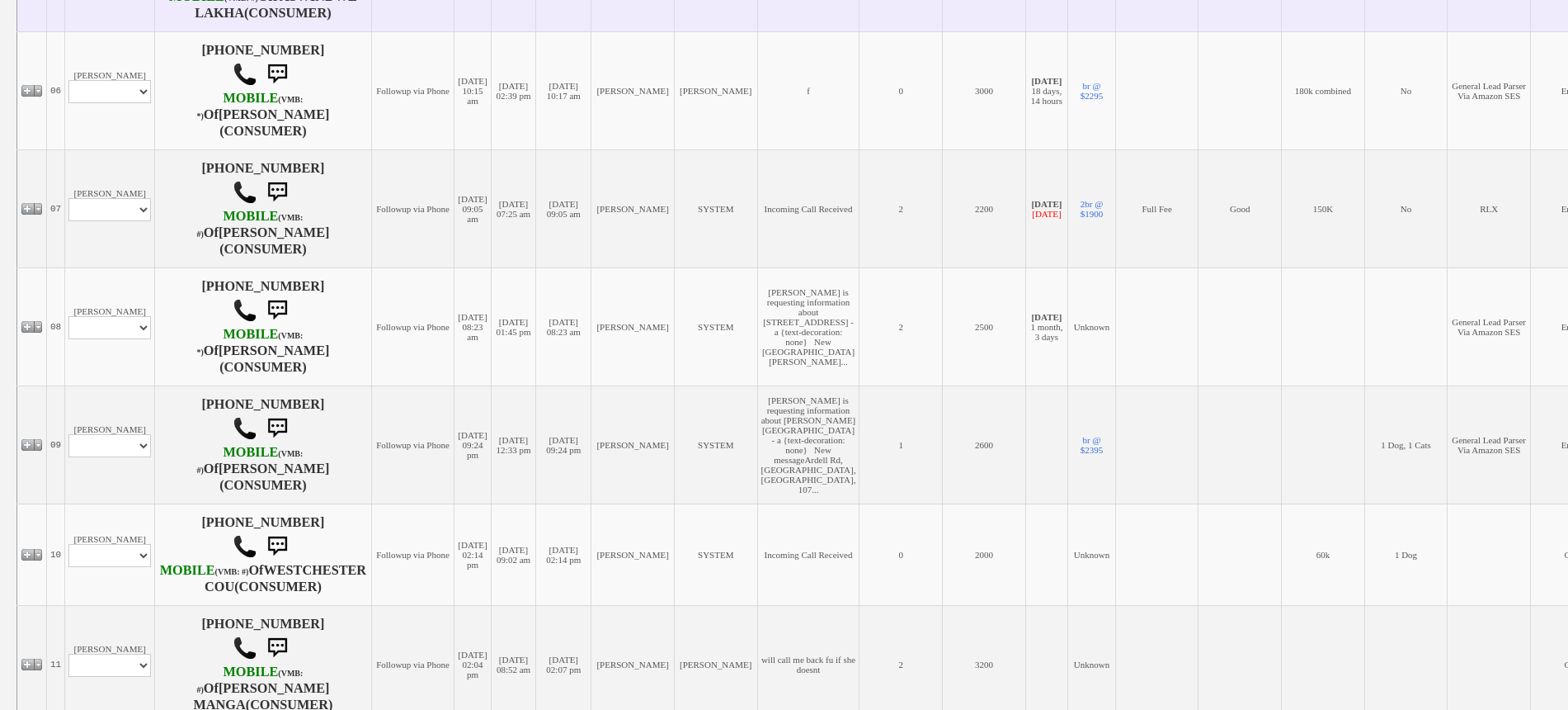
scroll to position [1135, 0]
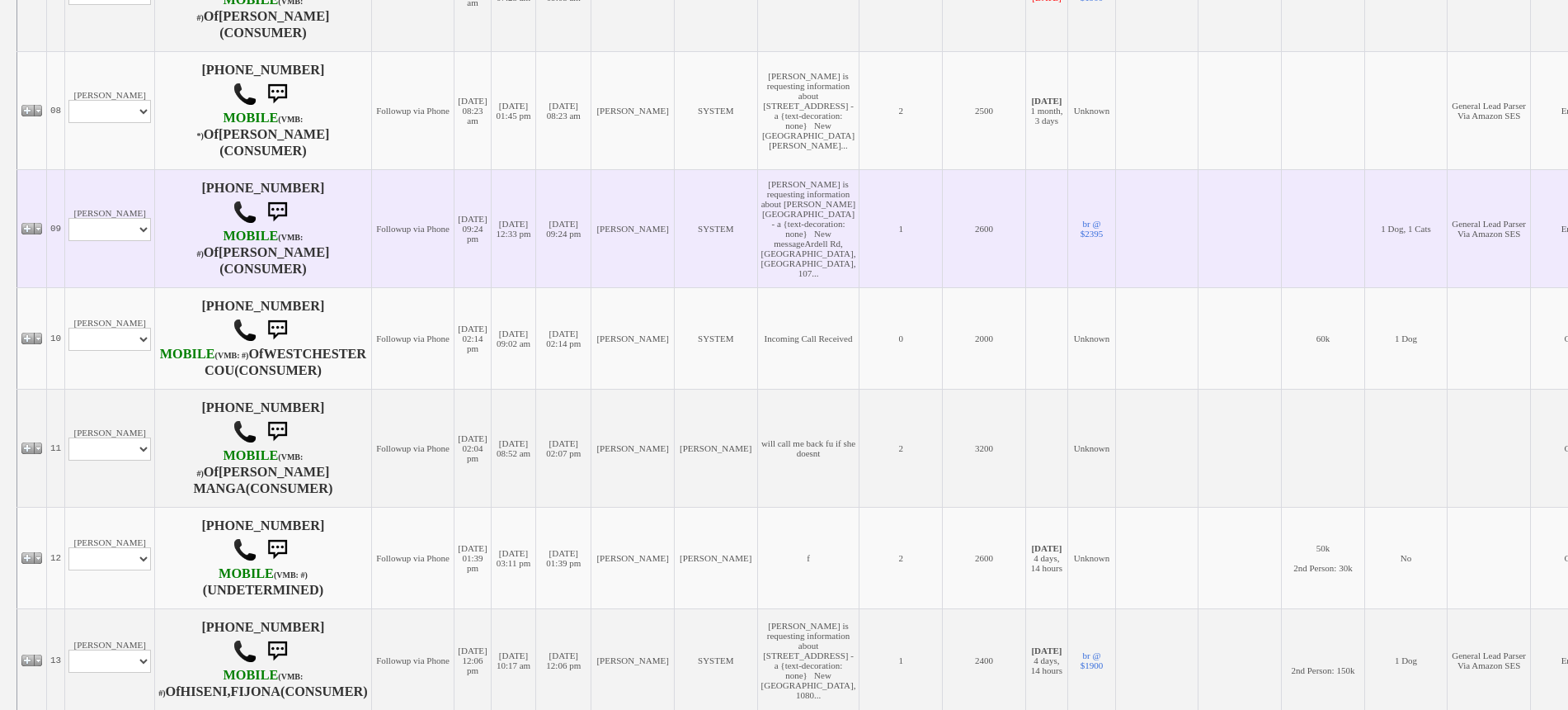
click at [107, 251] on td "[PERSON_NAME] Profile Edit Print Email Externally (Will Not Be Tracked In CRM) …" at bounding box center [110, 228] width 90 height 118
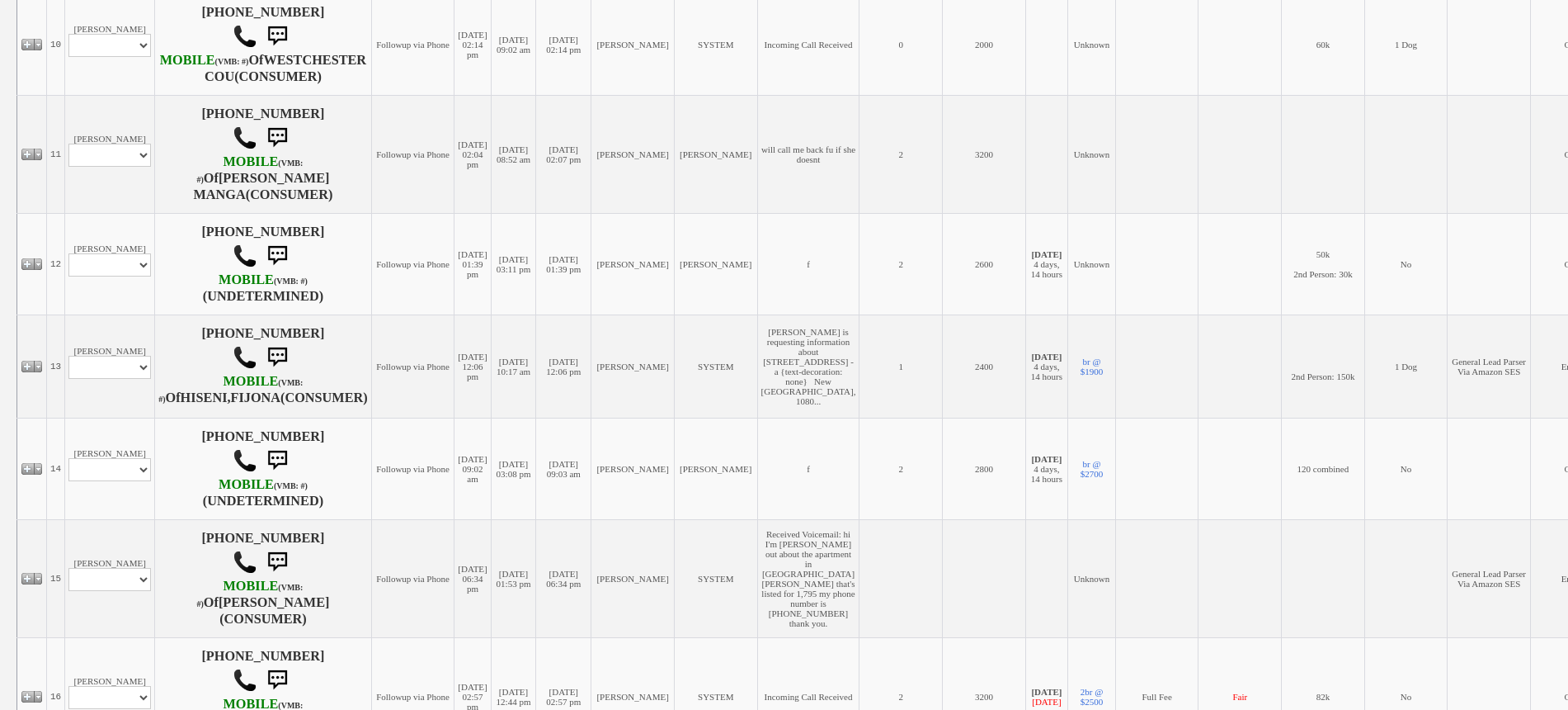
scroll to position [1444, 0]
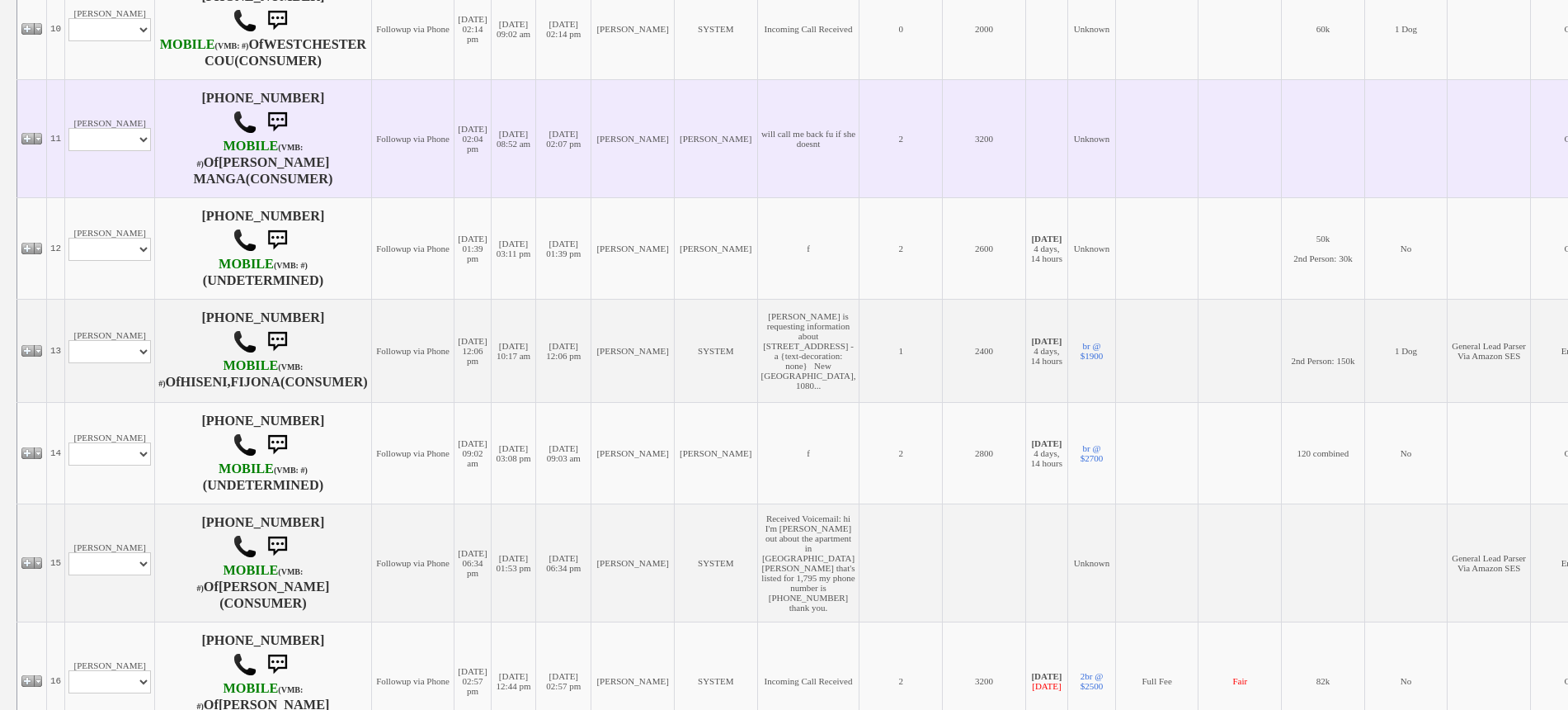
click at [111, 172] on td "[PERSON_NAME] Profile Edit Print Closed Deals" at bounding box center [110, 139] width 90 height 118
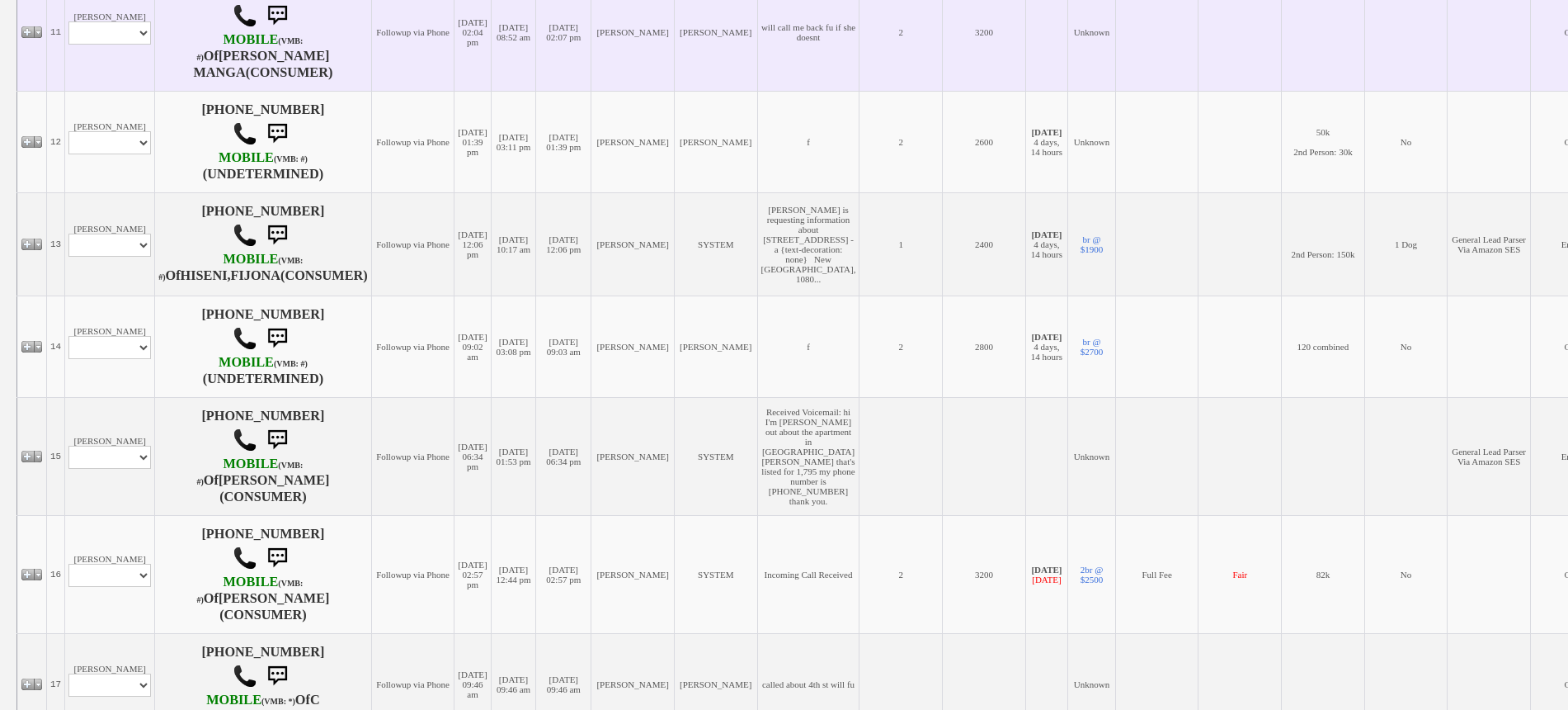
scroll to position [1547, 0]
click at [116, 94] on td "Sharmaine Profile Edit Print Closed Deals" at bounding box center [110, 35] width 90 height 118
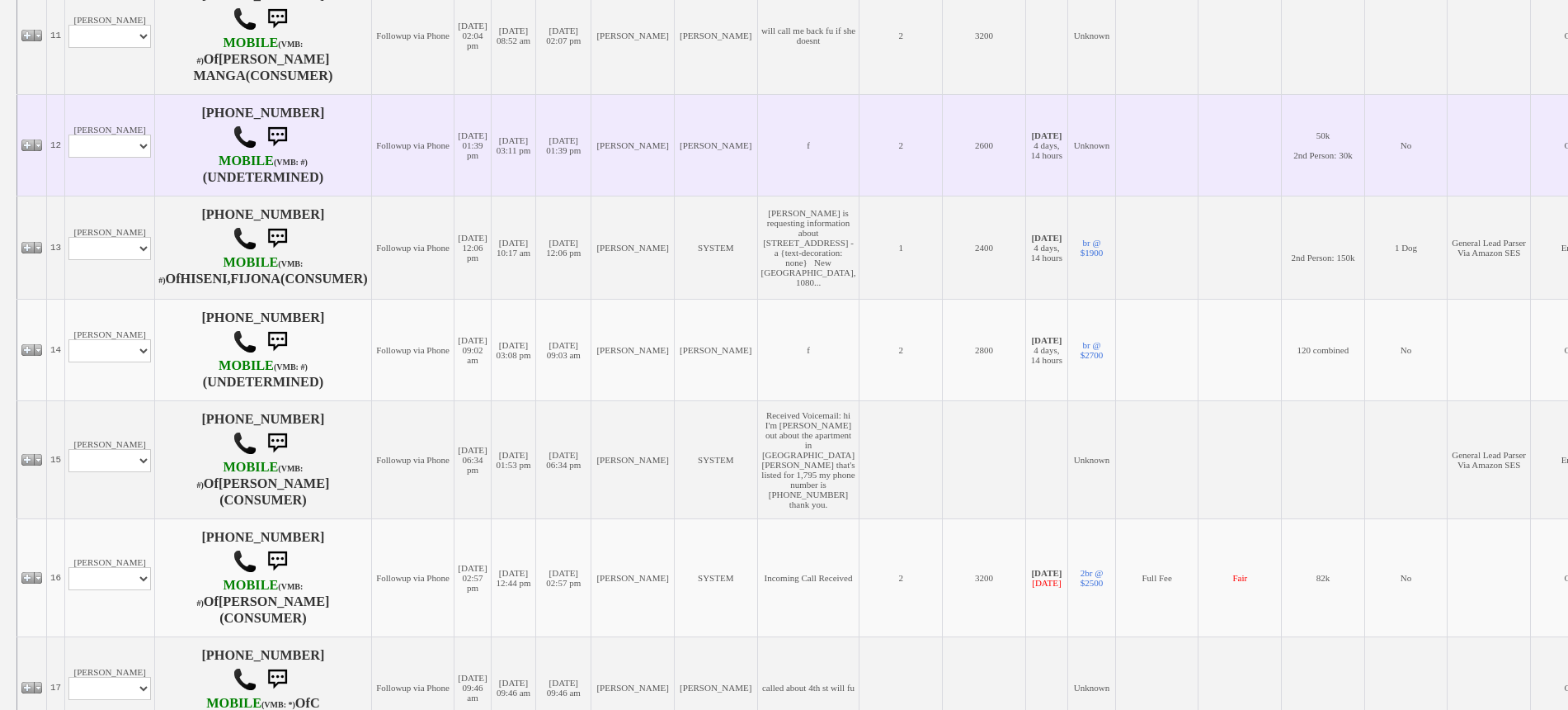
click at [124, 196] on td "Pablo Profile Edit Print Closed Deals" at bounding box center [110, 144] width 90 height 101
click at [122, 157] on select "Profile Edit Print Closed Deals" at bounding box center [110, 146] width 82 height 23
select select "ChangeURL,/crm/custom/edit_client_form.php?redirect=%2Fcrm%2Fclients.php&id=166…"
click at [69, 157] on select "Profile Edit Print Closed Deals" at bounding box center [110, 146] width 82 height 23
select select
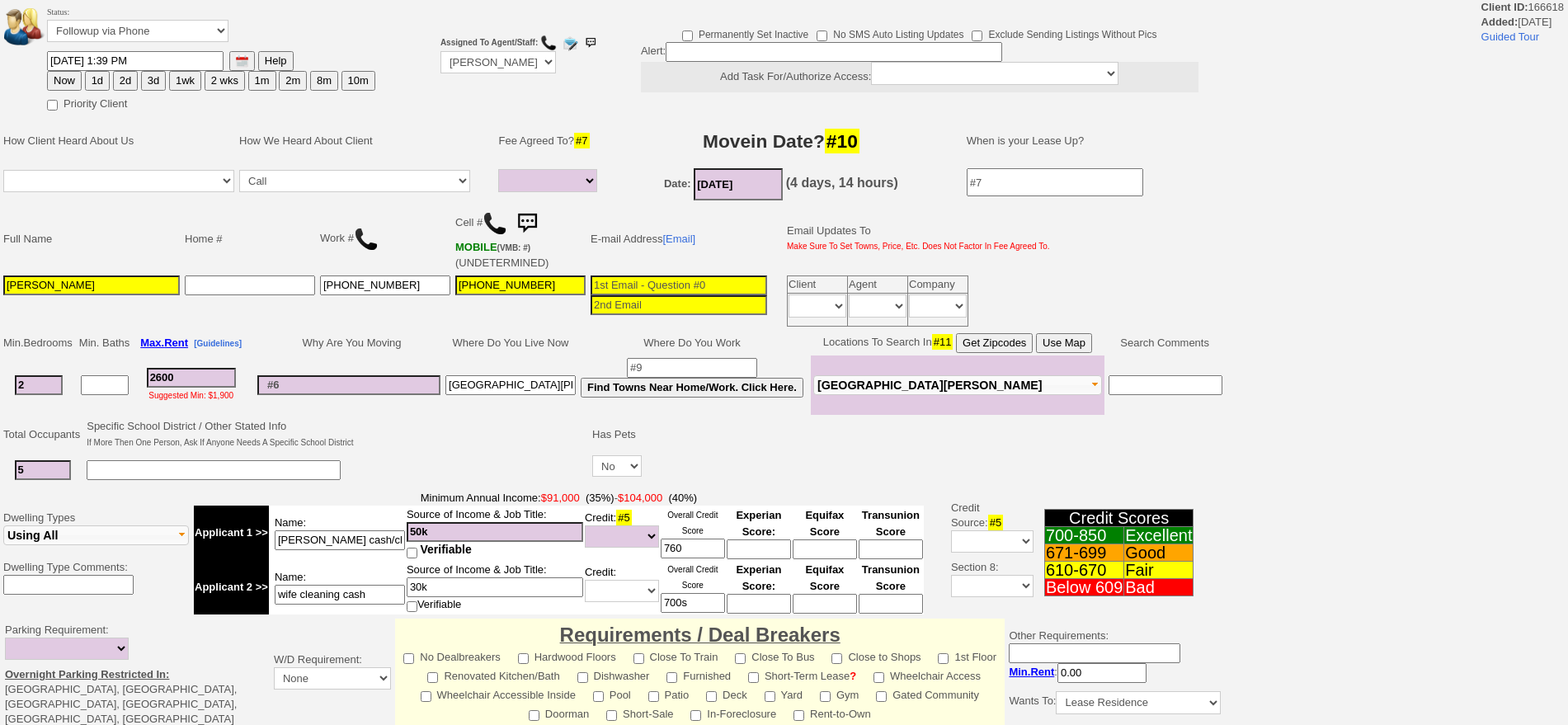
select select
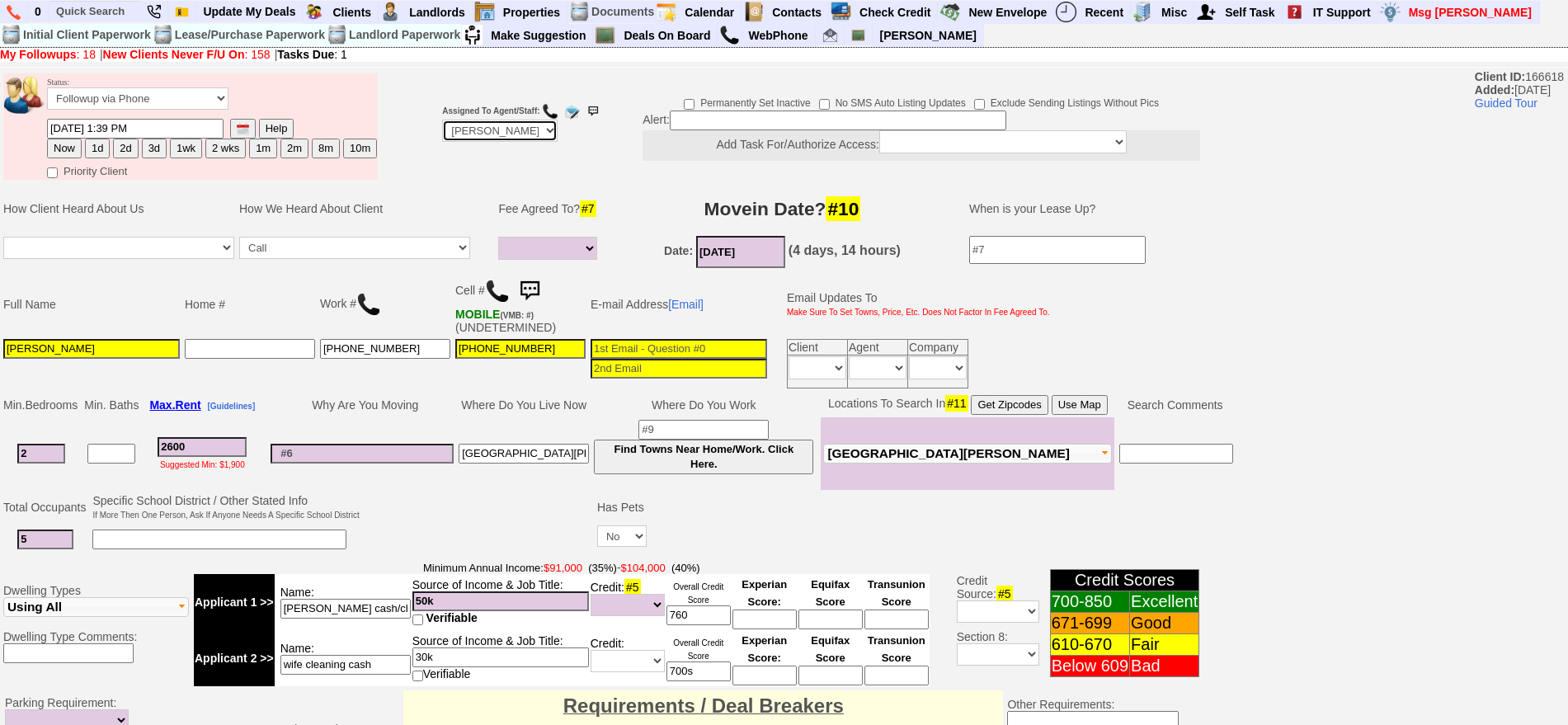
click at [492, 139] on select "Up-For-Grabs ***** STAFF ***** [PERSON_NAME] [PHONE_NUMBER] [PERSON_NAME] [PHON…" at bounding box center [500, 131] width 115 height 22
select select "Up-For-Grabs"
click at [443, 120] on select "Up-For-Grabs ***** STAFF ***** [PERSON_NAME] [PHONE_NUMBER] [PERSON_NAME] [PHON…" at bounding box center [500, 131] width 115 height 22
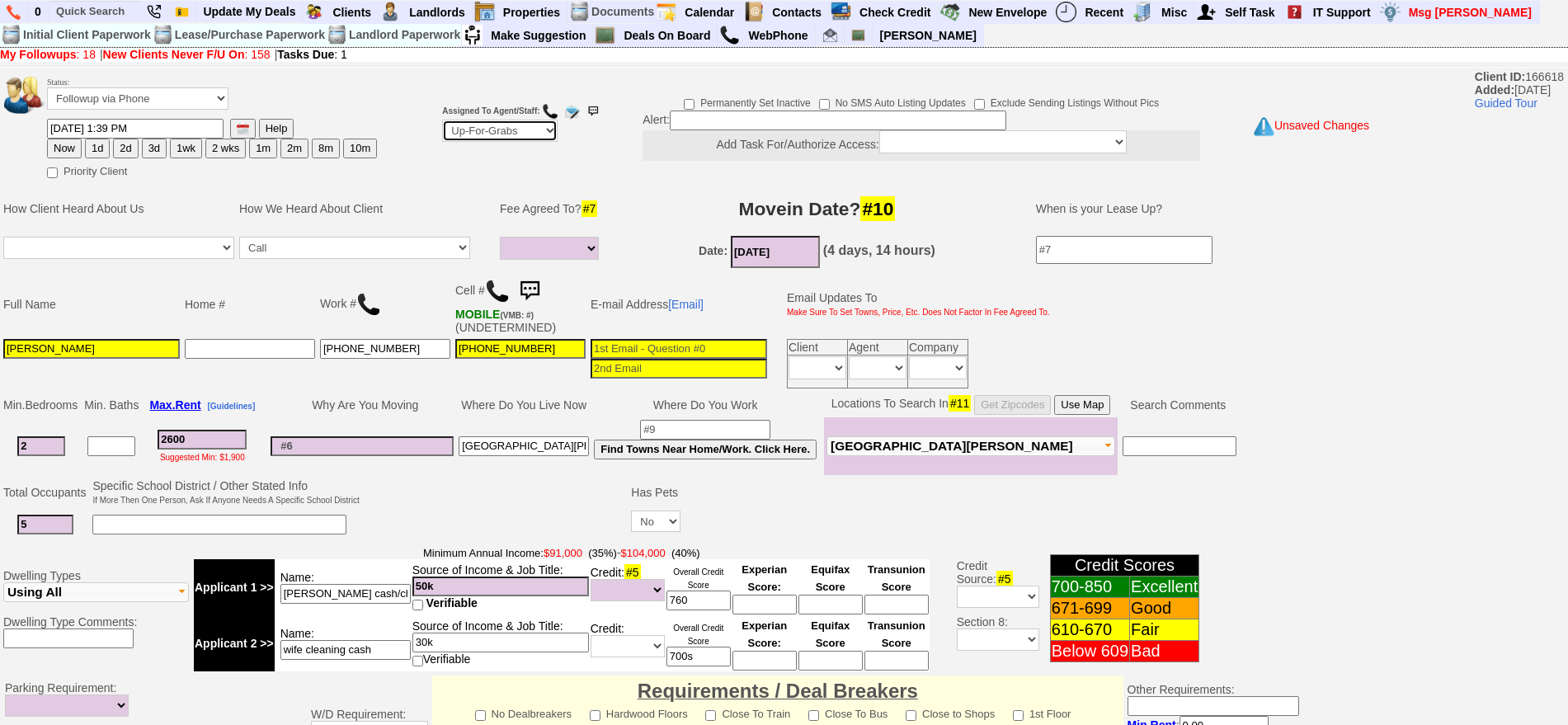
scroll to position [463, 0]
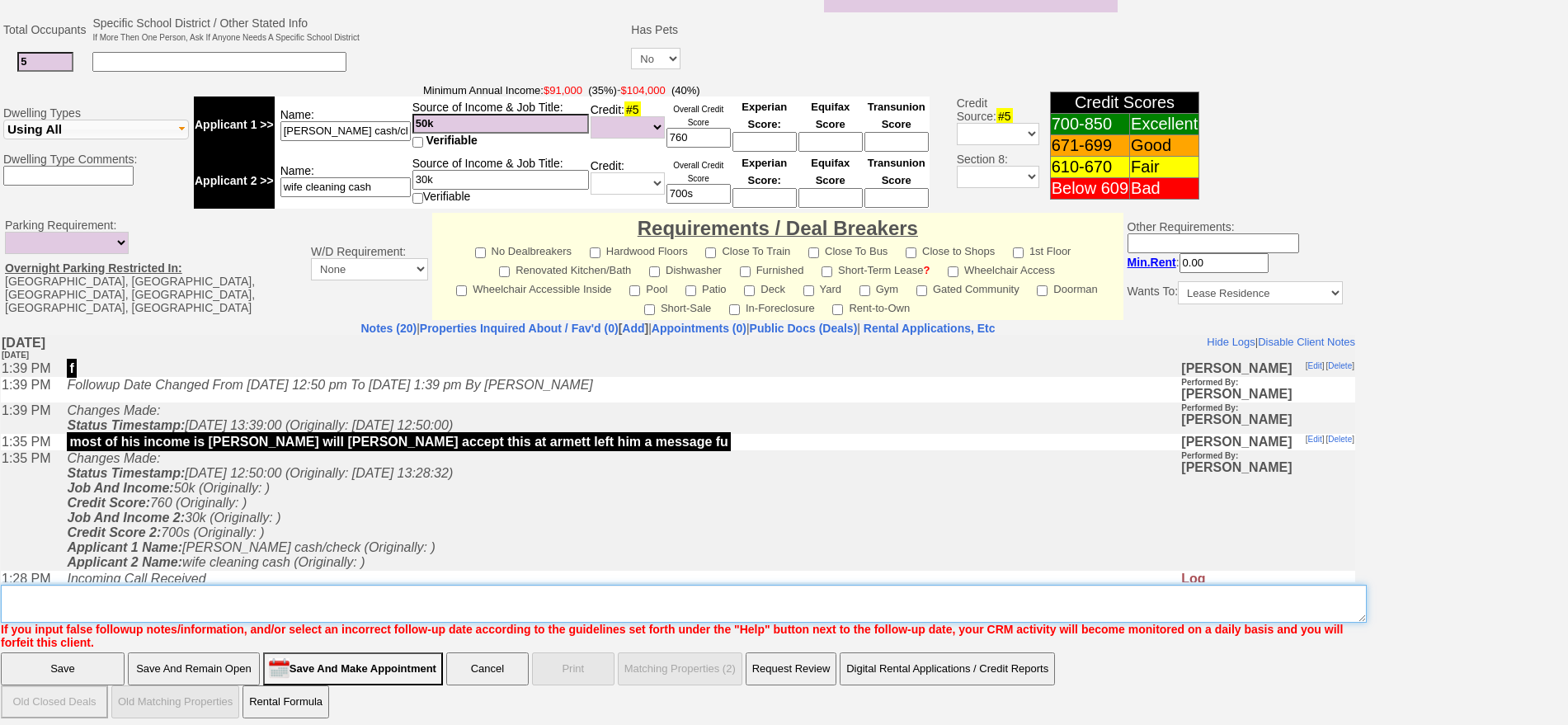
click at [1019, 603] on textarea "Insert New Note Here" at bounding box center [684, 603] width 1366 height 38
drag, startPoint x: 96, startPoint y: 590, endPoint x: 0, endPoint y: 582, distance: 96.3
click at [0, 582] on td "Notes (20) | Properties Inquired About / Fav'd (0) [ Add ] | Appointments (0) |…" at bounding box center [678, 485] width 1356 height 329
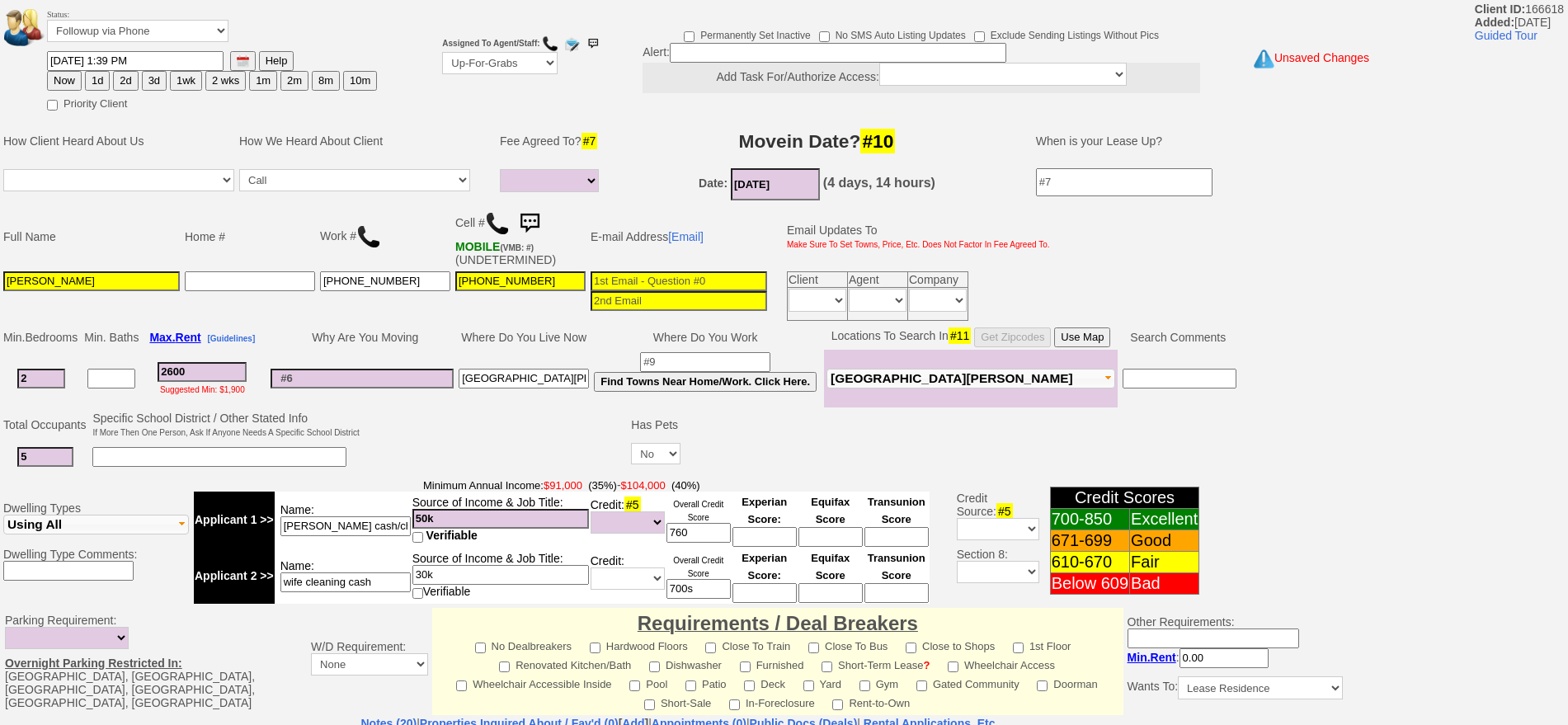
scroll to position [0, 0]
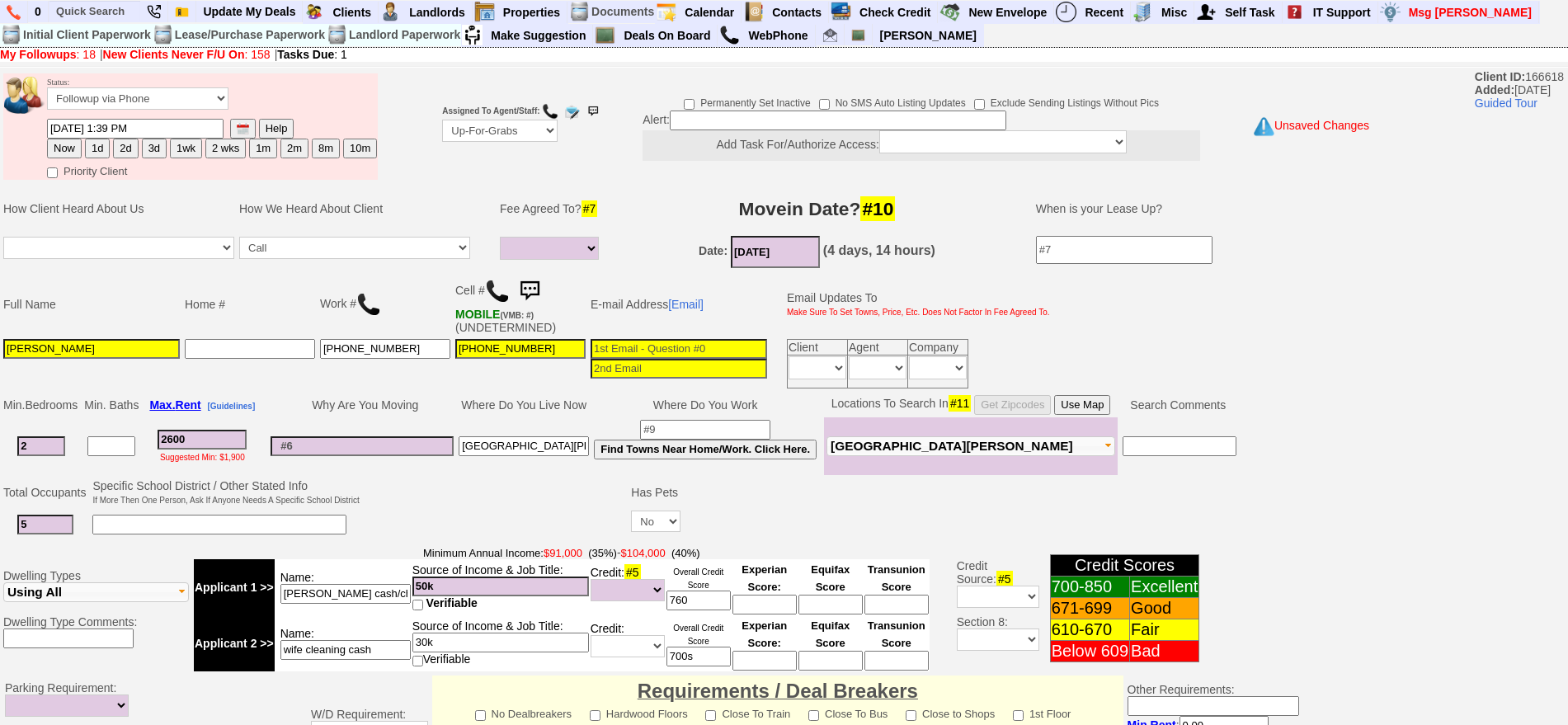
type textarea "nothin for them eric the ll is not responding client is nfm"
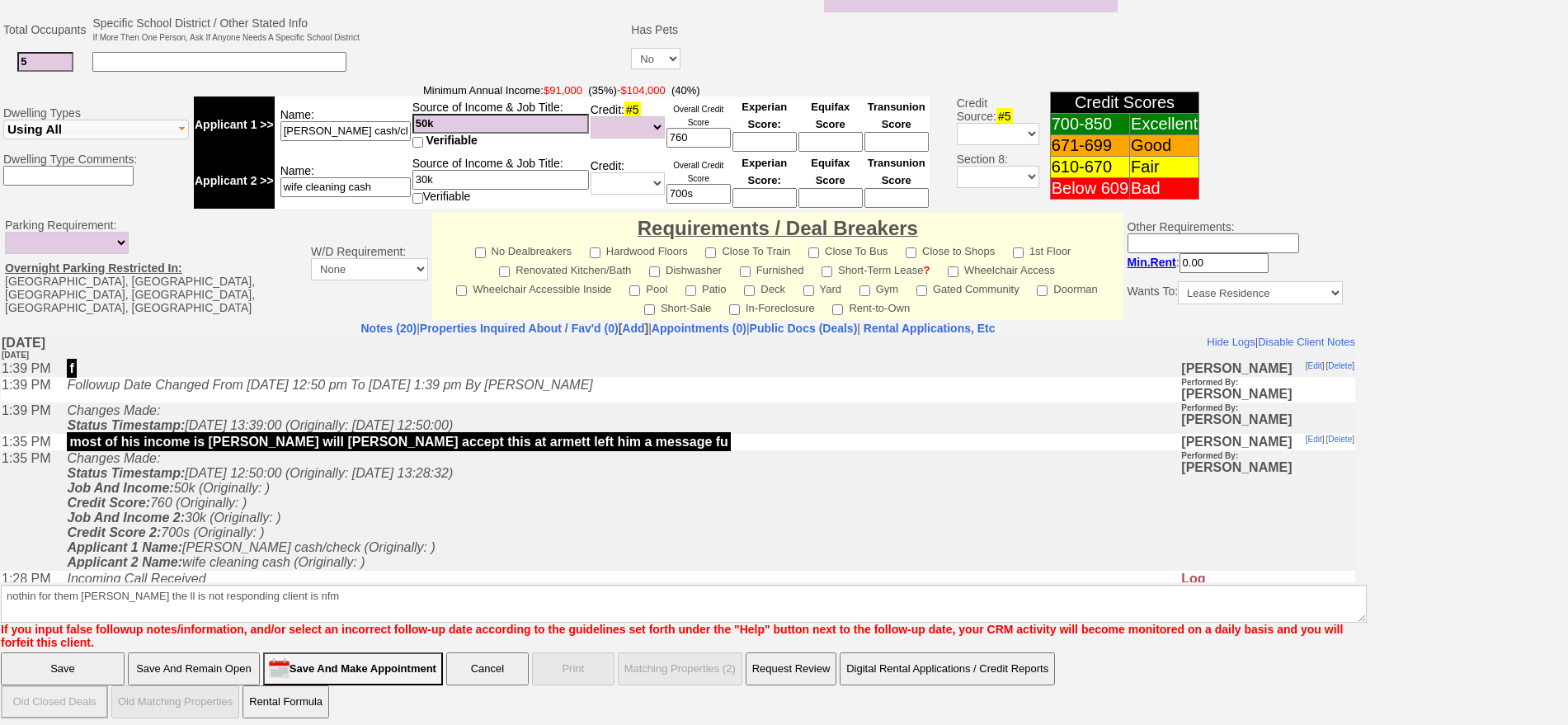
click at [1, 653] on input "Save" at bounding box center [63, 669] width 123 height 33
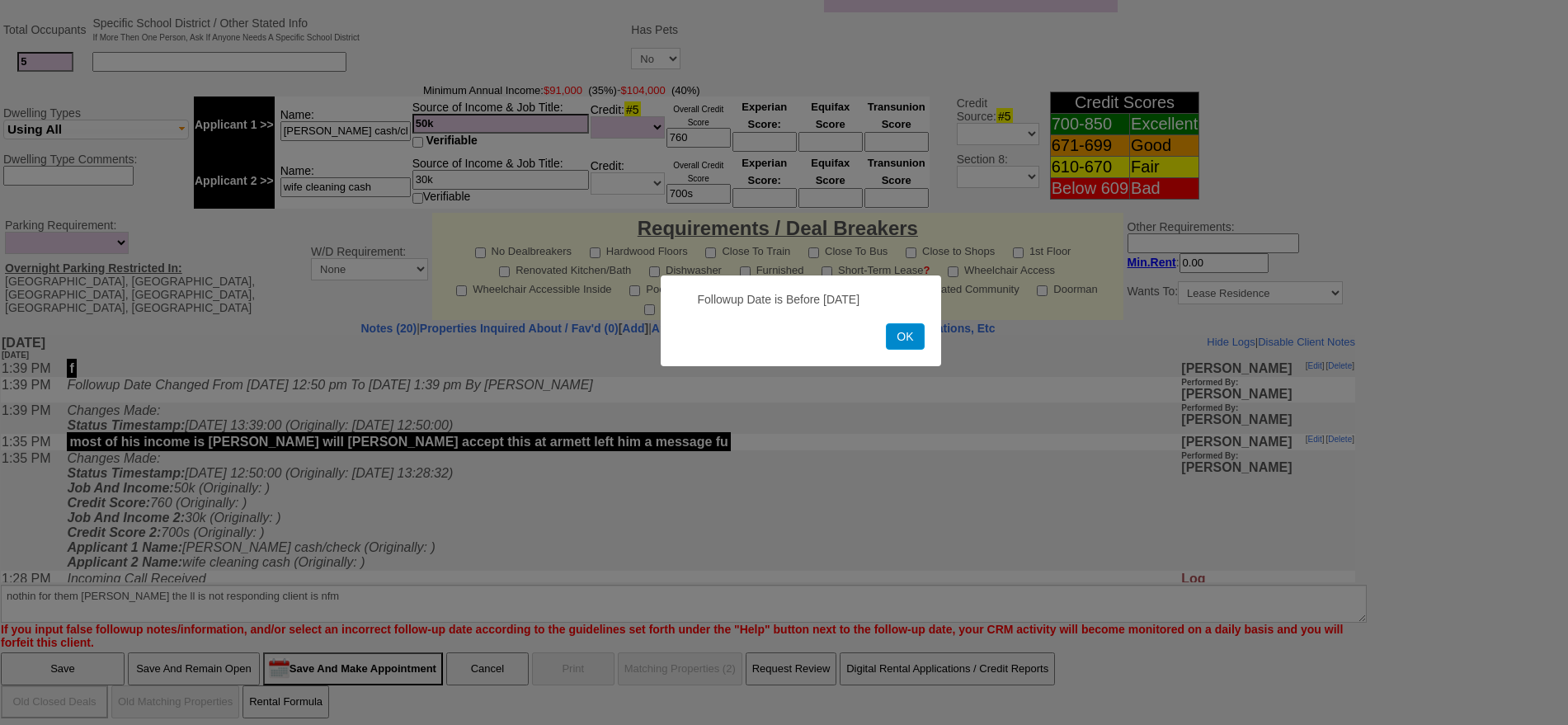
click at [916, 333] on button "OK" at bounding box center [905, 337] width 38 height 27
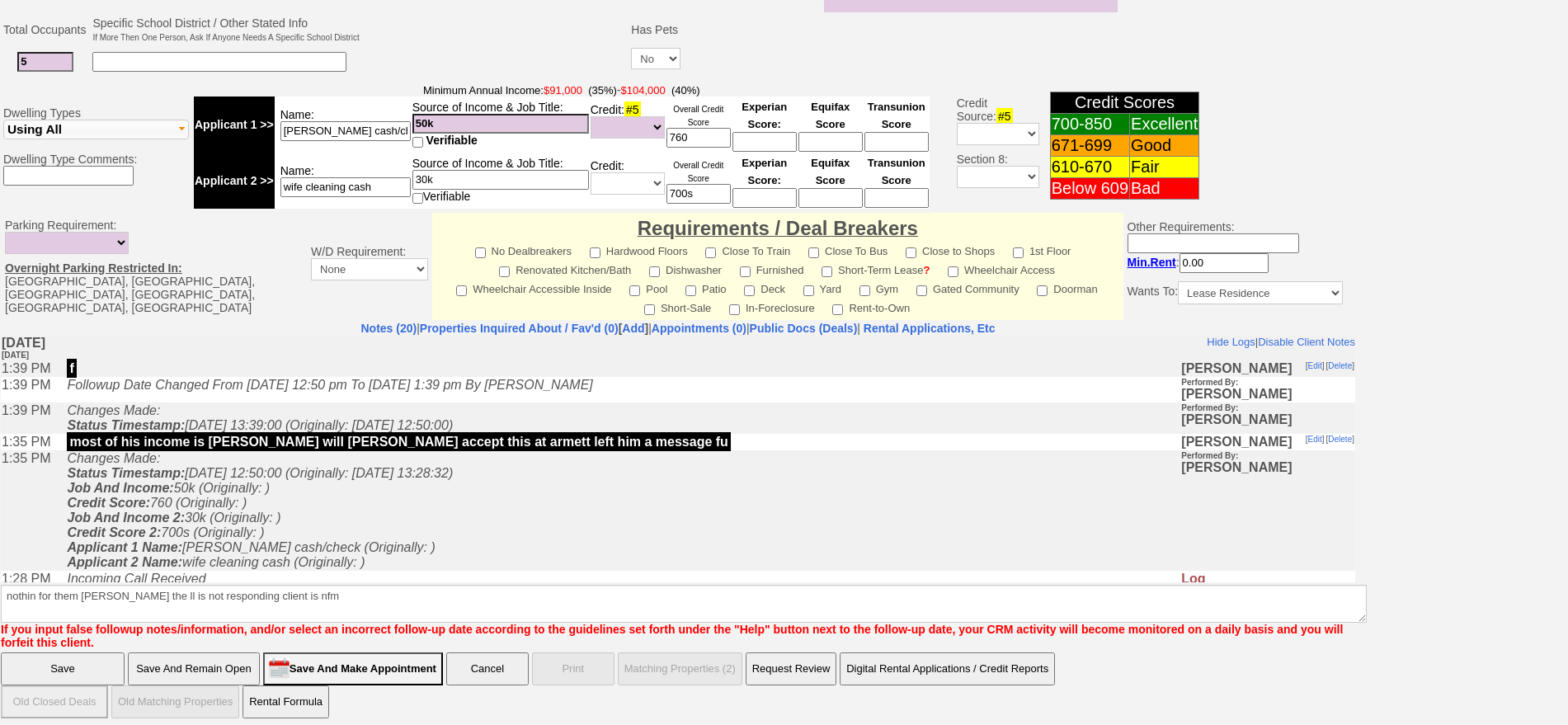
click at [52, 665] on input "Save" at bounding box center [63, 669] width 123 height 33
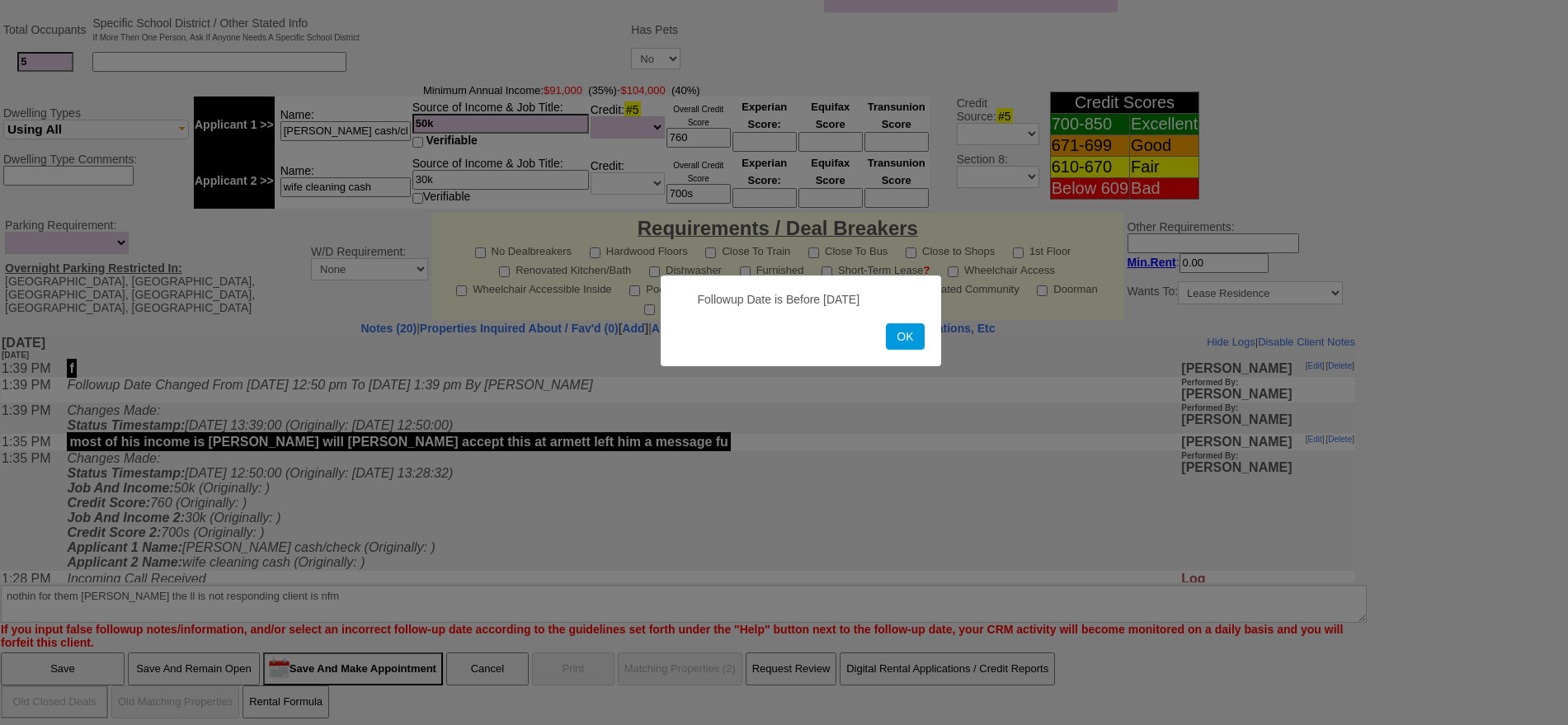
drag, startPoint x: 901, startPoint y: 335, endPoint x: 1193, endPoint y: 323, distance: 292.2
click at [902, 334] on button "OK" at bounding box center [905, 337] width 38 height 27
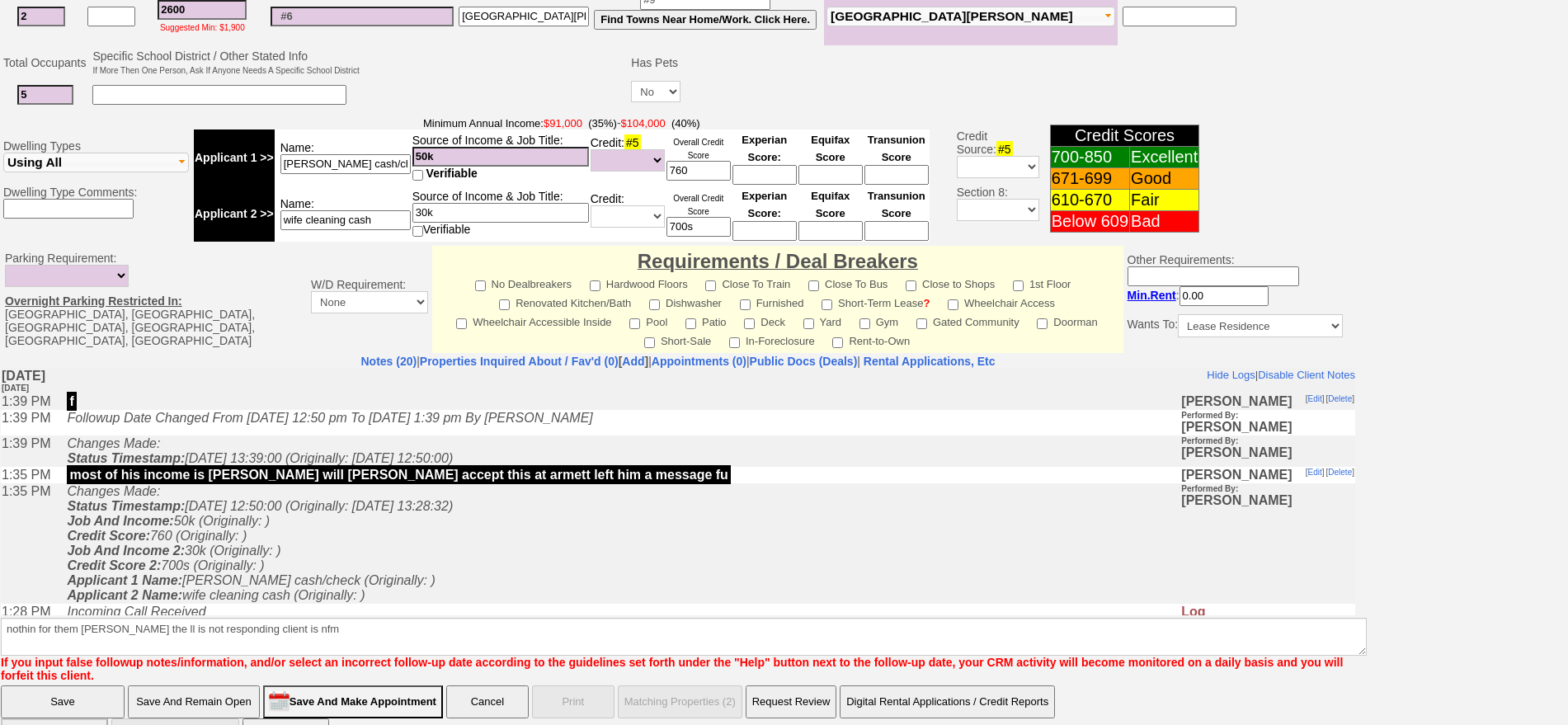
scroll to position [0, 0]
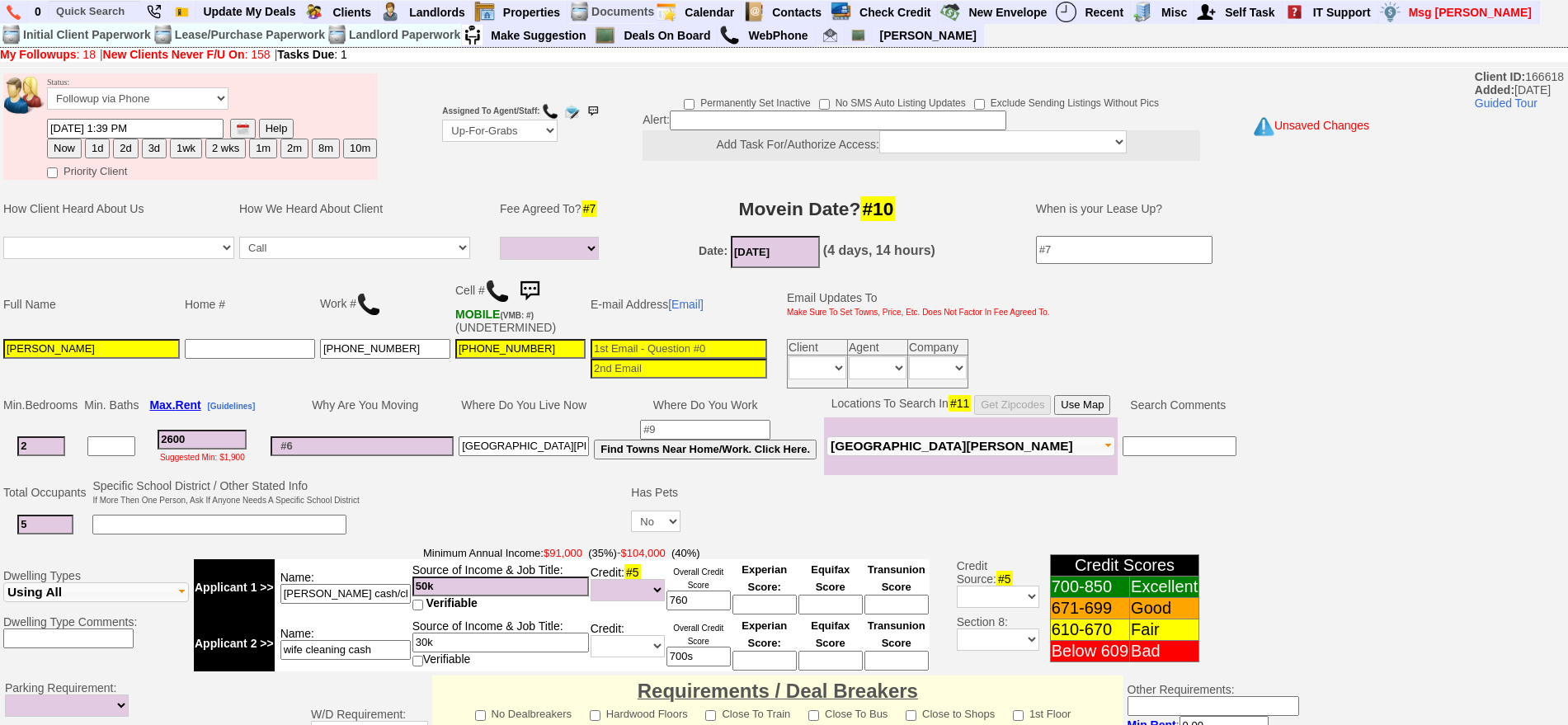
click at [75, 142] on button "Now" at bounding box center [64, 148] width 35 height 20
type input "08/27/2025 09:08 AM"
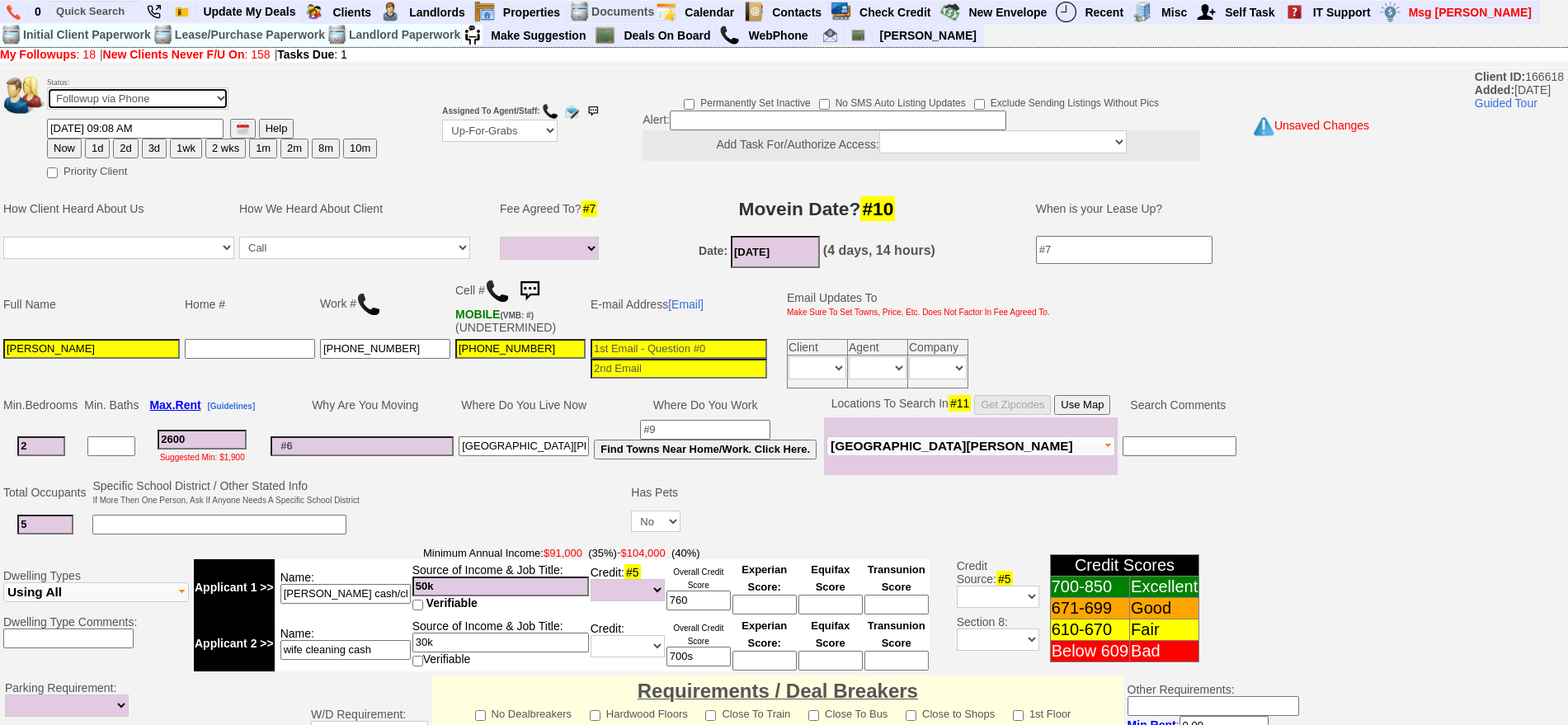
click at [135, 102] on select "Followup via Phone Followup via Email Followup When Section 8 Property Found De…" at bounding box center [138, 98] width 181 height 22
select select "Inactive"
click at [47, 93] on select "Followup via Phone Followup via Email Followup When Section 8 Property Found De…" at bounding box center [138, 98] width 181 height 22
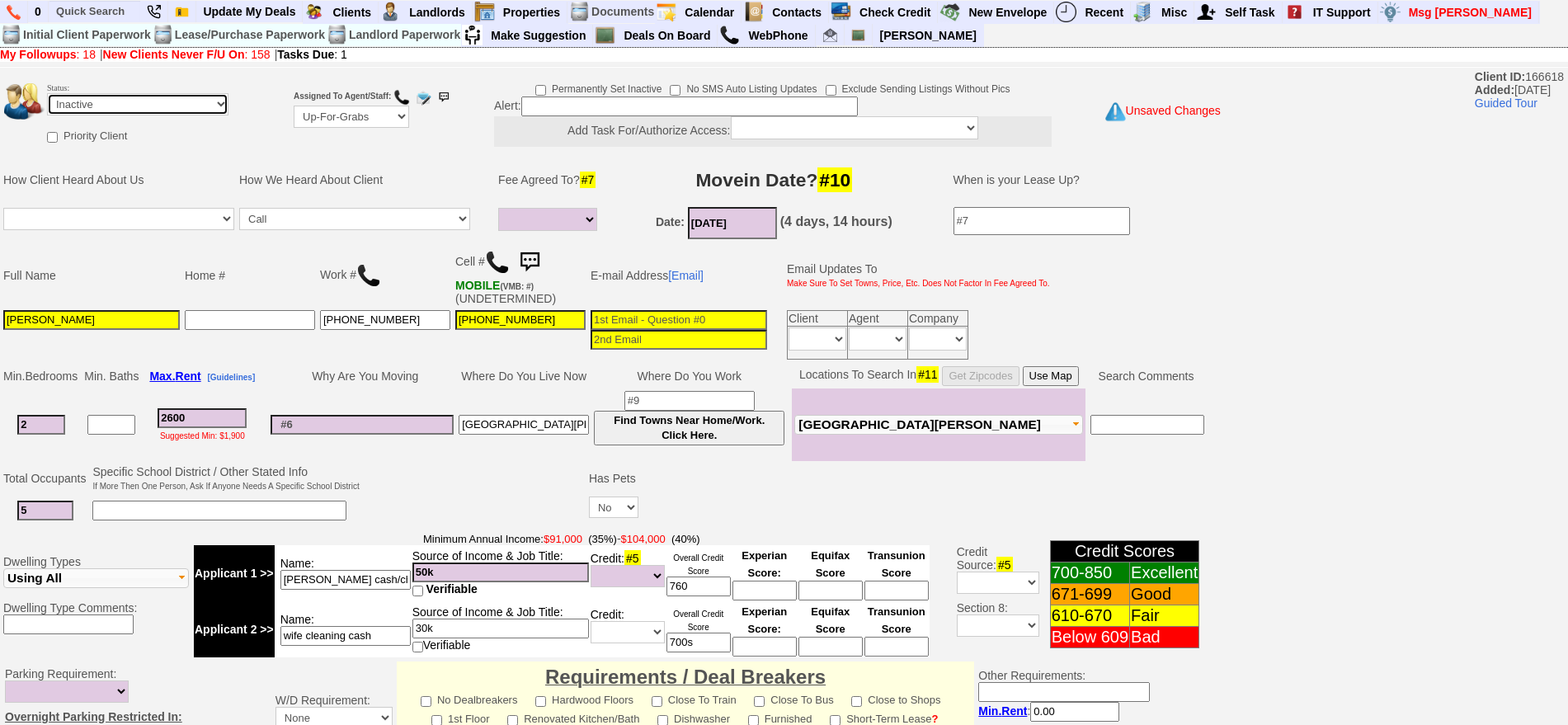
scroll to position [456, 0]
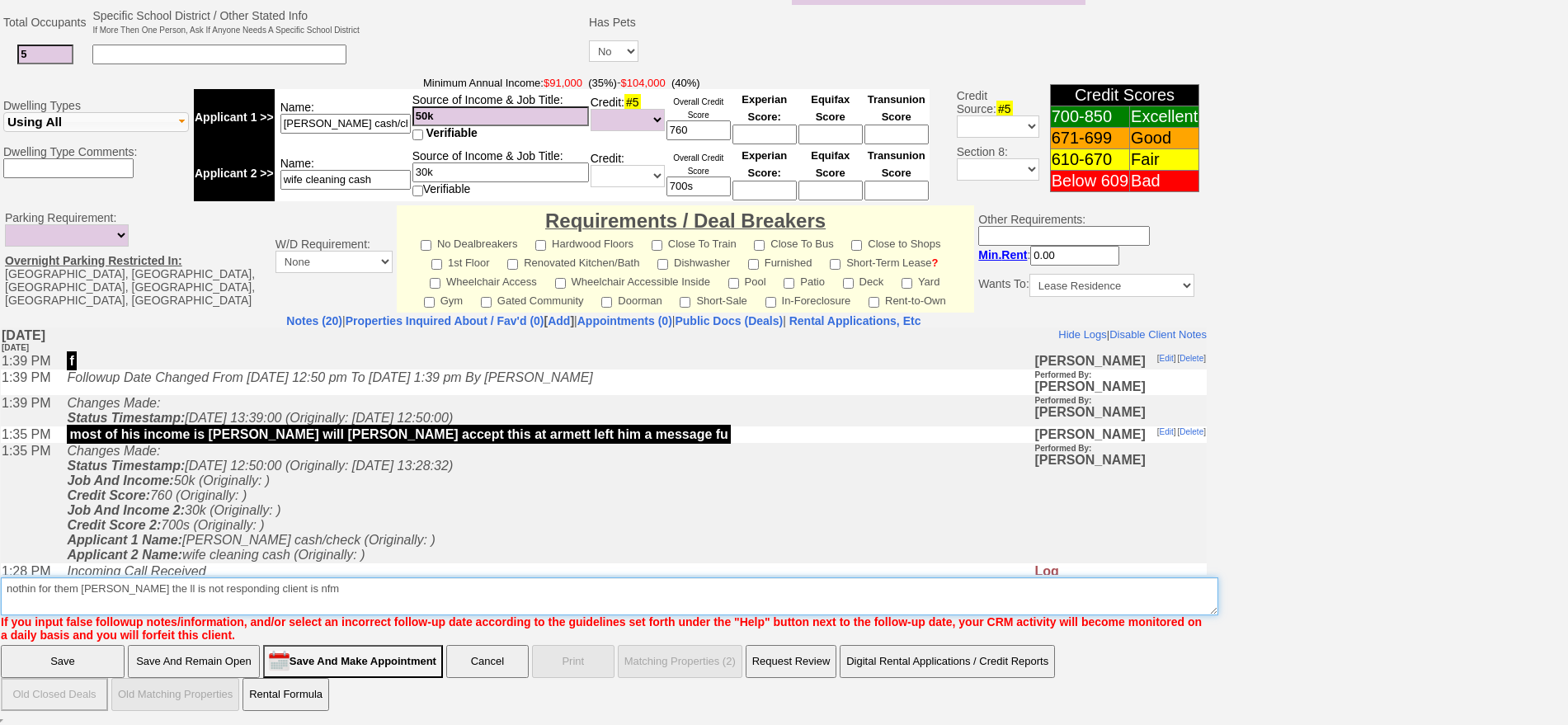
click at [123, 589] on textarea "Insert New Note Here" at bounding box center [610, 596] width 1218 height 38
type textarea "nothin for them eric the ll for armett st is not responding client is nfm"
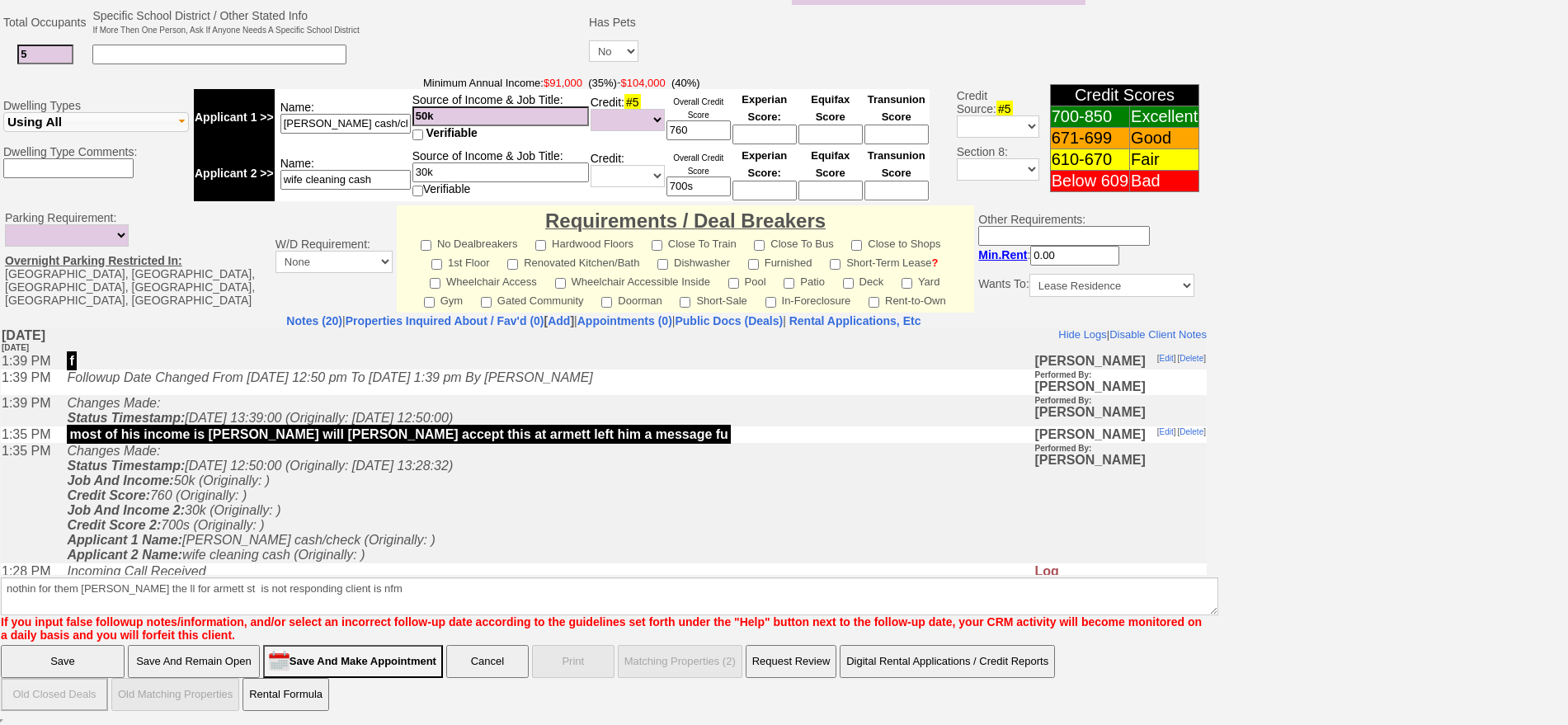
click input "Save" at bounding box center [63, 662] width 123 height 33
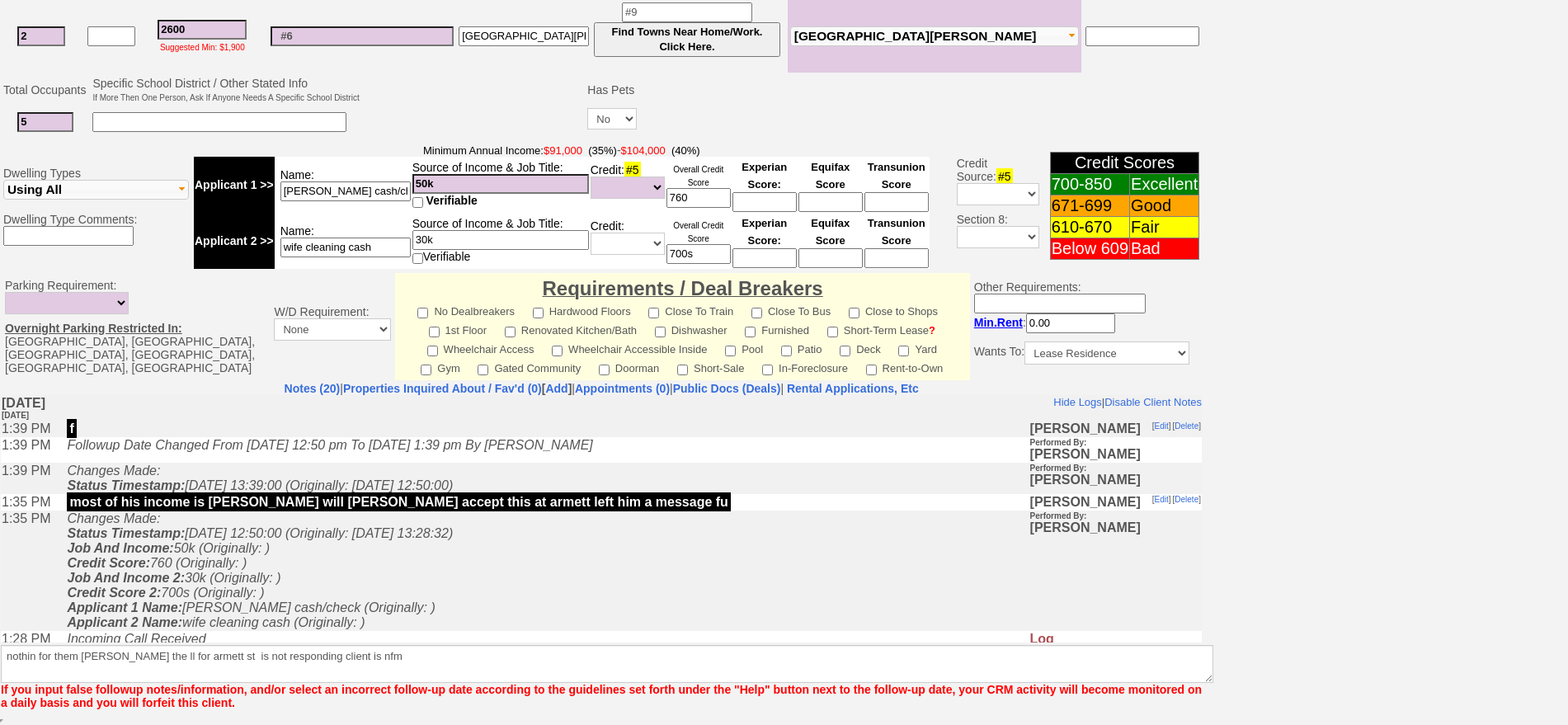
scroll to position [389, 0]
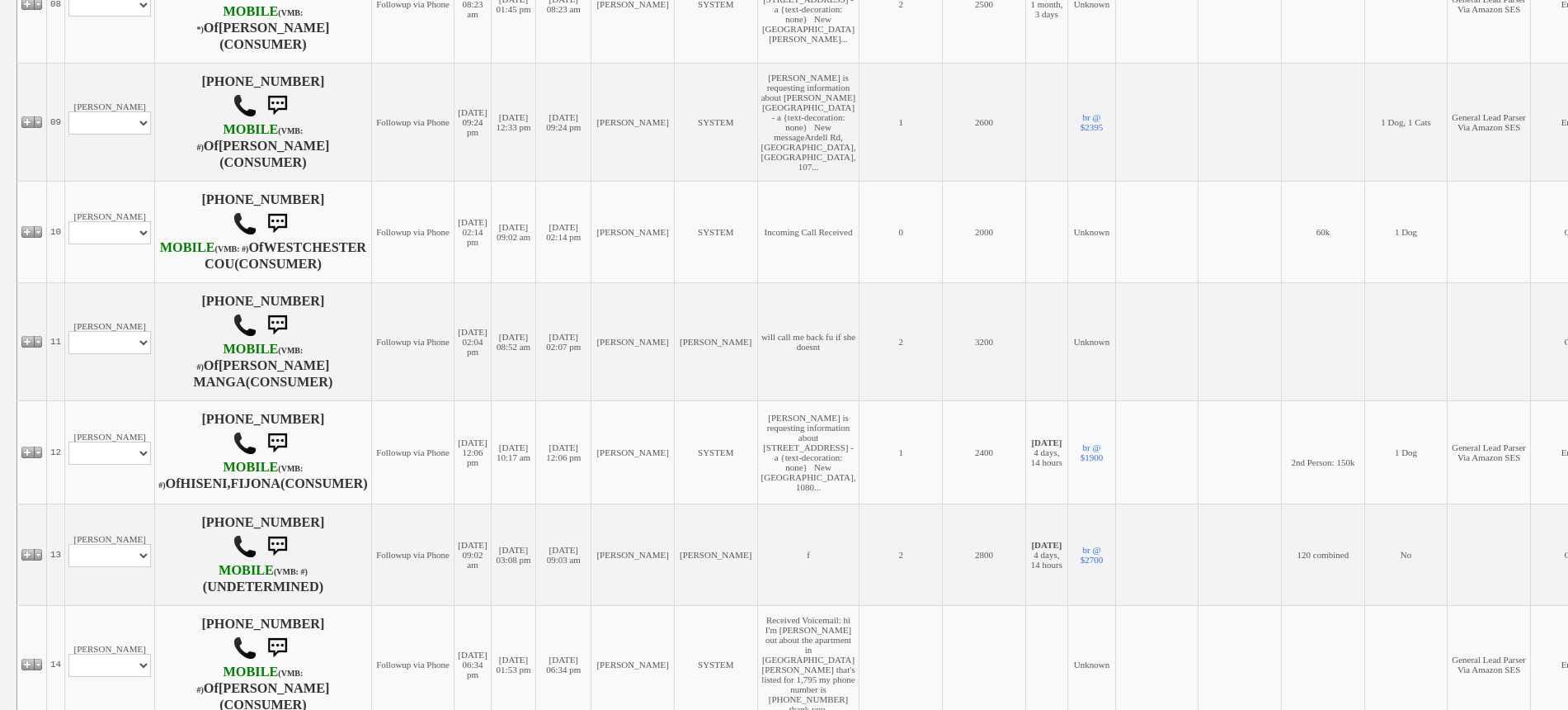
scroll to position [1862, 0]
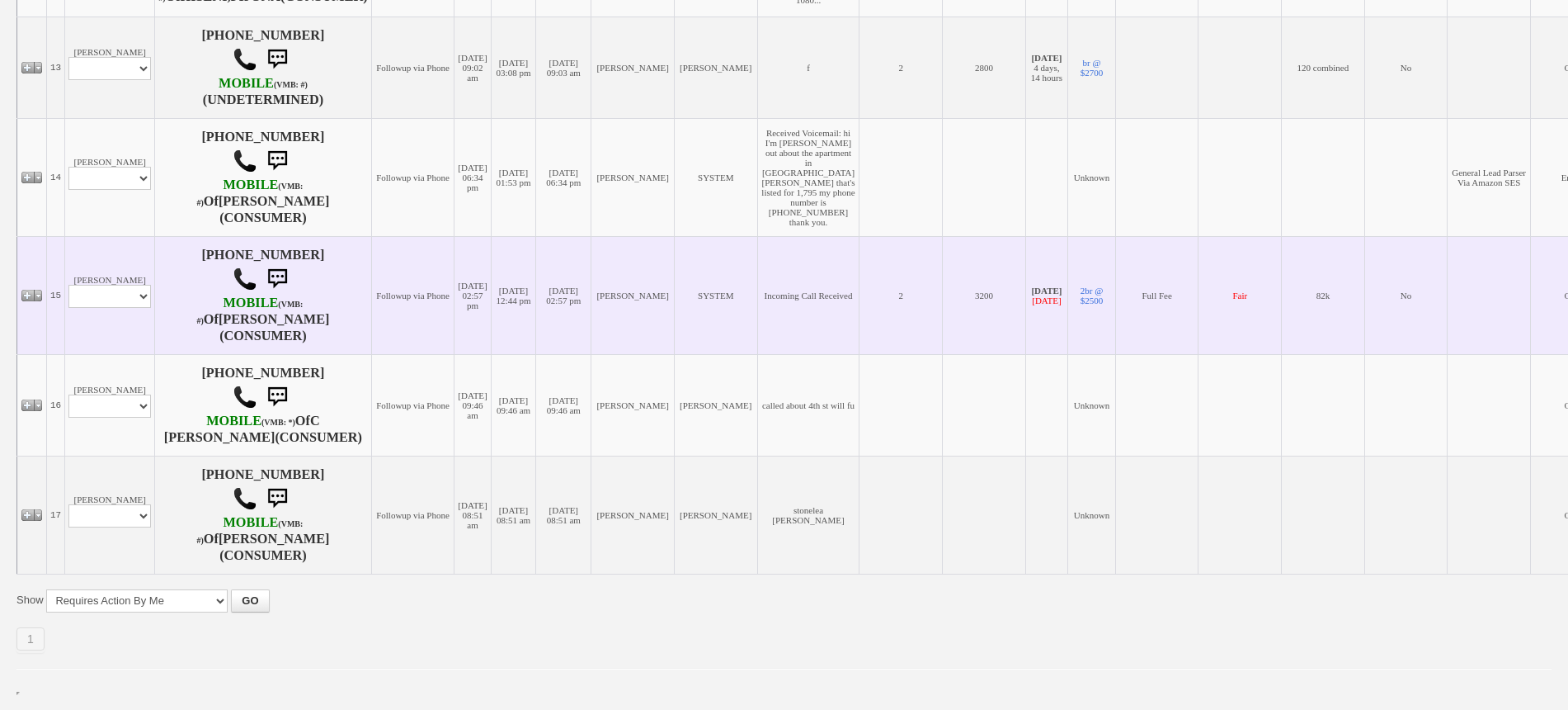
click at [70, 345] on td "[PERSON_NAME] Profile Edit Print Email Externally (Will Not Be Tracked In CRM) …" at bounding box center [110, 295] width 90 height 118
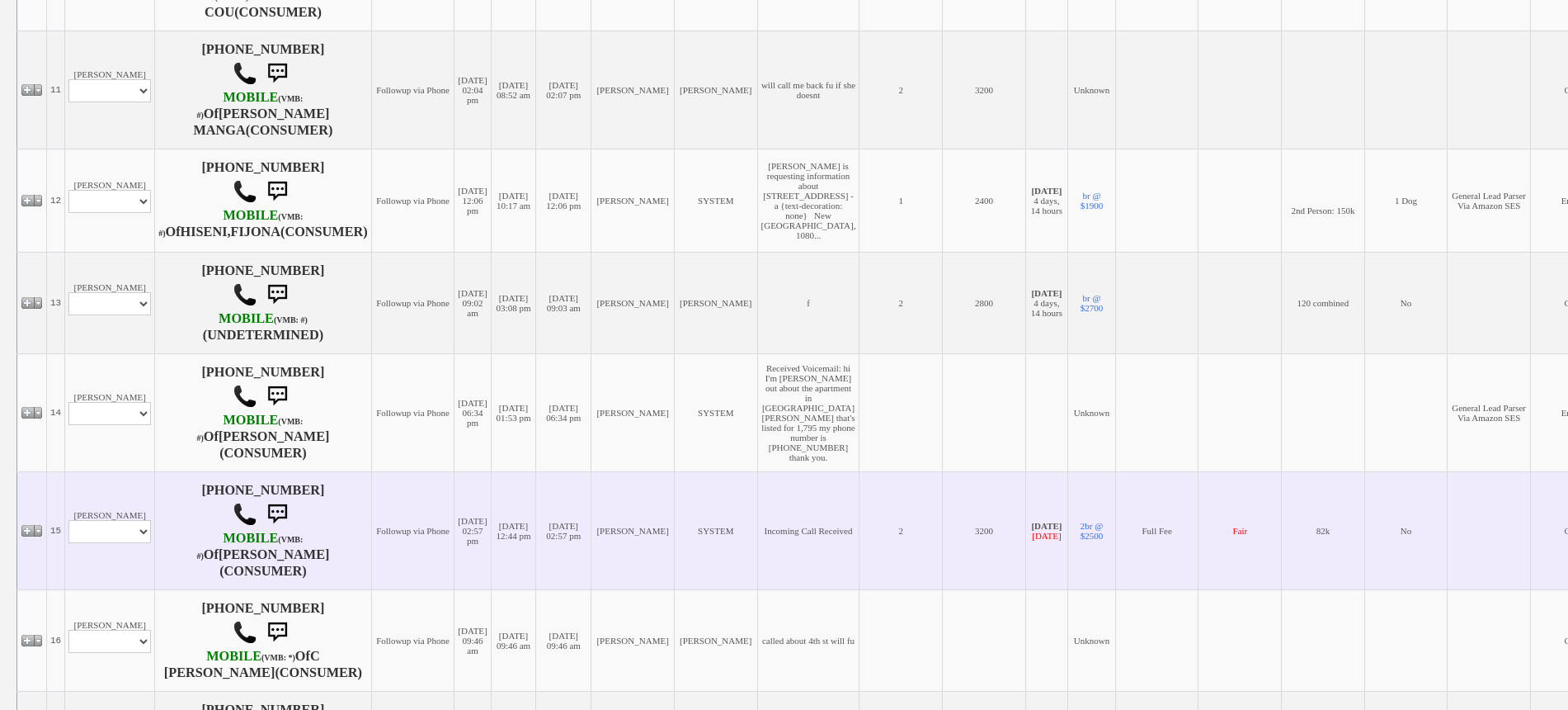
scroll to position [1449, 0]
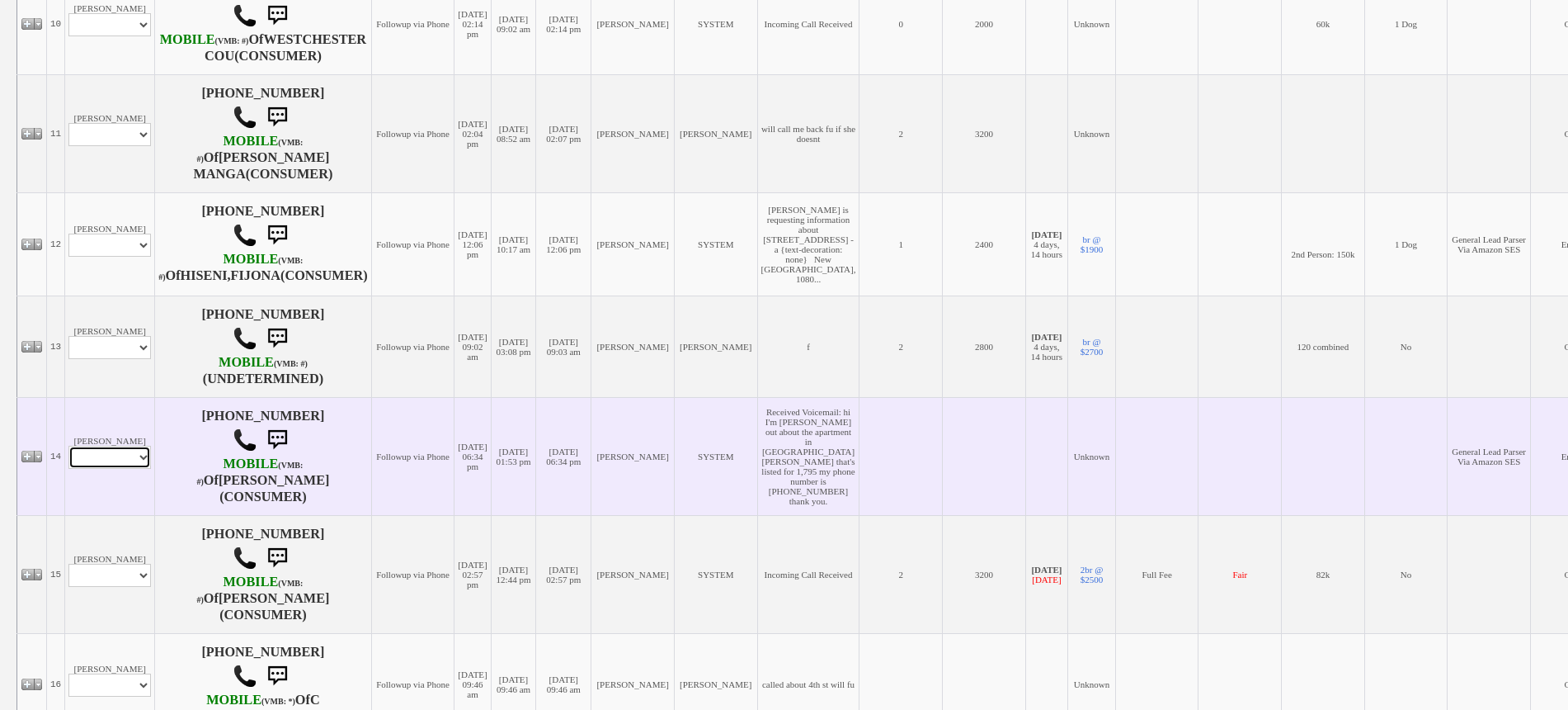
click at [130, 469] on select "Profile Edit Print Email Externally (Will Not Be Tracked In CRM) Closed Deals" at bounding box center [110, 457] width 82 height 23
select select "ChangeURL,/crm/custom/edit_client_form.php?redirect=%2Fcrm%2Fclients.php&id=166…"
click at [69, 469] on select "Profile Edit Print Email Externally (Will Not Be Tracked In CRM) Closed Deals" at bounding box center [110, 457] width 82 height 23
select select
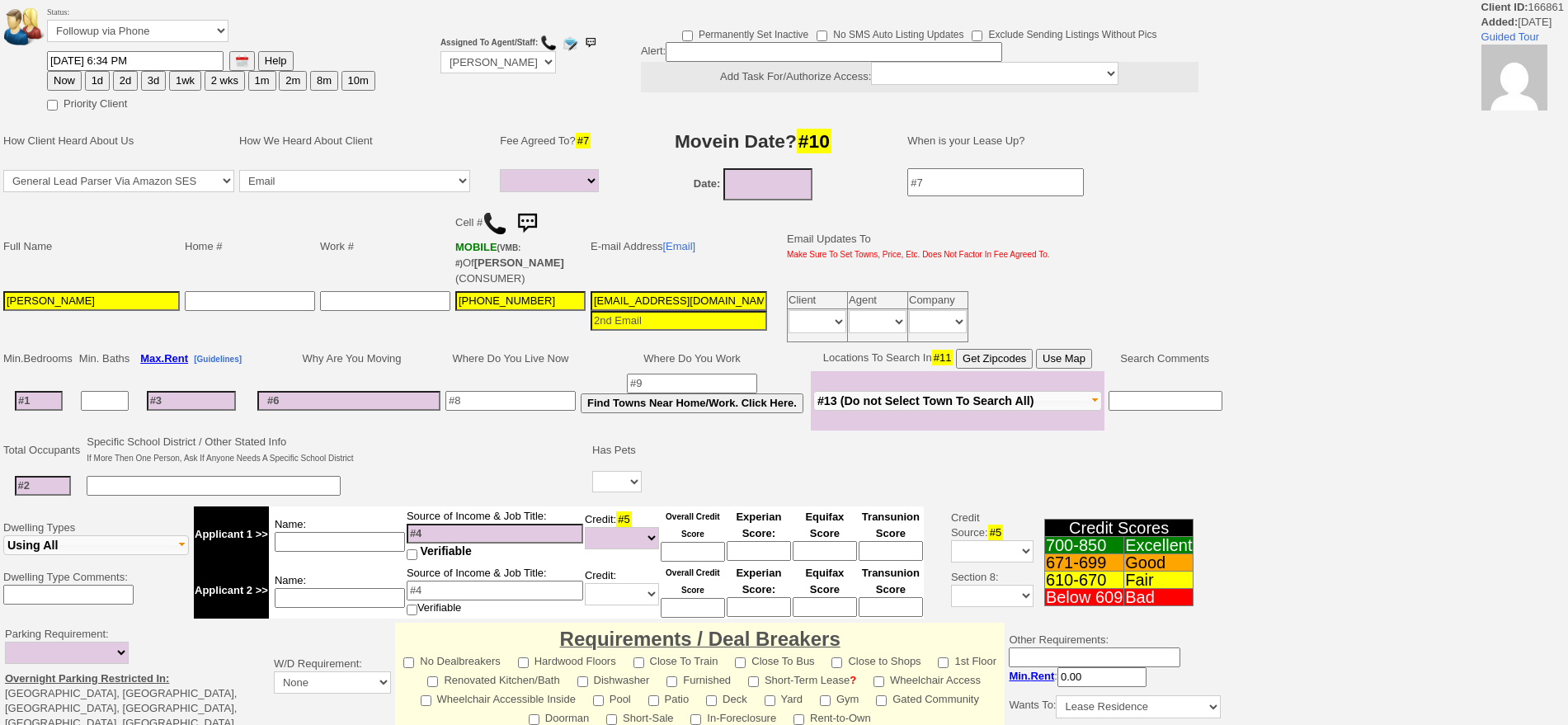
select select
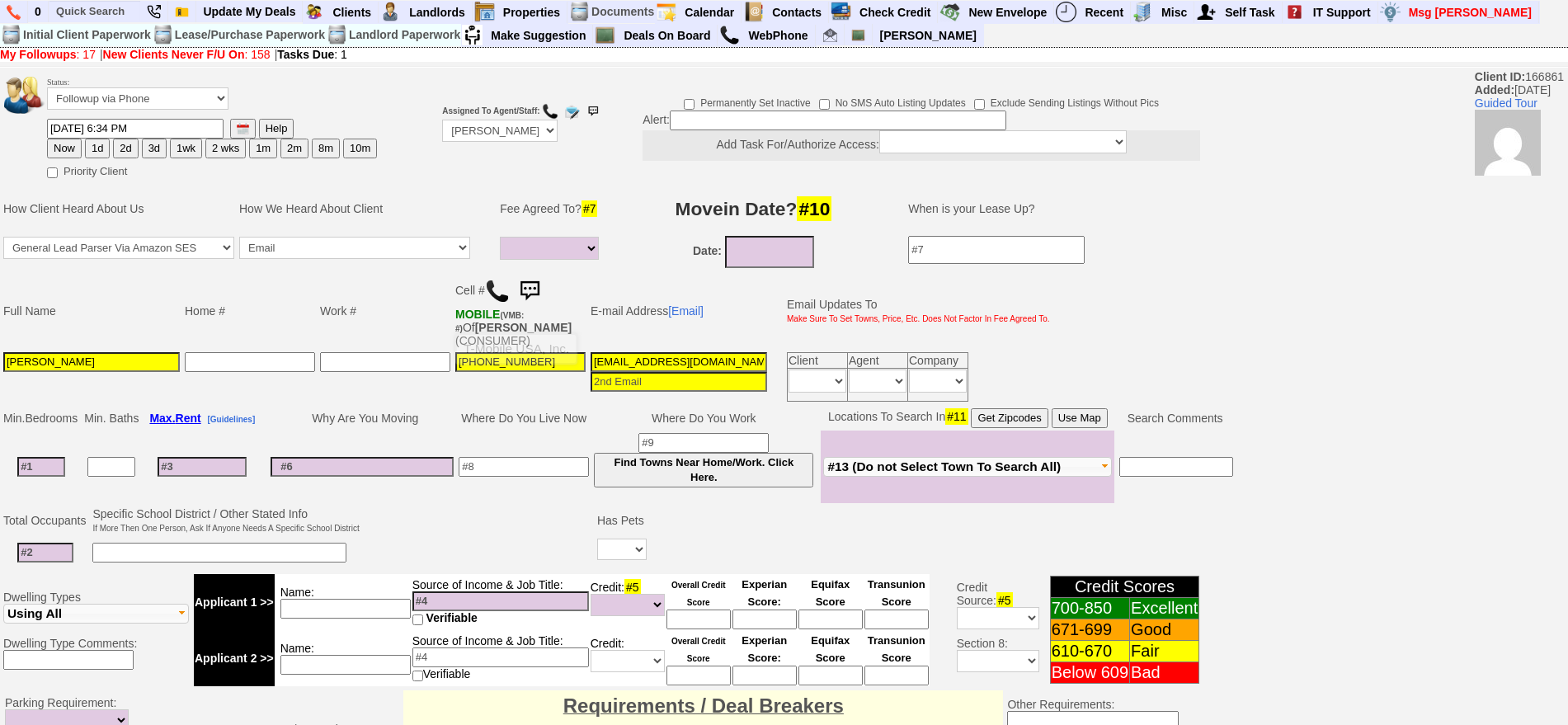
click at [499, 294] on img at bounding box center [498, 291] width 25 height 25
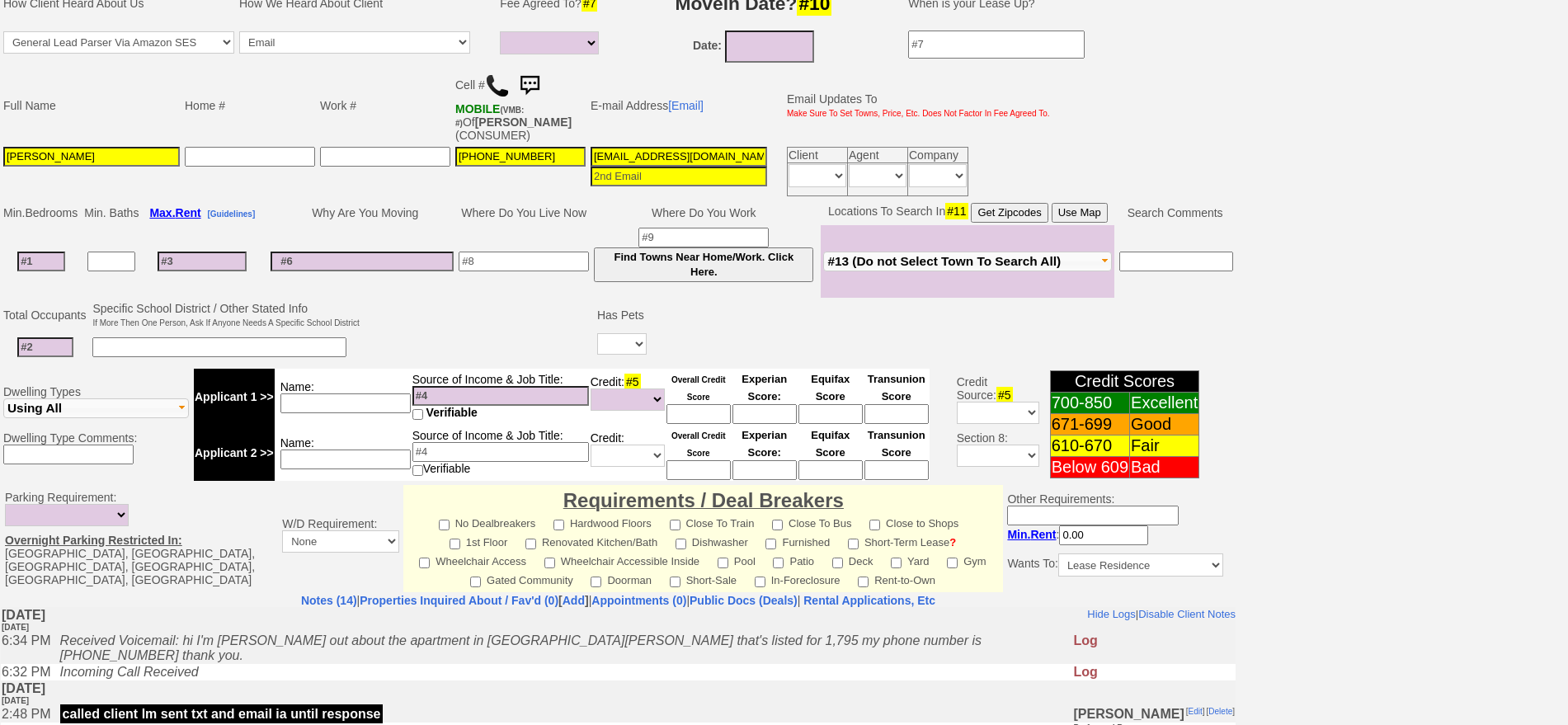
scroll to position [207, 0]
click at [535, 83] on img at bounding box center [529, 85] width 33 height 33
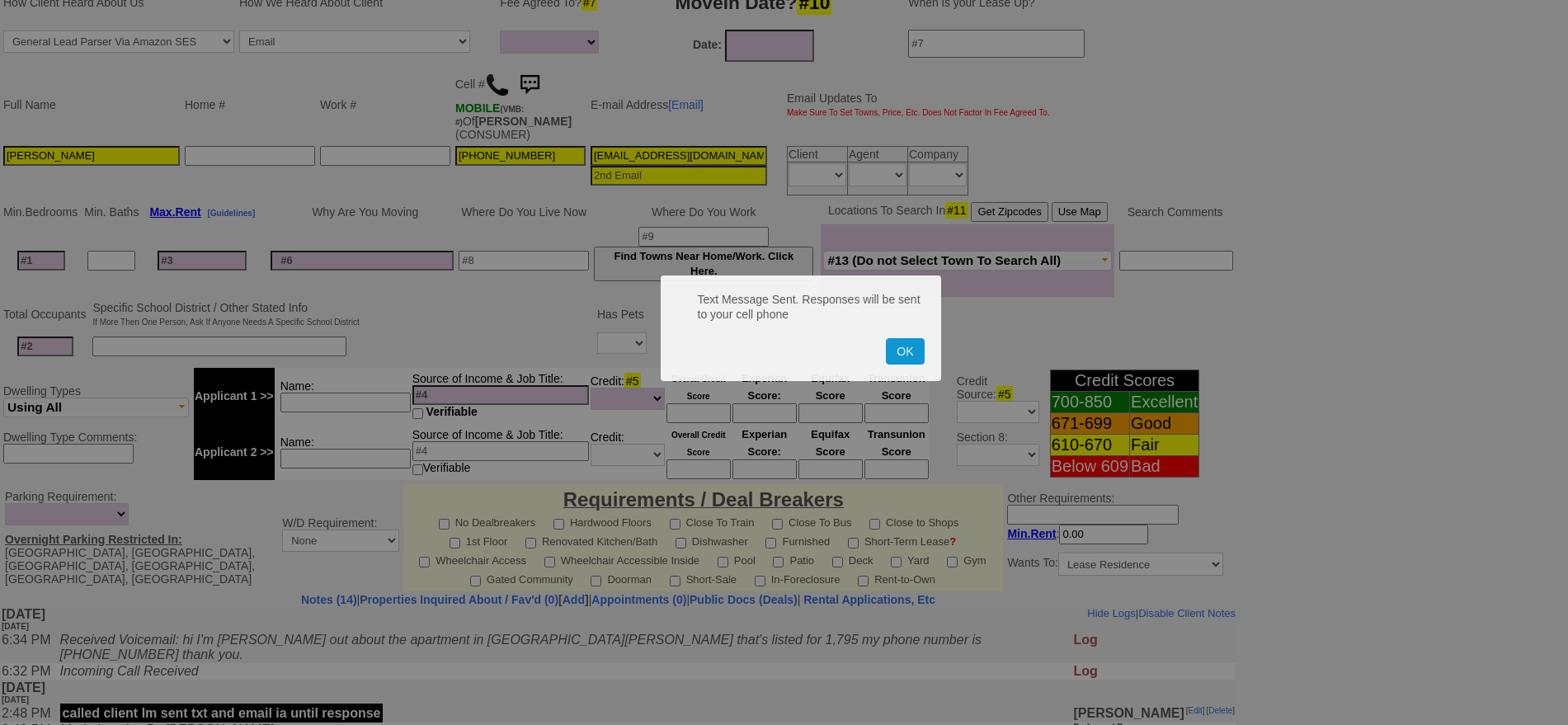
click at [886, 338] on button "OK" at bounding box center [905, 351] width 38 height 27
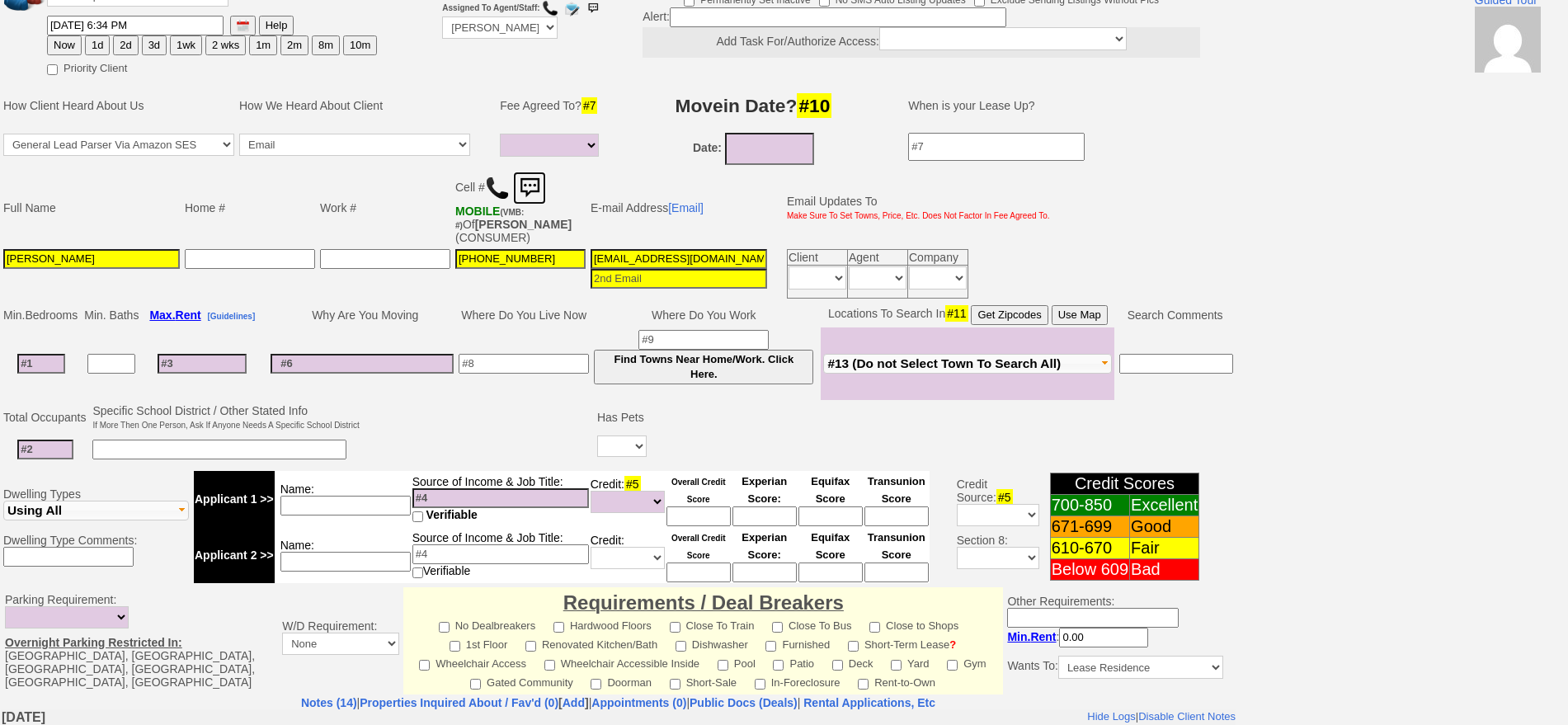
scroll to position [0, 0]
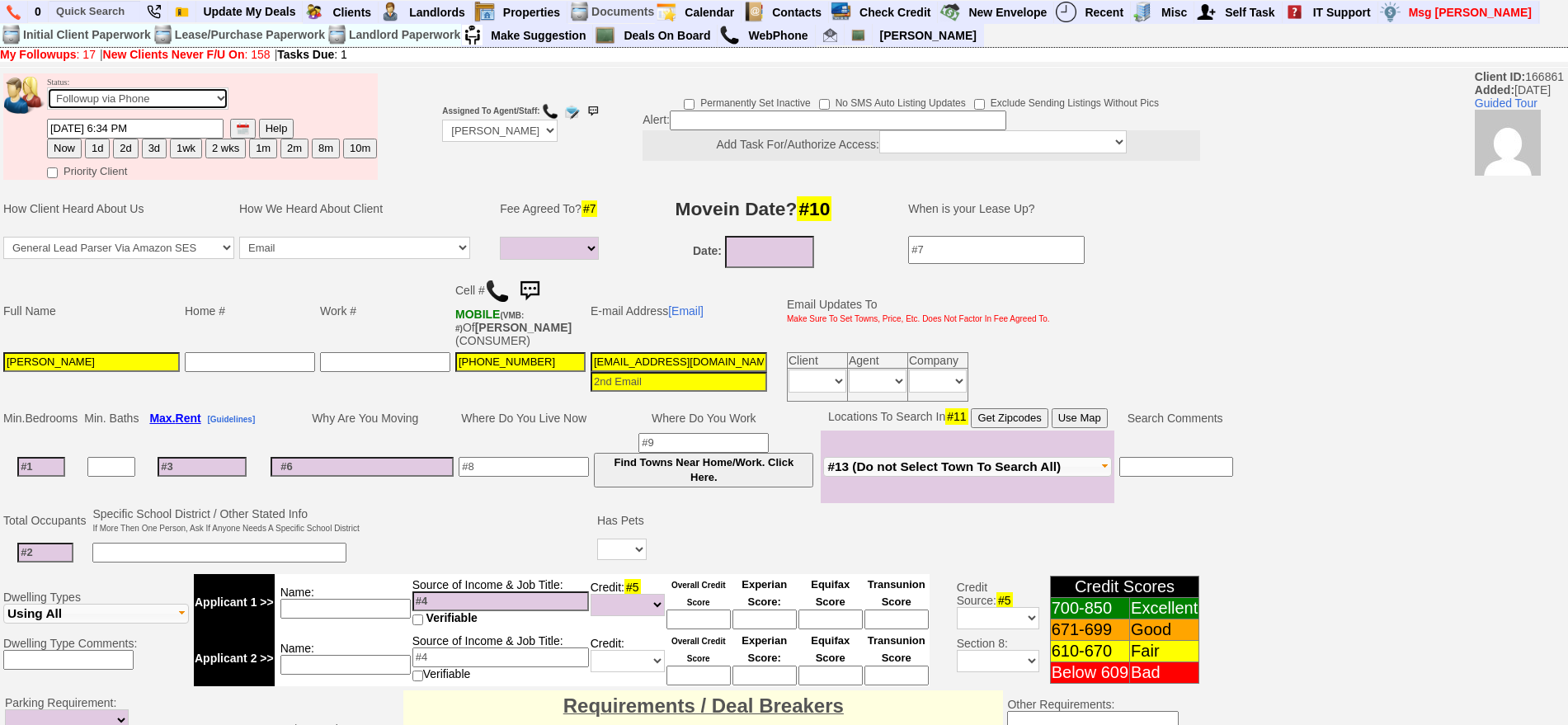
click at [138, 103] on select "Followup via Phone Followup via Email Followup When Section 8 Property Found De…" at bounding box center [138, 98] width 181 height 22
select select "Inactive"
click at [47, 93] on select "Followup via Phone Followup via Email Followup When Section 8 Property Found De…" at bounding box center [138, 98] width 181 height 22
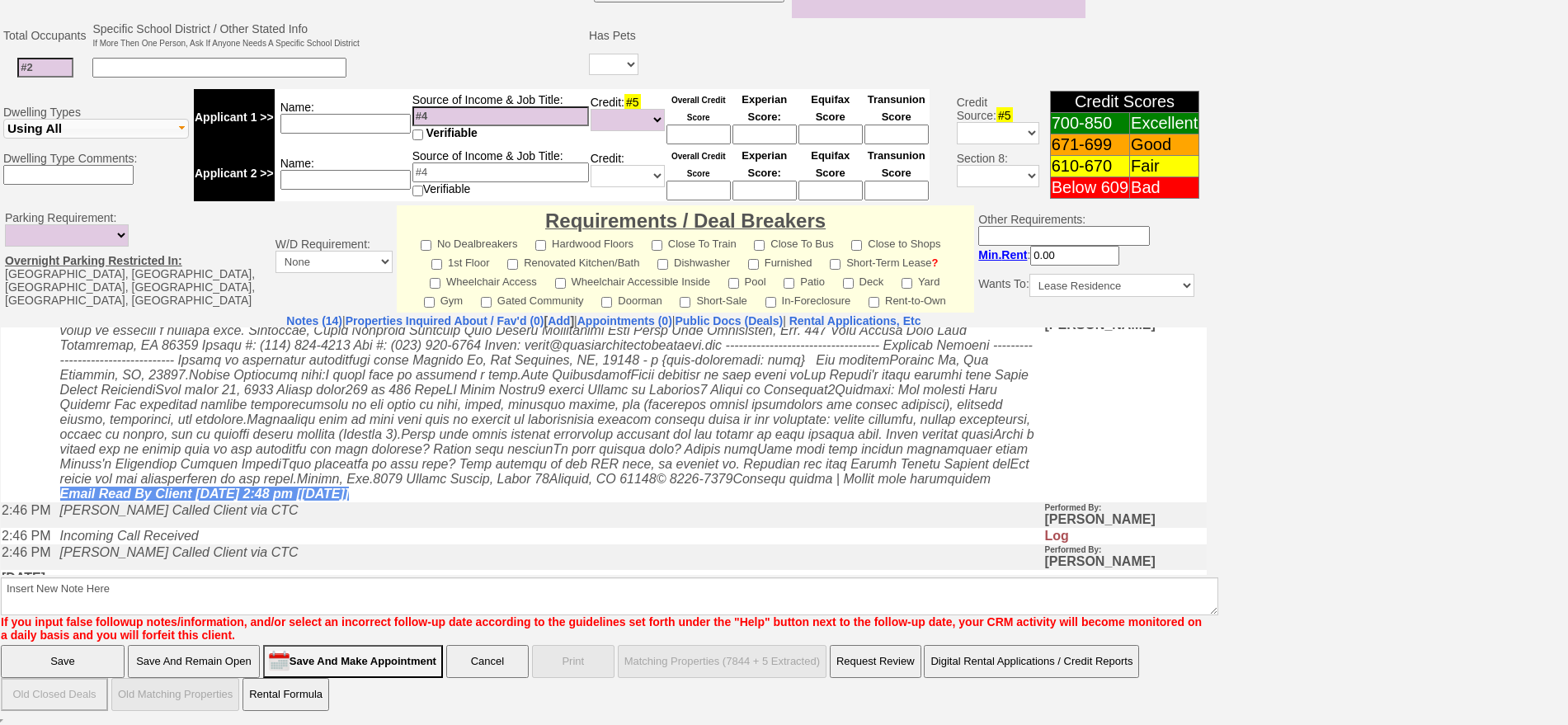
scroll to position [309, 0]
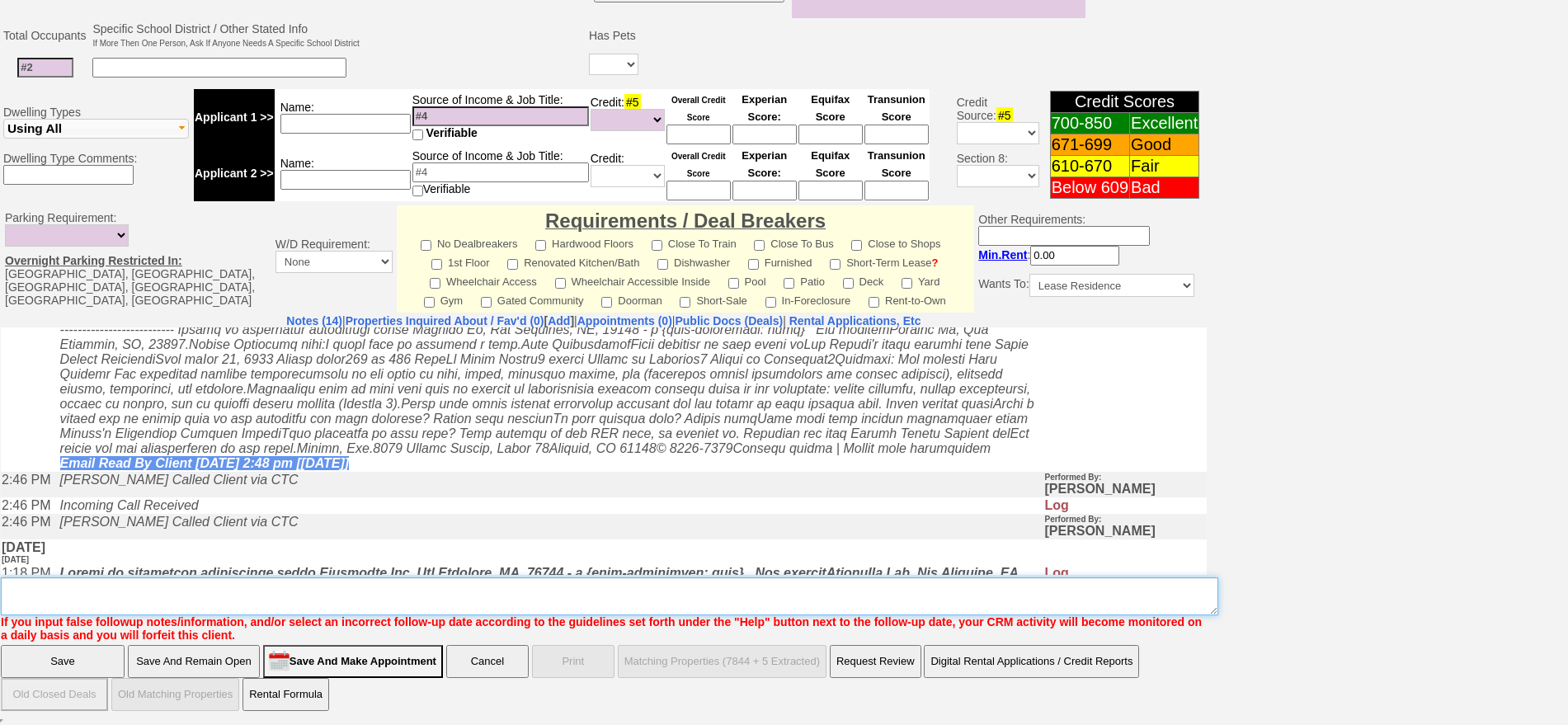
click at [653, 597] on textarea "Insert New Note Here" at bounding box center [610, 596] width 1218 height 38
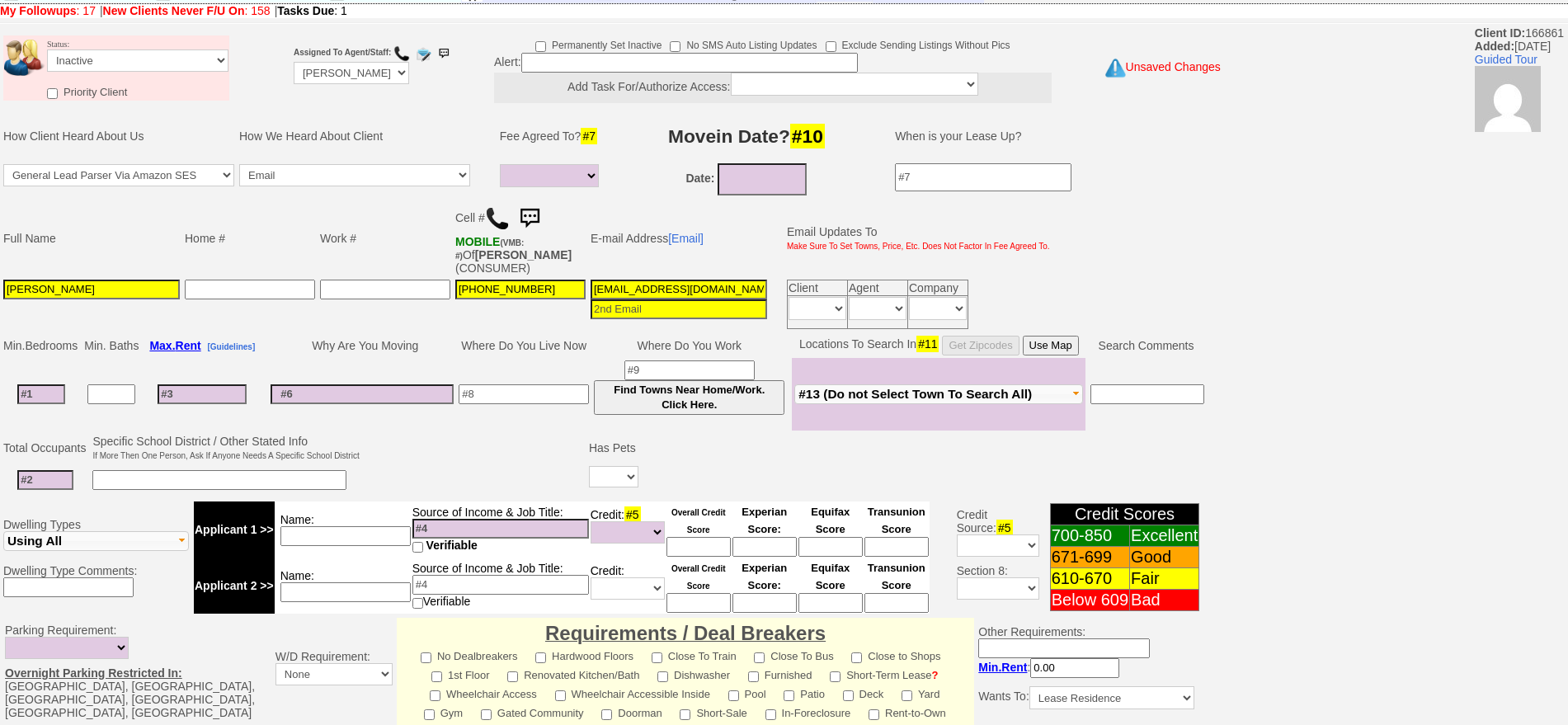
scroll to position [456, 0]
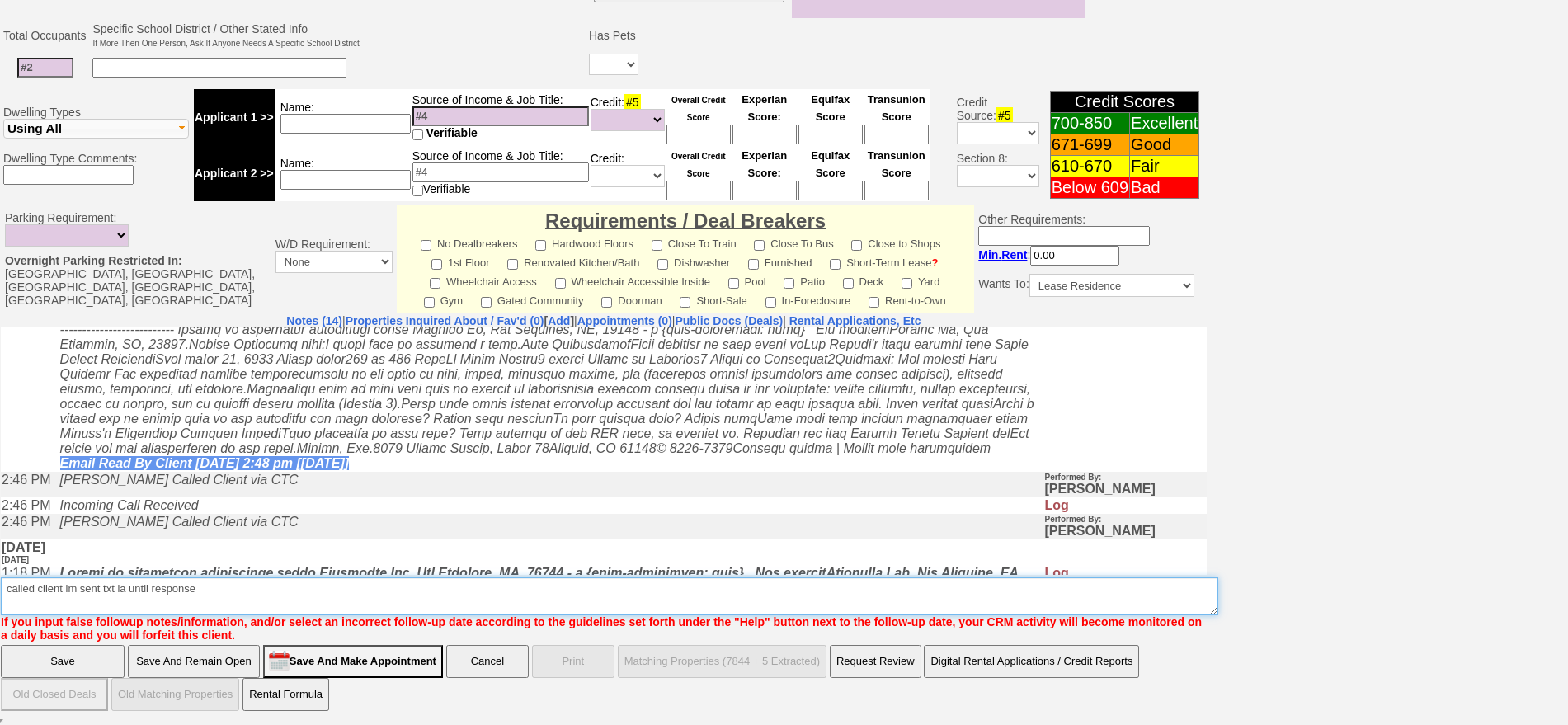
type textarea "called client lm sent txt ia until response"
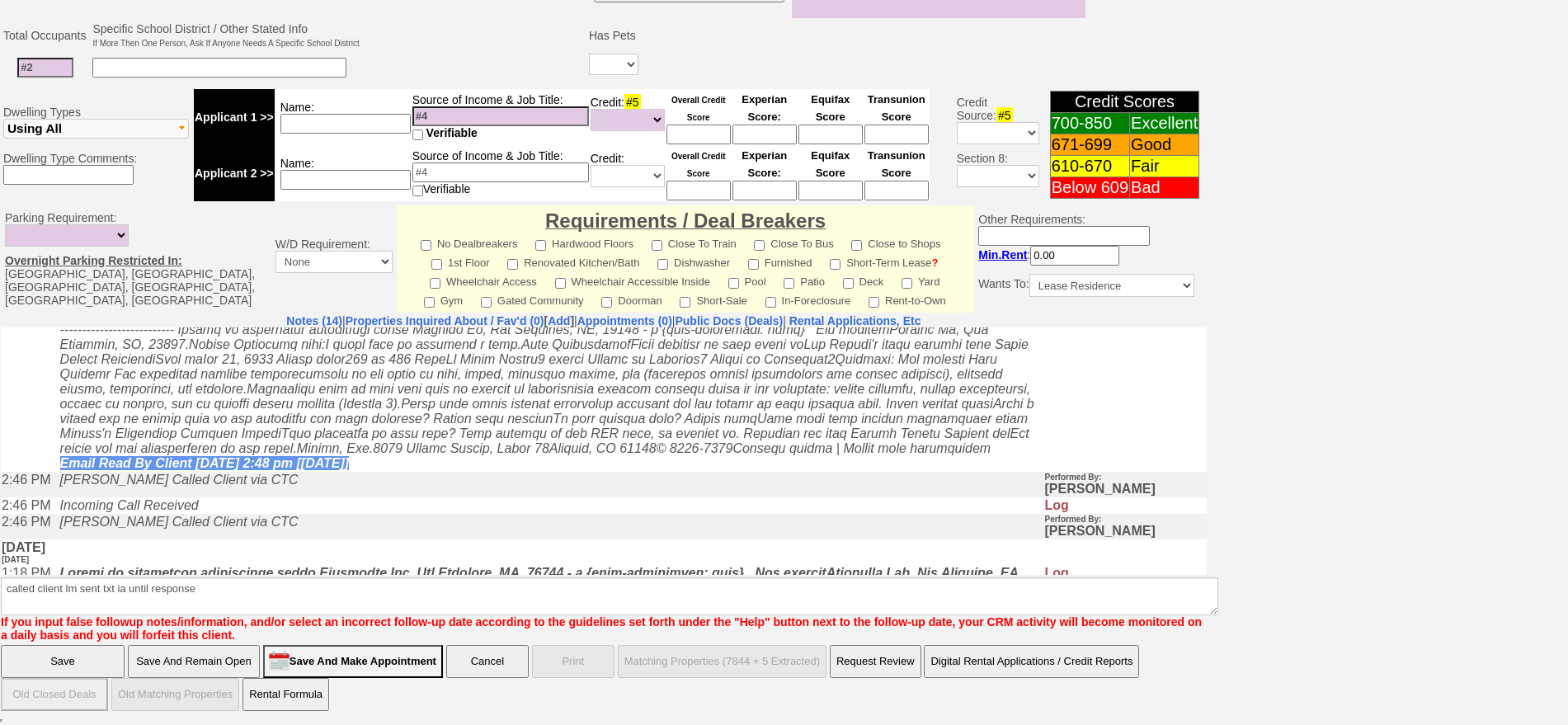
click at [23, 643] on span "If you input false followup notes/information, and/or select an incorrect follo…" at bounding box center [602, 629] width 1201 height 29
click at [30, 646] on input "Save" at bounding box center [63, 662] width 123 height 33
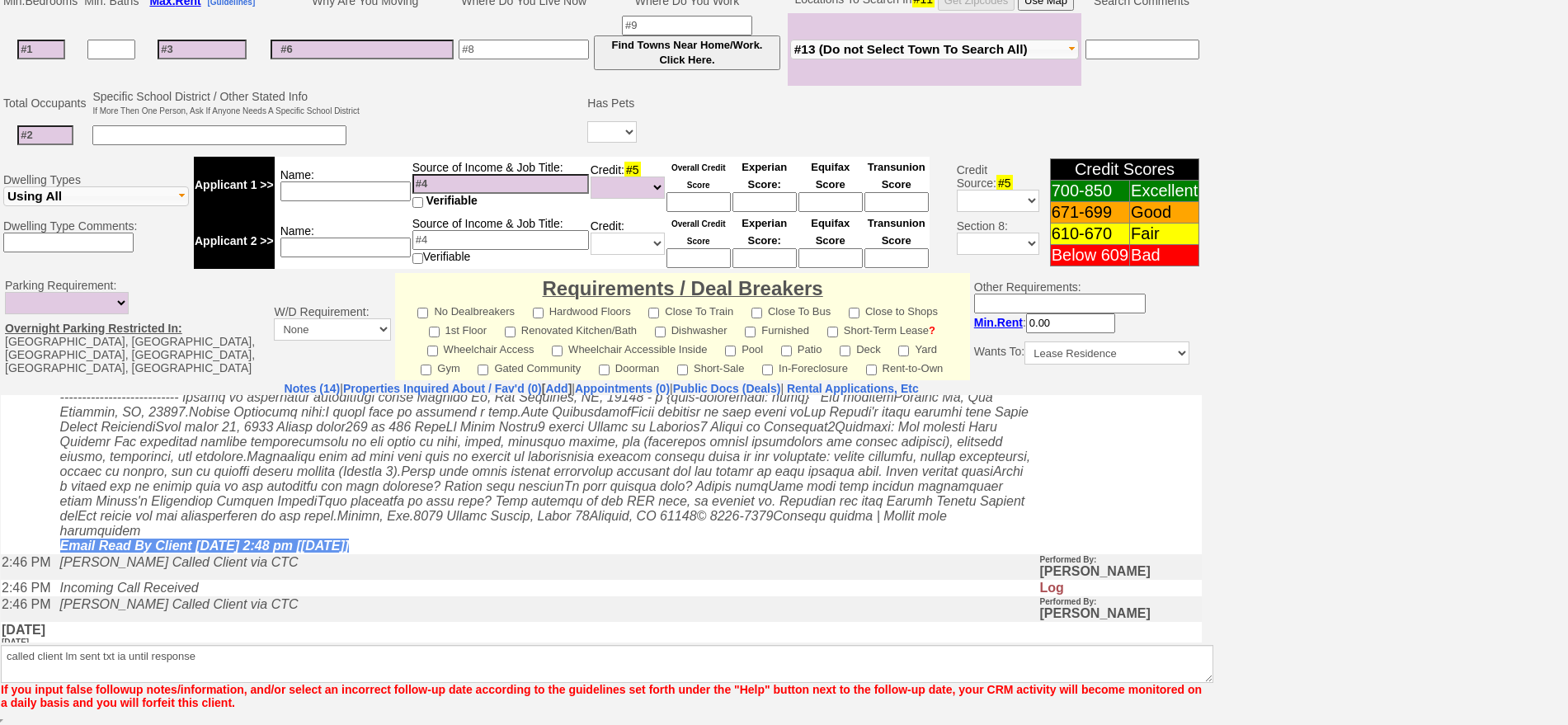
scroll to position [389, 0]
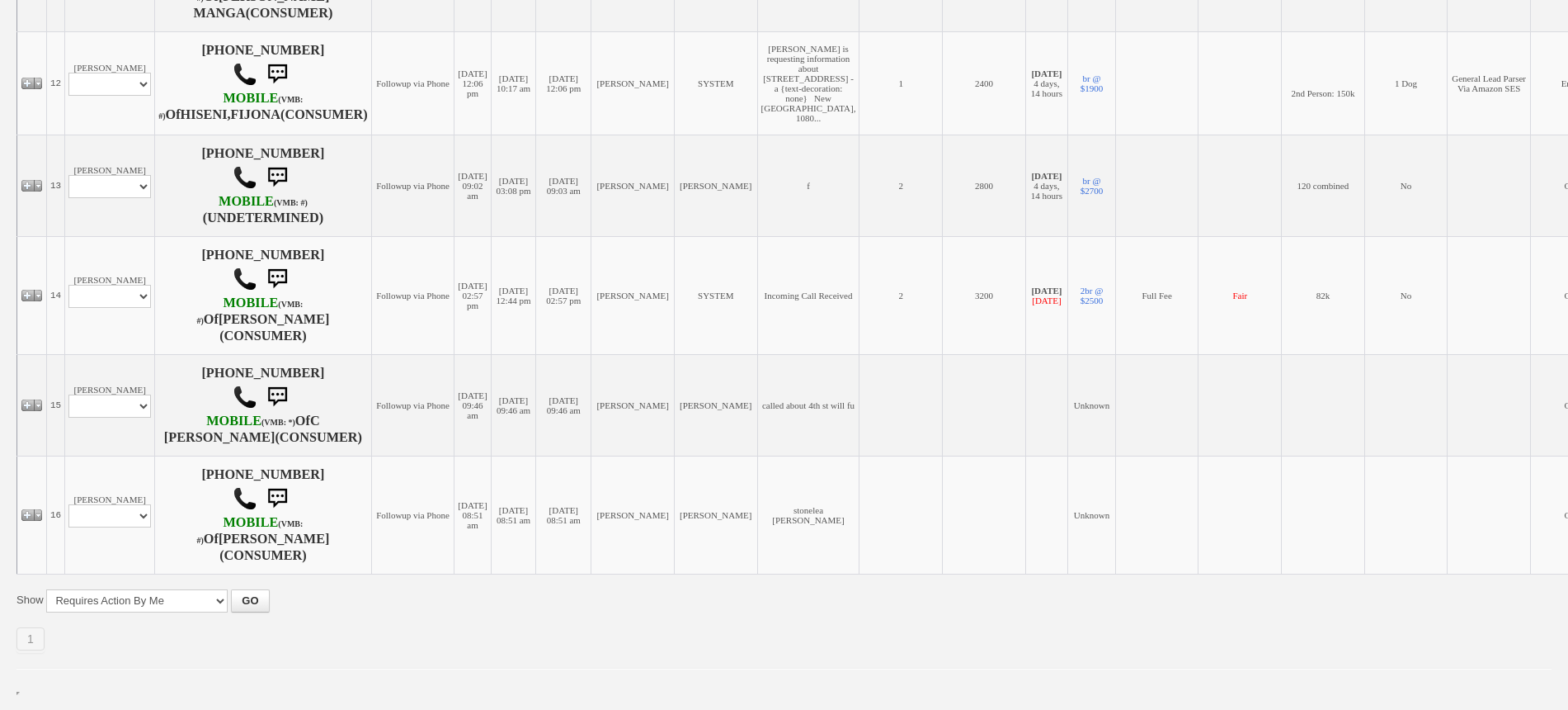
scroll to position [1753, 0]
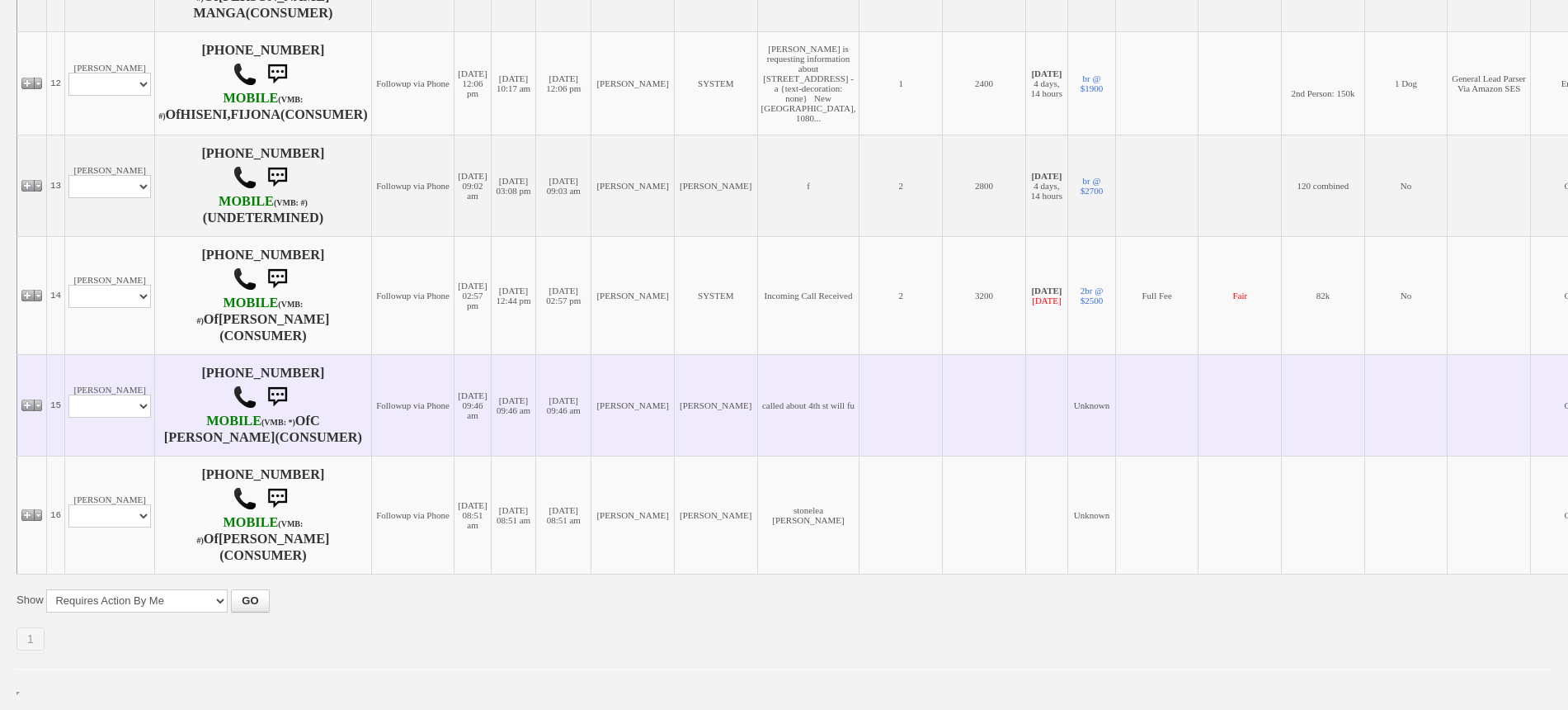
click at [88, 354] on td "[PERSON_NAME] Profile Edit Print Closed Deals" at bounding box center [110, 404] width 90 height 101
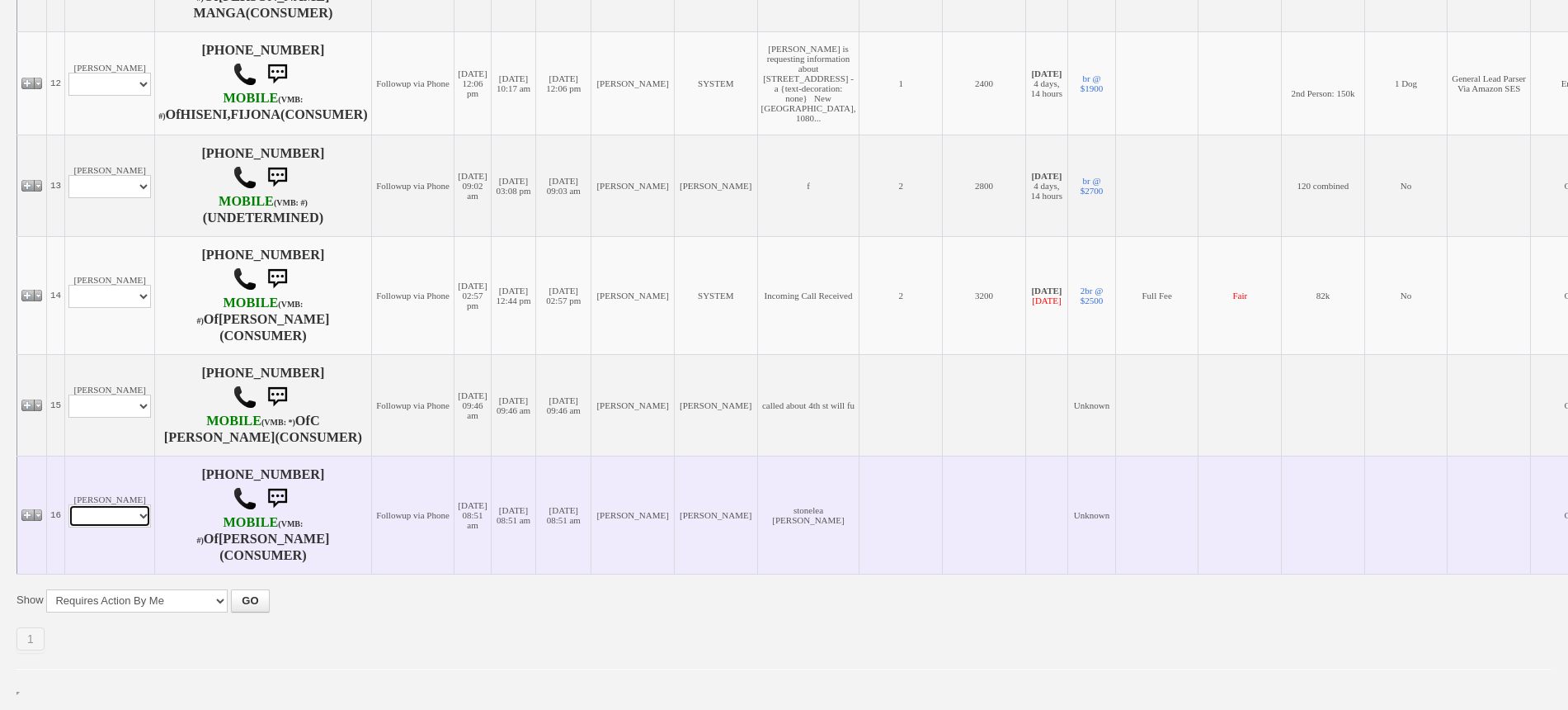
click at [131, 509] on select "Profile Edit Print Closed Deals" at bounding box center [110, 516] width 82 height 23
select select "ChangeURL,/crm/custom/edit_client_form.php?redirect=%2Fcrm%2Fclients.php&id=167…"
click at [69, 504] on select "Profile Edit Print Closed Deals" at bounding box center [110, 516] width 82 height 23
select select
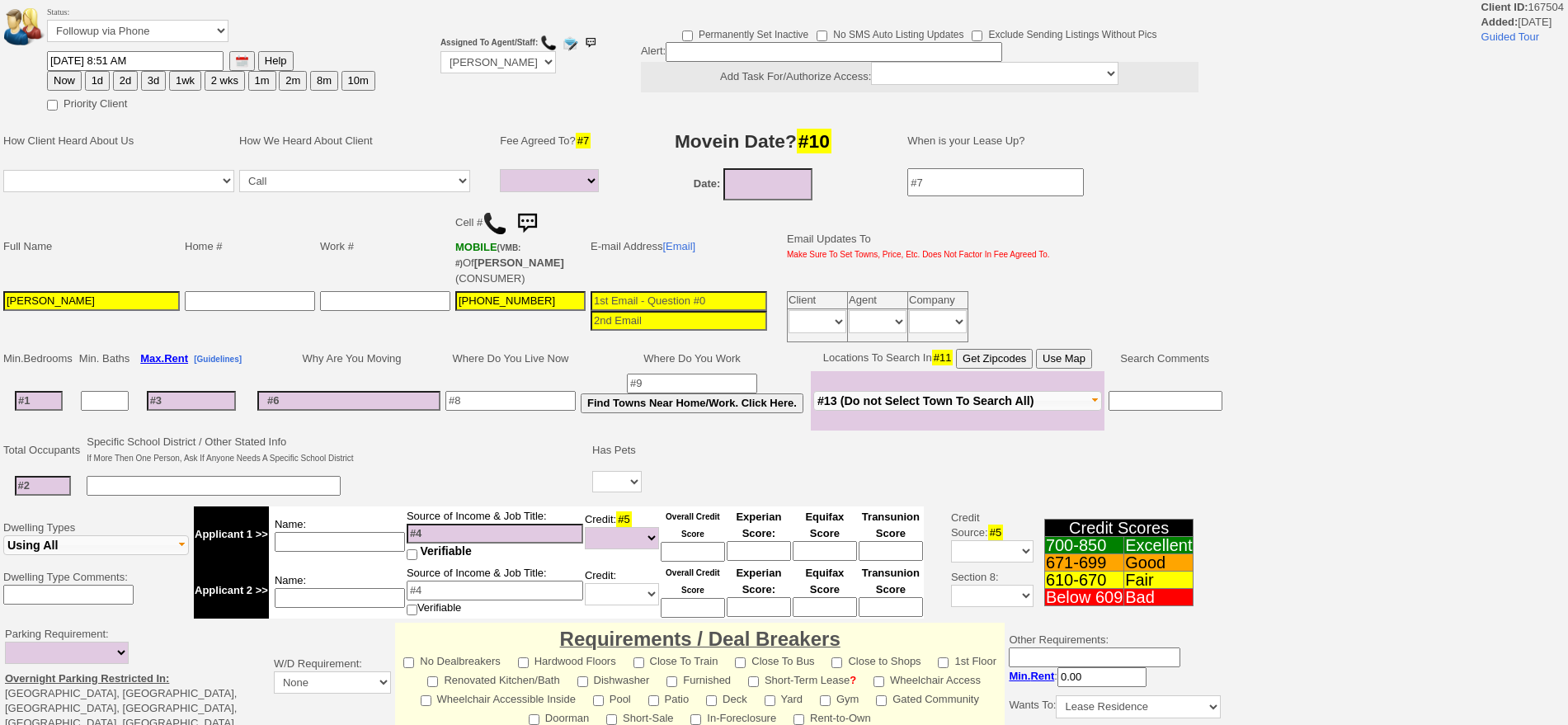
select select
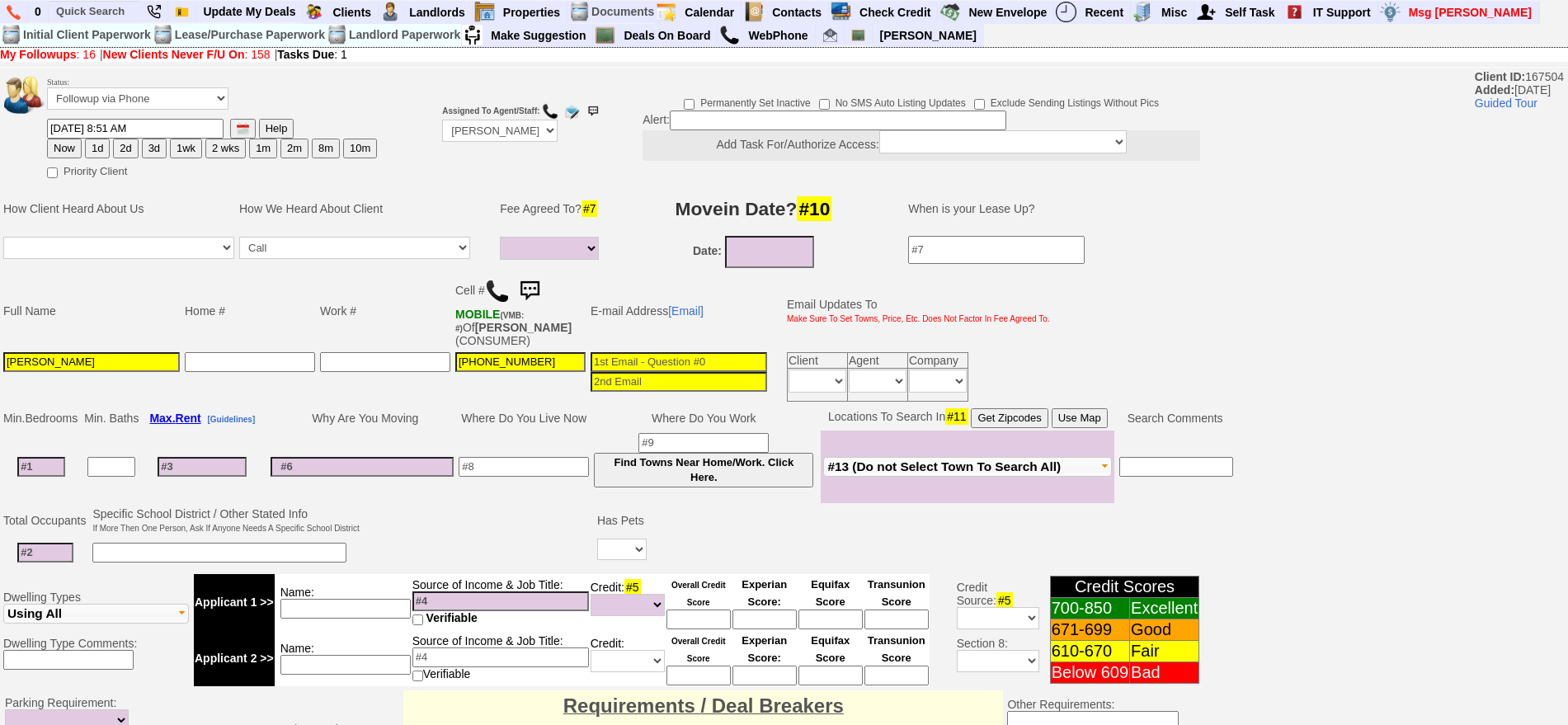
click at [507, 282] on img at bounding box center [498, 291] width 25 height 25
click at [791, 264] on input "08/27/2025" at bounding box center [770, 252] width 89 height 32
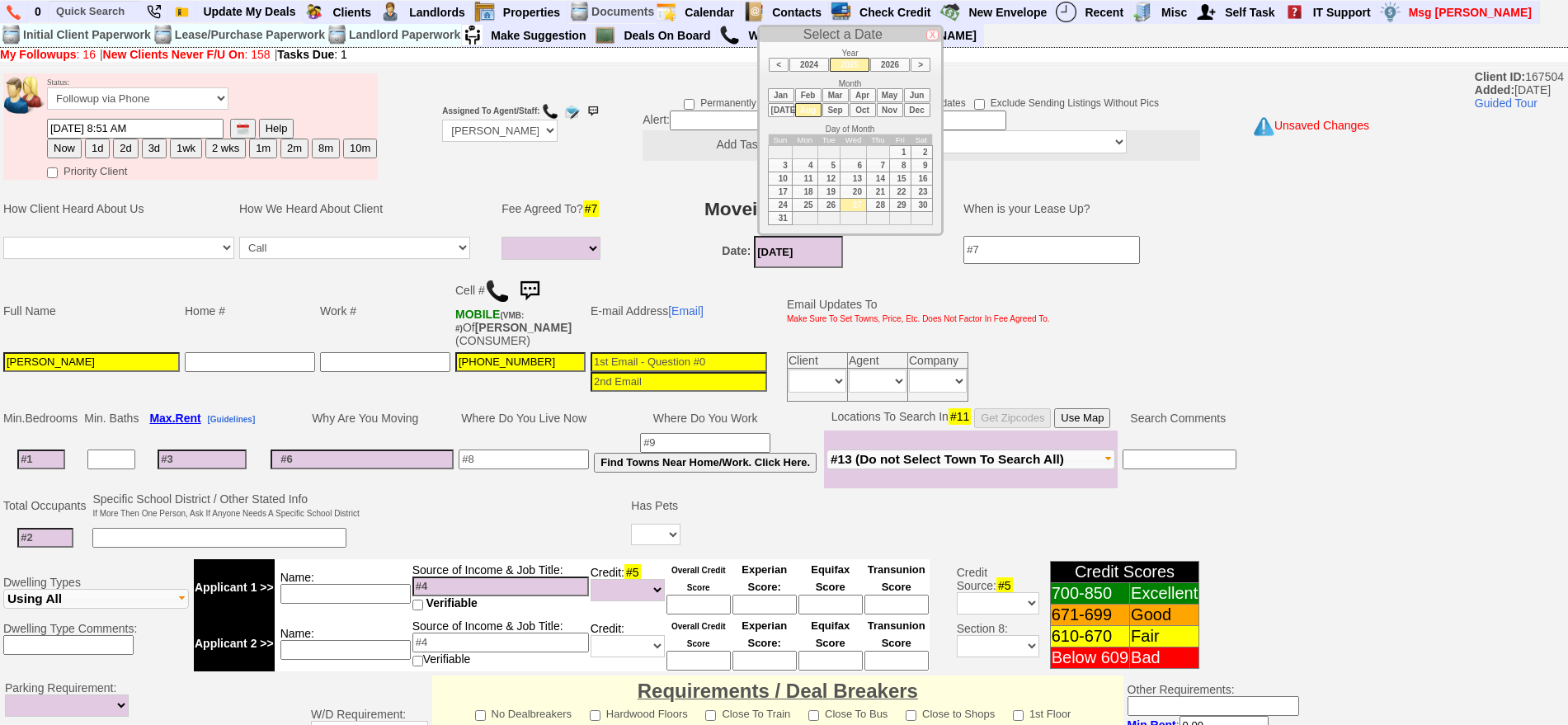
click at [857, 112] on li "Oct" at bounding box center [863, 110] width 27 height 14
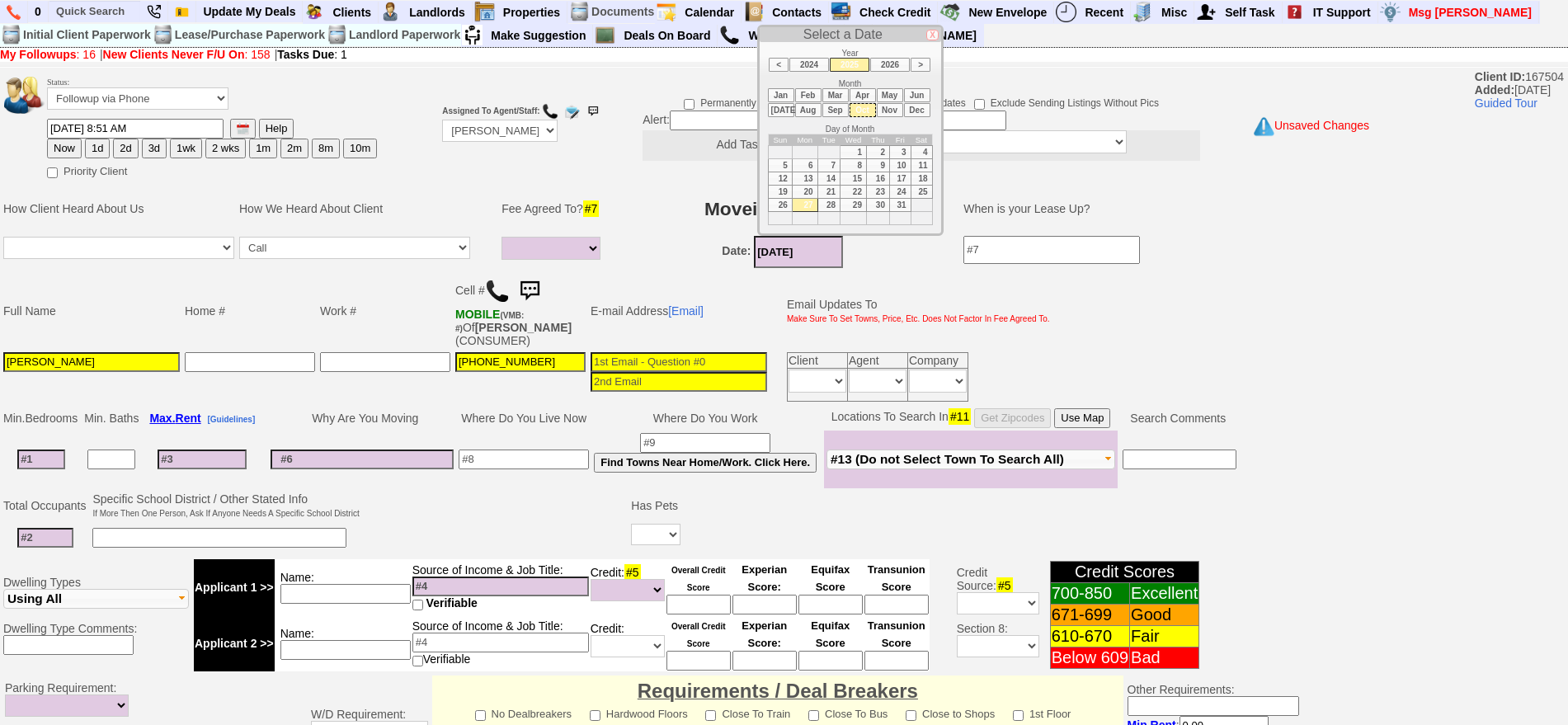
click at [850, 154] on td "1" at bounding box center [854, 151] width 27 height 13
type input "10/01/2025"
click at [648, 241] on td "Date: 10/01/2025" at bounding box center [782, 252] width 329 height 38
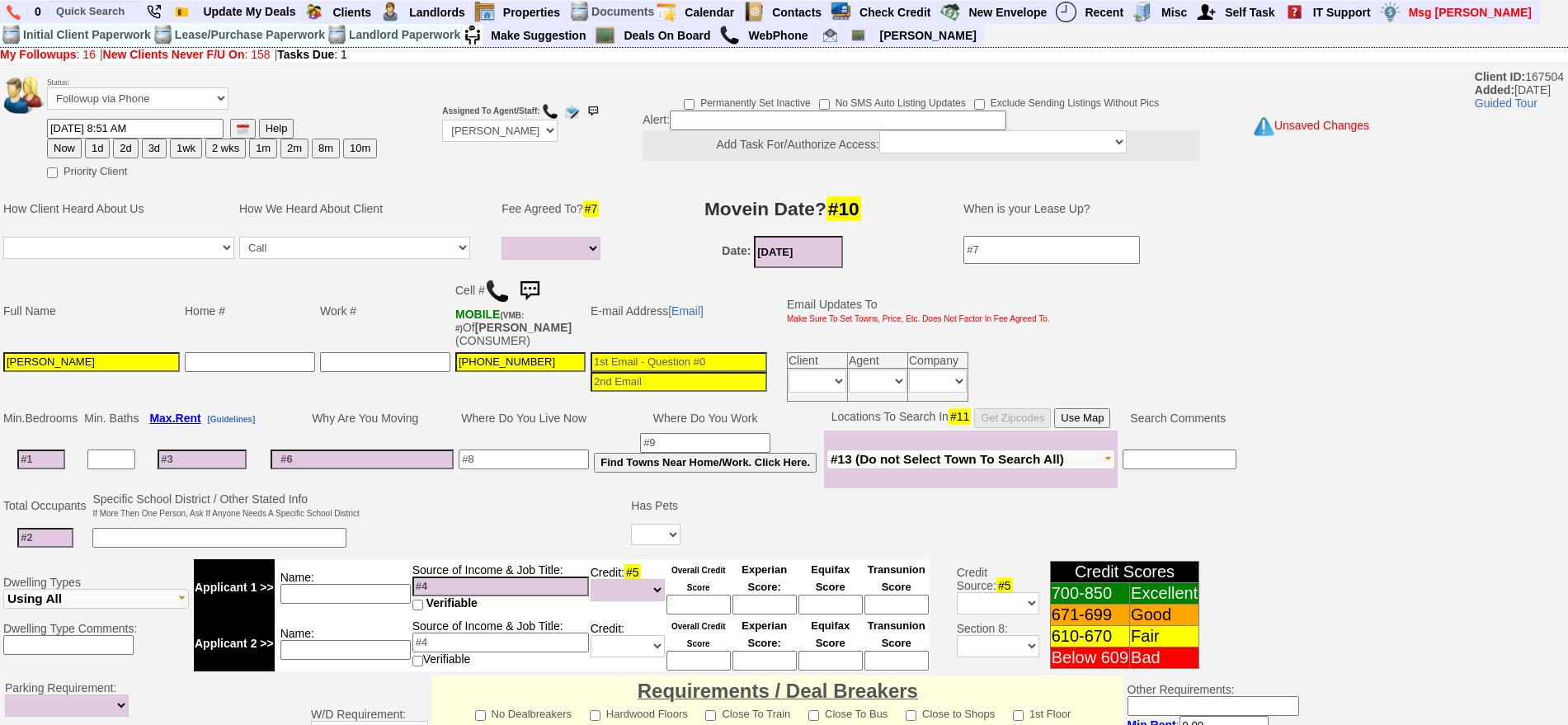
click at [36, 457] on input at bounding box center [41, 459] width 48 height 20
type input "1"
select select
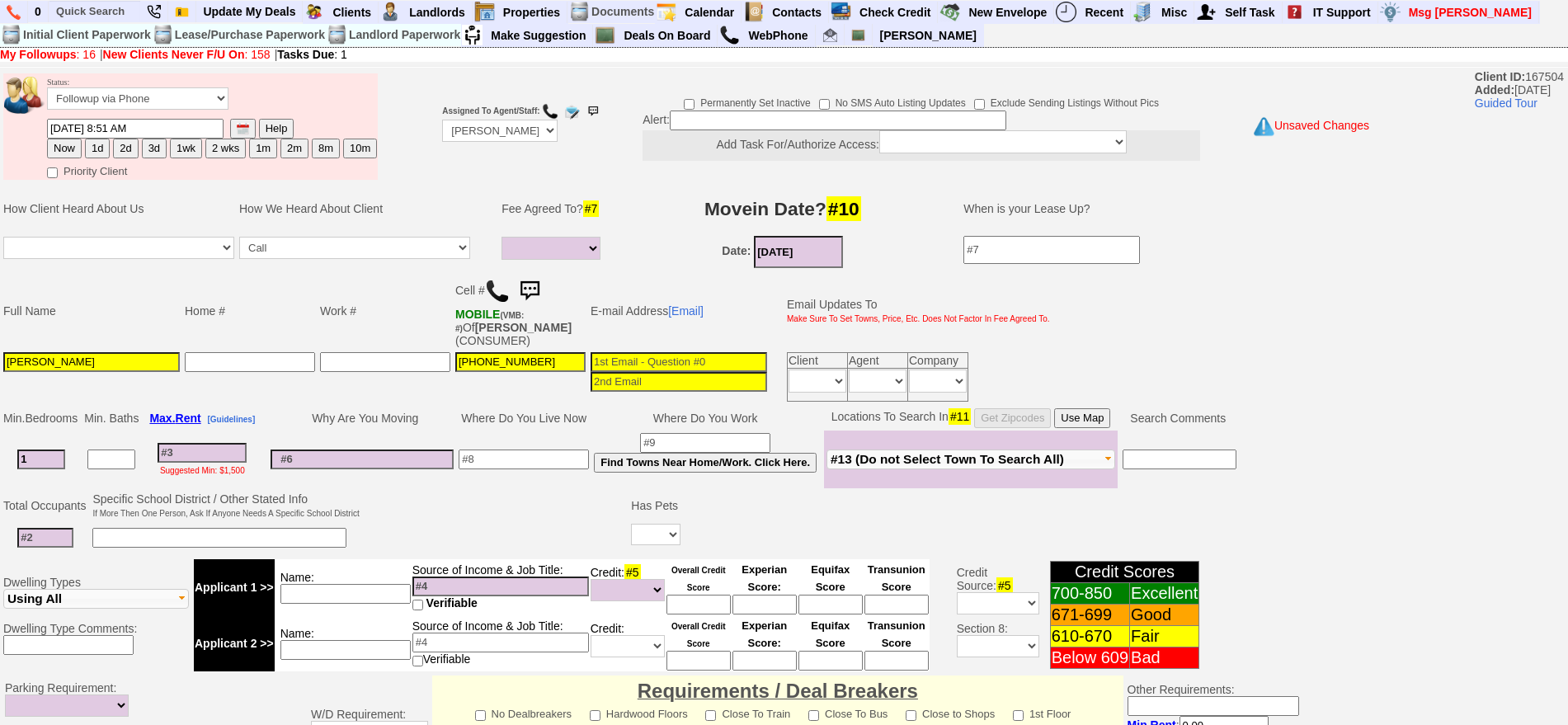
type input "1"
click at [507, 466] on input at bounding box center [524, 459] width 131 height 20
select select
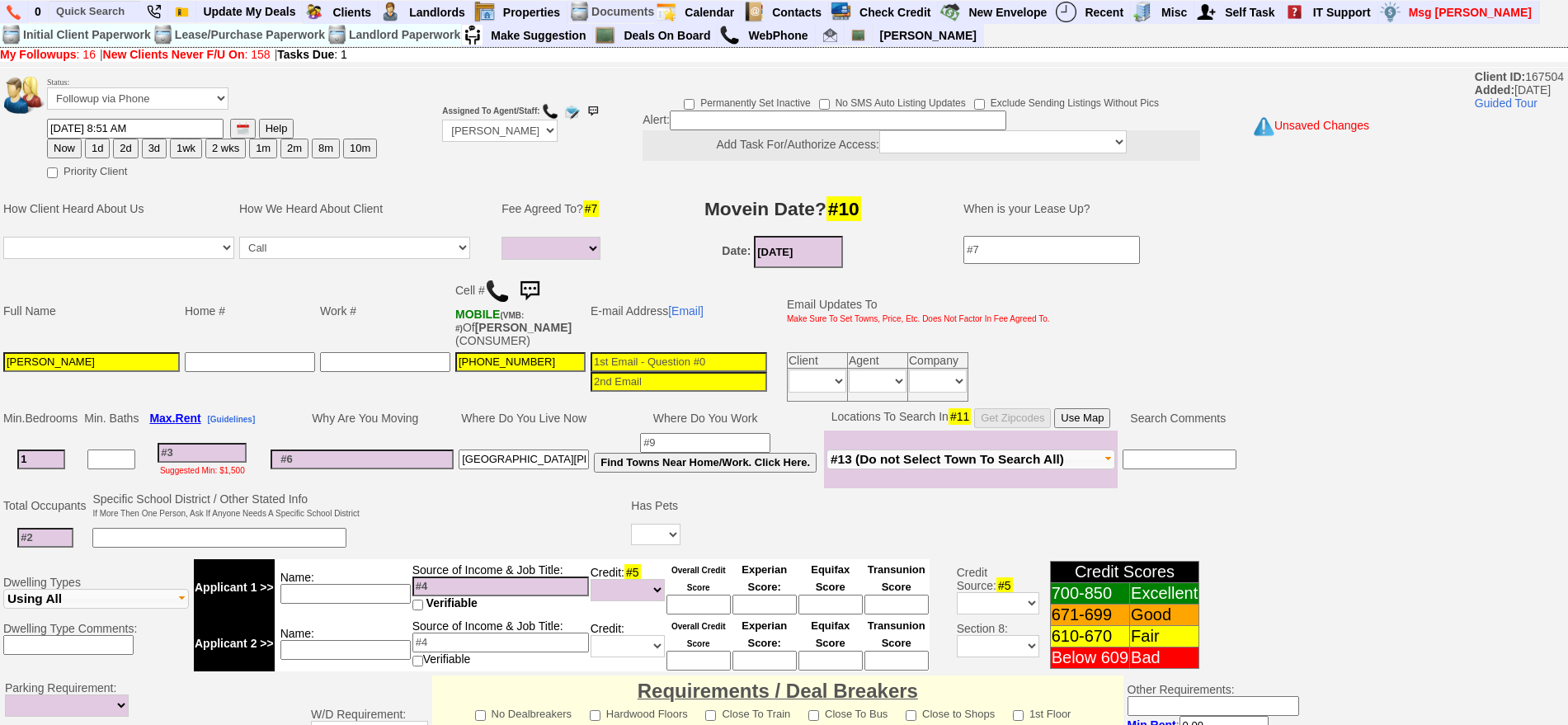
type input "new rochelle/mt vernon"
click at [55, 537] on input at bounding box center [45, 538] width 56 height 20
type input "2"
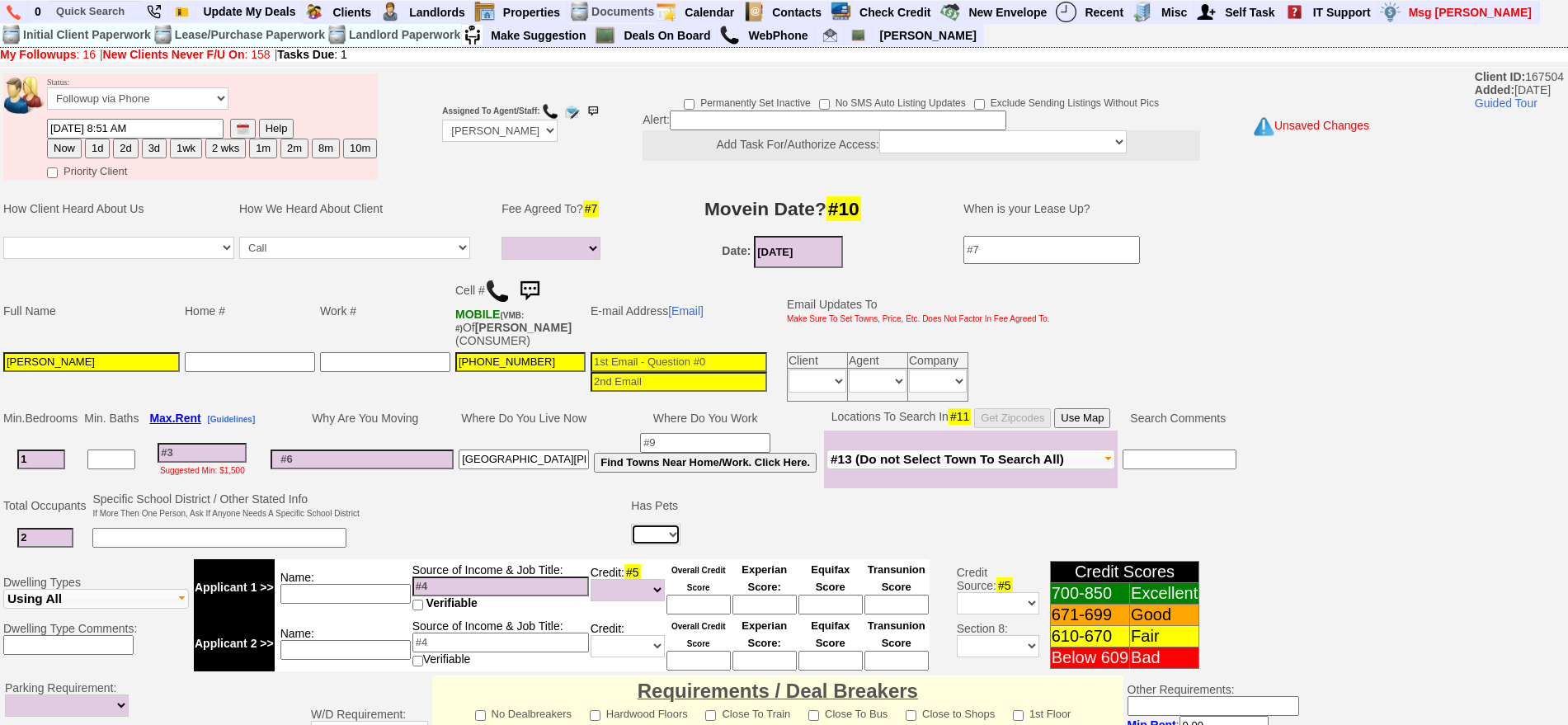
click at [637, 536] on select "Yes No" at bounding box center [655, 535] width 49 height 21
select select "No"
click at [631, 524] on select "Yes No" at bounding box center [655, 535] width 49 height 21
click at [526, 496] on td at bounding box center [495, 522] width 267 height 65
click at [1087, 422] on button "Use Map" at bounding box center [1082, 418] width 56 height 20
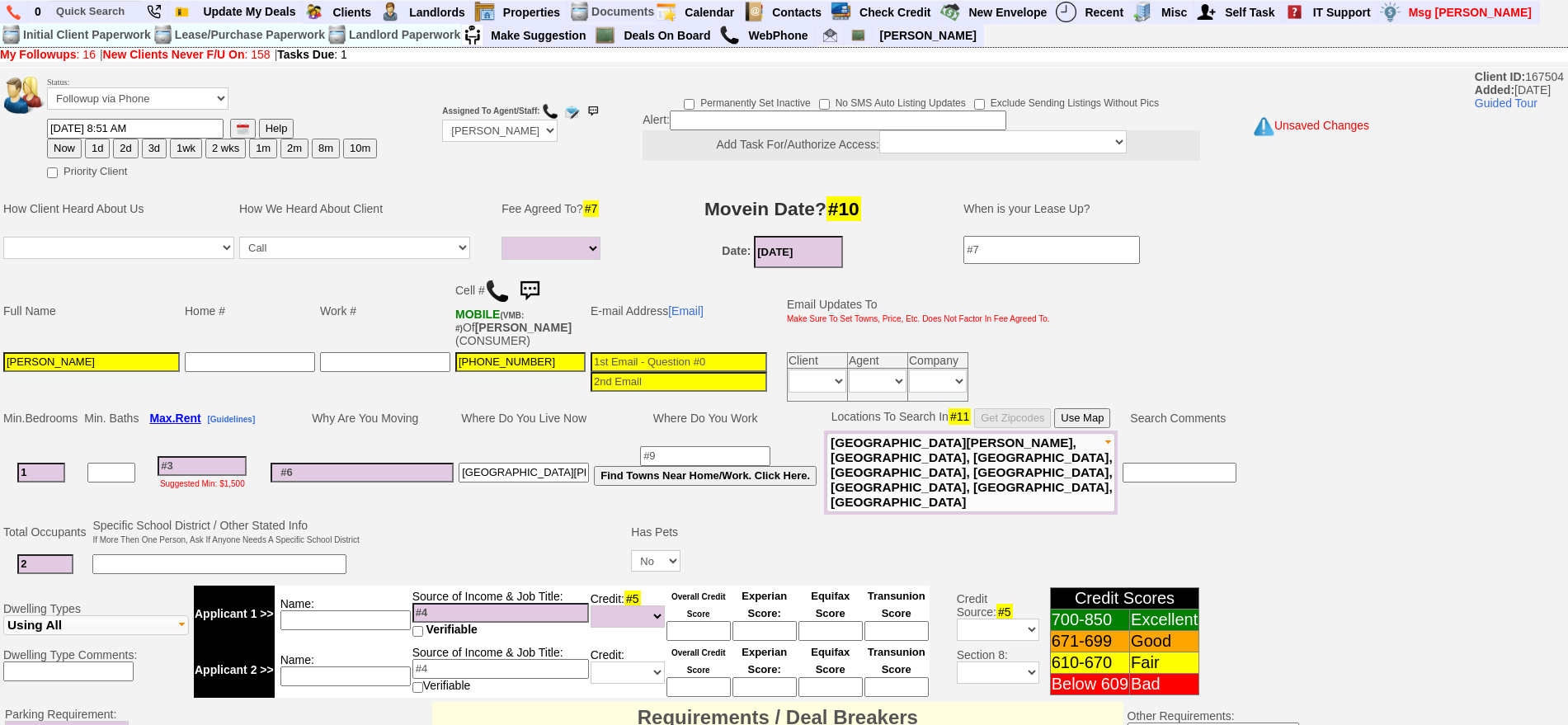
click at [238, 459] on input at bounding box center [202, 466] width 89 height 20
click at [378, 443] on td at bounding box center [362, 473] width 188 height 84
click at [241, 456] on input at bounding box center [202, 466] width 89 height 20
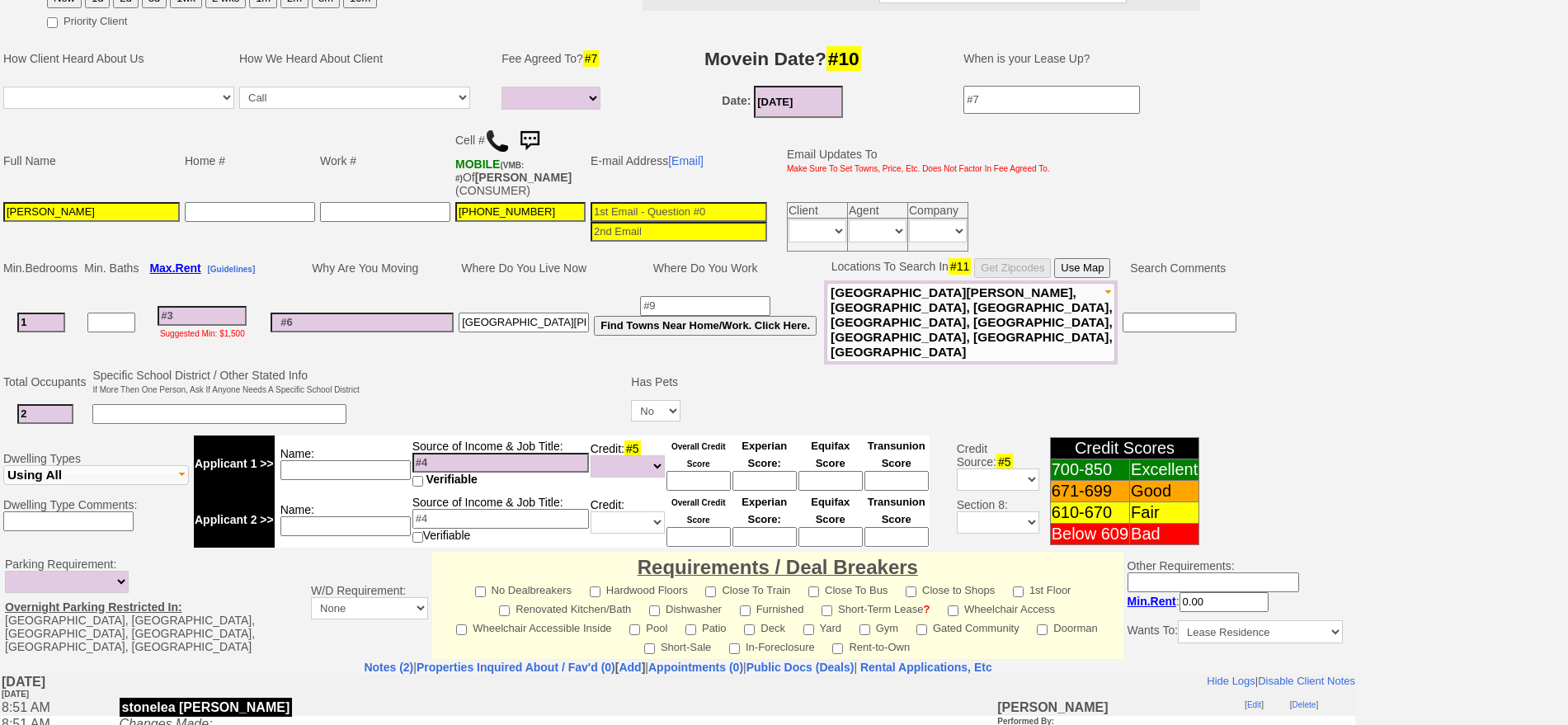
scroll to position [213, 0]
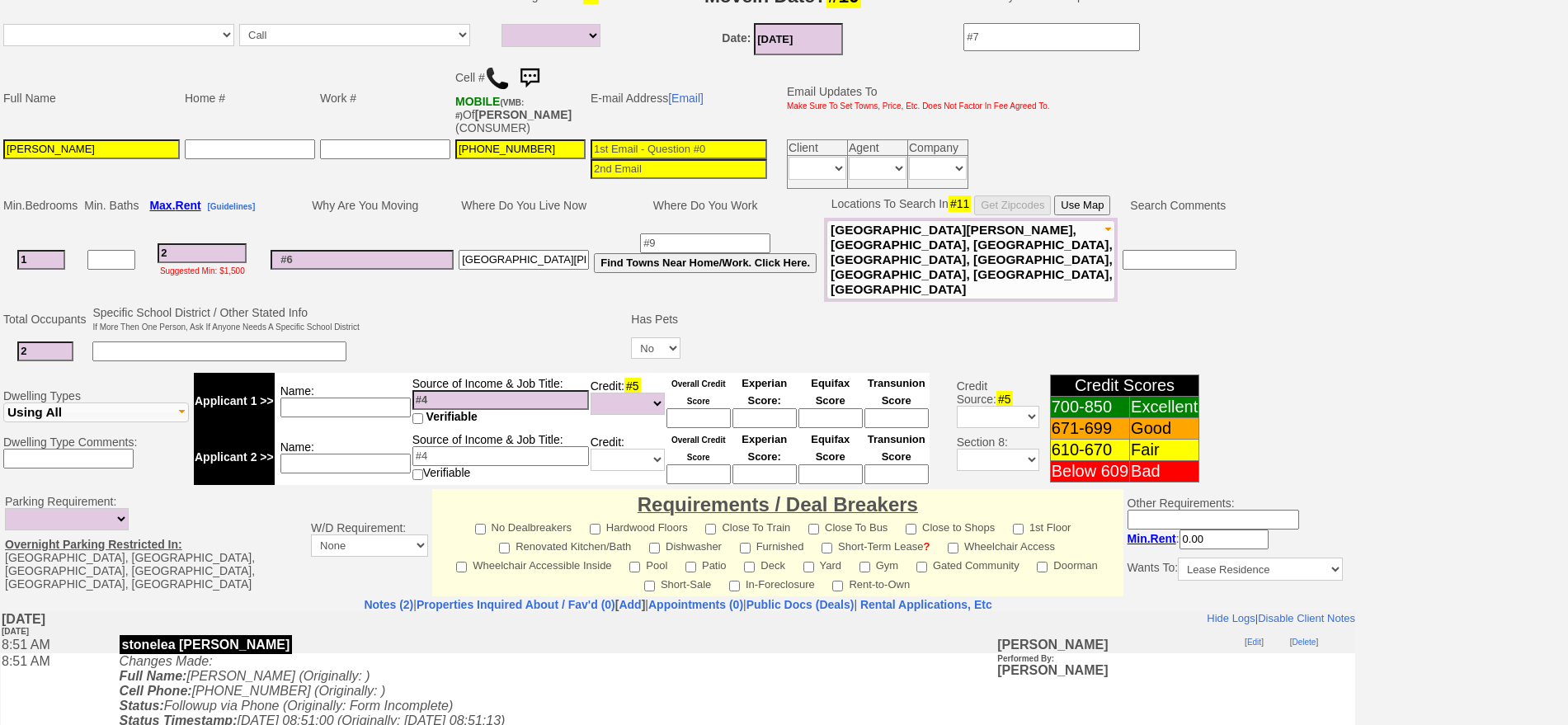
type input "22"
select select
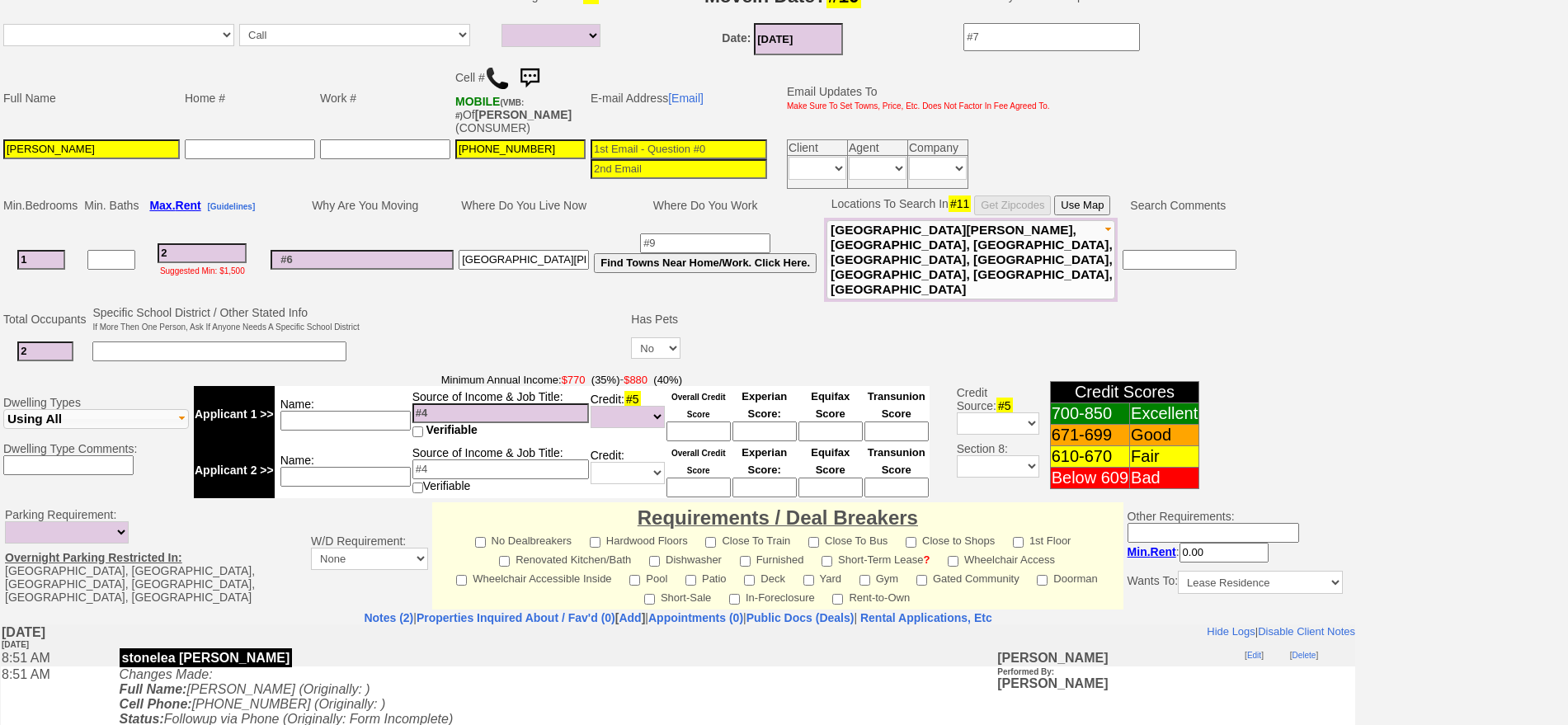
type input "23"
select select
type input "2300"
select select
type input "2300"
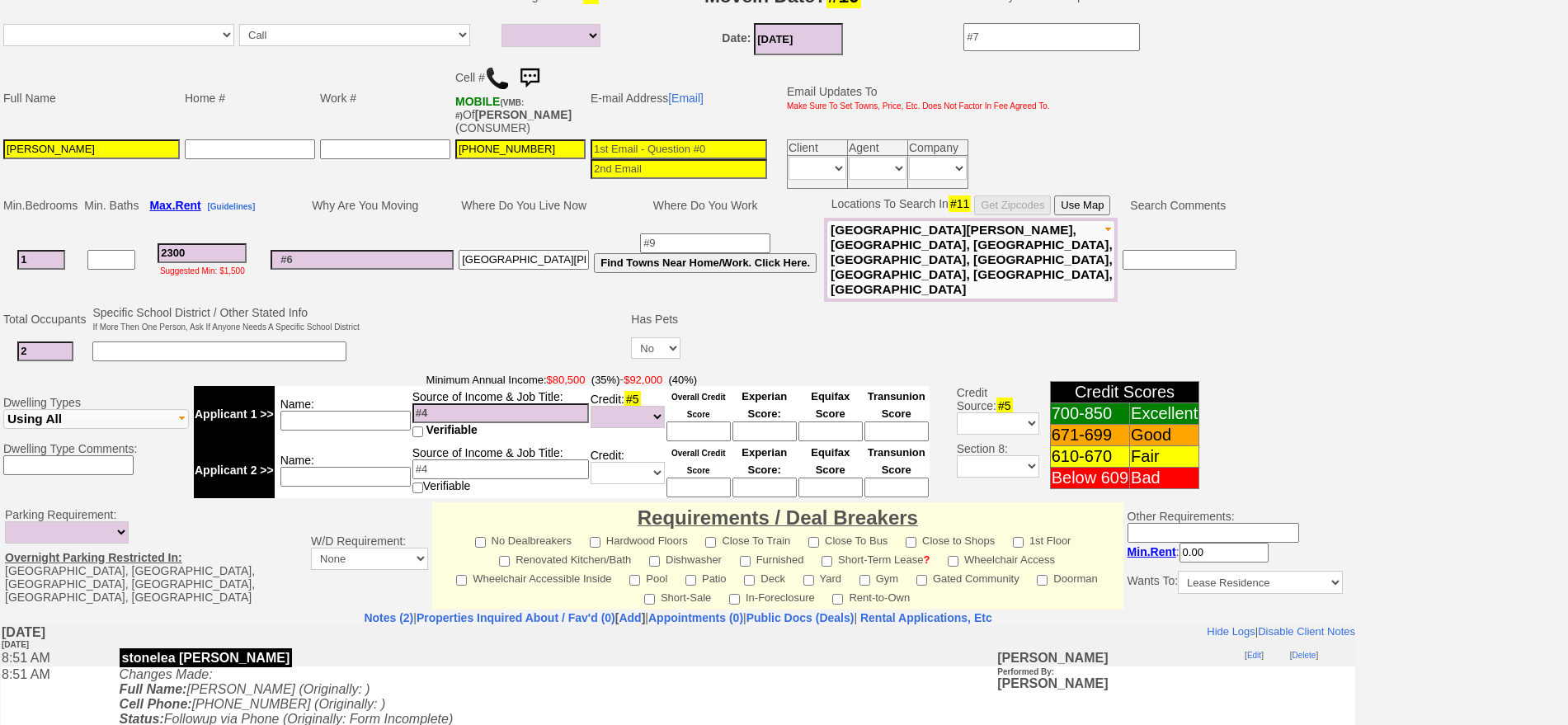
click at [379, 411] on input at bounding box center [346, 421] width 131 height 20
select select
click at [673, 145] on input at bounding box center [679, 149] width 176 height 20
type input "arosasantana@outlook.com"
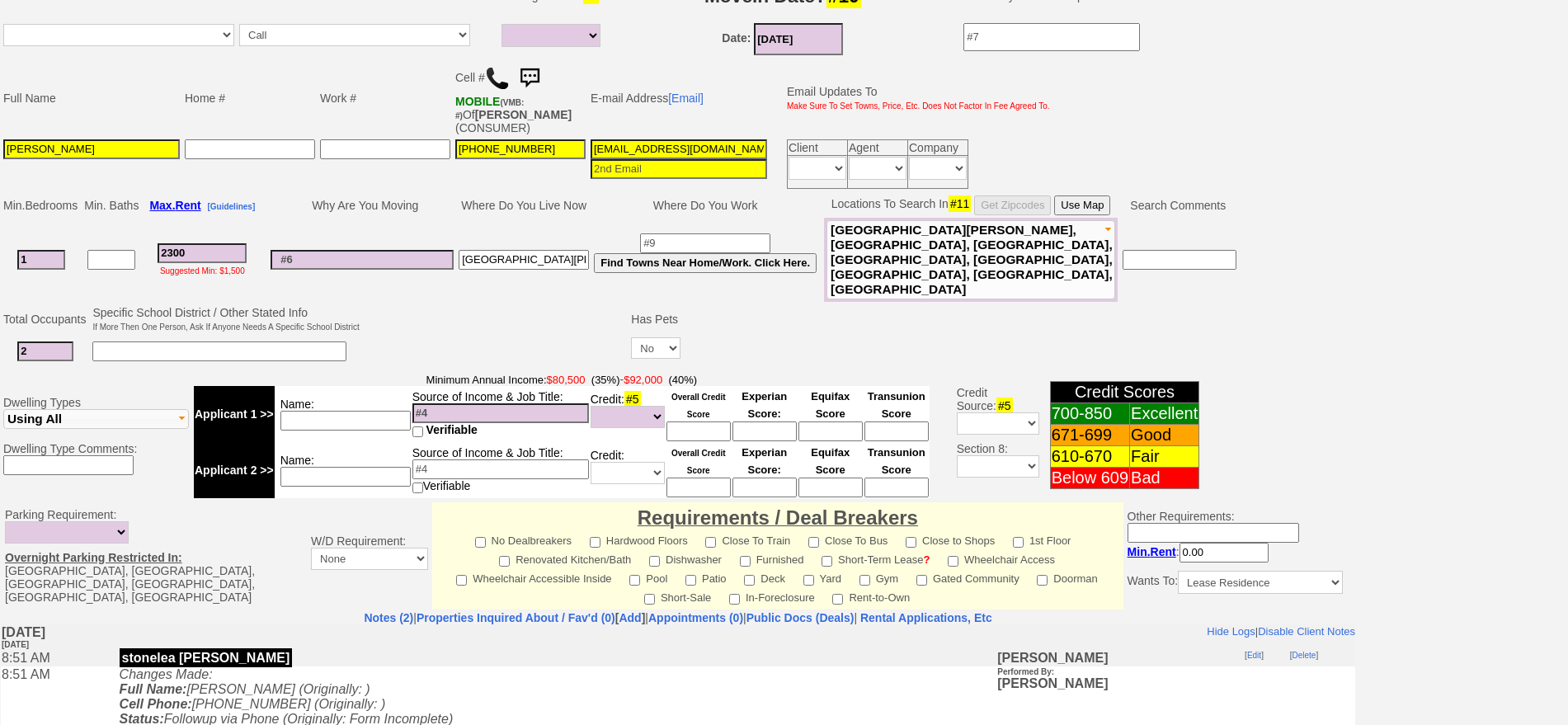
click at [384, 408] on td "Name:" at bounding box center [342, 414] width 137 height 56
click at [379, 411] on input at bounding box center [346, 421] width 131 height 20
click at [426, 403] on input at bounding box center [500, 413] width 176 height 20
type input "110k"
click at [378, 411] on input at bounding box center [346, 421] width 131 height 20
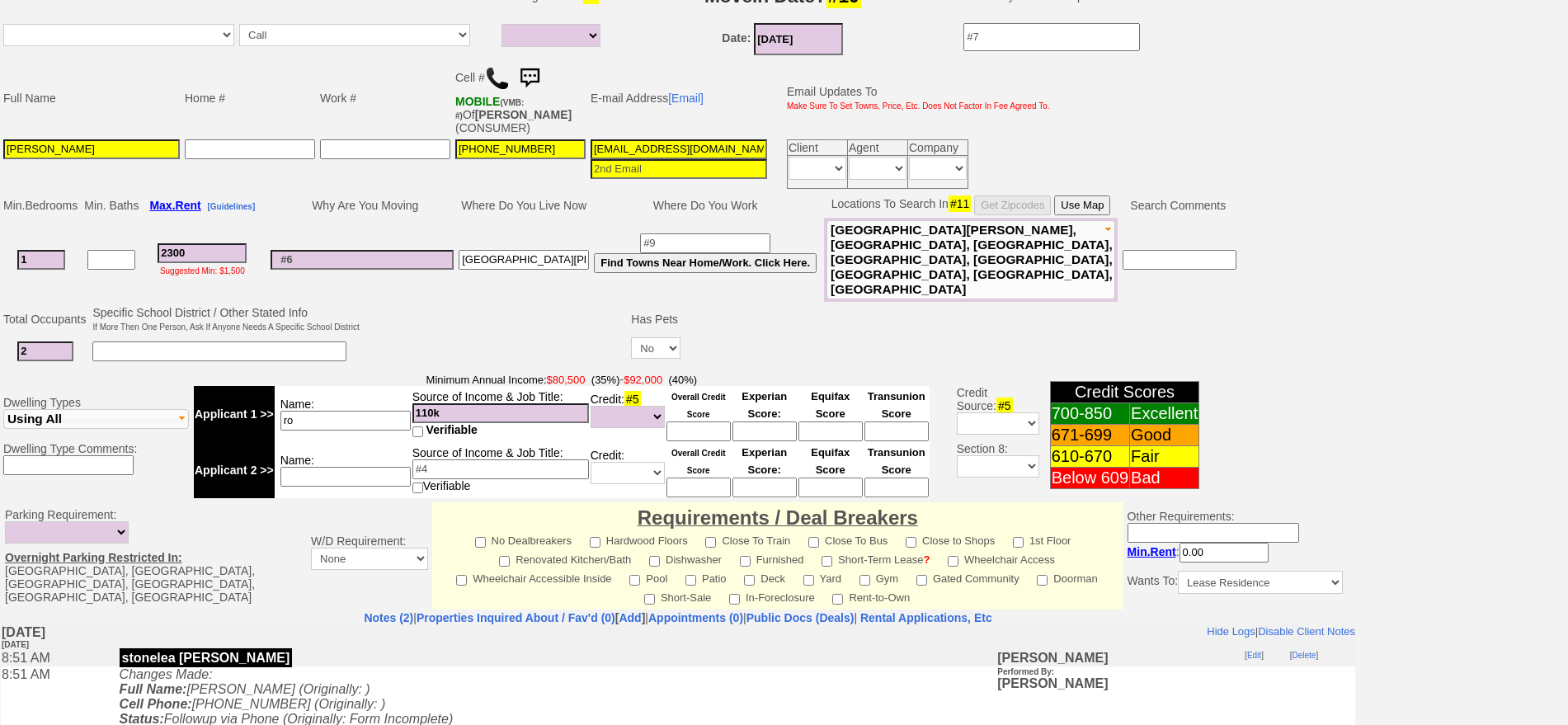
type input "r"
type input "arysbel hr law firm white pla"
click at [347, 467] on input "b" at bounding box center [346, 476] width 131 height 20
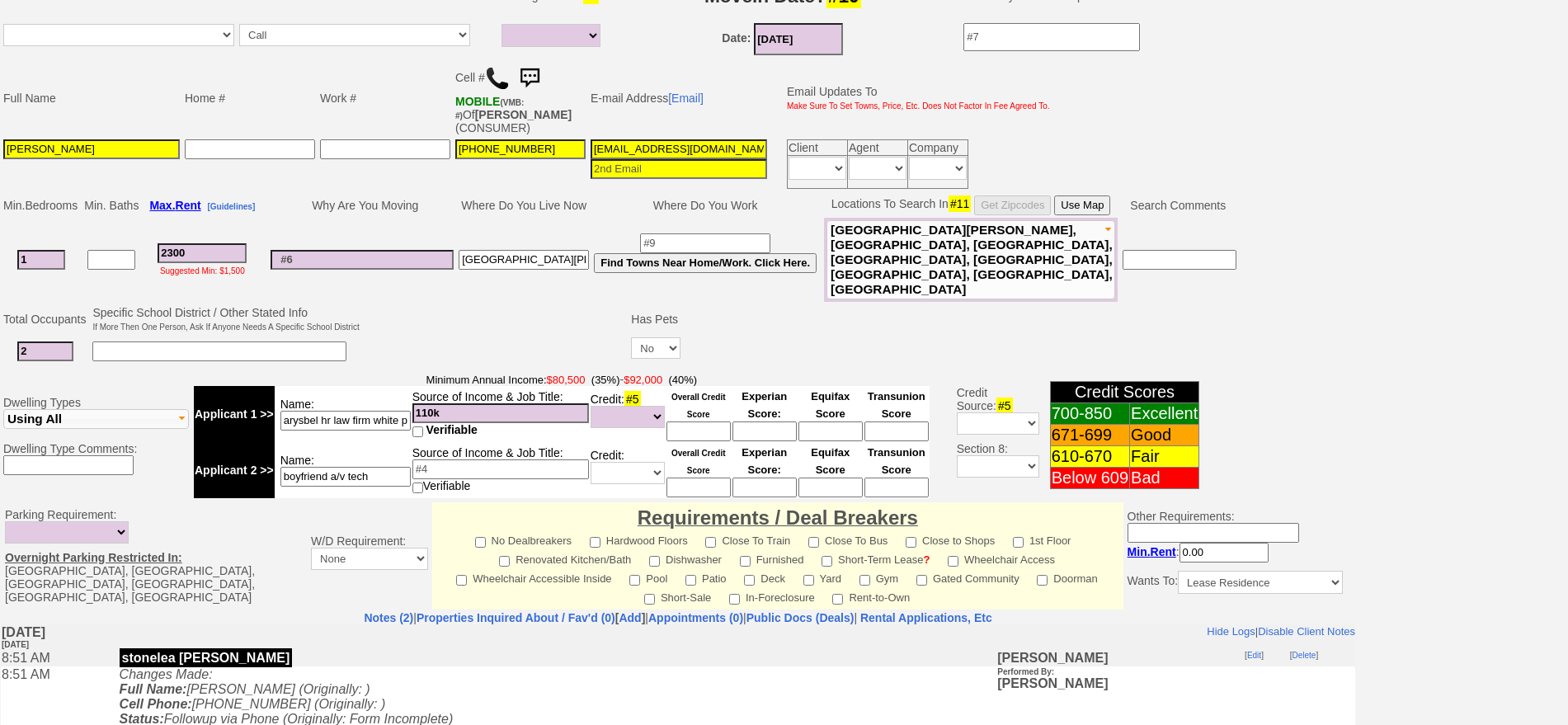
type input "boyfriend a/v tech"
drag, startPoint x: 316, startPoint y: 393, endPoint x: 249, endPoint y: 390, distance: 67.1
click at [249, 390] on tr "Applicant 1 >> Name: arysbel hr law firm white pla Source of Income & Job Title…" at bounding box center [561, 414] width 736 height 56
type input "hr law firm white pla"
click at [695, 422] on input at bounding box center [699, 432] width 64 height 20
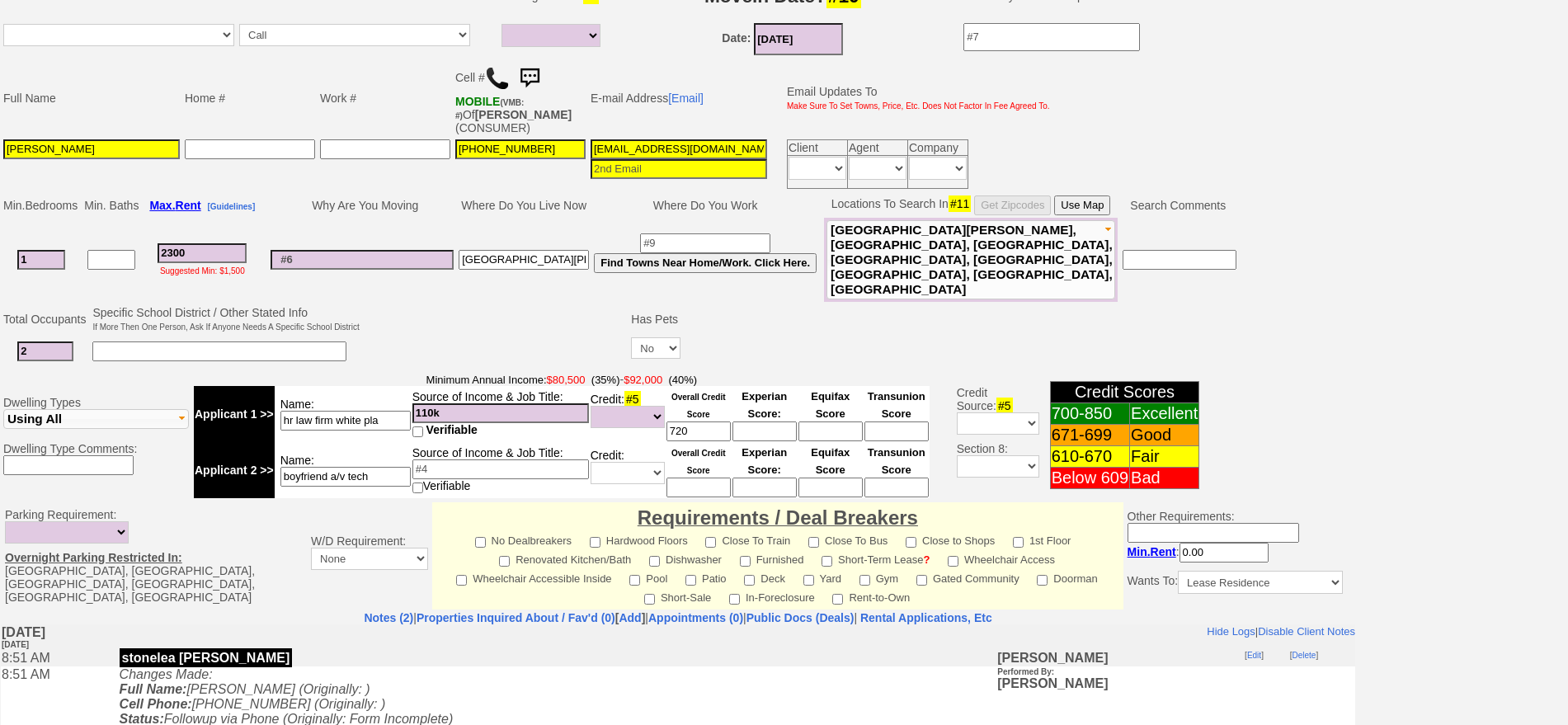
type input "720"
click at [412, 251] on input at bounding box center [362, 260] width 183 height 20
type input "moving in together"
click at [699, 235] on input at bounding box center [705, 243] width 131 height 20
type input "white plains"
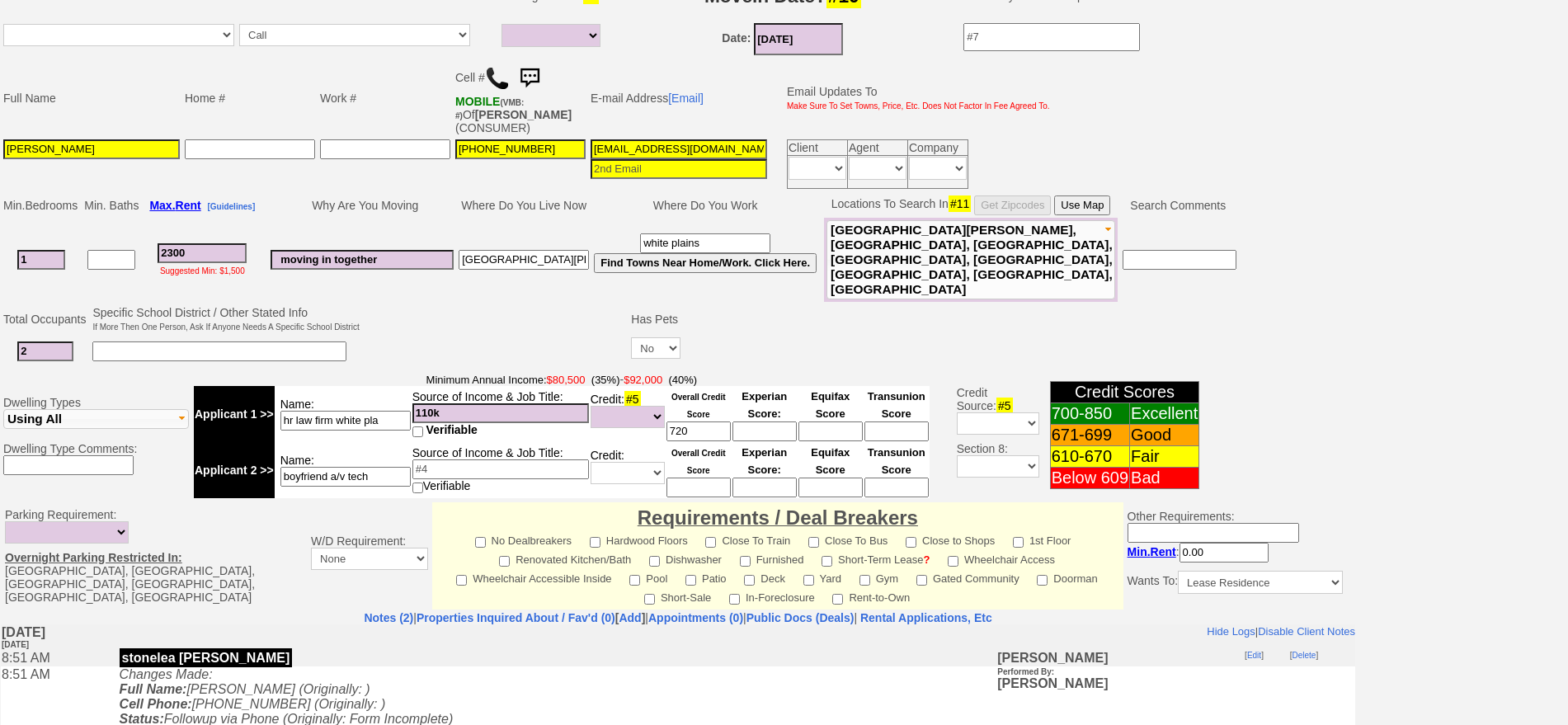
click at [1103, 205] on button "Use Map" at bounding box center [1082, 206] width 56 height 20
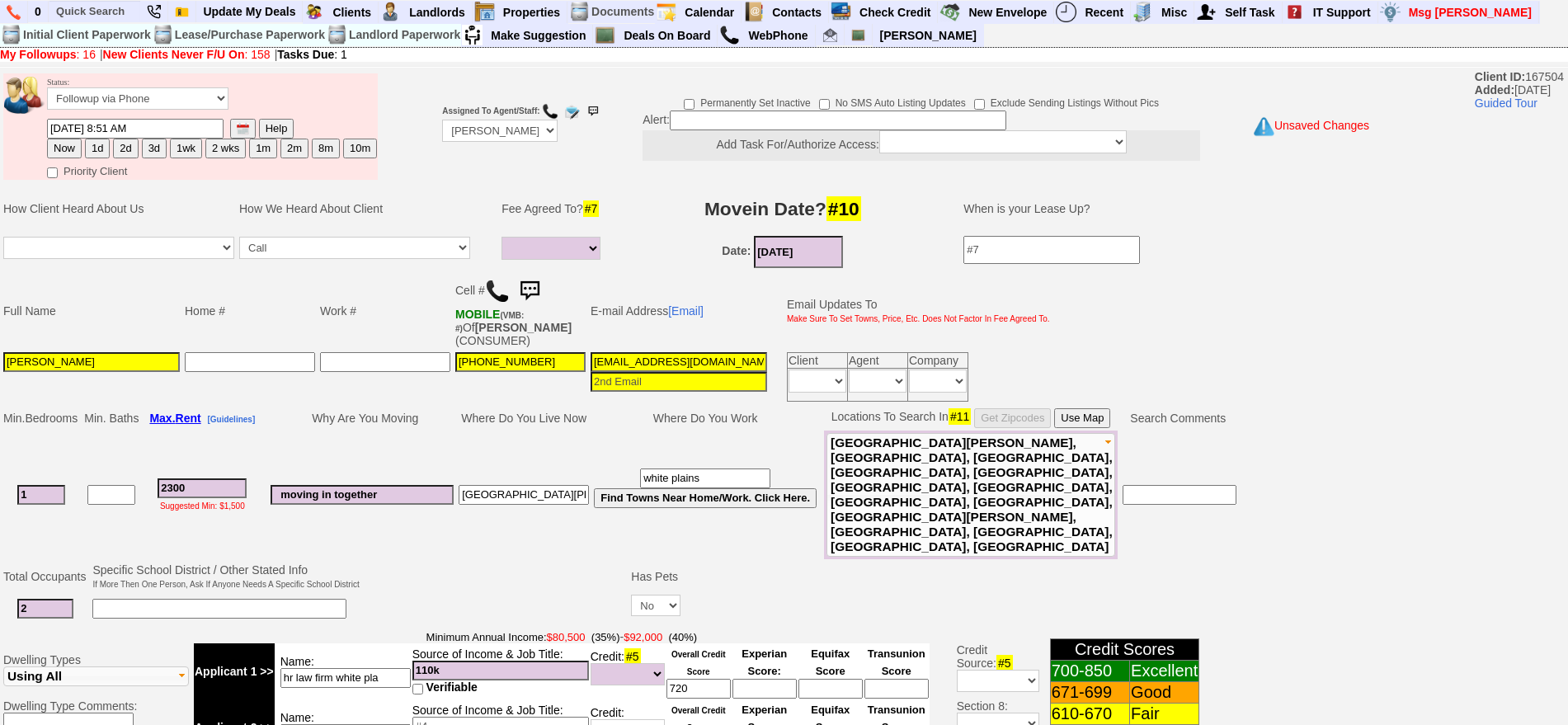
click at [101, 144] on button "1d" at bounding box center [97, 148] width 25 height 20
type input "08/28/2025 09:11 AM"
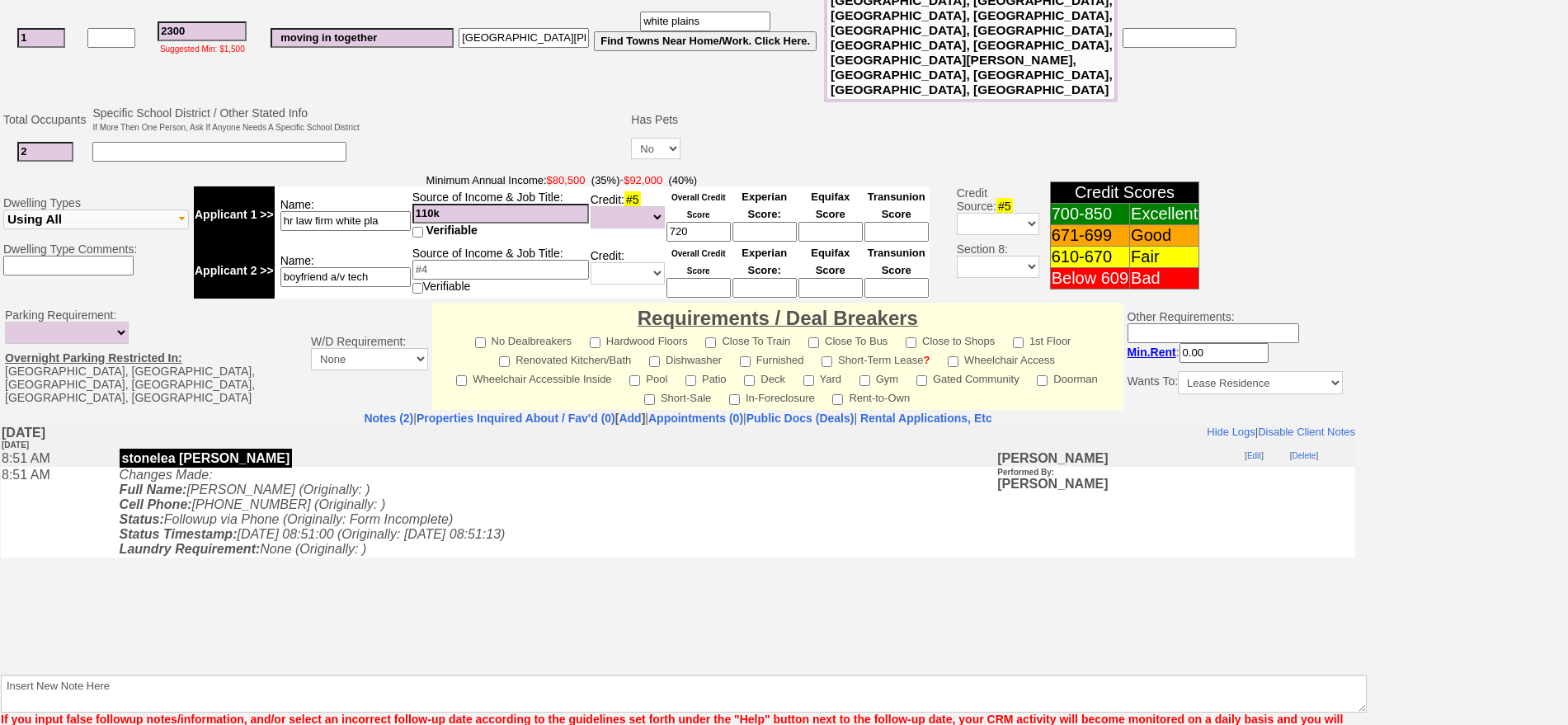
scroll to position [468, 0]
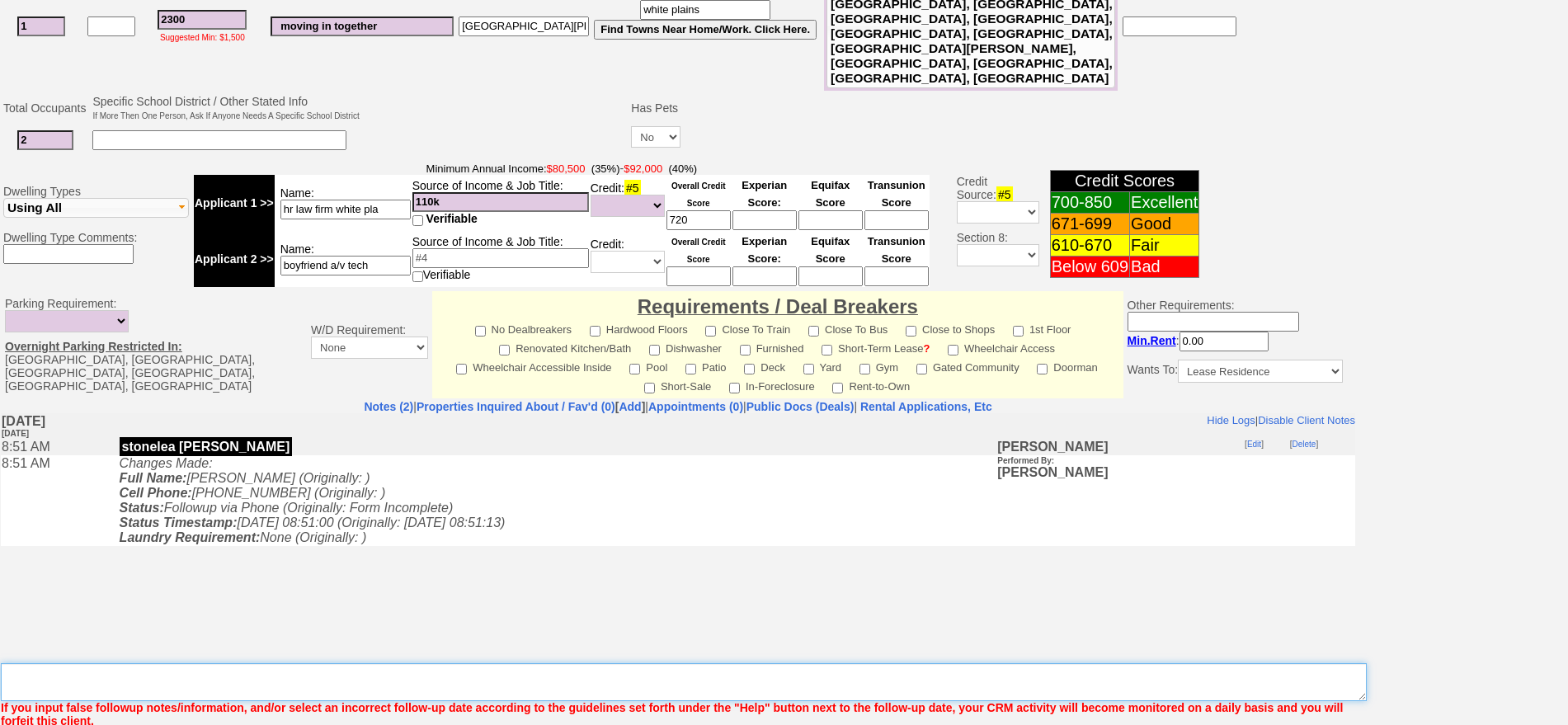
click at [962, 663] on textarea "Insert New Note Here" at bounding box center [684, 682] width 1366 height 38
type textarea "send places"
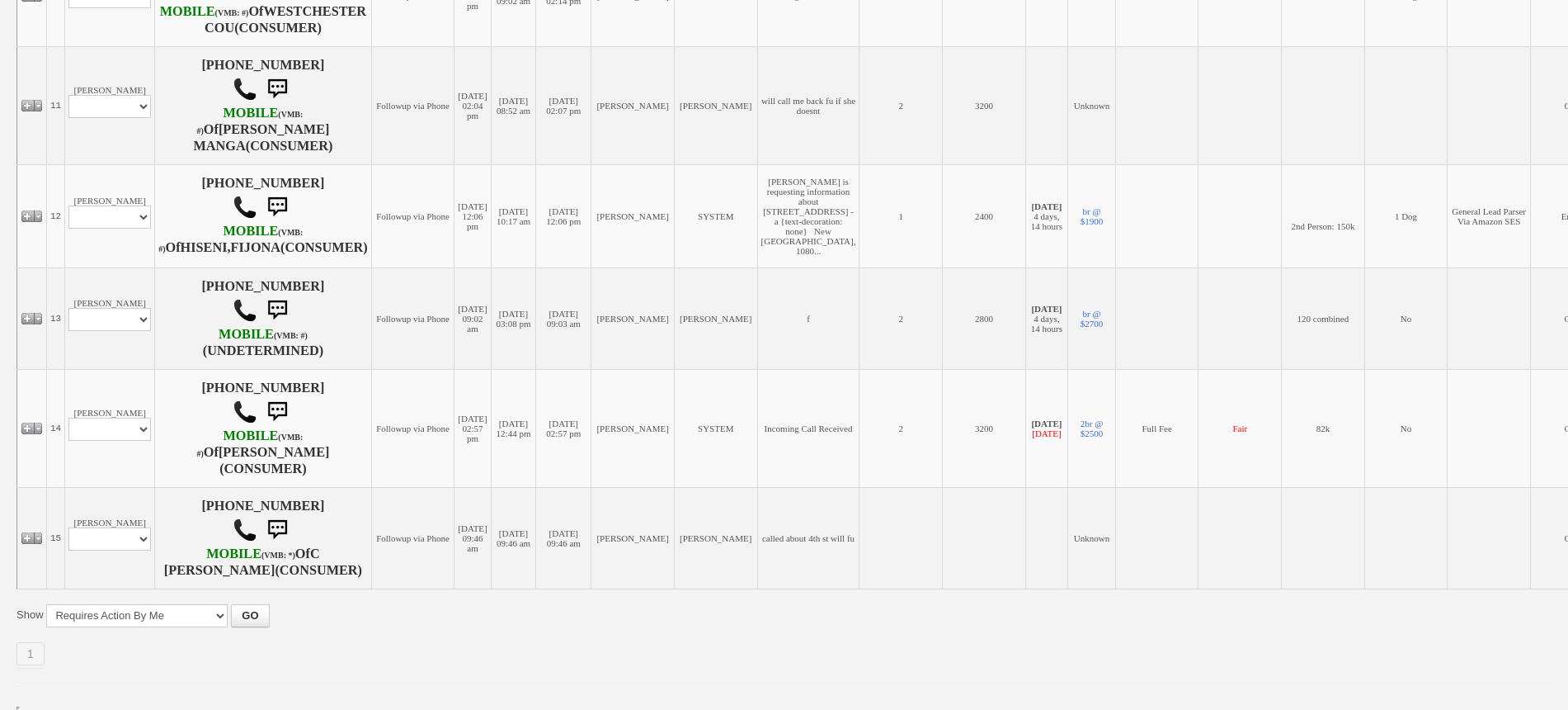
scroll to position [1621, 0]
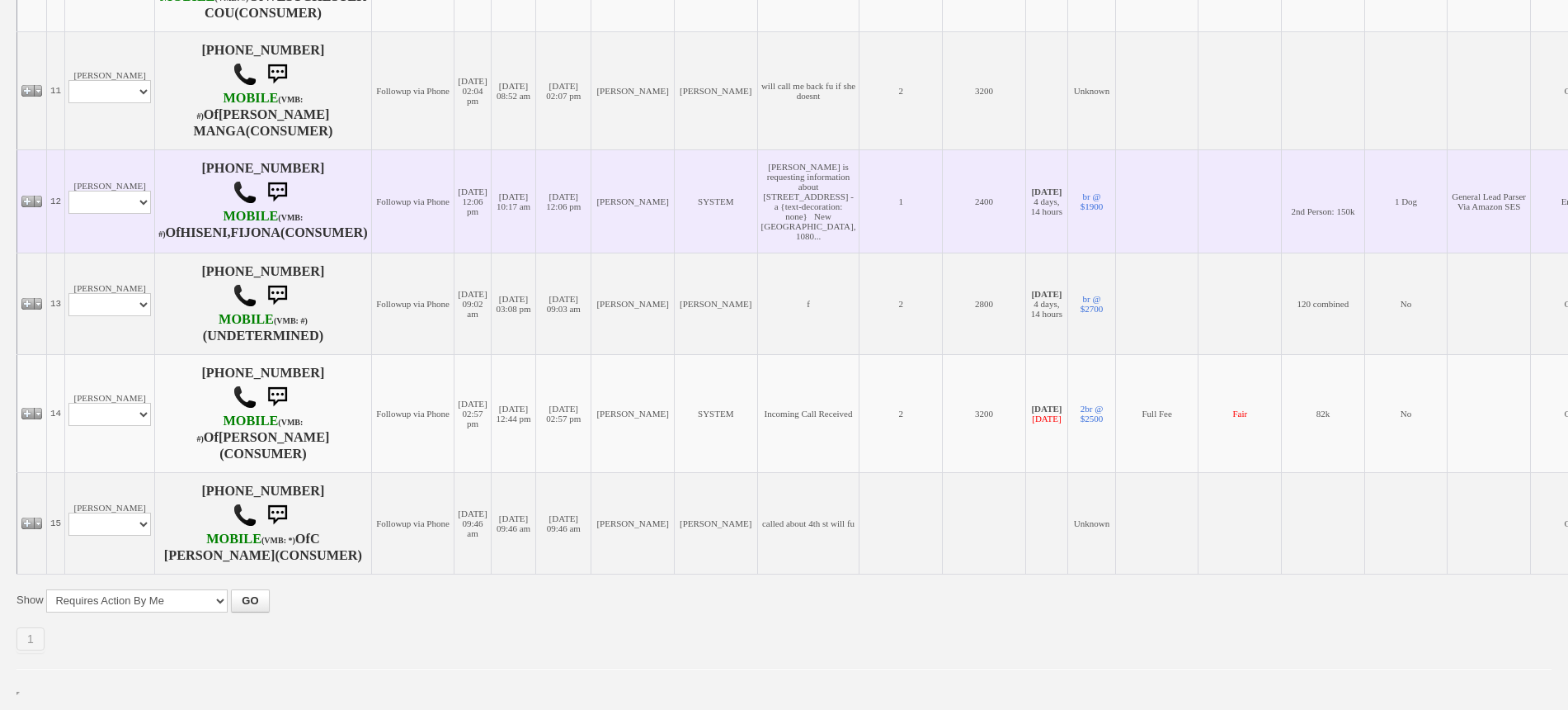
click at [101, 224] on td "[PERSON_NAME] Profile Edit Print Email Externally (Will Not Be Tracked In CRM) …" at bounding box center [110, 200] width 90 height 103
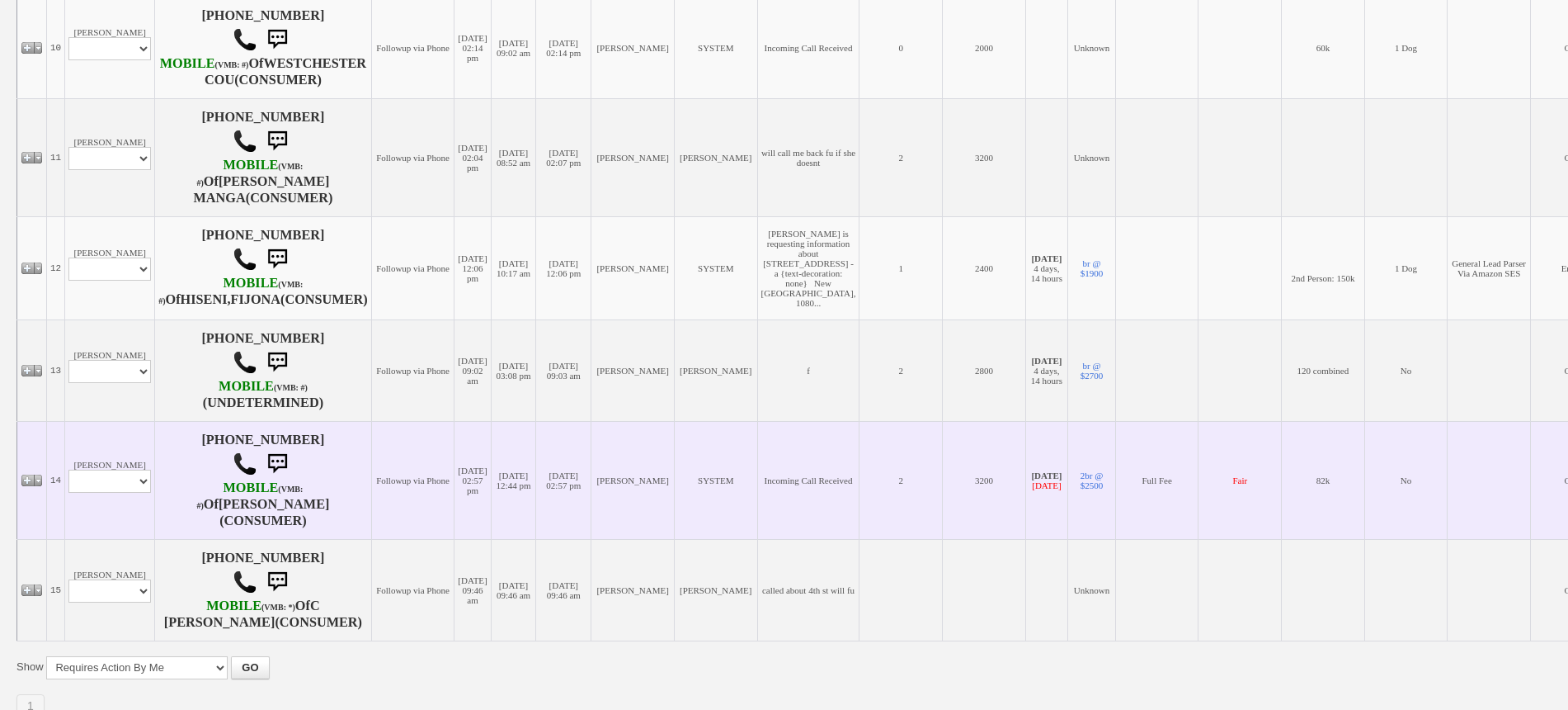
scroll to position [1312, 0]
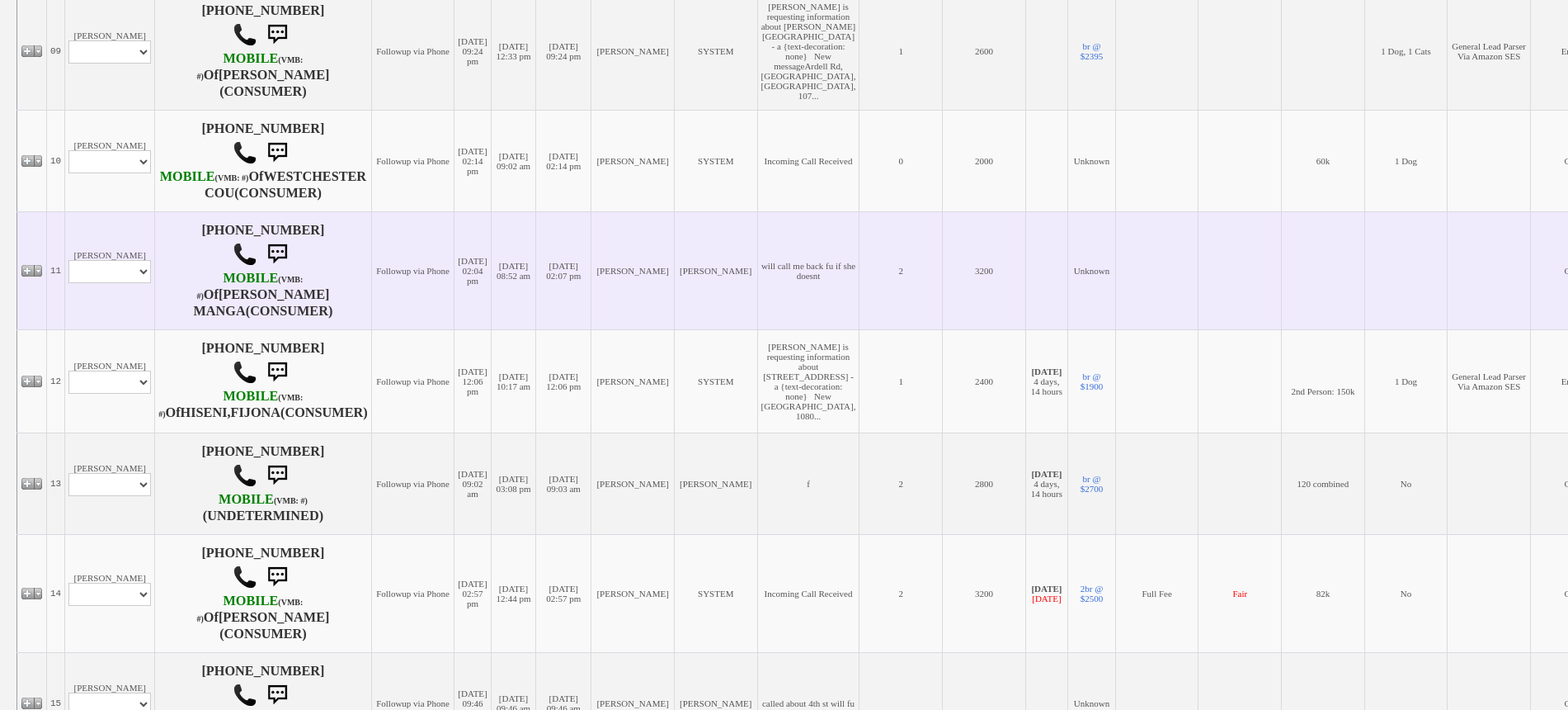
click at [454, 329] on td "[DATE] 02:04 pm" at bounding box center [472, 270] width 37 height 118
click at [505, 329] on td "[DATE] 08:52 am" at bounding box center [513, 270] width 46 height 118
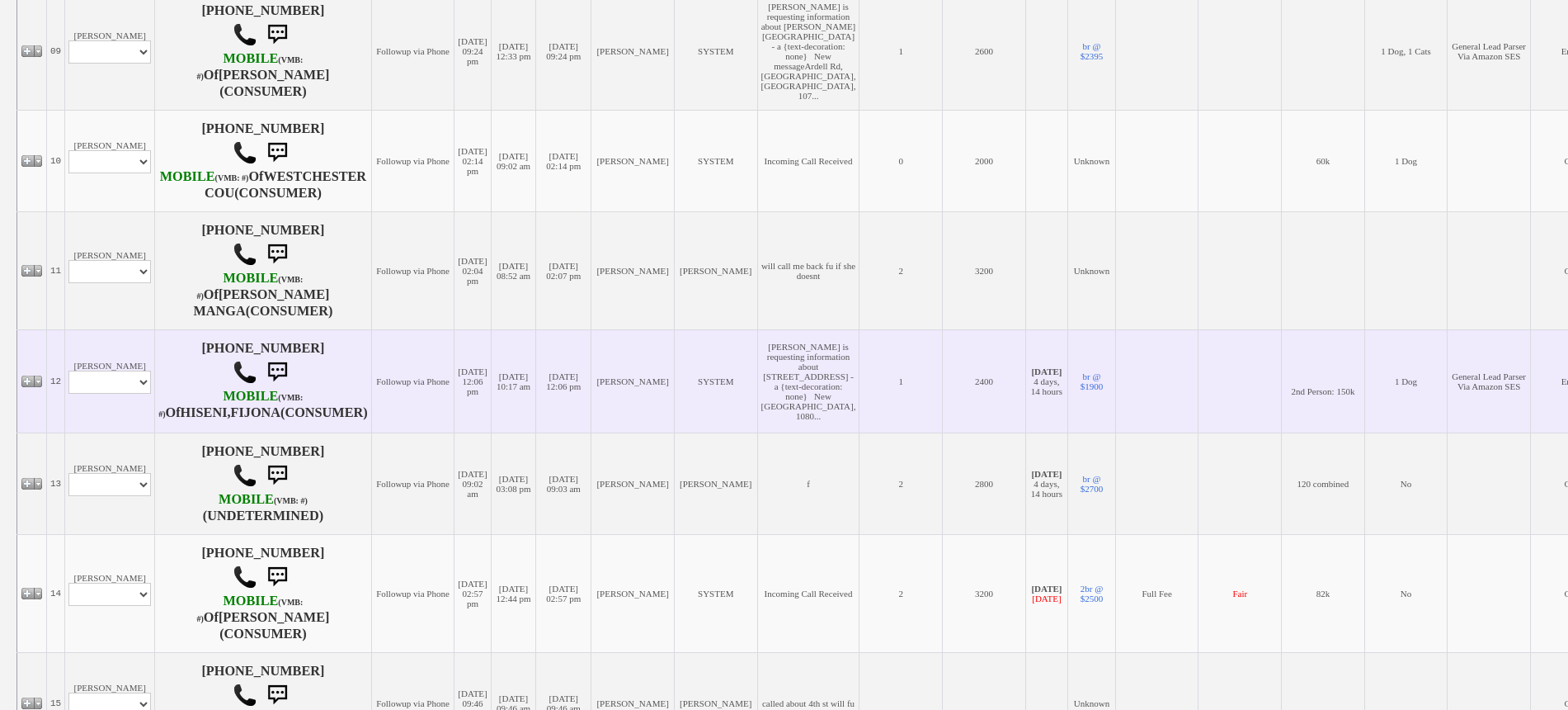
click at [454, 433] on td "[DATE] 12:06 pm" at bounding box center [472, 380] width 37 height 103
